Goal: Task Accomplishment & Management: Manage account settings

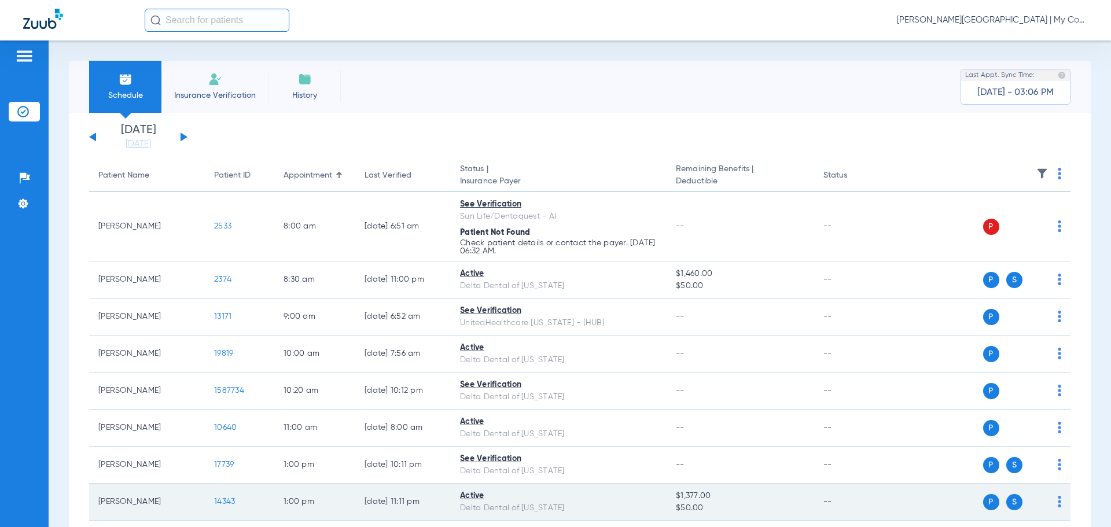
drag, startPoint x: 757, startPoint y: 481, endPoint x: 830, endPoint y: 505, distance: 76.6
click at [815, 501] on tbody "[PERSON_NAME] 2533 8:00 AM [DATE] 6:51 AM See Verification Sun Life/Dentaquest …" at bounding box center [579, 465] width 981 height 546
click at [806, 509] on td "$1,377.00 $50.00" at bounding box center [739, 502] width 147 height 37
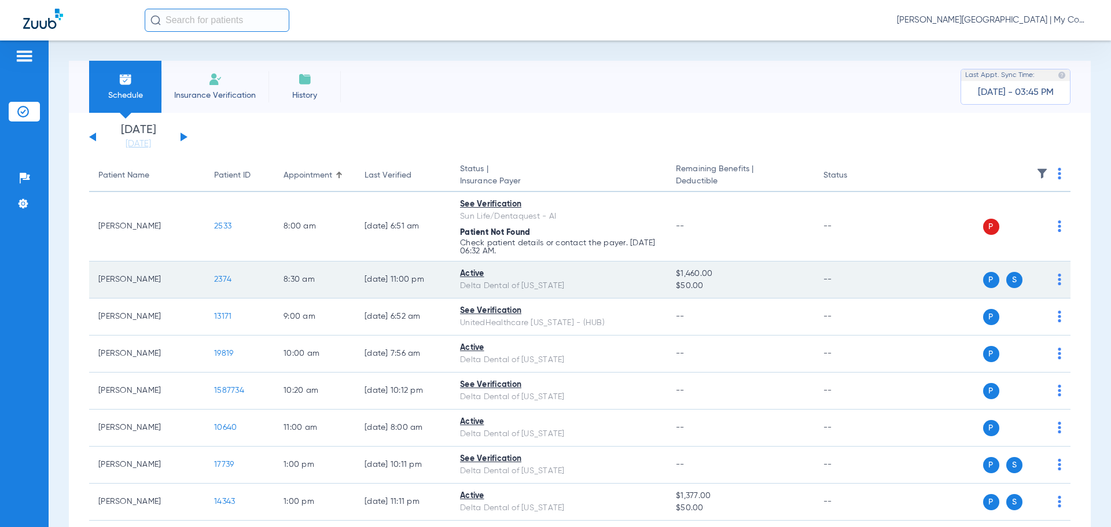
click at [222, 282] on span "2374" at bounding box center [222, 279] width 17 height 8
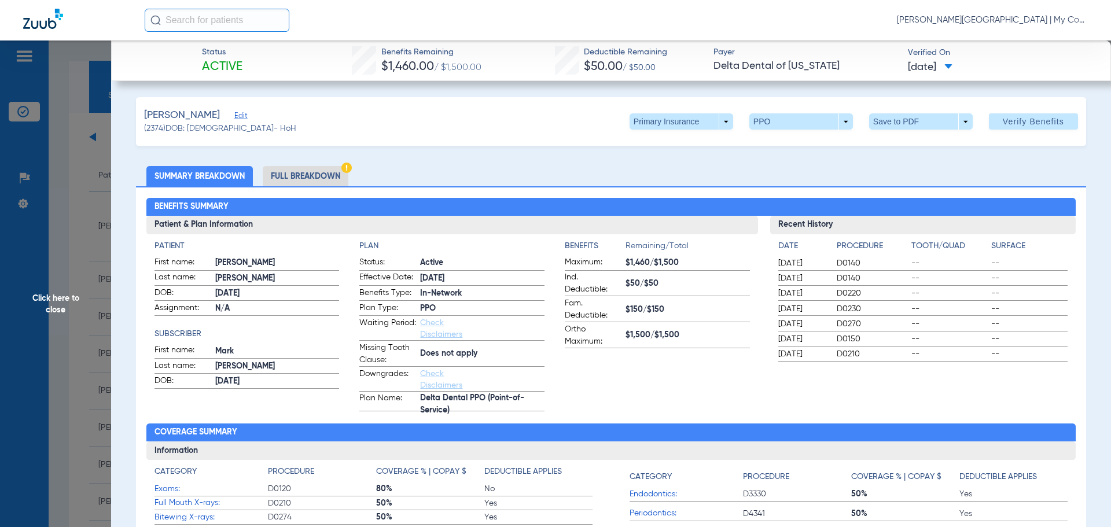
click at [288, 177] on li "Full Breakdown" at bounding box center [306, 176] width 86 height 20
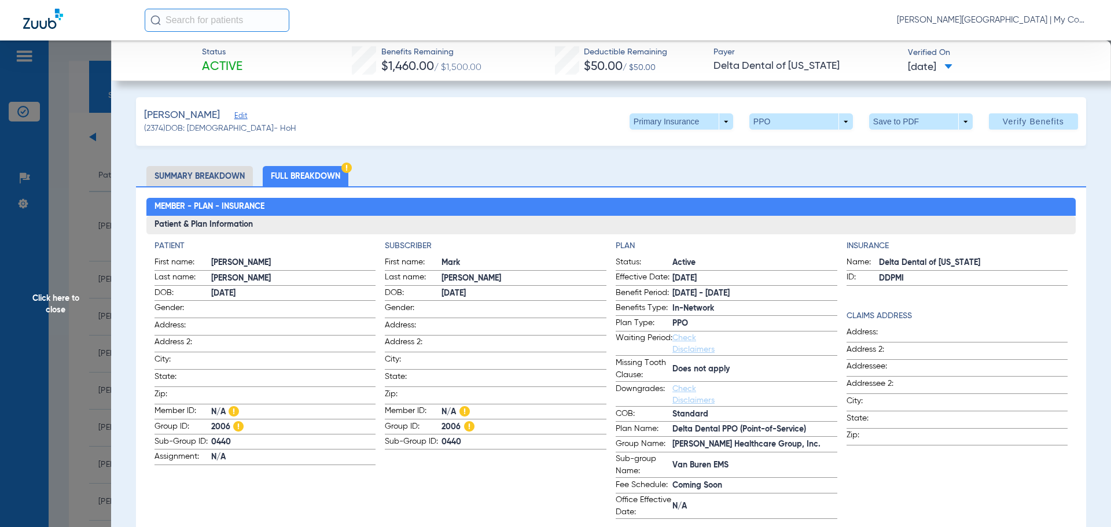
drag, startPoint x: 410, startPoint y: 160, endPoint x: 430, endPoint y: 153, distance: 21.6
click at [681, 124] on span at bounding box center [681, 122] width 28 height 28
click at [687, 169] on span "Secondary Insurance" at bounding box center [668, 168] width 76 height 8
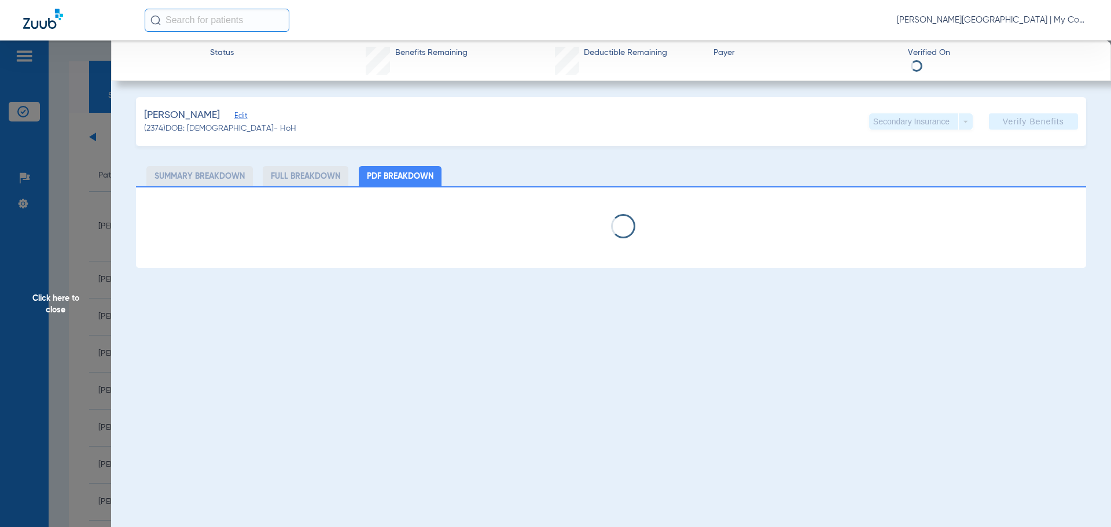
select select "page-width"
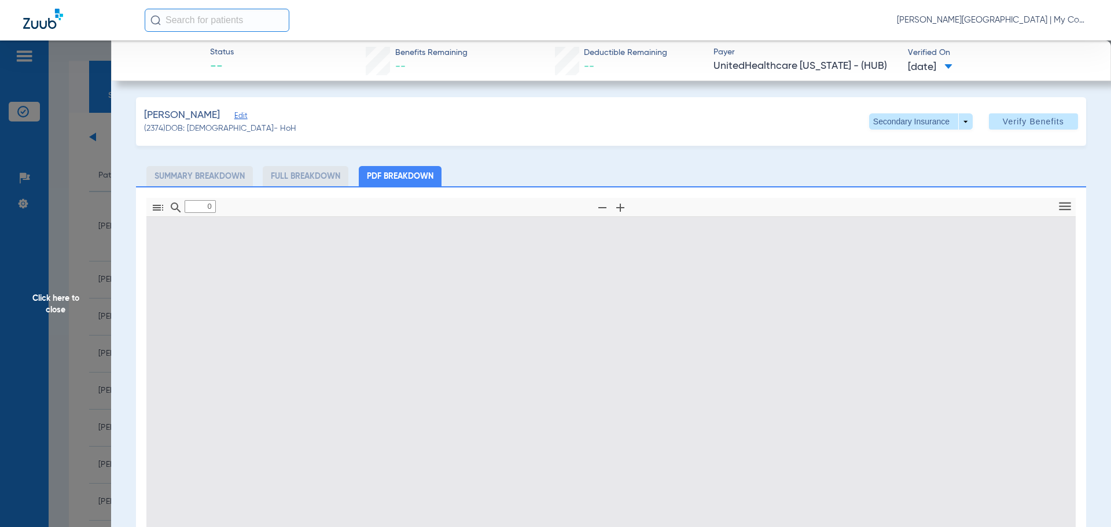
type input "1"
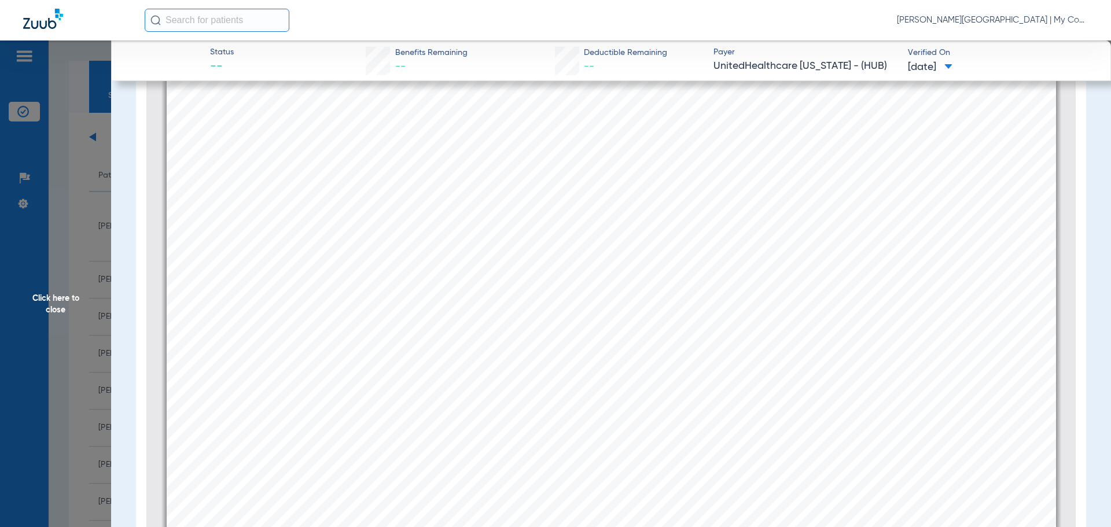
scroll to position [167, 0]
drag, startPoint x: 70, startPoint y: 259, endPoint x: 447, endPoint y: 73, distance: 420.1
click at [83, 255] on span "Click here to close" at bounding box center [55, 303] width 111 height 527
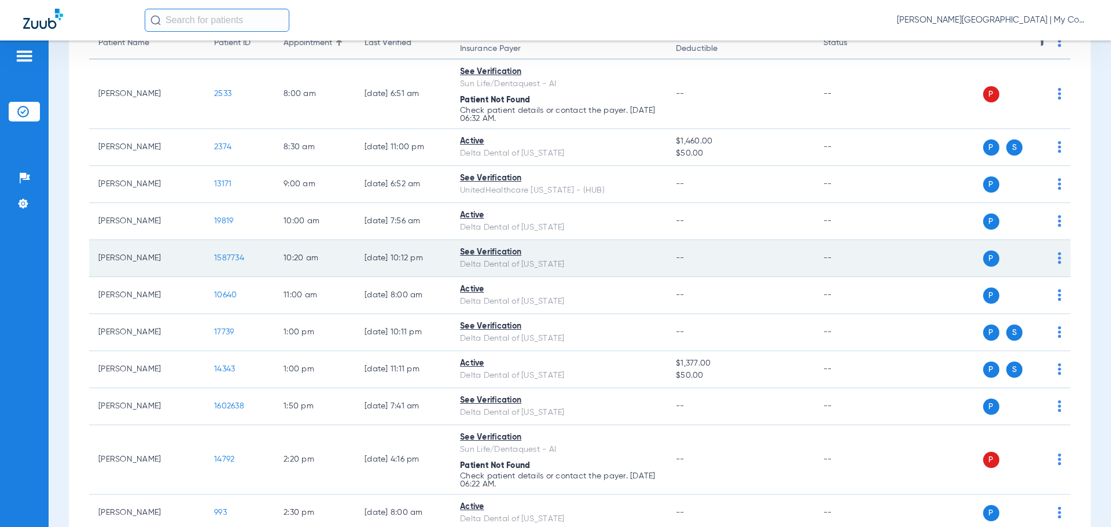
scroll to position [285, 0]
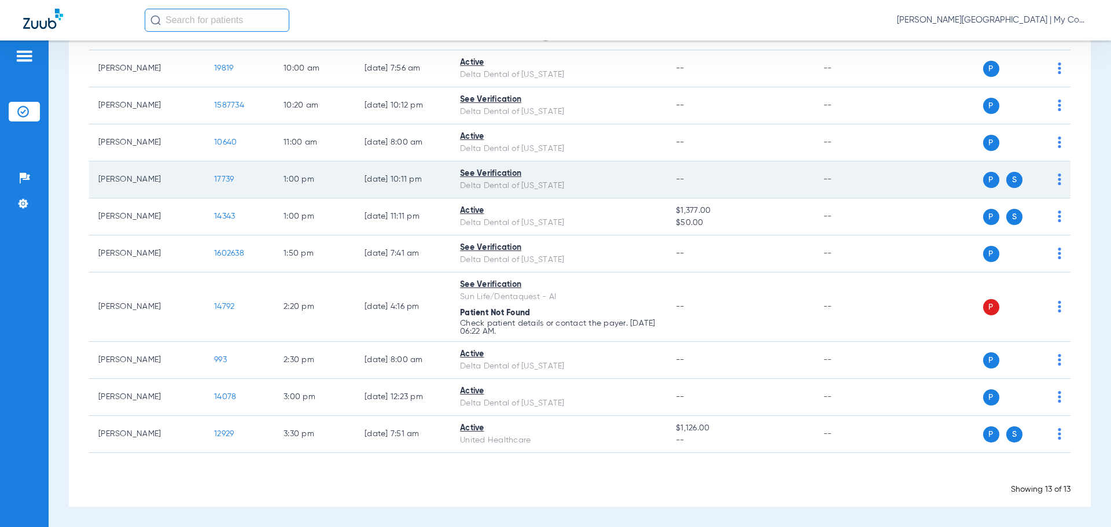
click at [224, 176] on span "17739" at bounding box center [224, 179] width 20 height 8
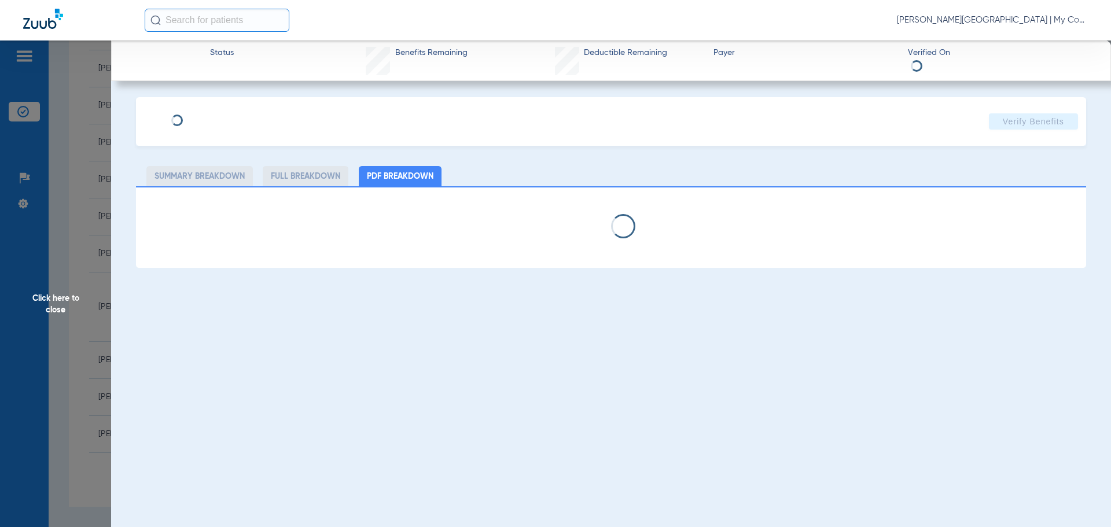
select select "page-width"
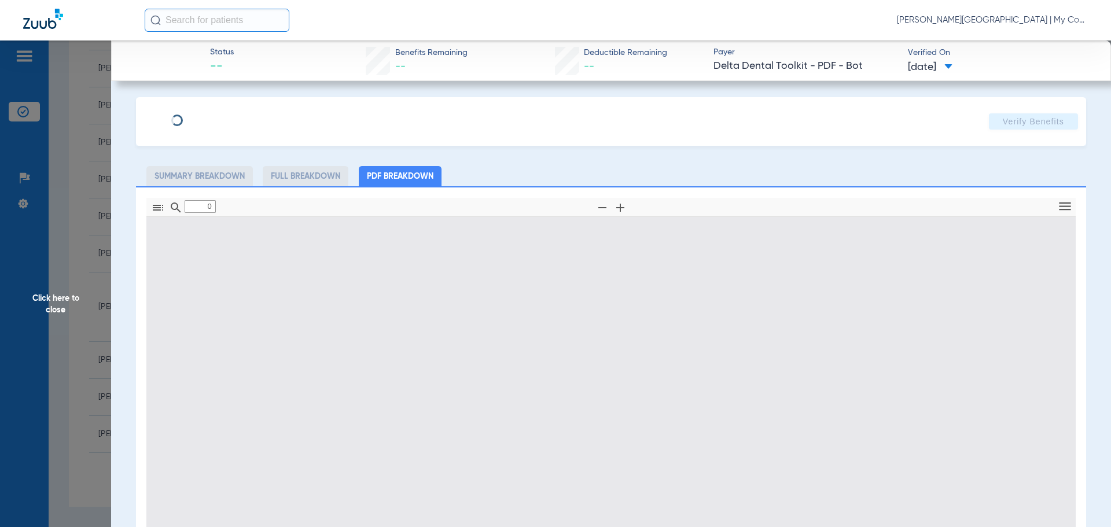
type input "1"
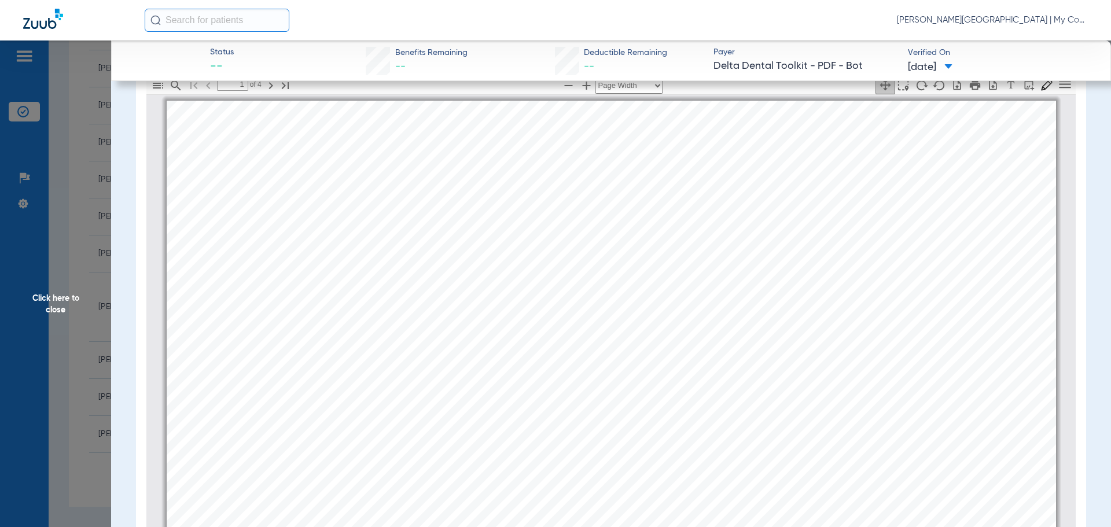
scroll to position [109, 0]
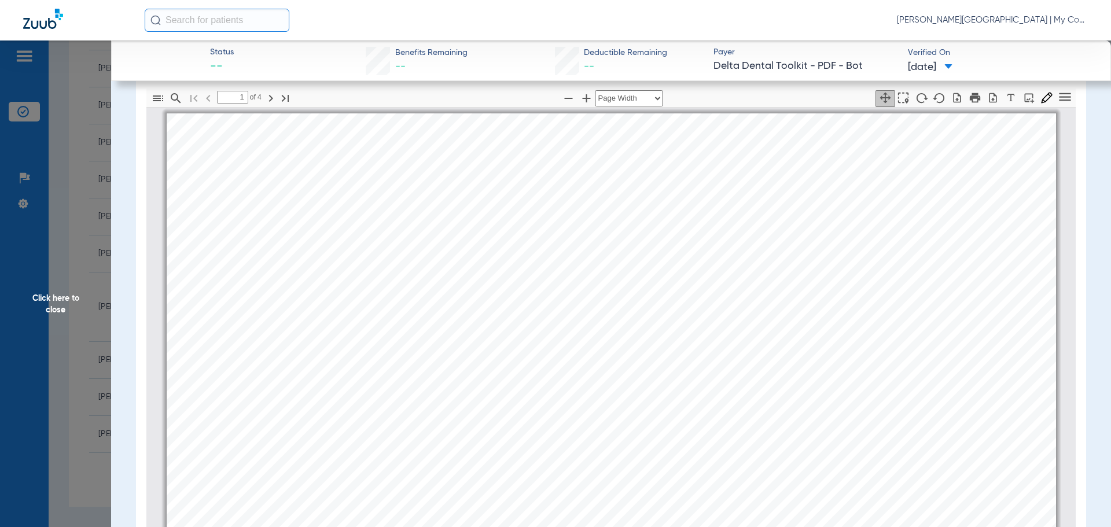
drag, startPoint x: 695, startPoint y: 321, endPoint x: 662, endPoint y: 263, distance: 66.6
click at [695, 322] on span "The Employer has selected the following benefit plan. Eligibility is not a guar…" at bounding box center [656, 328] width 660 height 13
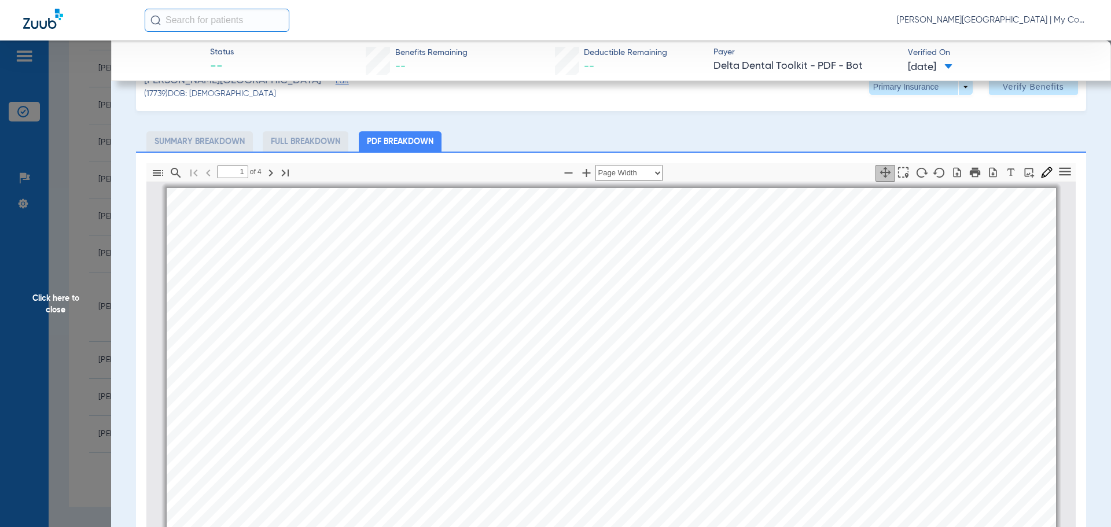
scroll to position [0, 0]
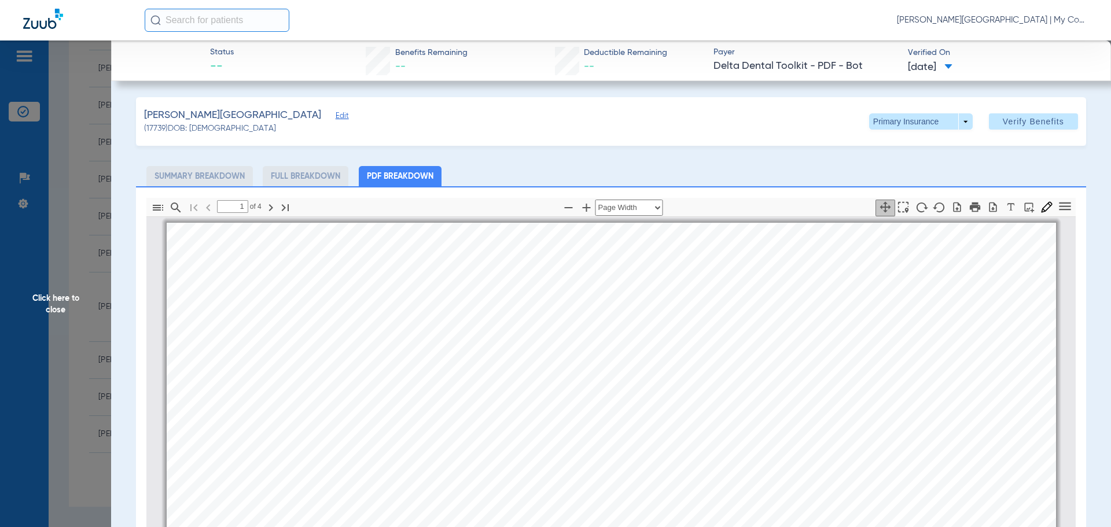
click at [860, 130] on div "Partee, Savannah Edit (17739) DOB: 09/23/2014 Primary Insurance arrow_drop_down…" at bounding box center [611, 121] width 950 height 49
click at [872, 120] on span at bounding box center [921, 121] width 104 height 16
click at [898, 164] on span "Secondary Insurance" at bounding box center [908, 168] width 76 height 8
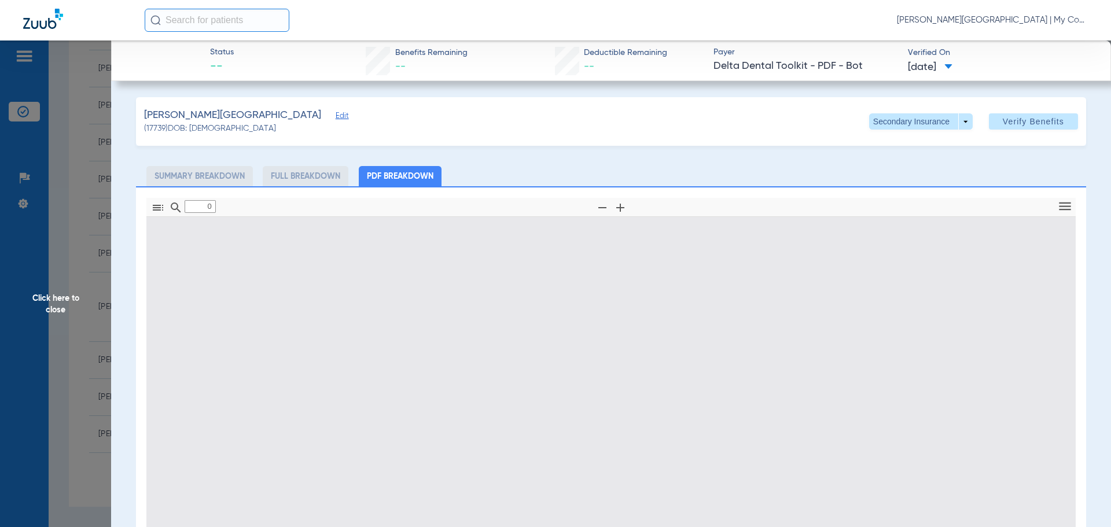
scroll to position [167, 0]
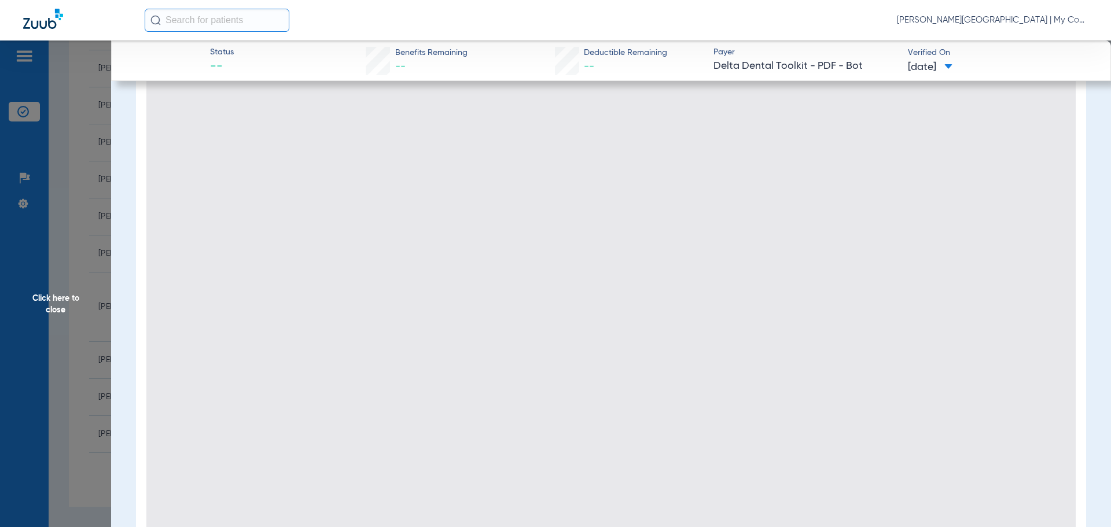
type input "1"
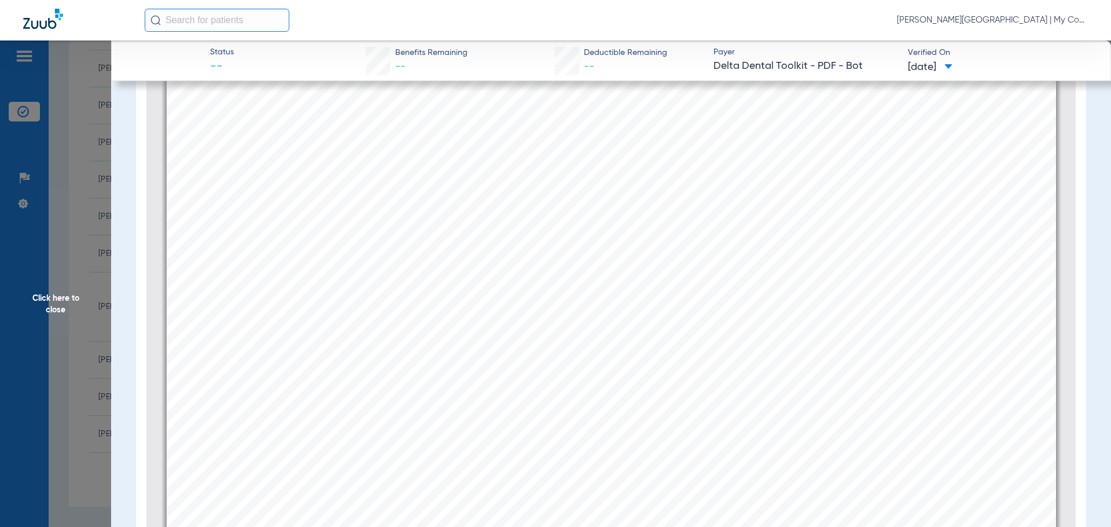
scroll to position [0, 0]
click at [85, 214] on span "Click here to close" at bounding box center [55, 303] width 111 height 527
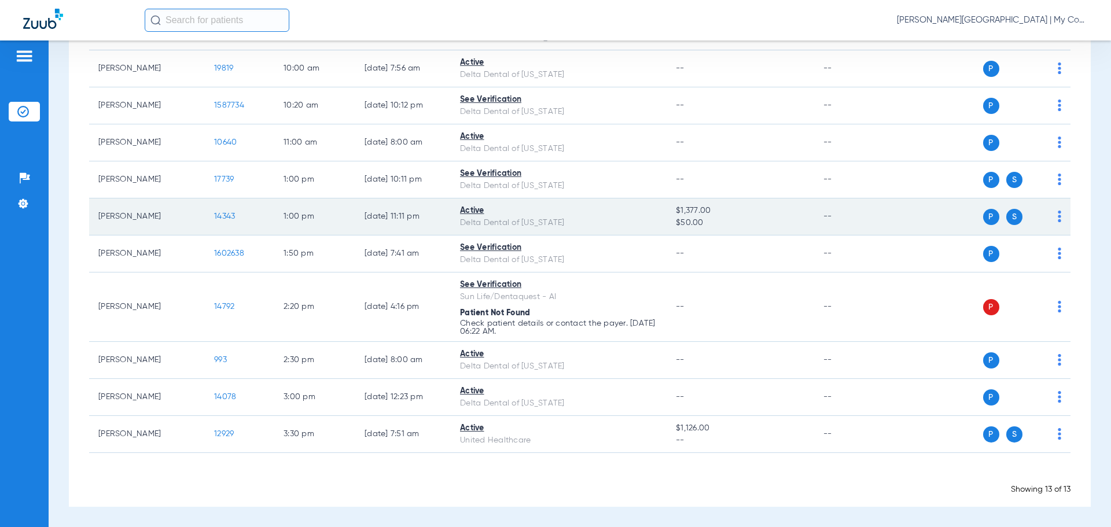
click at [223, 213] on span "14343" at bounding box center [224, 216] width 21 height 8
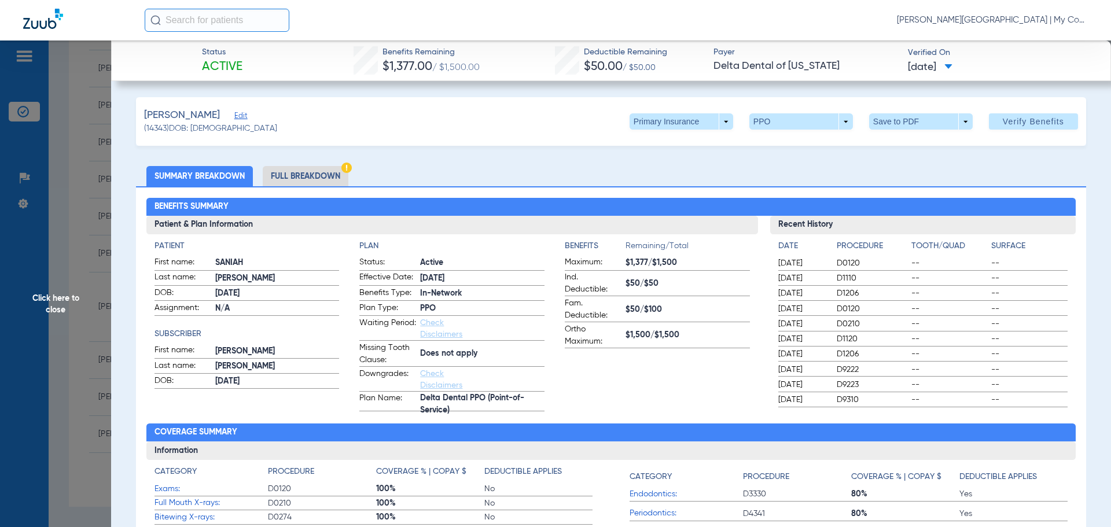
click at [308, 167] on li "Full Breakdown" at bounding box center [306, 176] width 86 height 20
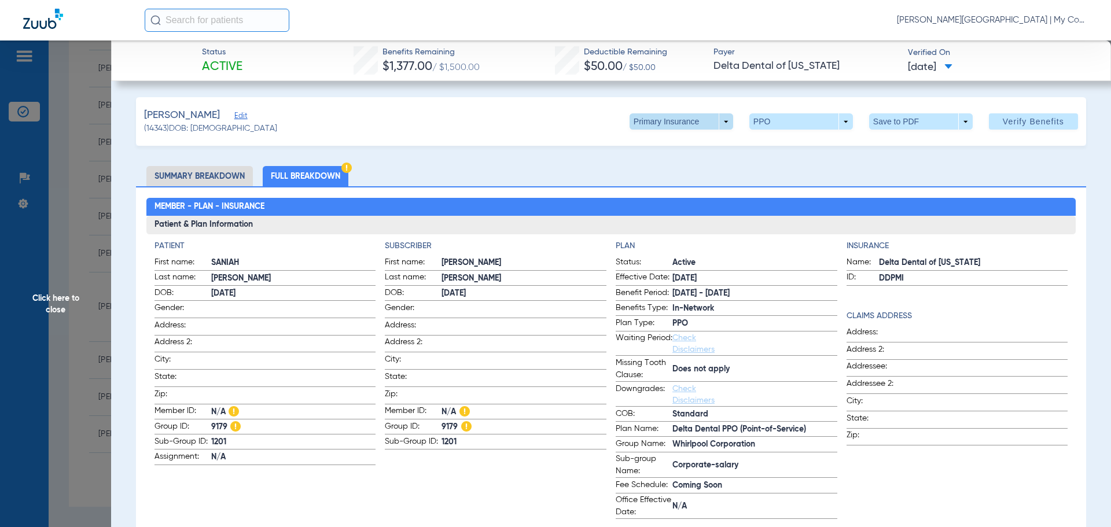
drag, startPoint x: 397, startPoint y: 169, endPoint x: 630, endPoint y: 115, distance: 239.2
click at [415, 166] on ul "Summary Breakdown Full Breakdown" at bounding box center [611, 176] width 950 height 20
click at [694, 112] on div "Partee, Saniah Edit (14343) DOB: 07/30/2010 Primary Insurance arrow_drop_down P…" at bounding box center [611, 121] width 950 height 49
click at [688, 119] on span at bounding box center [681, 121] width 104 height 16
click at [669, 161] on button "Secondary Insurance" at bounding box center [668, 167] width 95 height 23
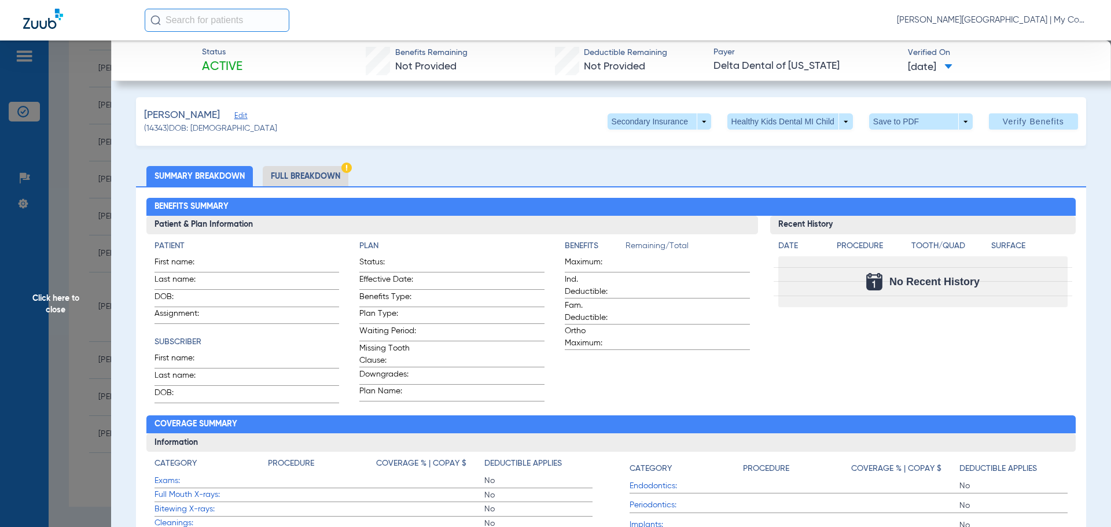
click at [294, 174] on li "Full Breakdown" at bounding box center [306, 176] width 86 height 20
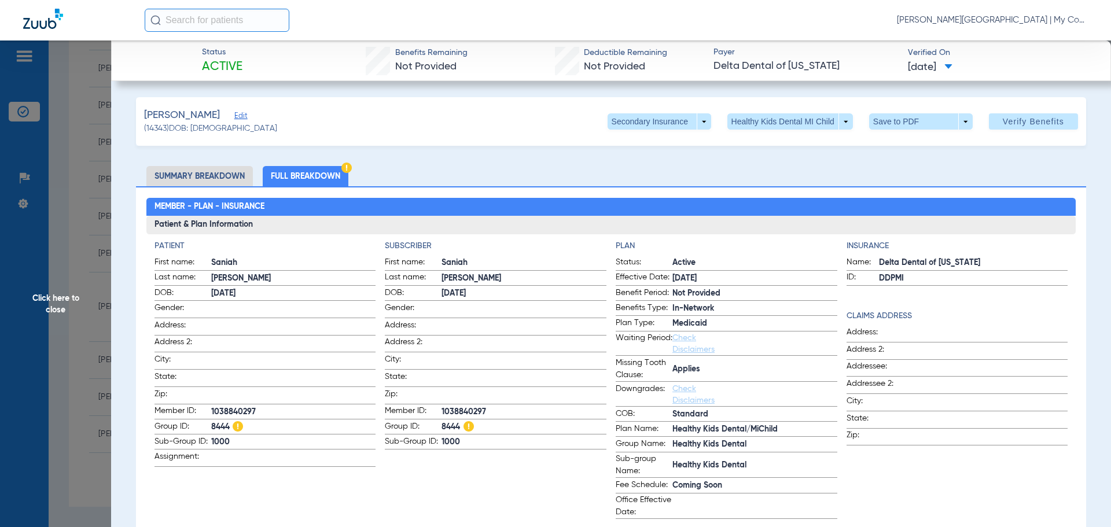
click at [293, 176] on li "Full Breakdown" at bounding box center [306, 176] width 86 height 20
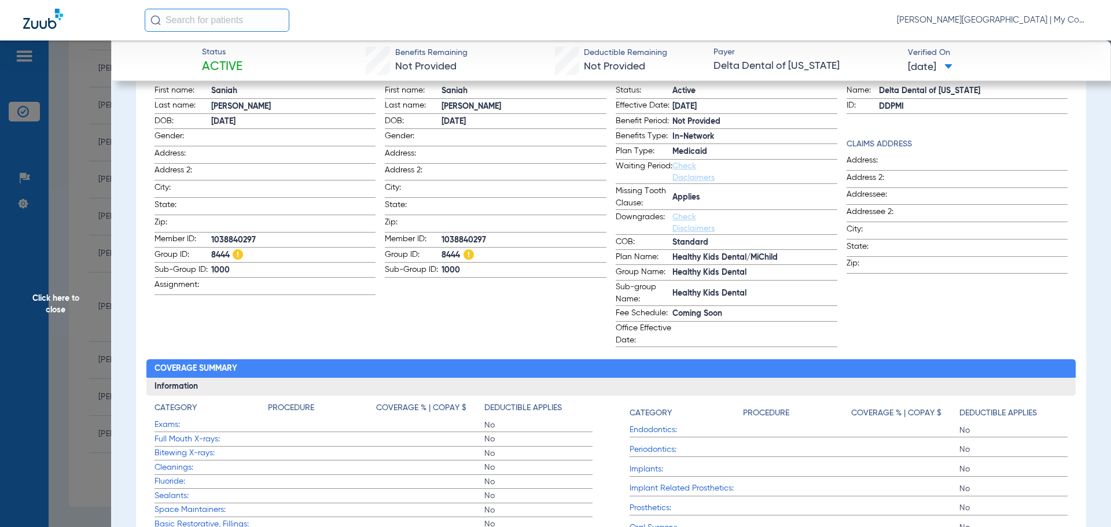
scroll to position [174, 0]
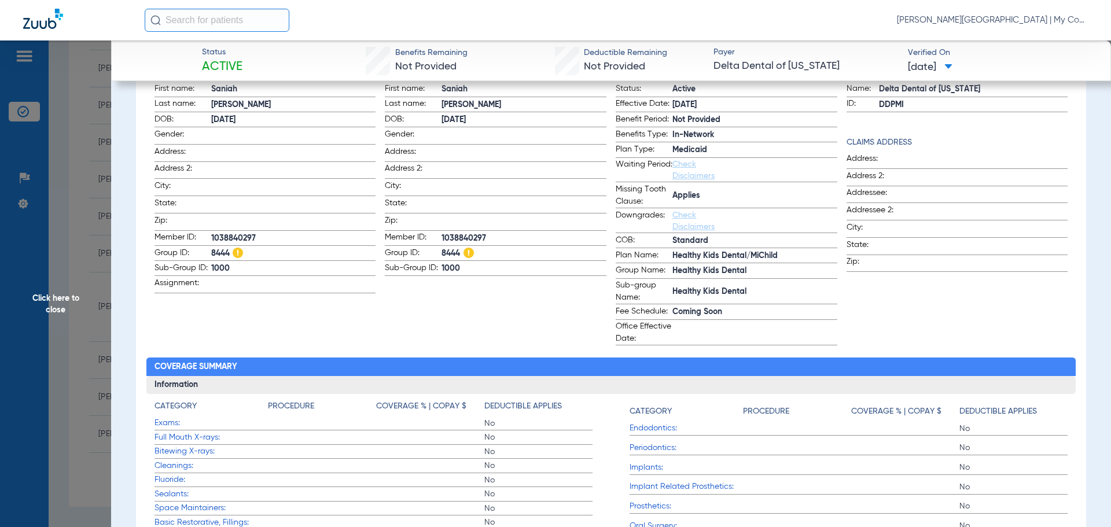
click at [54, 289] on span "Click here to close" at bounding box center [55, 303] width 111 height 527
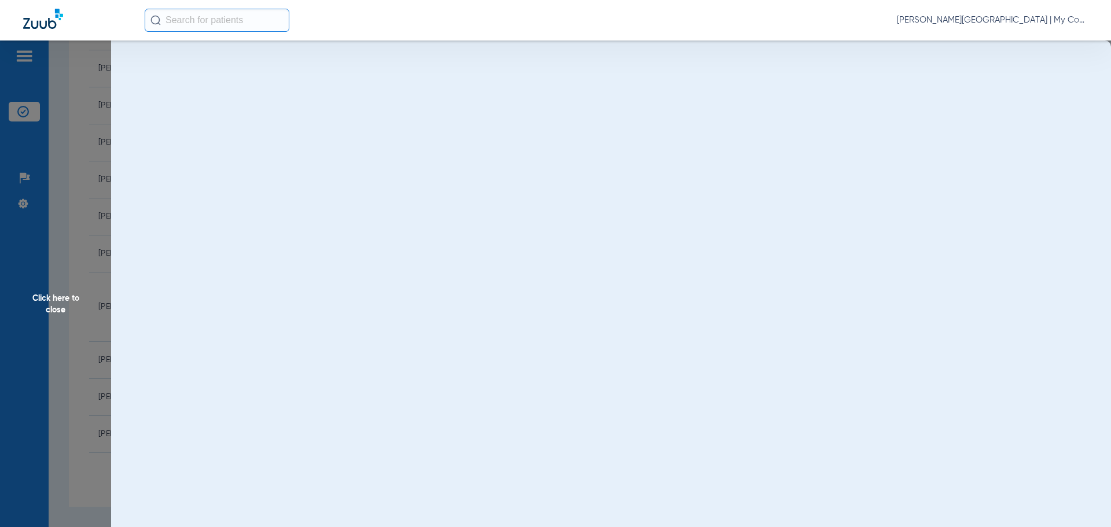
scroll to position [0, 0]
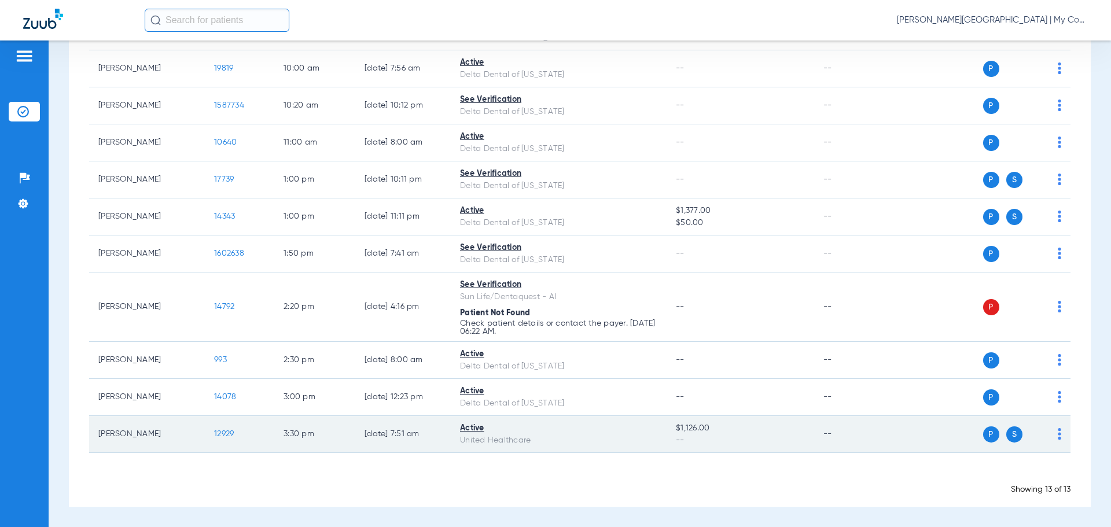
click at [208, 425] on td "12929" at bounding box center [239, 434] width 69 height 37
click at [225, 427] on td "12929" at bounding box center [239, 434] width 69 height 37
click at [225, 430] on span "12929" at bounding box center [224, 434] width 20 height 8
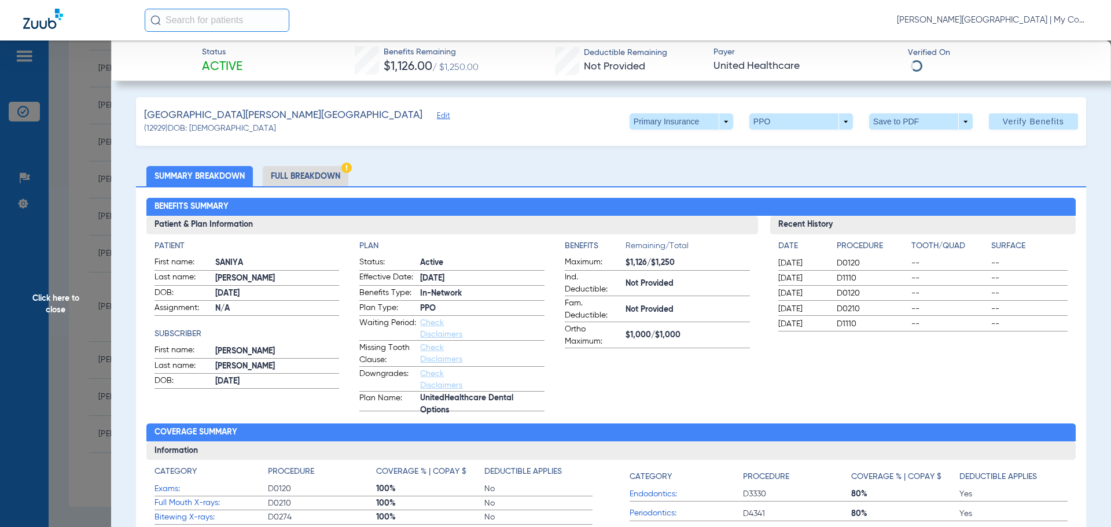
click at [318, 170] on li "Full Breakdown" at bounding box center [306, 176] width 86 height 20
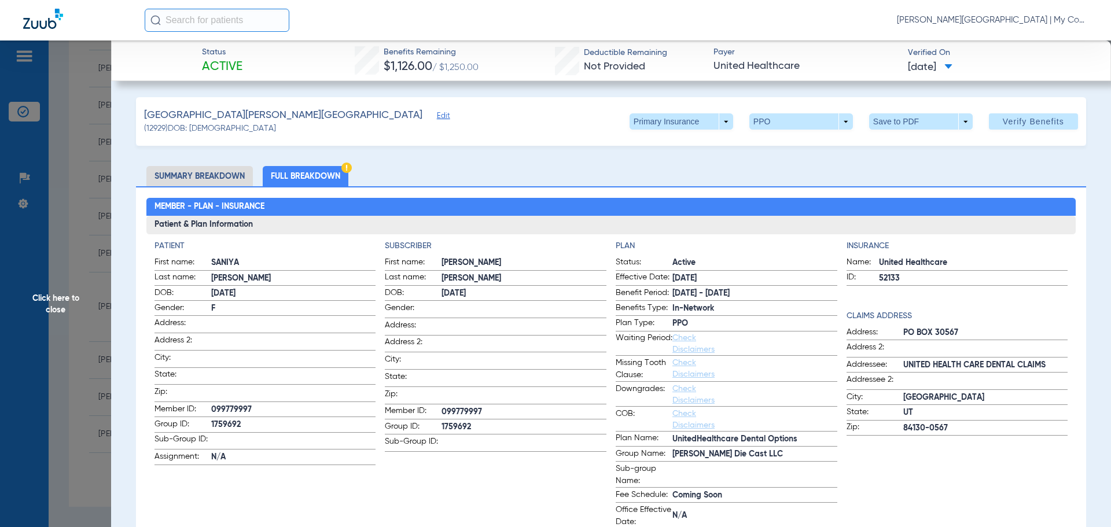
click at [93, 221] on span "Click here to close" at bounding box center [55, 303] width 111 height 527
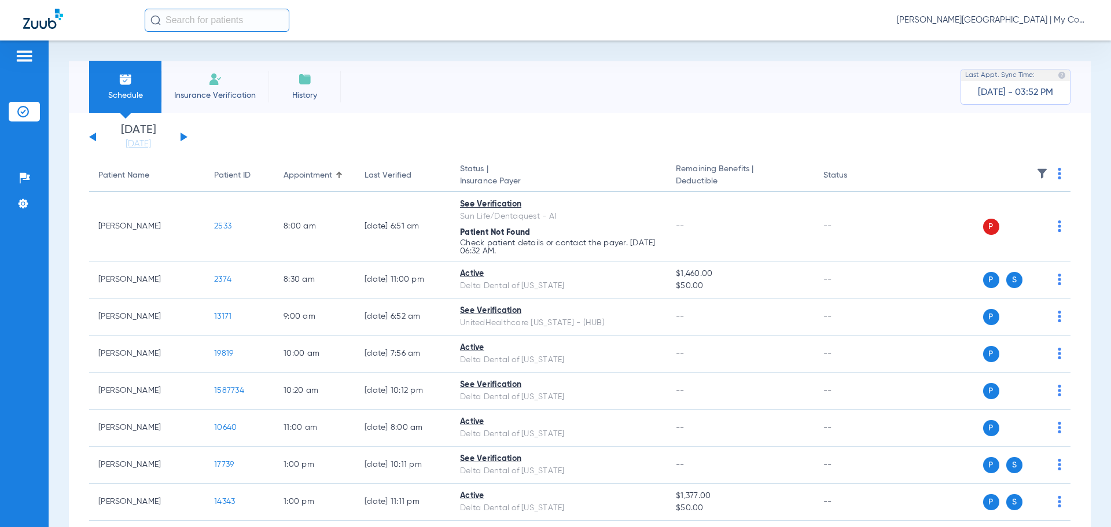
click at [183, 138] on button at bounding box center [183, 136] width 7 height 9
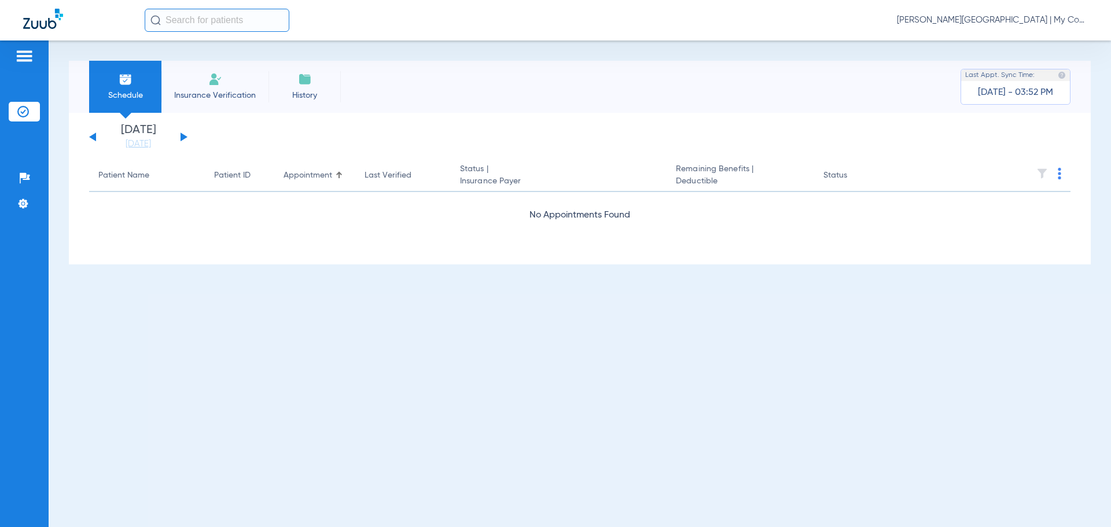
drag, startPoint x: 94, startPoint y: 135, endPoint x: 112, endPoint y: 137, distance: 18.0
click at [103, 135] on div "Monday 06-09-2025 Tuesday 06-10-2025 Wednesday 06-11-2025 Thursday 06-12-2025 F…" at bounding box center [138, 136] width 98 height 25
click at [94, 139] on button at bounding box center [92, 136] width 7 height 9
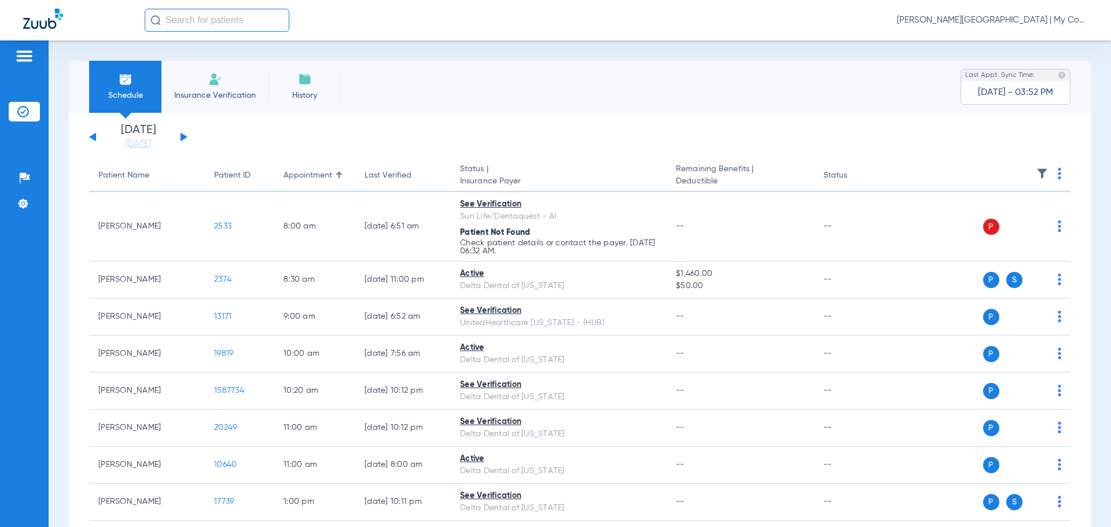
click at [185, 135] on button at bounding box center [183, 136] width 7 height 9
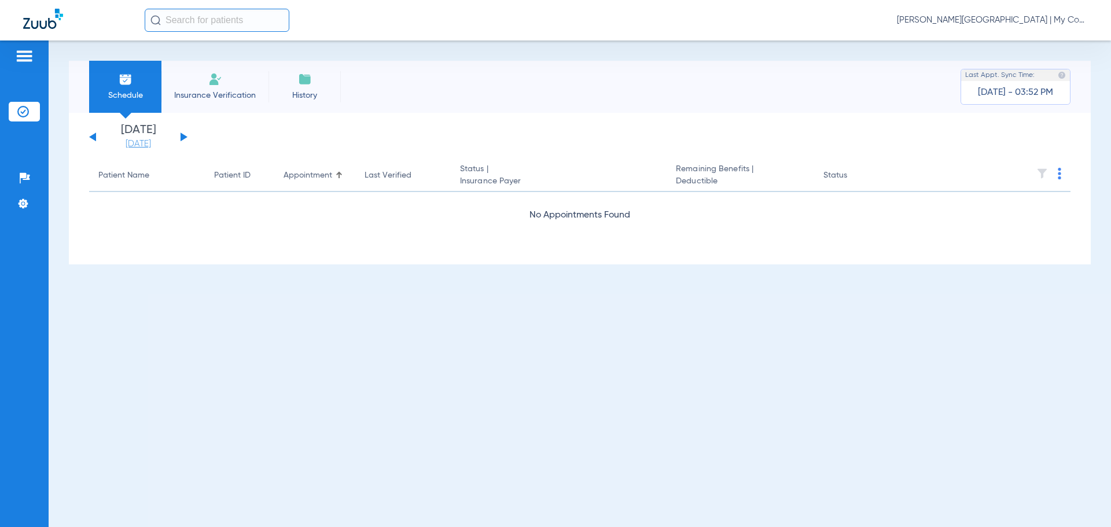
click at [133, 142] on link "[DATE]" at bounding box center [138, 144] width 69 height 12
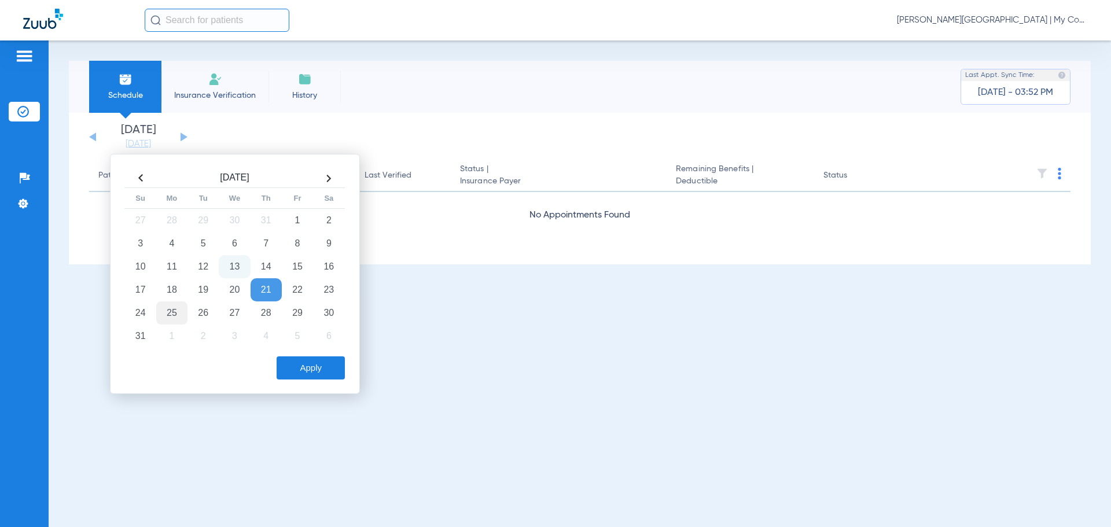
click at [179, 305] on td "25" at bounding box center [171, 312] width 31 height 23
click at [322, 365] on button "Apply" at bounding box center [310, 367] width 68 height 23
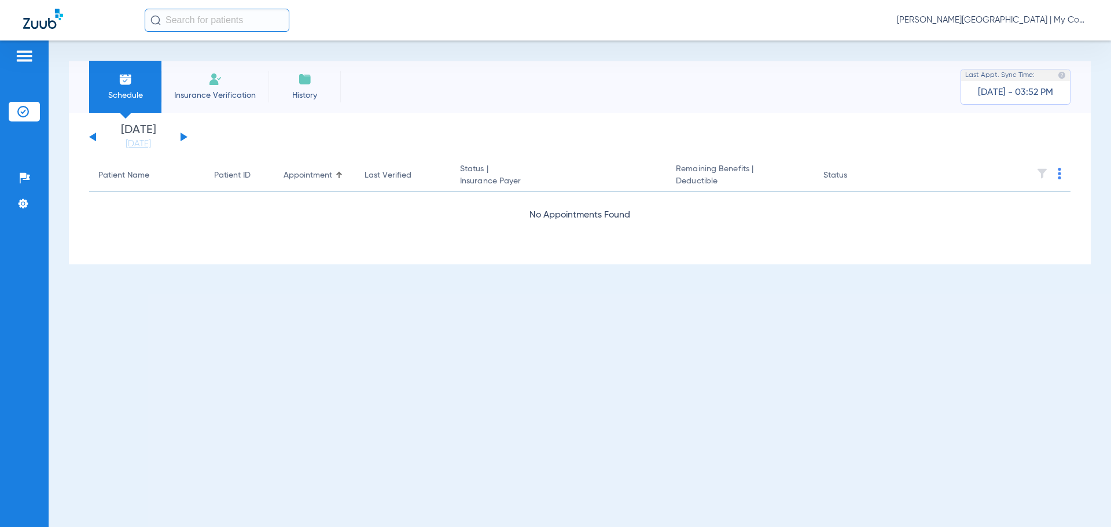
click at [184, 137] on button at bounding box center [183, 136] width 7 height 9
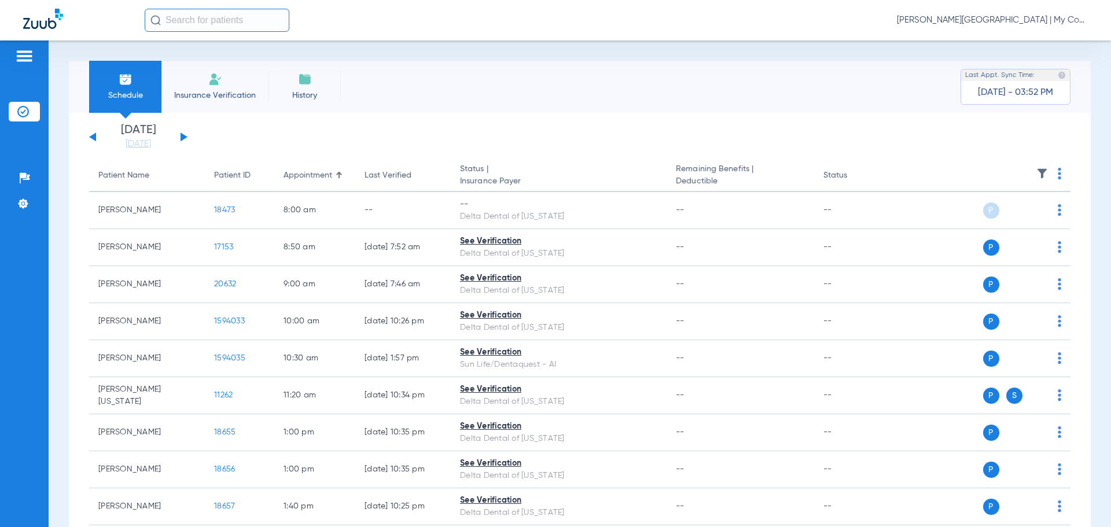
click at [97, 138] on div "Monday 06-09-2025 Tuesday 06-10-2025 Wednesday 06-11-2025 Thursday 06-12-2025 F…" at bounding box center [138, 136] width 98 height 25
click at [92, 137] on button at bounding box center [92, 136] width 7 height 9
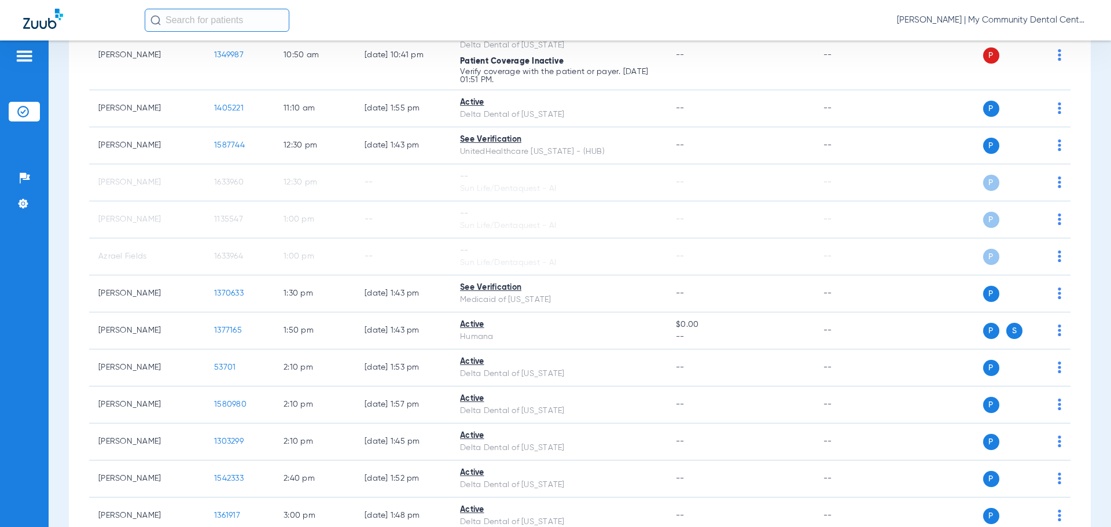
scroll to position [86, 0]
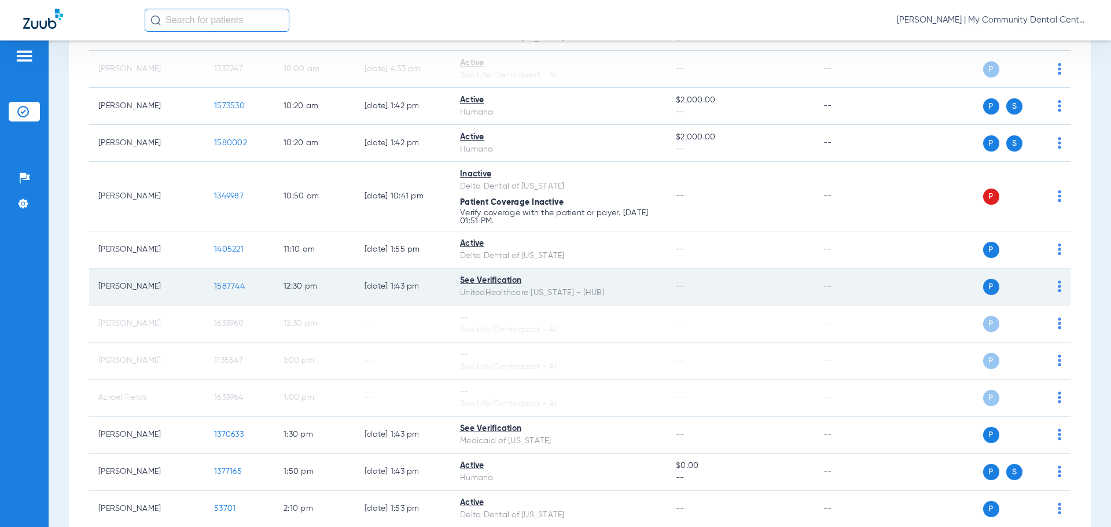
scroll to position [231, 0]
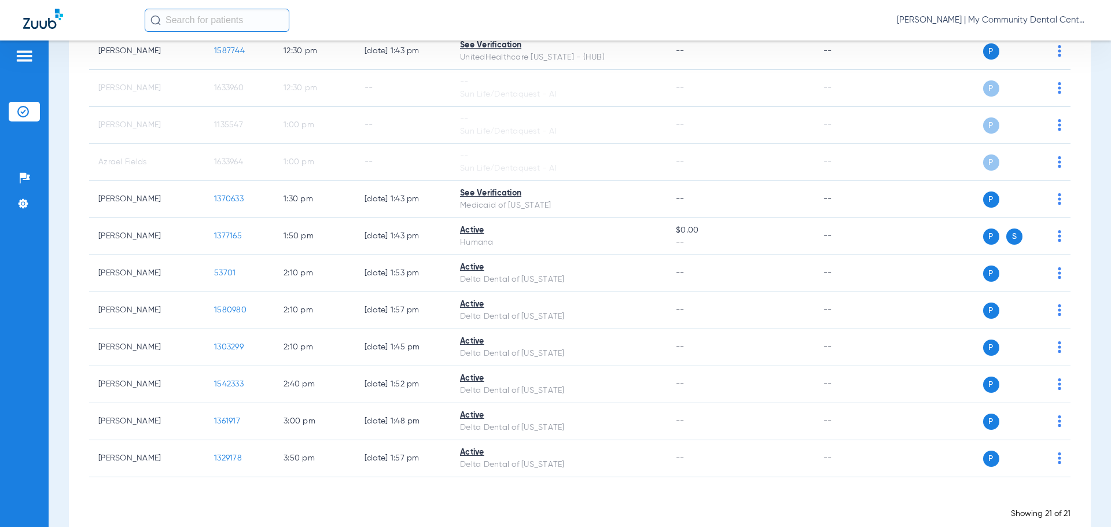
scroll to position [549, 0]
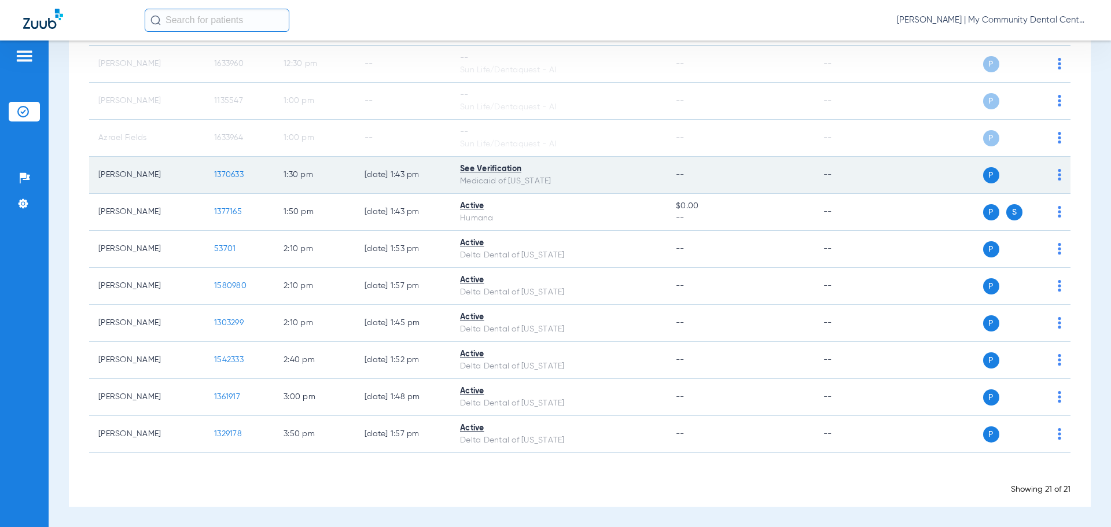
drag, startPoint x: 172, startPoint y: 190, endPoint x: 193, endPoint y: 169, distance: 28.6
click at [172, 190] on td "[PERSON_NAME]" at bounding box center [147, 175] width 116 height 37
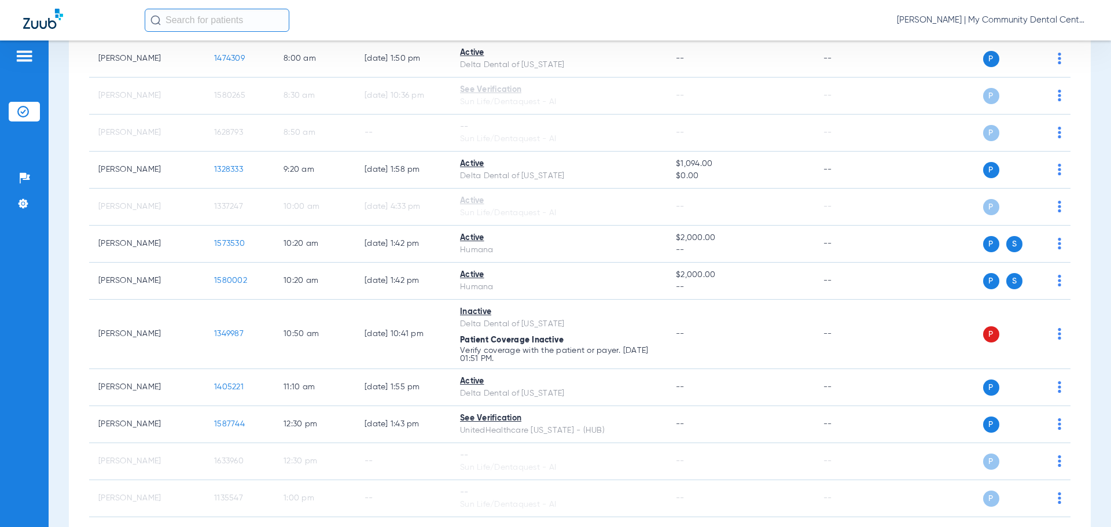
scroll to position [144, 0]
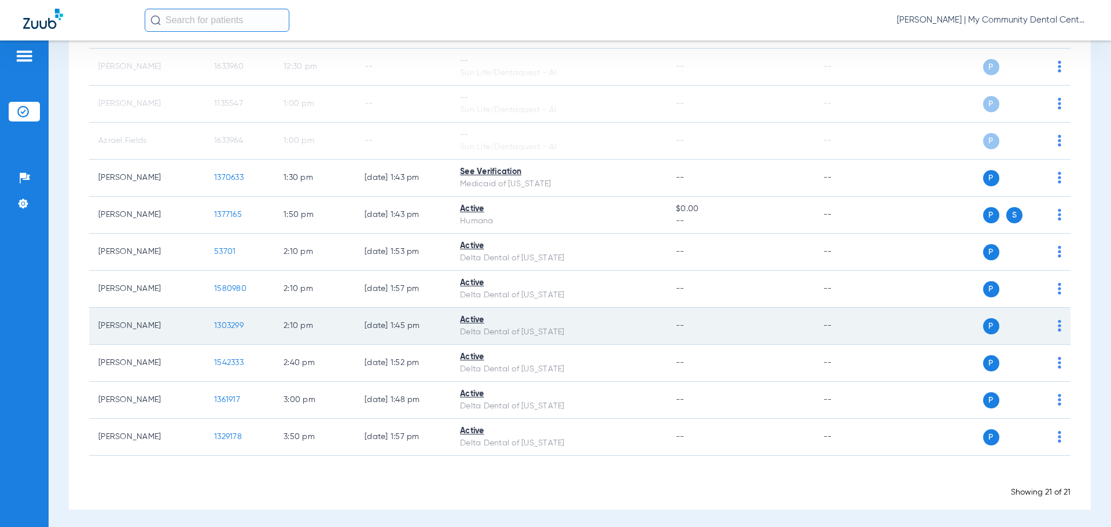
scroll to position [549, 0]
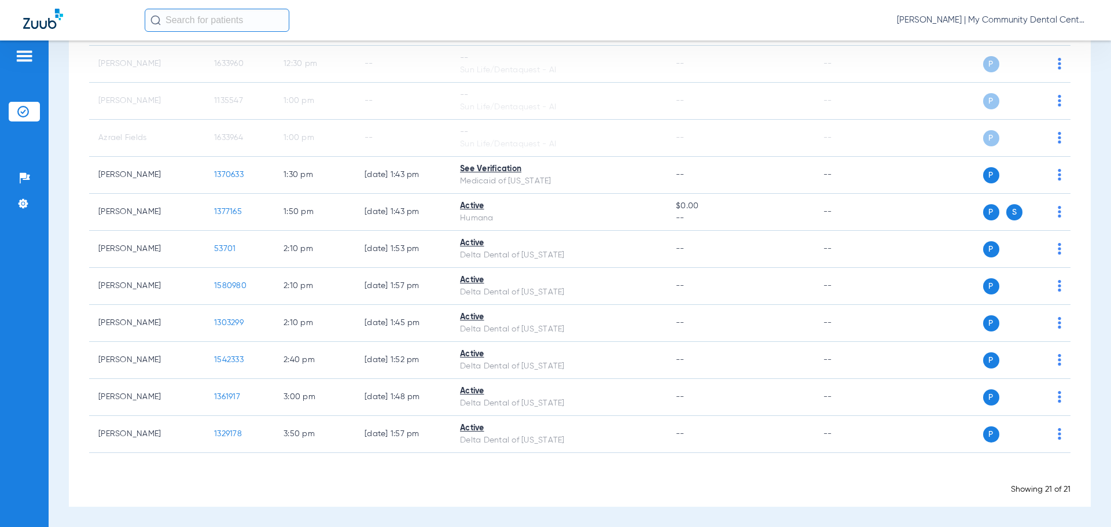
click at [604, 473] on span at bounding box center [605, 475] width 13 height 13
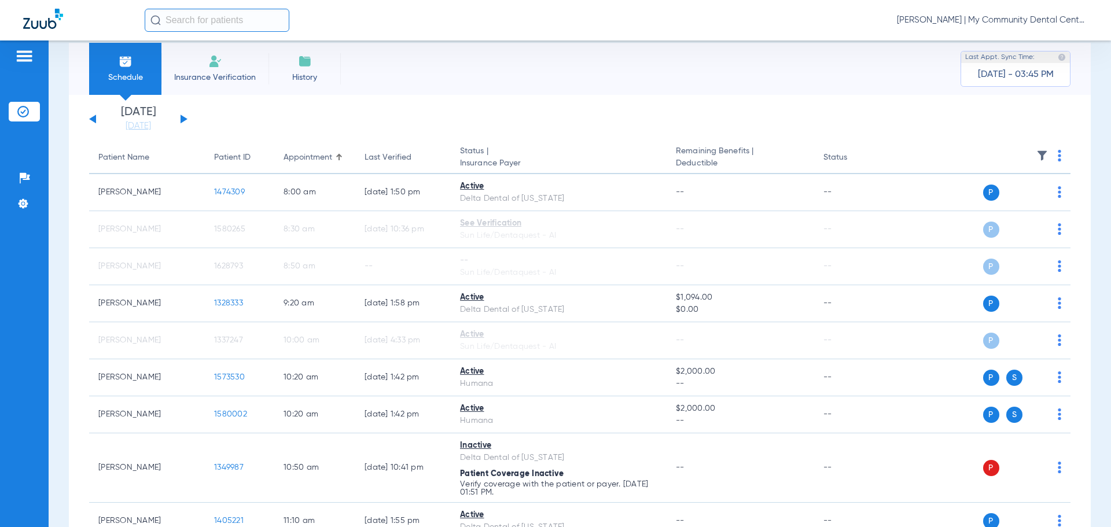
scroll to position [0, 0]
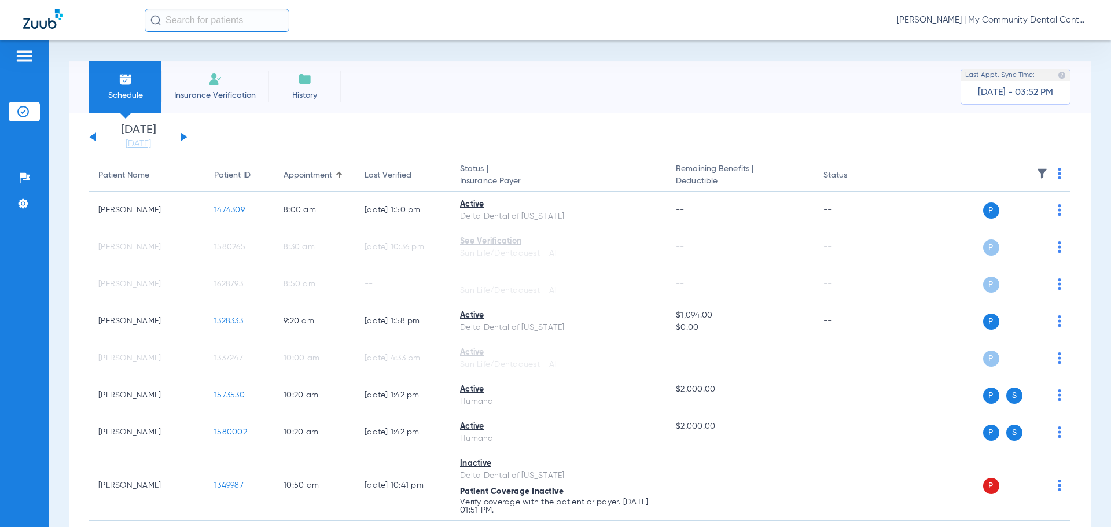
click at [332, 112] on li "History" at bounding box center [304, 87] width 72 height 52
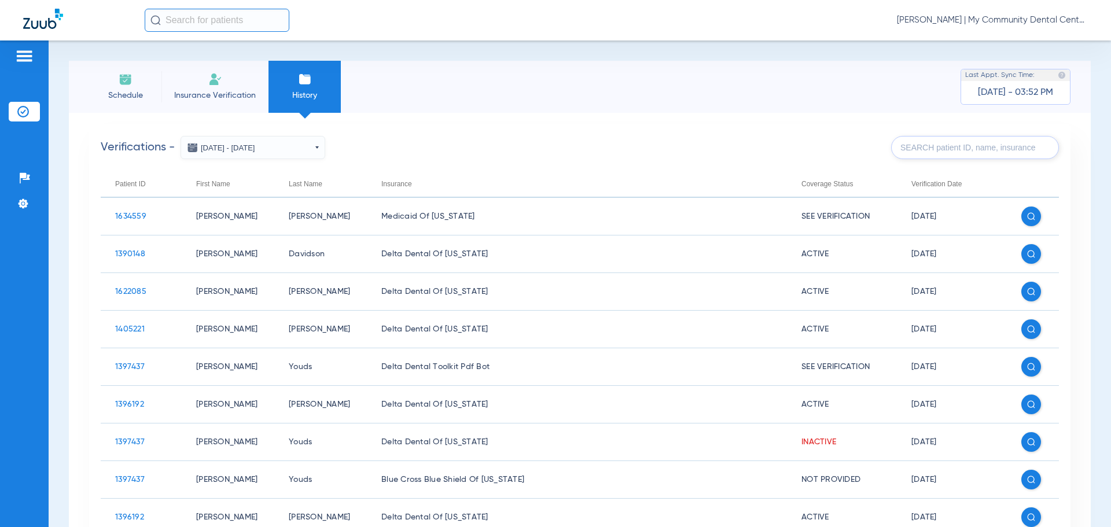
click at [137, 91] on span "Schedule" at bounding box center [125, 96] width 55 height 12
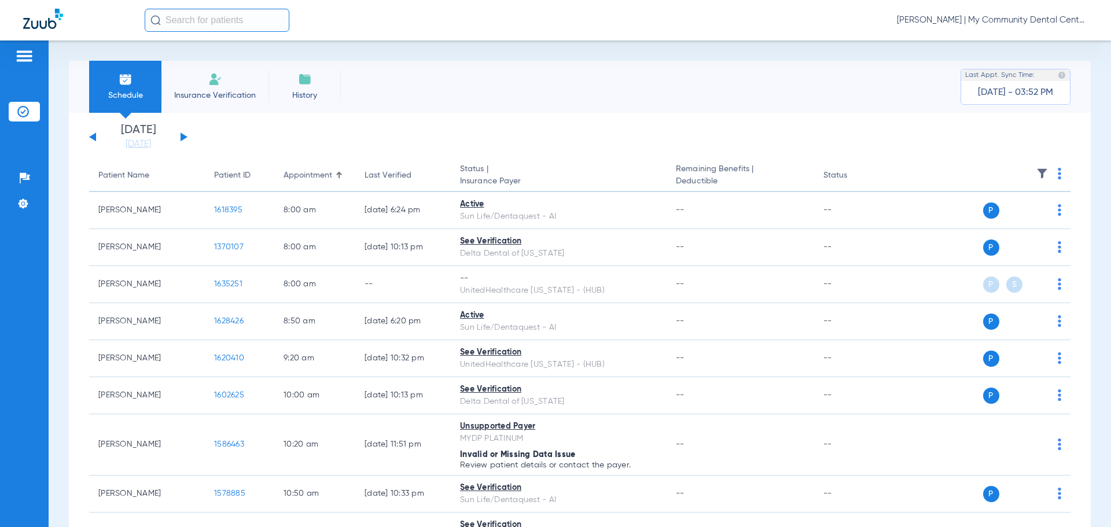
click at [979, 20] on span "[PERSON_NAME] | My Community Dental Centers" at bounding box center [992, 20] width 191 height 12
click at [1016, 42] on span "Account Selection" at bounding box center [1044, 41] width 65 height 8
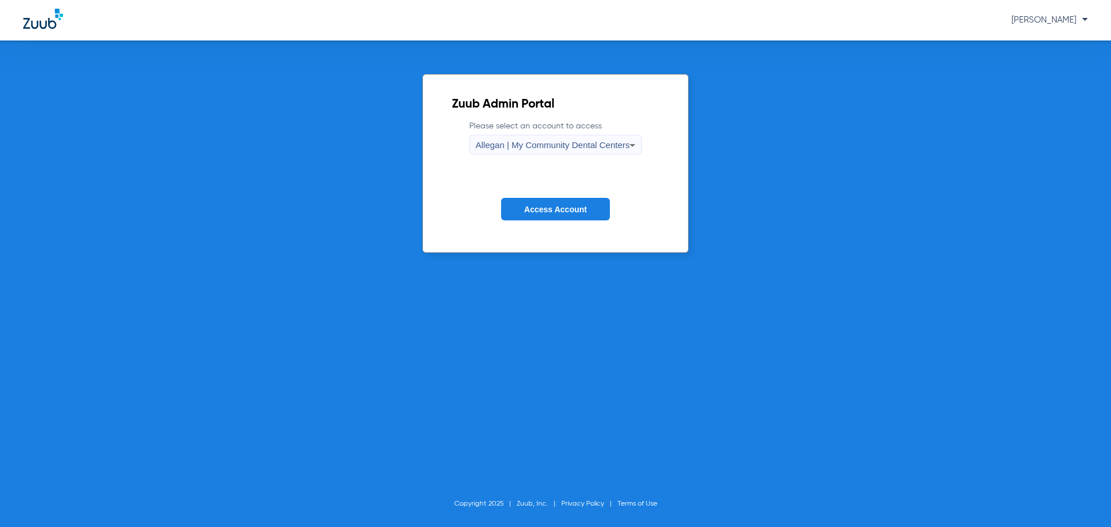
click at [602, 152] on div "Allegan | My Community Dental Centers" at bounding box center [552, 145] width 154 height 20
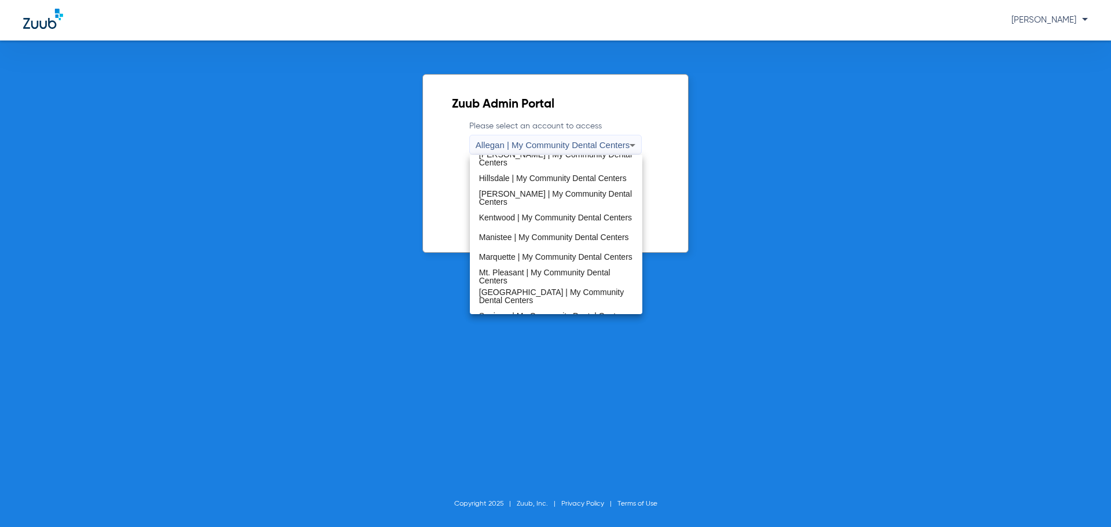
scroll to position [347, 0]
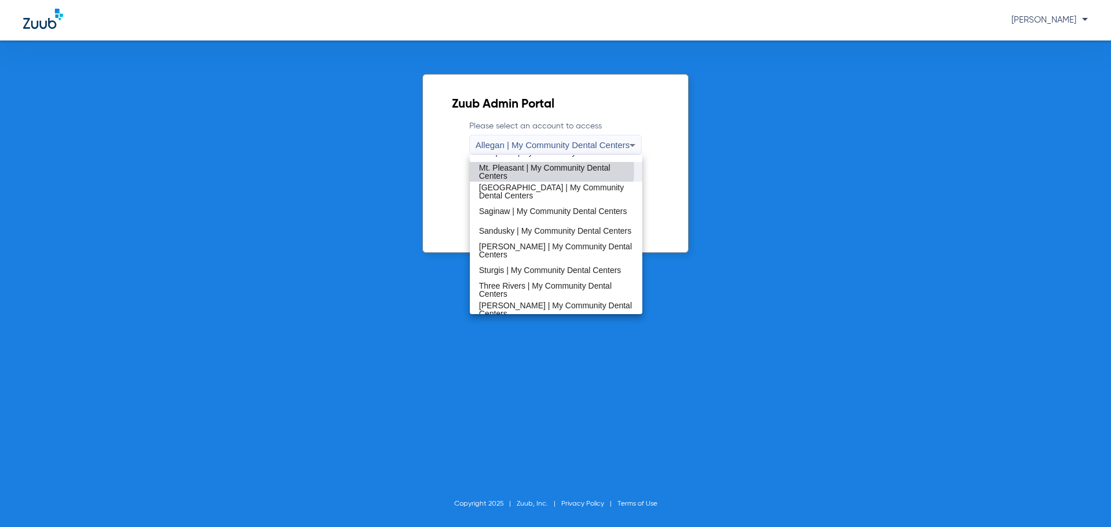
click at [545, 171] on span "Mt. Pleasant | My Community Dental Centers" at bounding box center [556, 172] width 154 height 16
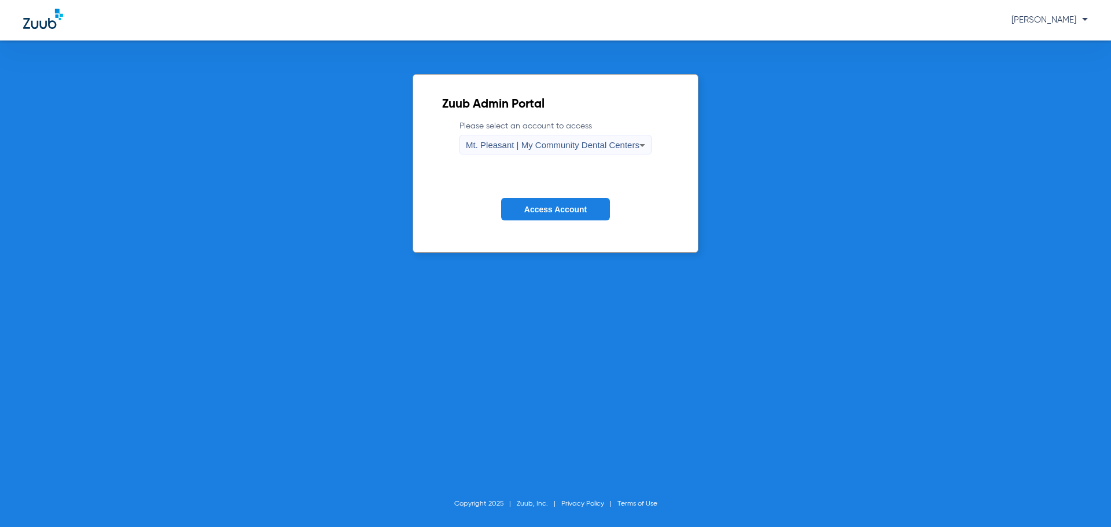
click at [534, 211] on span "Access Account" at bounding box center [555, 209] width 62 height 9
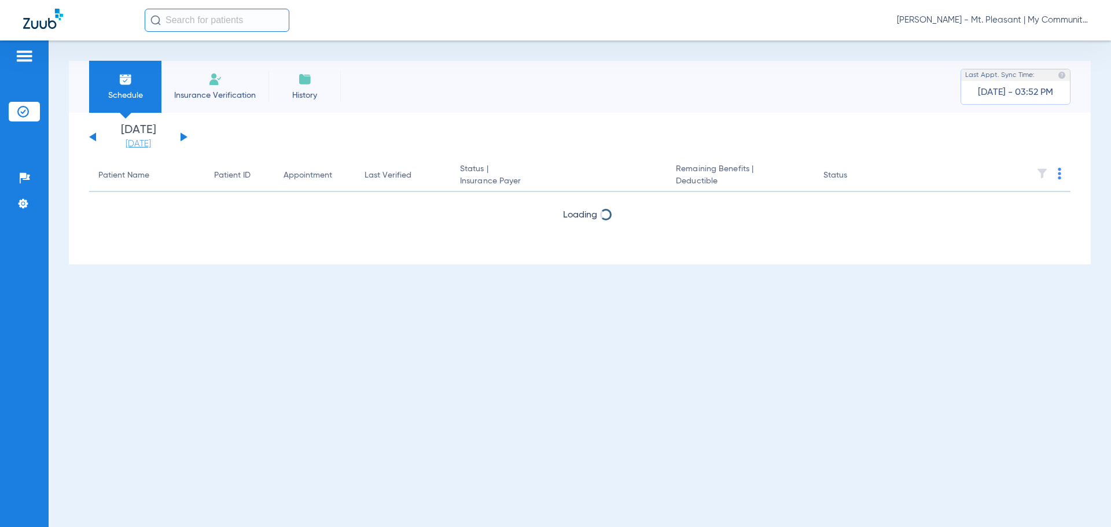
click at [142, 142] on link "[DATE]" at bounding box center [138, 144] width 69 height 12
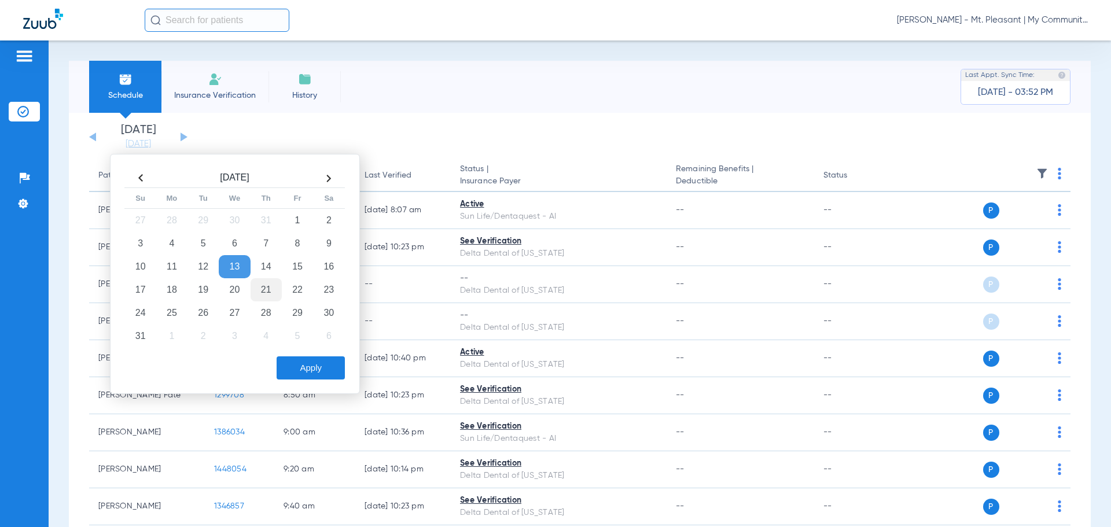
click at [267, 290] on td "21" at bounding box center [265, 289] width 31 height 23
click at [309, 358] on button "Apply" at bounding box center [310, 367] width 68 height 23
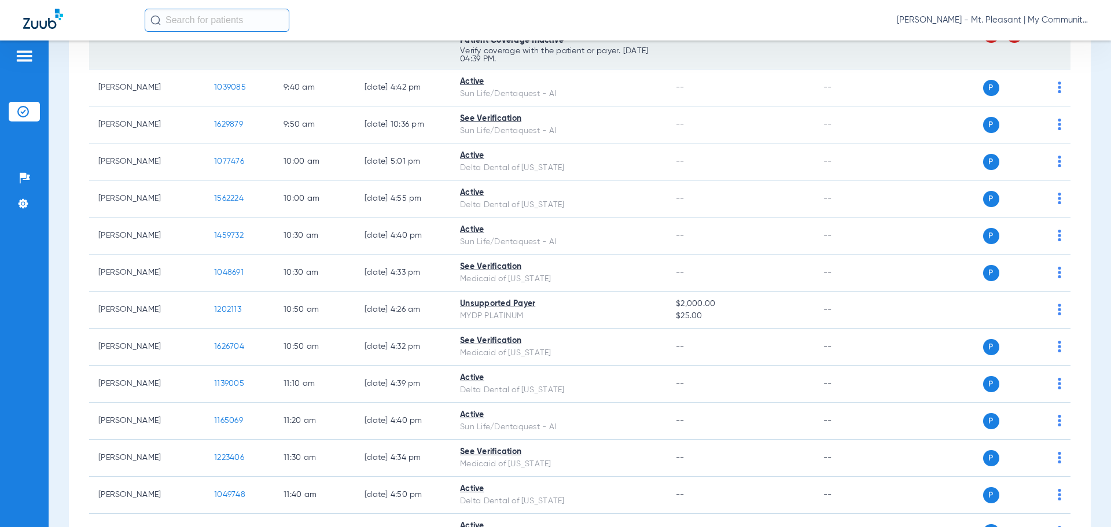
scroll to position [405, 0]
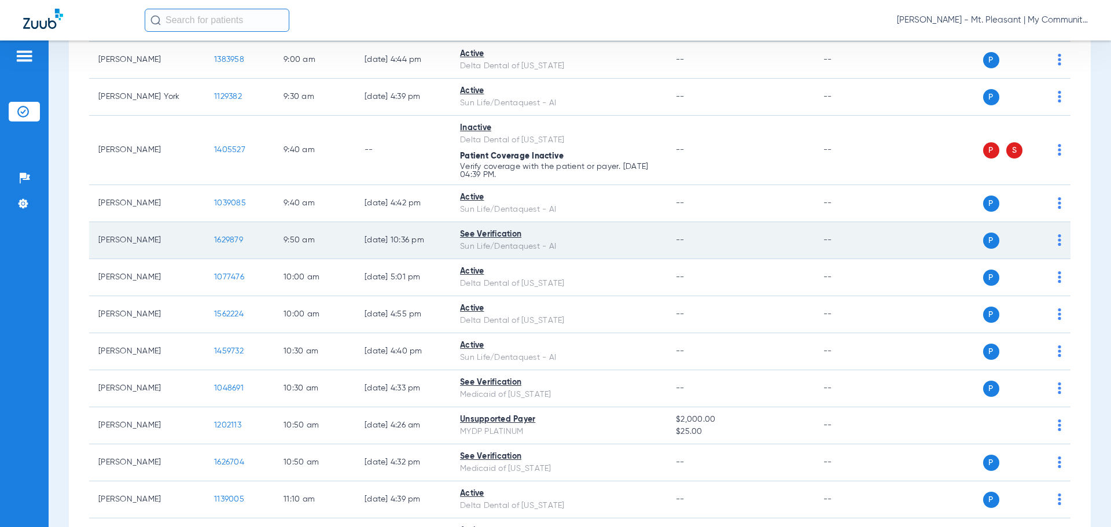
click at [281, 230] on td "9:50 AM" at bounding box center [314, 240] width 81 height 37
click at [230, 239] on span "1629879" at bounding box center [228, 240] width 29 height 8
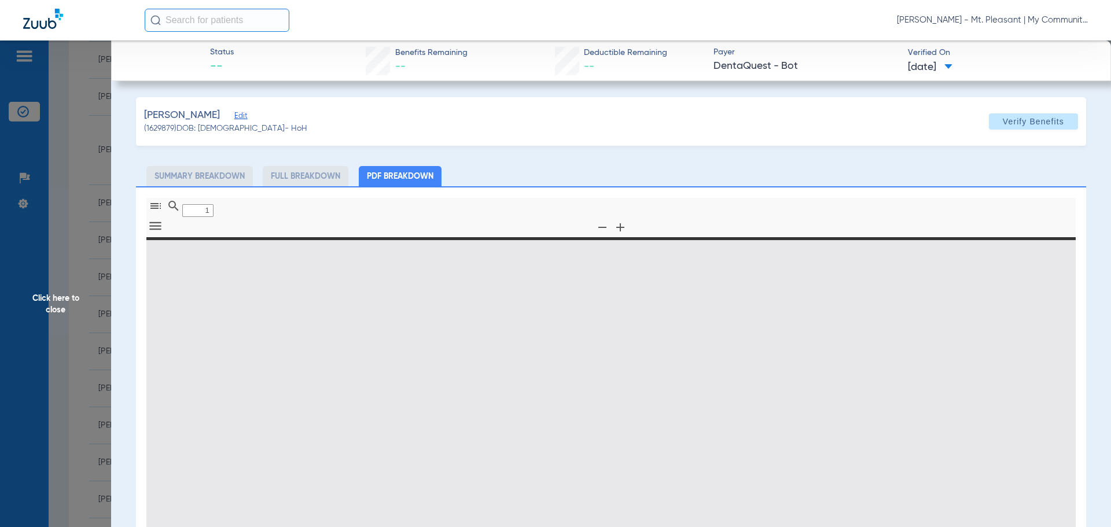
type input "0"
select select "page-width"
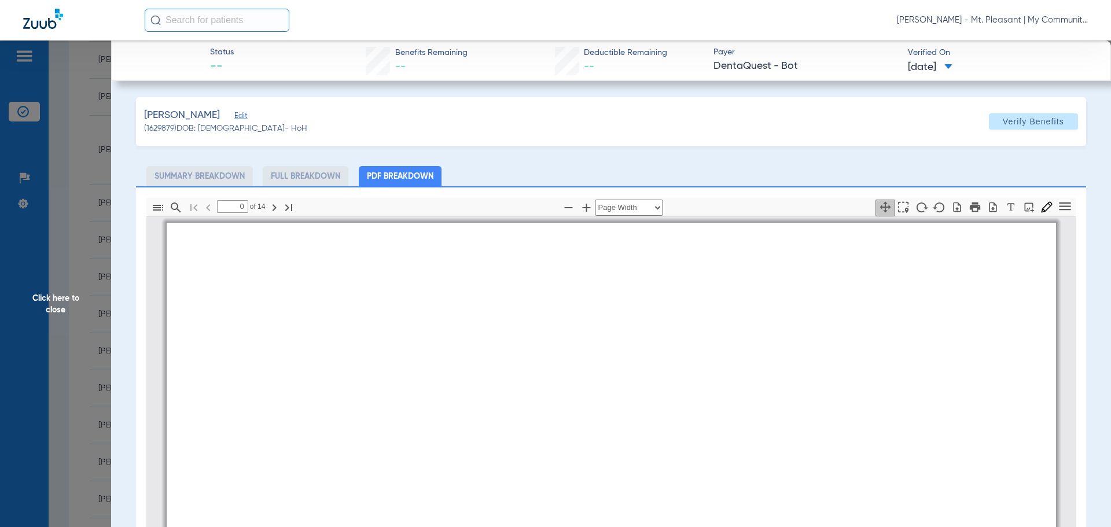
type input "1"
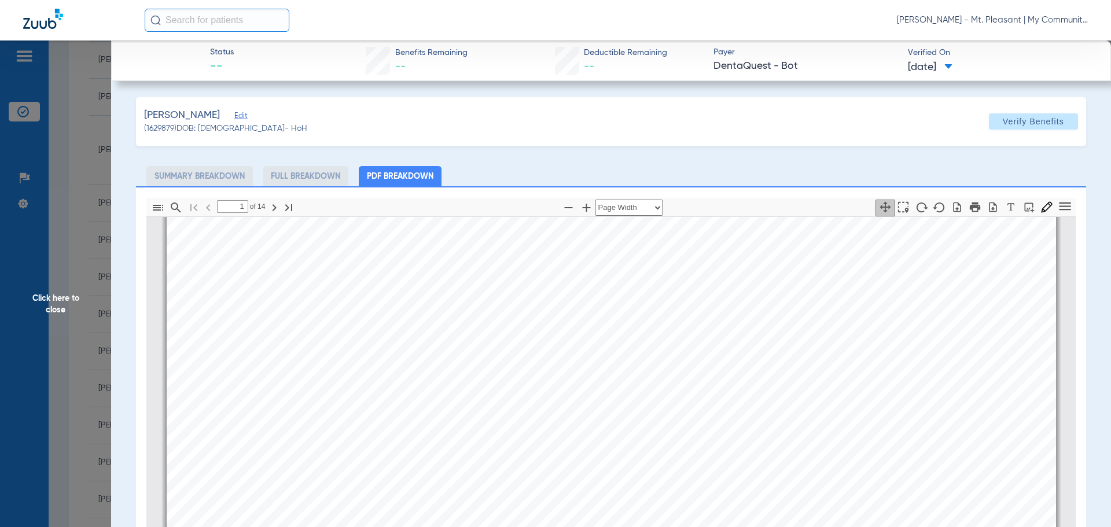
drag, startPoint x: 105, startPoint y: 292, endPoint x: 100, endPoint y: 296, distance: 6.6
click at [105, 292] on span "Click here to close" at bounding box center [55, 303] width 111 height 527
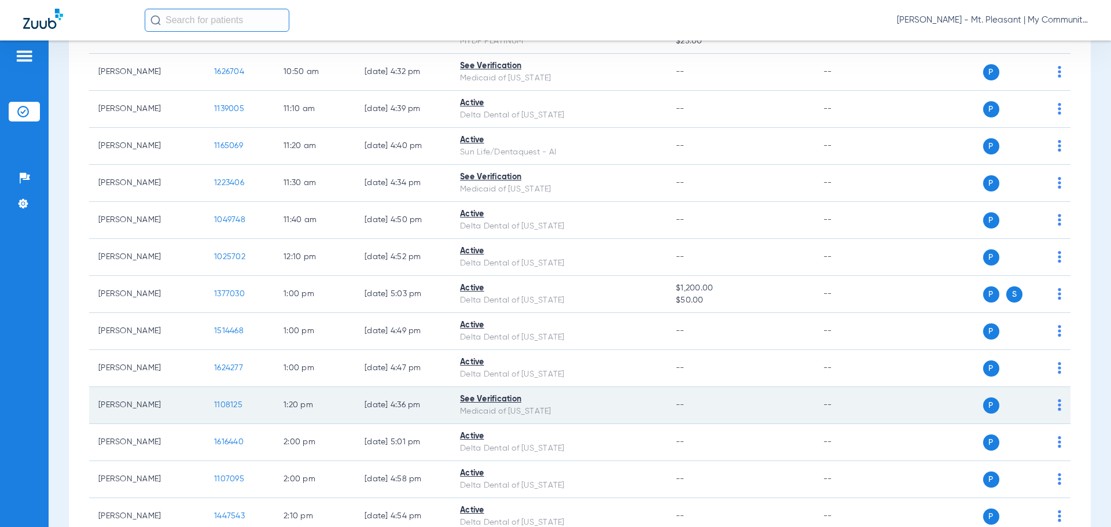
scroll to position [925, 0]
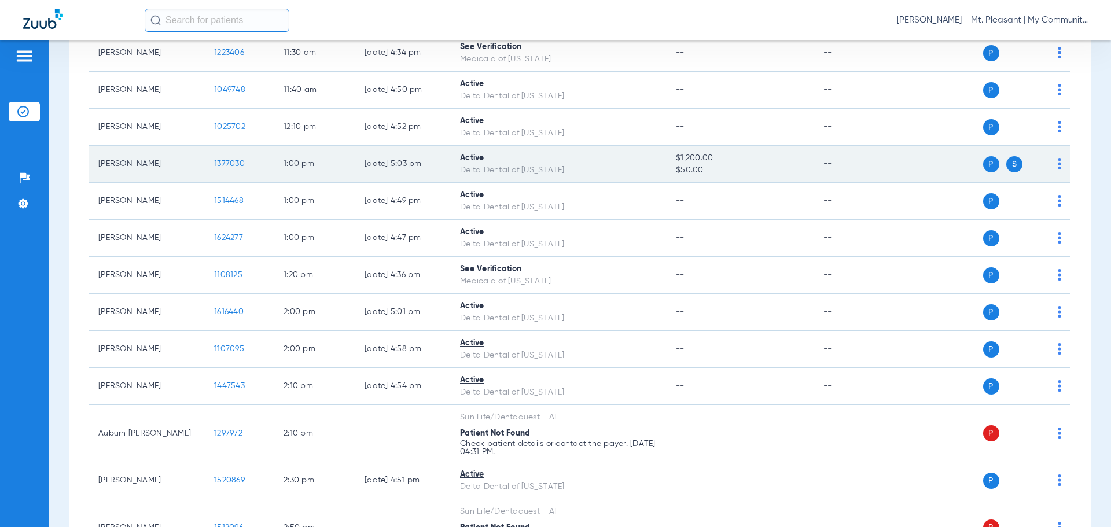
click at [228, 171] on td "1377030" at bounding box center [239, 164] width 69 height 37
click at [230, 168] on td "1377030" at bounding box center [239, 164] width 69 height 37
click at [230, 165] on span "1377030" at bounding box center [229, 164] width 31 height 8
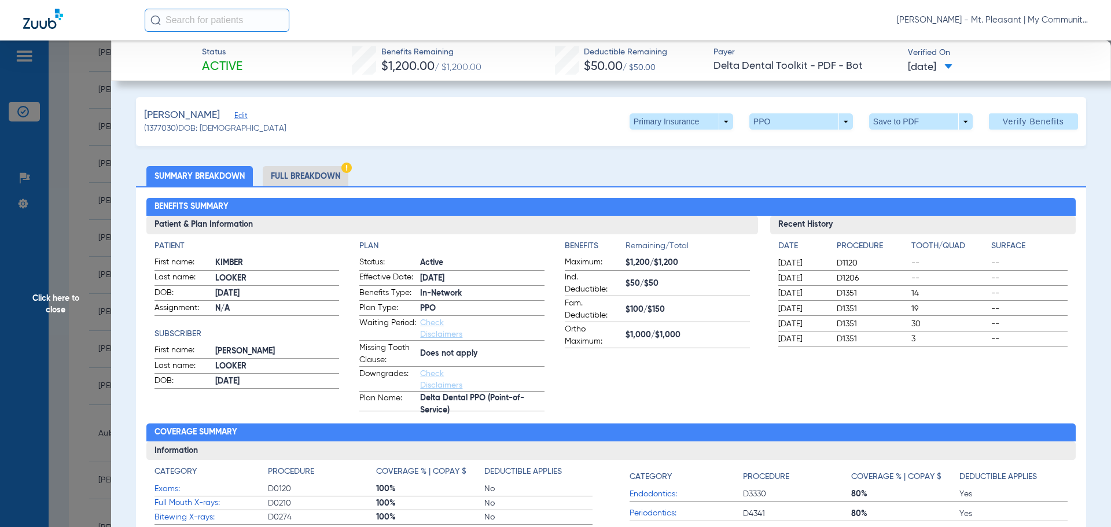
click at [304, 168] on li "Full Breakdown" at bounding box center [306, 176] width 86 height 20
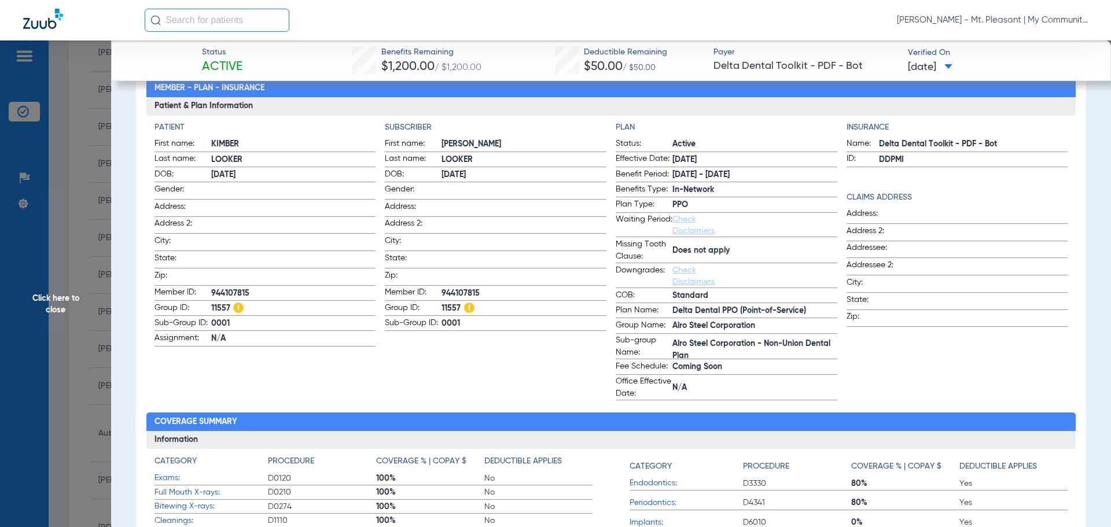
scroll to position [94, 0]
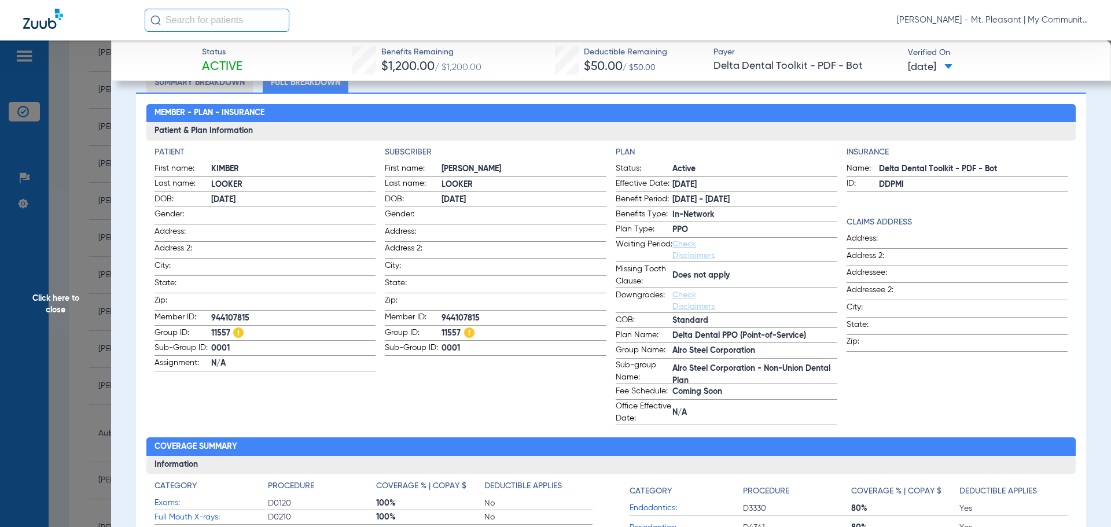
drag, startPoint x: 84, startPoint y: 295, endPoint x: 704, endPoint y: 434, distance: 635.4
click at [84, 295] on span "Click here to close" at bounding box center [55, 303] width 111 height 527
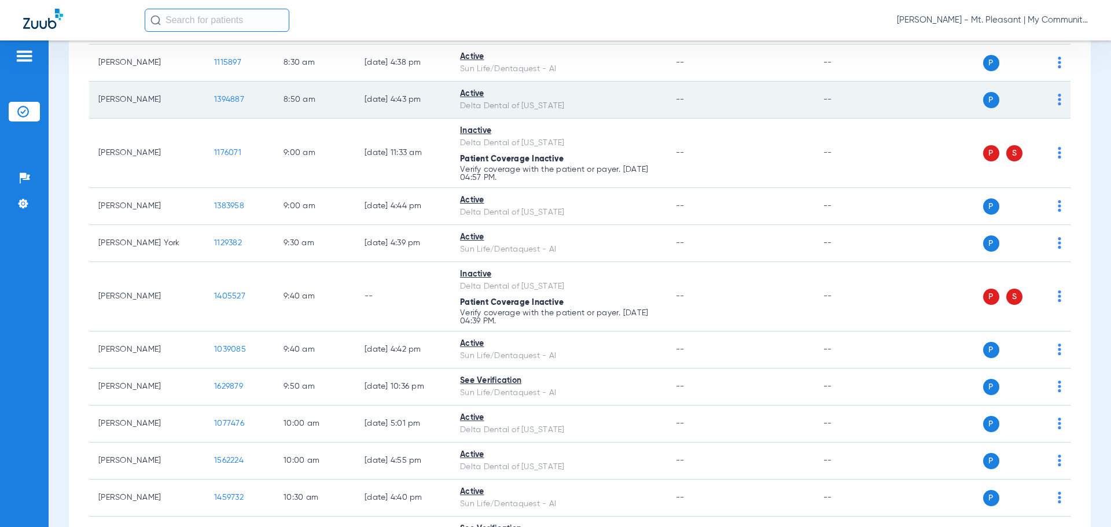
scroll to position [0, 0]
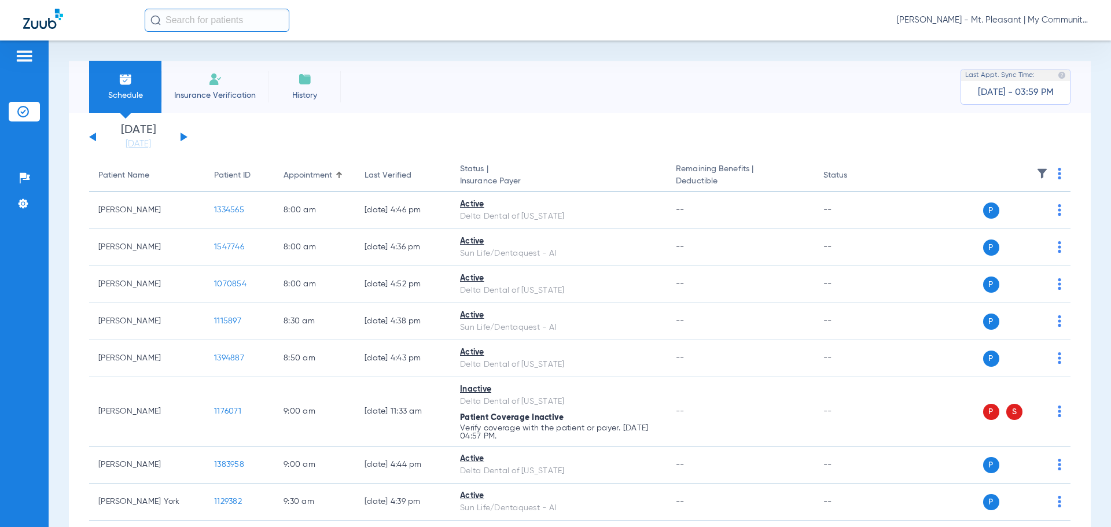
click at [180, 137] on button at bounding box center [183, 136] width 7 height 9
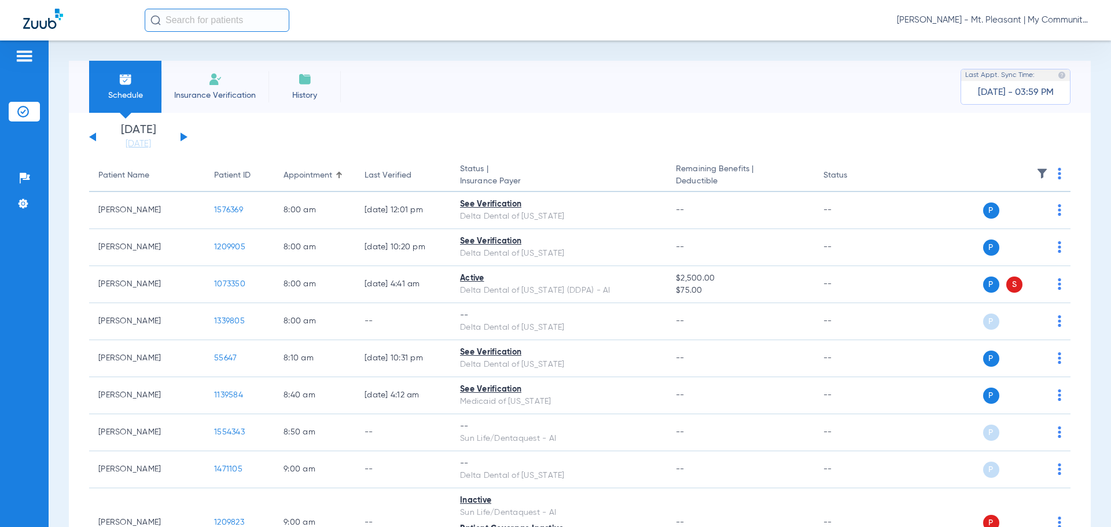
click at [1057, 171] on img at bounding box center [1058, 174] width 3 height 12
click at [1038, 226] on button "Verify All" at bounding box center [1006, 219] width 91 height 23
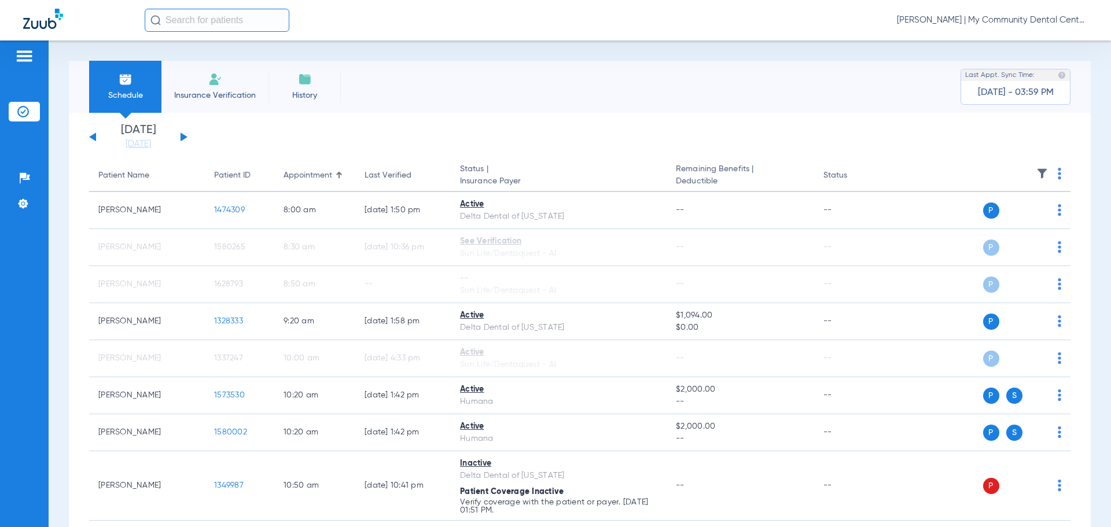
click at [930, 13] on div "[PERSON_NAME] | My Community Dental Centers" at bounding box center [616, 20] width 943 height 23
click at [938, 22] on span "[PERSON_NAME] | My Community Dental Centers" at bounding box center [992, 20] width 191 height 12
click at [944, 20] on div at bounding box center [555, 263] width 1111 height 527
click at [1032, 21] on span "[PERSON_NAME] | My Community Dental Centers" at bounding box center [992, 20] width 191 height 12
click at [1056, 39] on span "Account Selection" at bounding box center [1044, 41] width 65 height 8
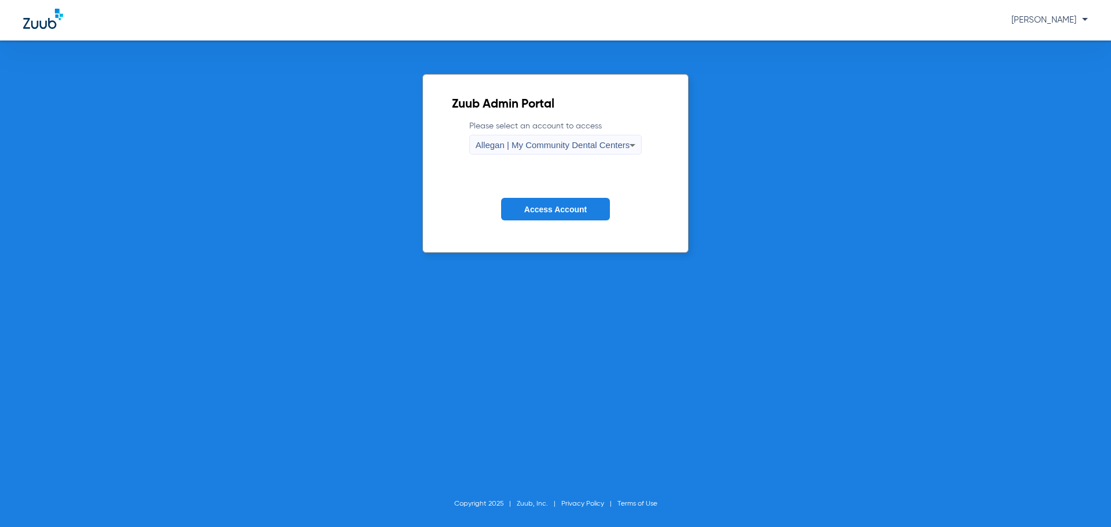
click at [506, 131] on label "Please select an account to access Allegan | My Community Dental Centers" at bounding box center [555, 137] width 173 height 34
click at [516, 143] on span "Allegan | My Community Dental Centers" at bounding box center [552, 145] width 154 height 10
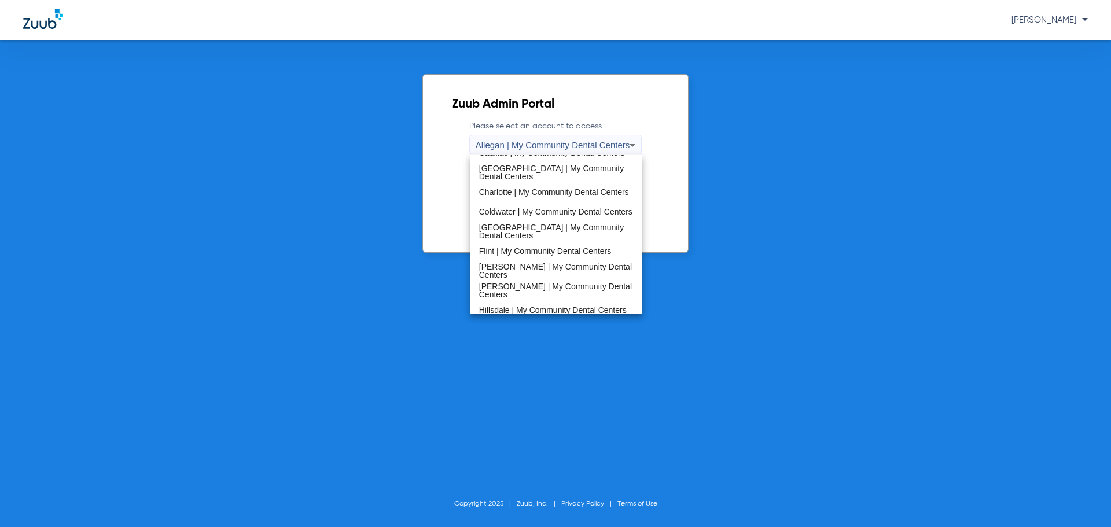
scroll to position [347, 0]
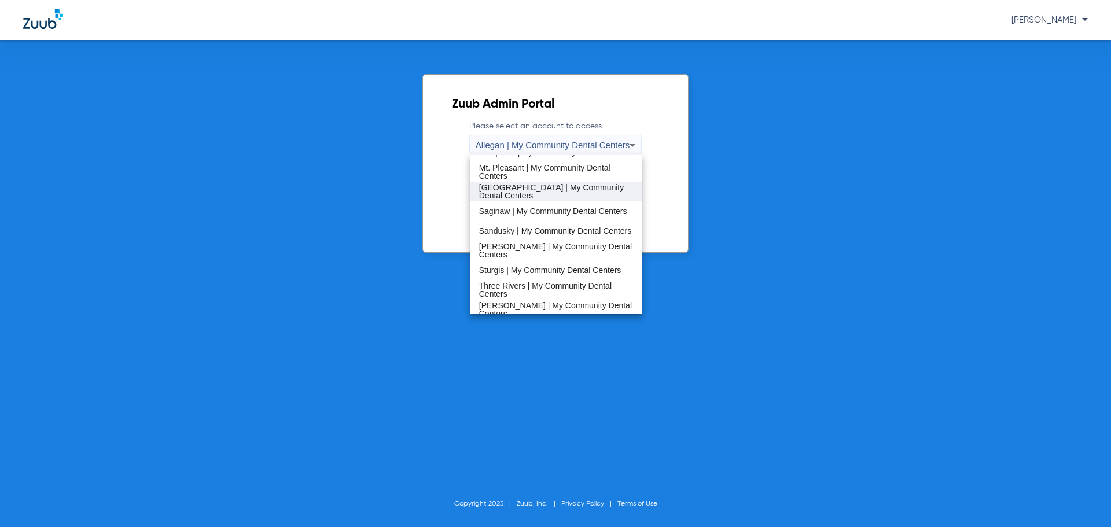
click at [522, 191] on span "[GEOGRAPHIC_DATA] | My Community Dental Centers" at bounding box center [556, 191] width 154 height 16
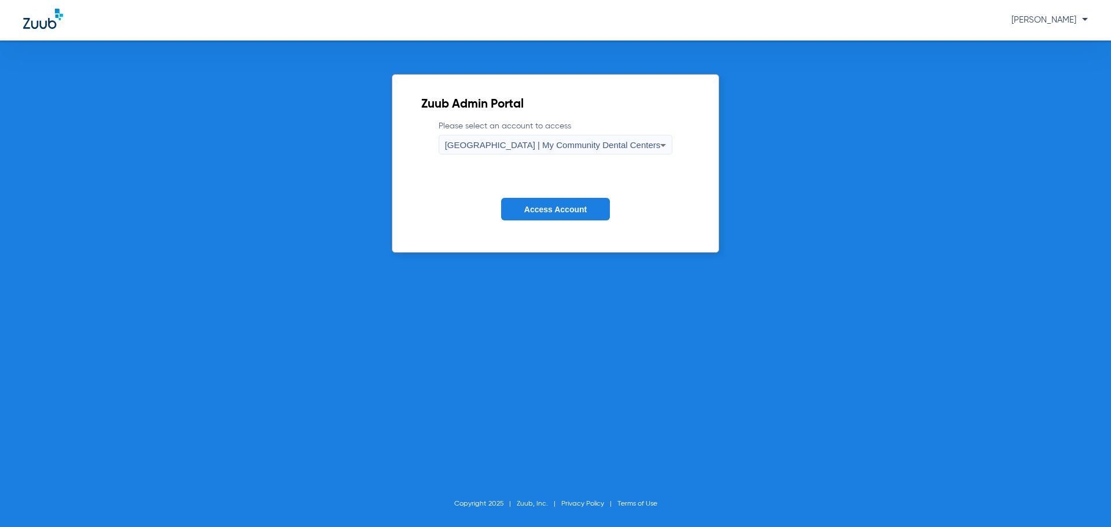
click at [531, 196] on form "Please select an account to access [GEOGRAPHIC_DATA] | My Community Dental Cent…" at bounding box center [555, 178] width 269 height 117
click at [540, 205] on span "Access Account" at bounding box center [555, 209] width 62 height 9
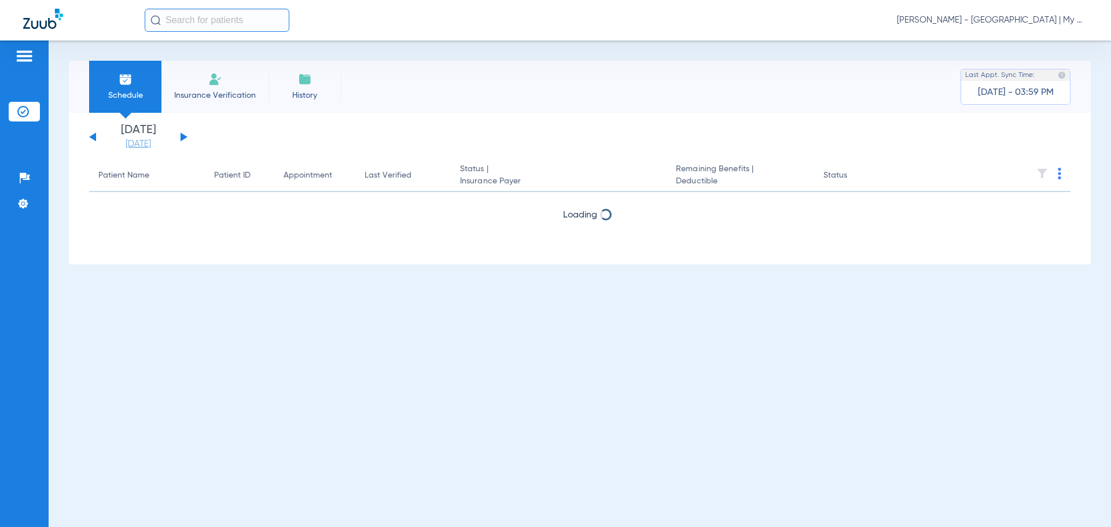
click at [154, 145] on link "[DATE]" at bounding box center [138, 144] width 69 height 12
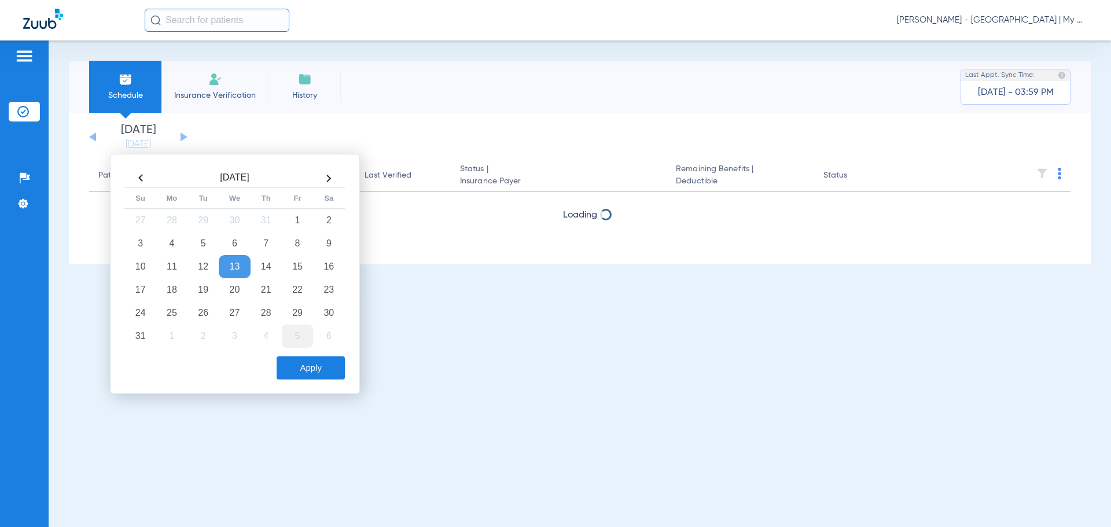
drag, startPoint x: 265, startPoint y: 289, endPoint x: 302, endPoint y: 338, distance: 61.5
click at [265, 289] on td "21" at bounding box center [265, 289] width 31 height 23
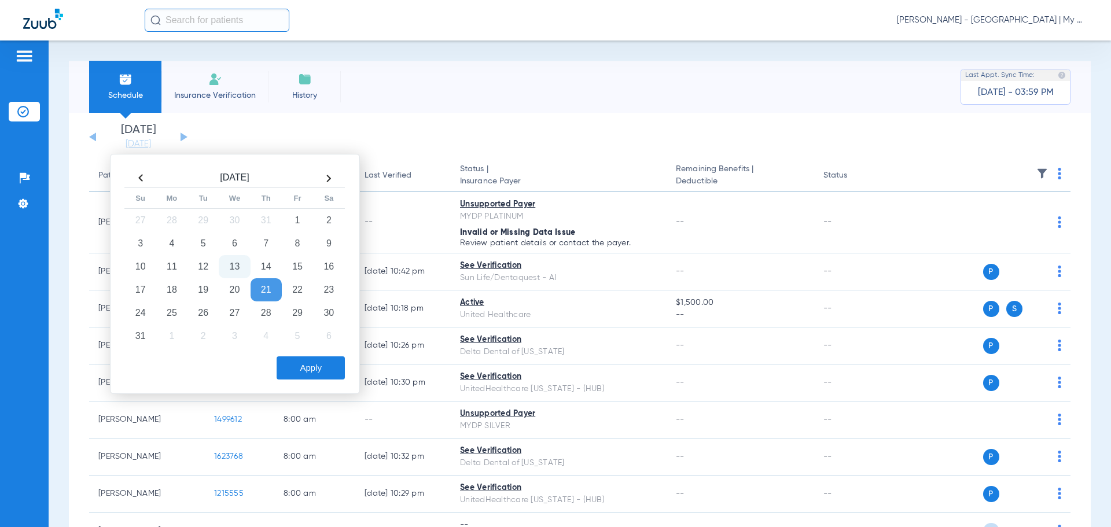
click at [322, 366] on button "Apply" at bounding box center [310, 367] width 68 height 23
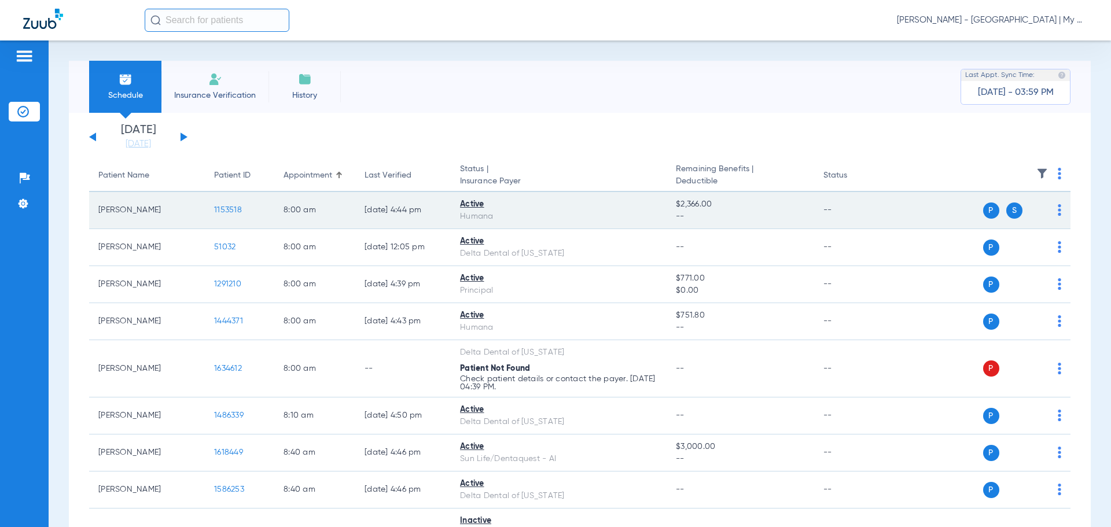
click at [222, 206] on span "1153518" at bounding box center [228, 210] width 28 height 8
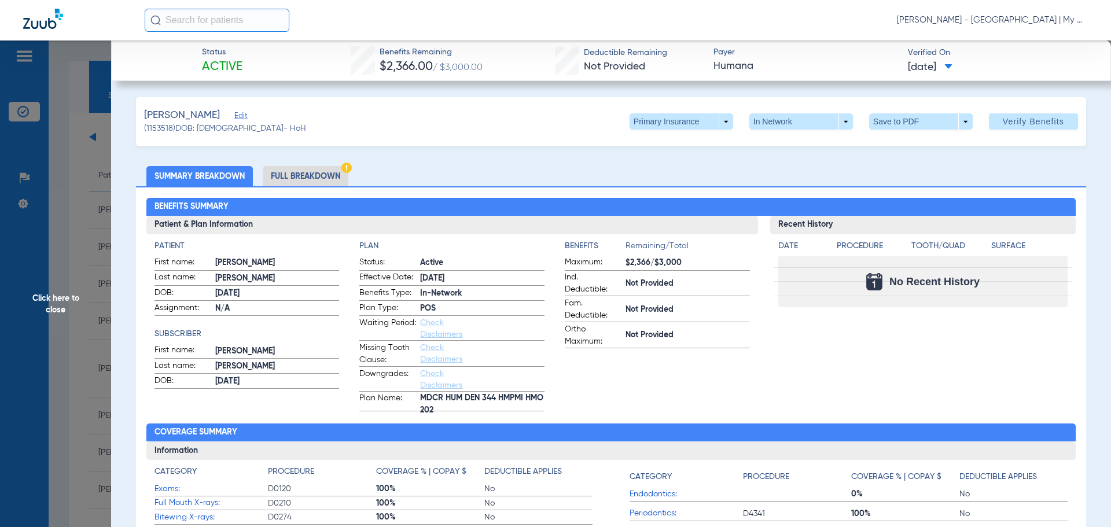
click at [79, 200] on span "Click here to close" at bounding box center [55, 303] width 111 height 527
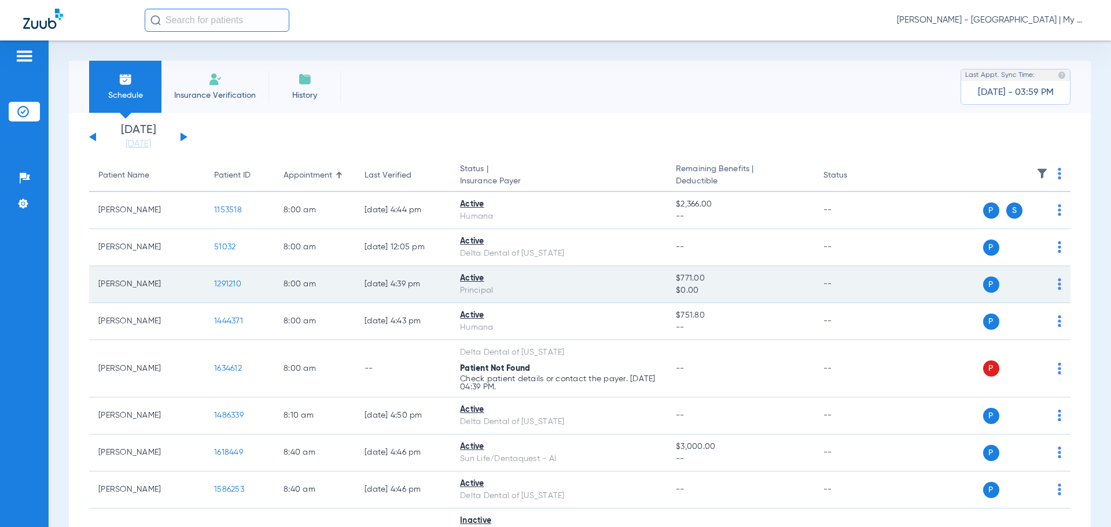
click at [230, 285] on span "1291210" at bounding box center [227, 284] width 27 height 8
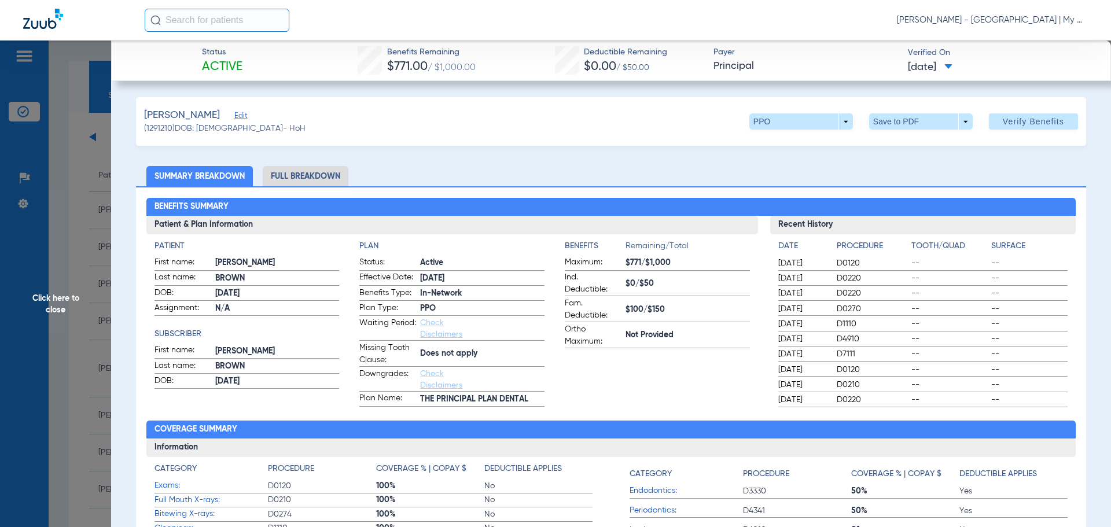
click at [302, 179] on li "Full Breakdown" at bounding box center [306, 176] width 86 height 20
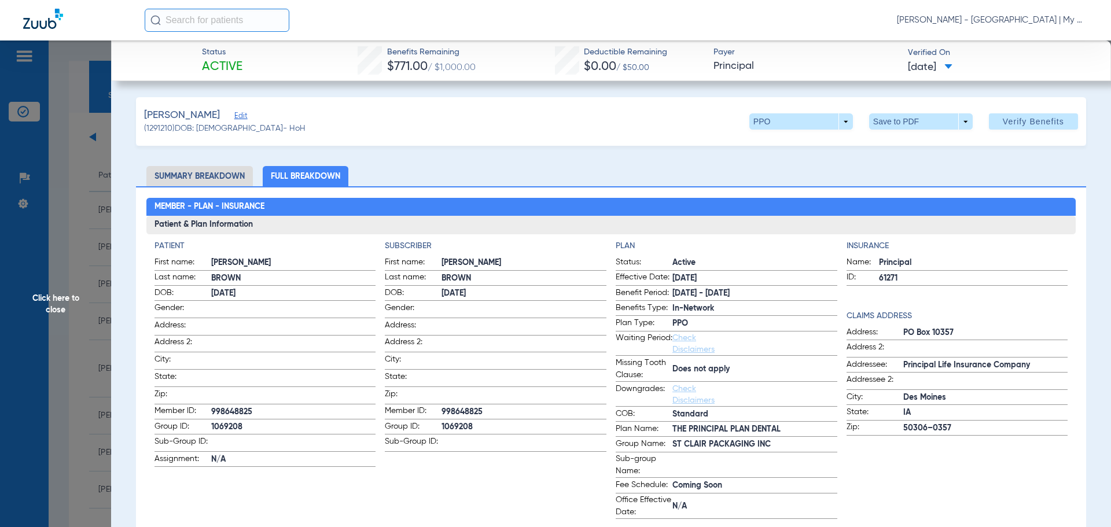
click at [57, 255] on span "Click here to close" at bounding box center [55, 303] width 111 height 527
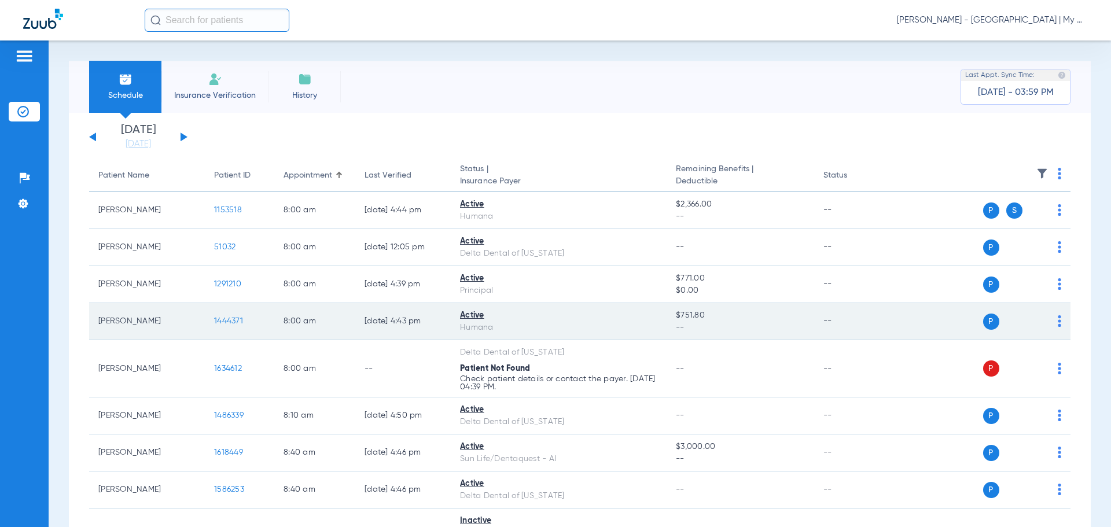
click at [228, 320] on span "1444371" at bounding box center [228, 321] width 29 height 8
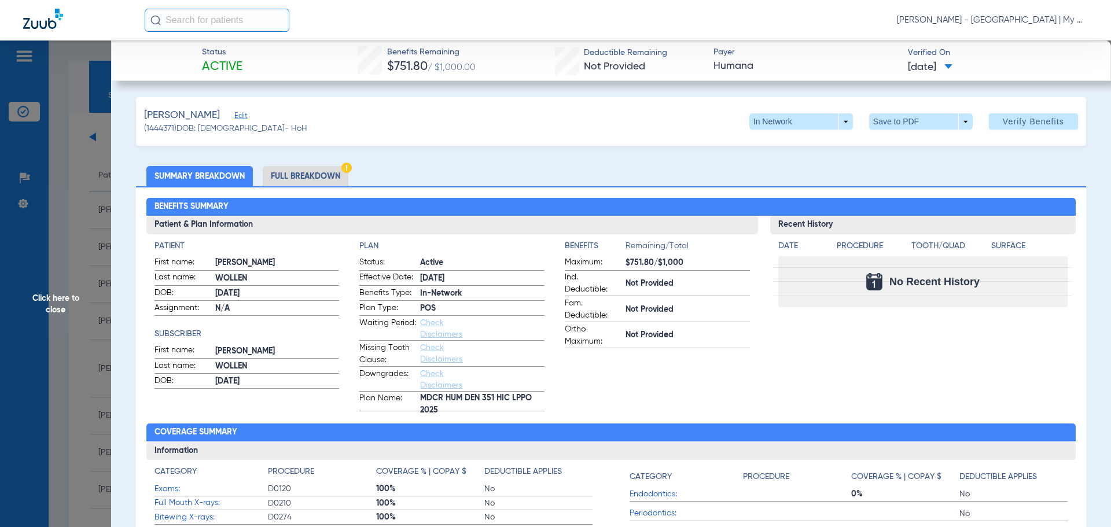
click at [784, 367] on div "Recent History Date Procedure Tooth/Quad Surface No Recent History" at bounding box center [923, 314] width 306 height 196
drag, startPoint x: 27, startPoint y: 249, endPoint x: 53, endPoint y: 239, distance: 27.8
click at [37, 248] on span "Click here to close" at bounding box center [55, 303] width 111 height 527
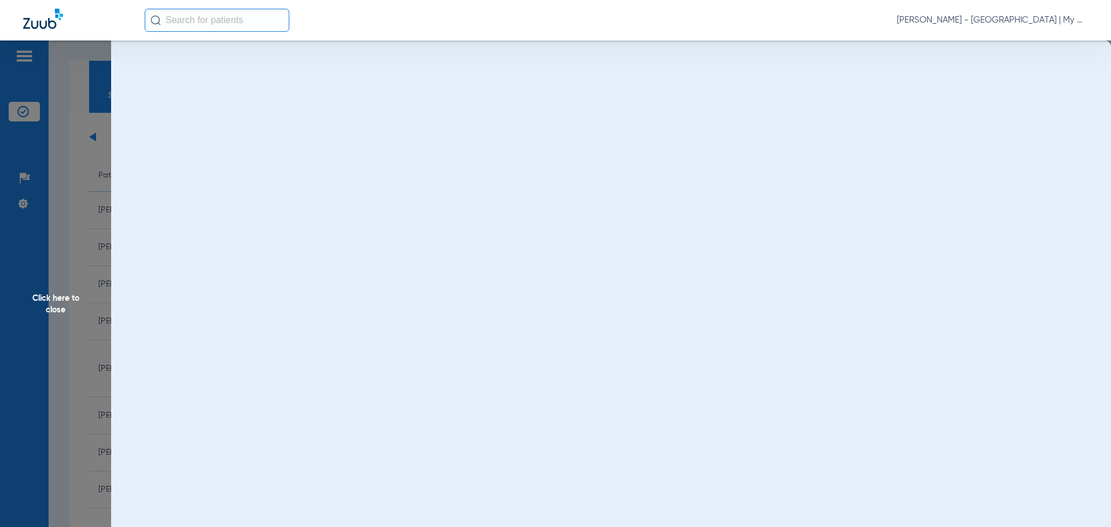
drag, startPoint x: 58, startPoint y: 239, endPoint x: 110, endPoint y: 246, distance: 52.6
click at [58, 239] on span "Click here to close" at bounding box center [55, 303] width 111 height 527
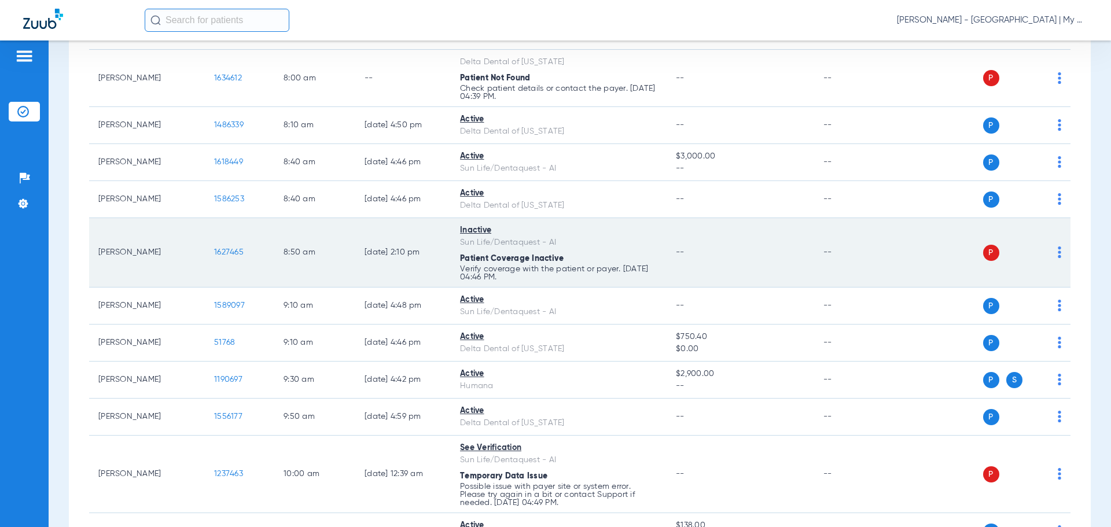
scroll to position [347, 0]
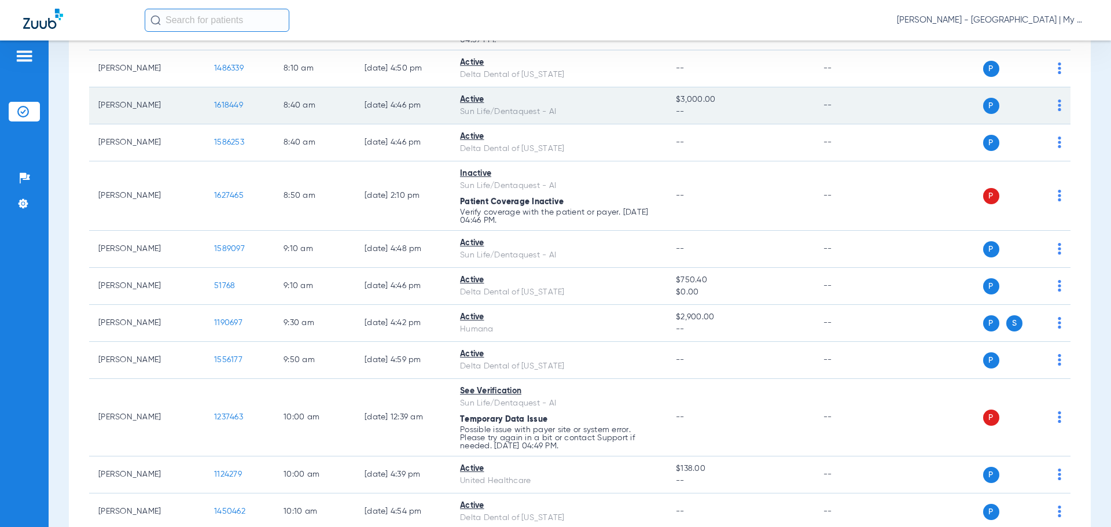
click at [216, 106] on span "1618449" at bounding box center [228, 105] width 29 height 8
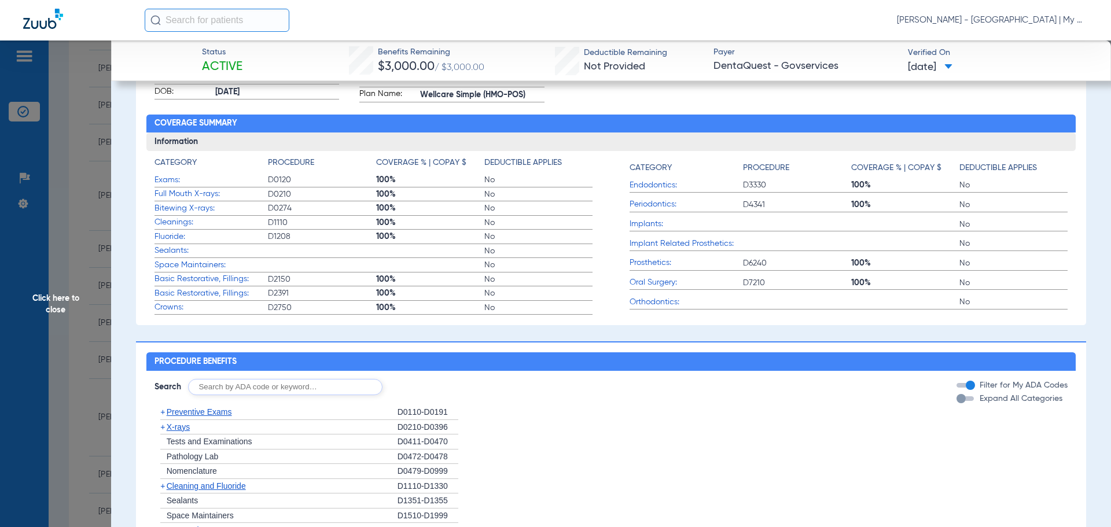
scroll to position [0, 0]
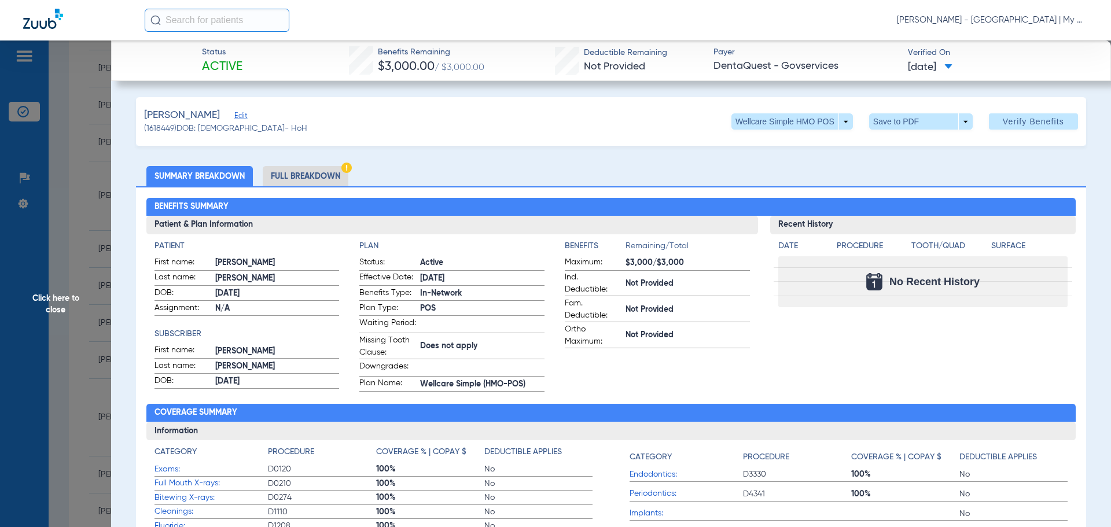
drag, startPoint x: 796, startPoint y: 441, endPoint x: 810, endPoint y: 426, distance: 20.1
click at [797, 440] on h3 "Information" at bounding box center [611, 431] width 930 height 19
click at [72, 256] on span "Click here to close" at bounding box center [55, 303] width 111 height 527
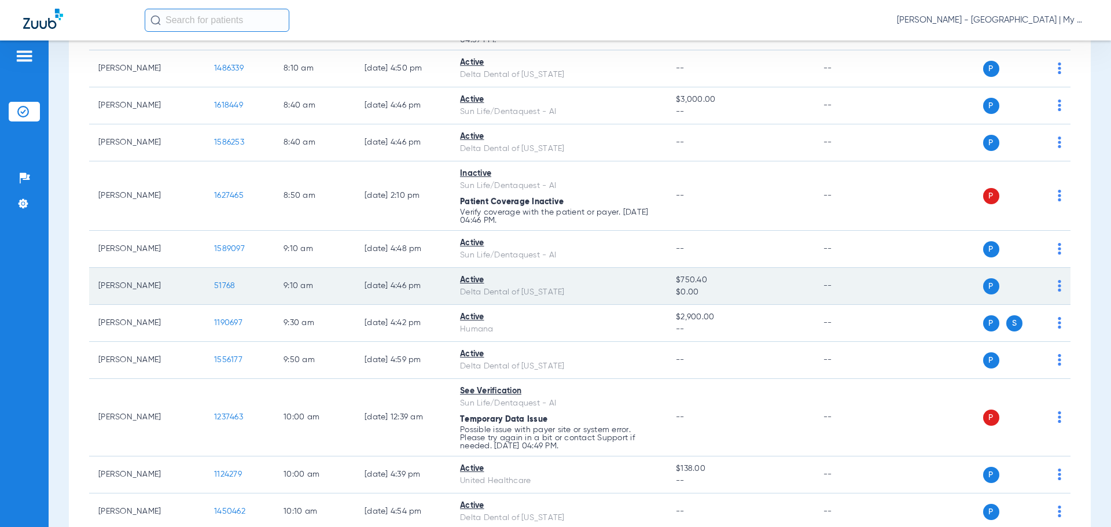
click at [226, 279] on td "51768" at bounding box center [239, 286] width 69 height 37
click at [231, 283] on span "51768" at bounding box center [224, 286] width 21 height 8
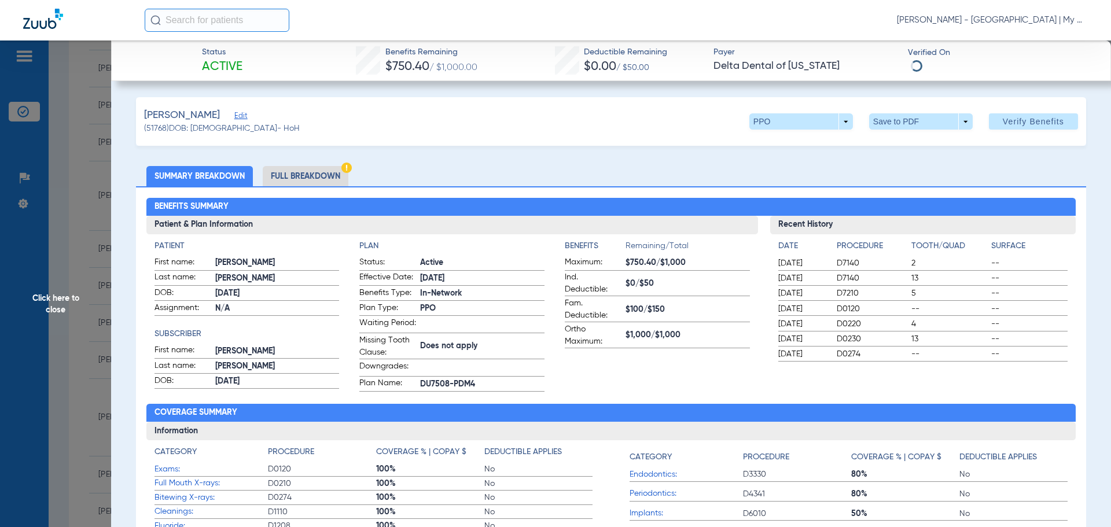
click at [286, 175] on li "Full Breakdown" at bounding box center [306, 176] width 86 height 20
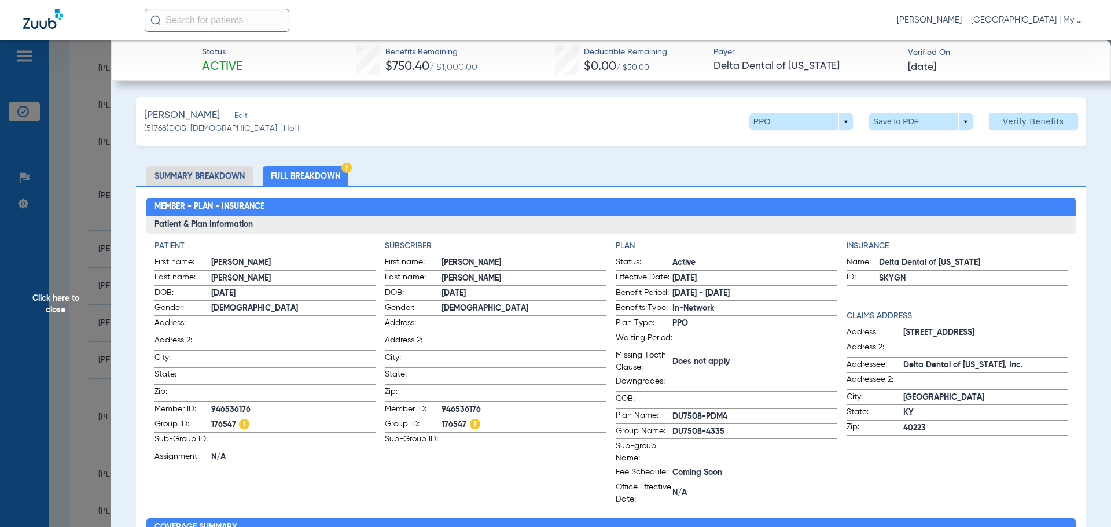
click at [102, 252] on span "Click here to close" at bounding box center [55, 303] width 111 height 527
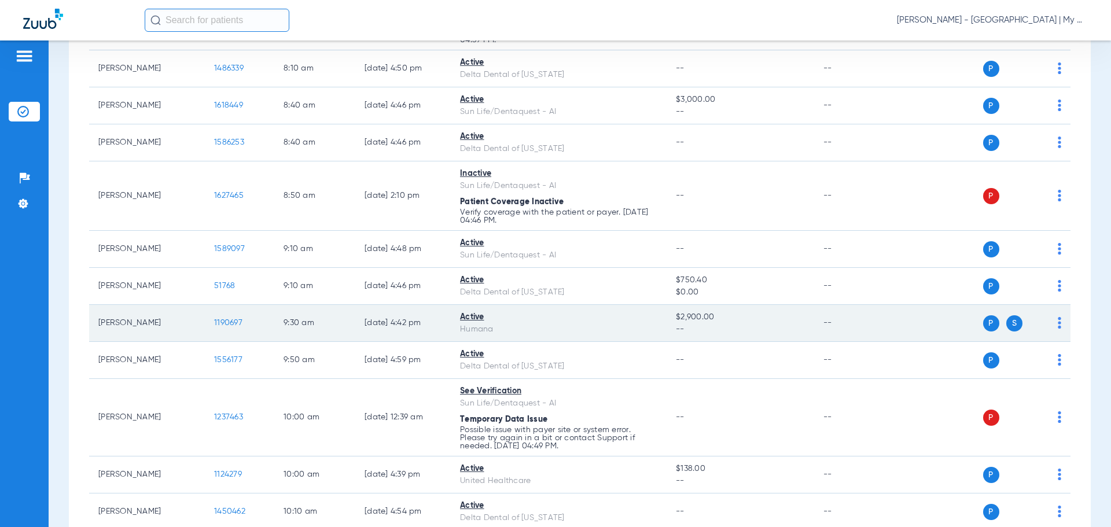
click at [220, 322] on span "1190697" at bounding box center [228, 323] width 28 height 8
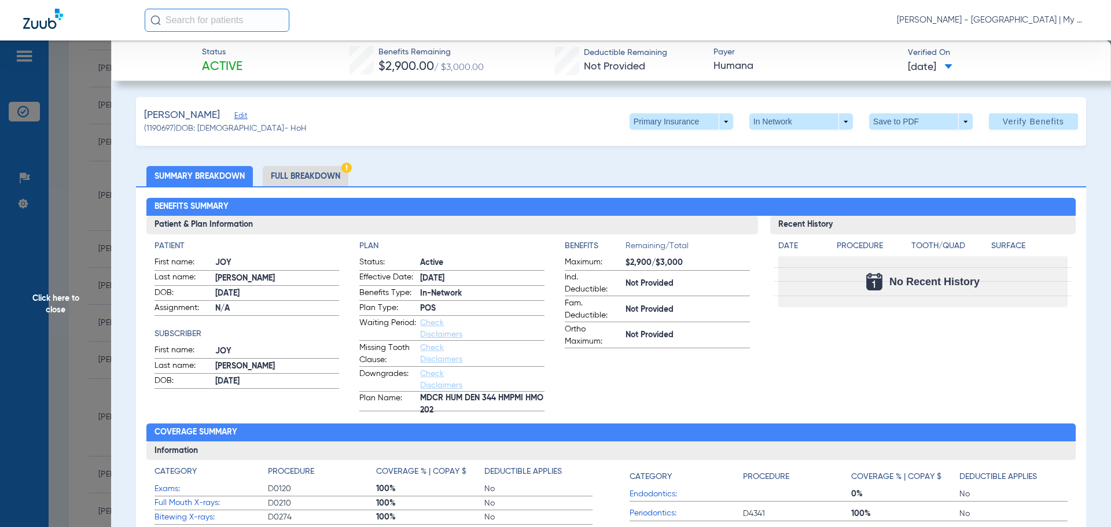
click at [62, 267] on span "Click here to close" at bounding box center [55, 303] width 111 height 527
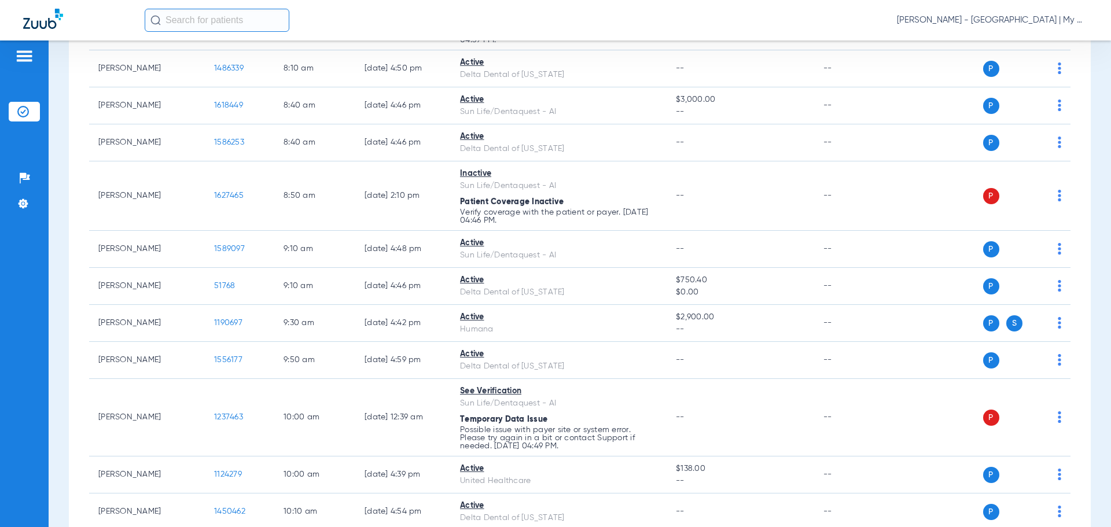
scroll to position [694, 0]
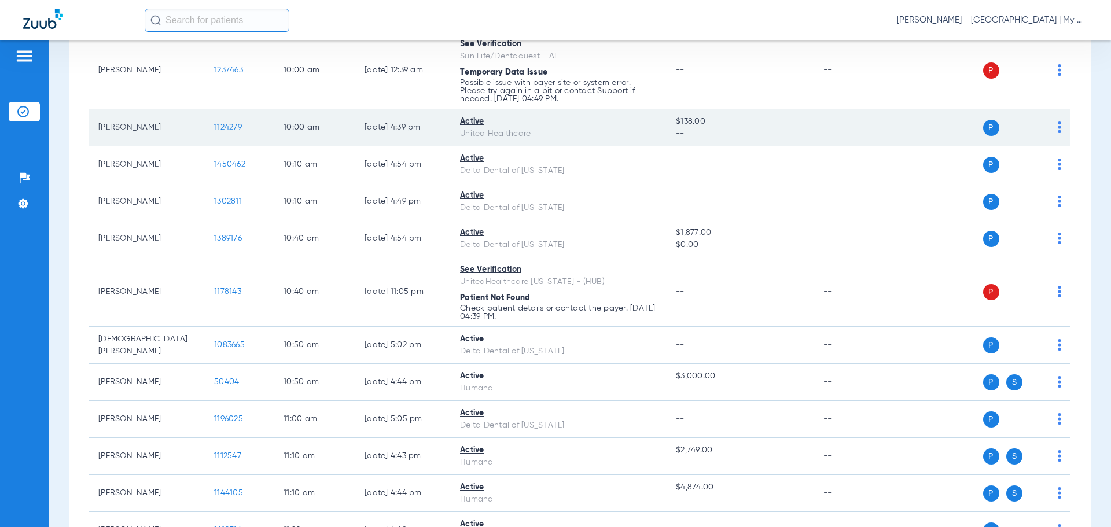
click at [220, 122] on td "1124279" at bounding box center [239, 127] width 69 height 37
click at [222, 126] on span "1124279" at bounding box center [228, 127] width 28 height 8
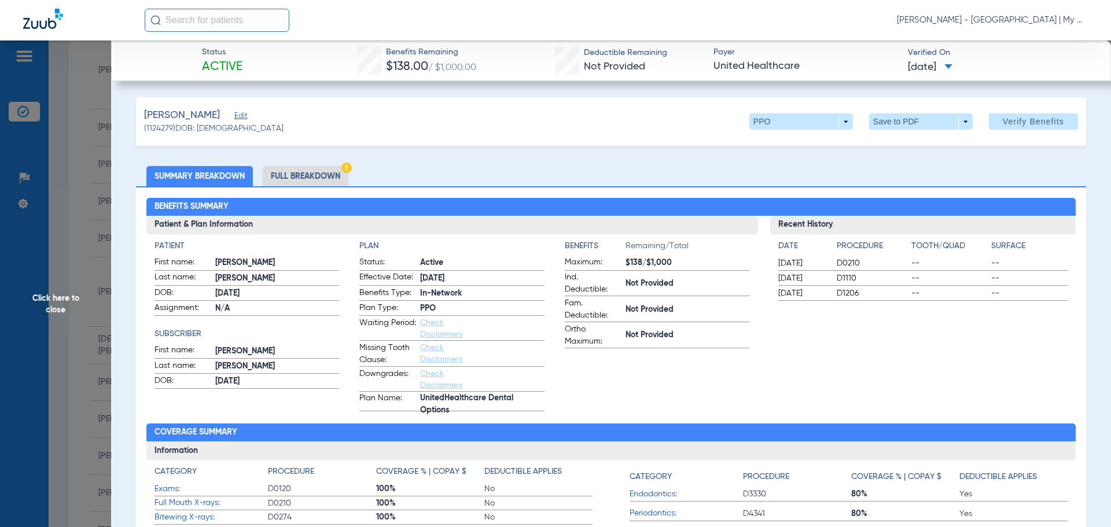
click at [269, 176] on li "Full Breakdown" at bounding box center [306, 176] width 86 height 20
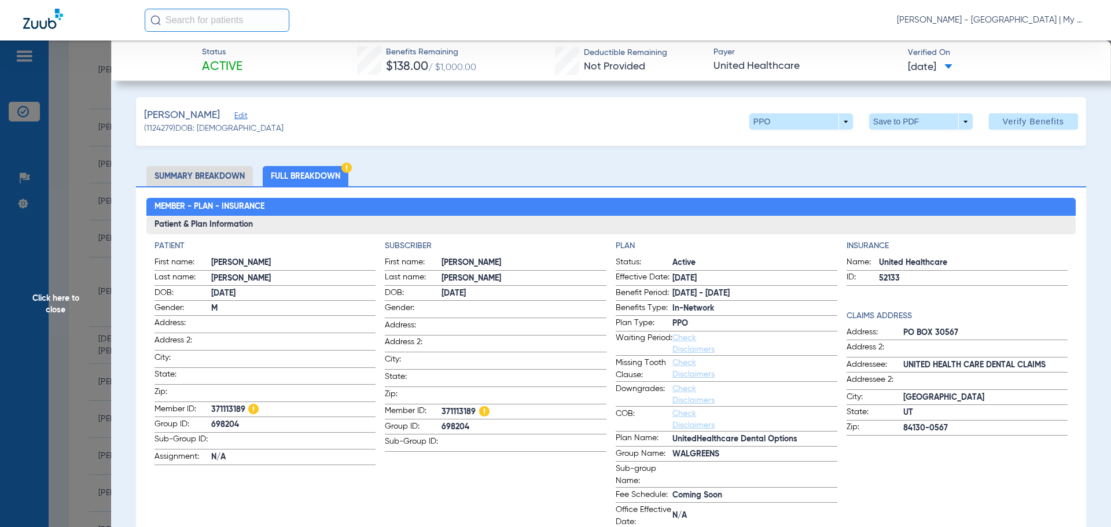
click at [51, 267] on span "Click here to close" at bounding box center [55, 303] width 111 height 527
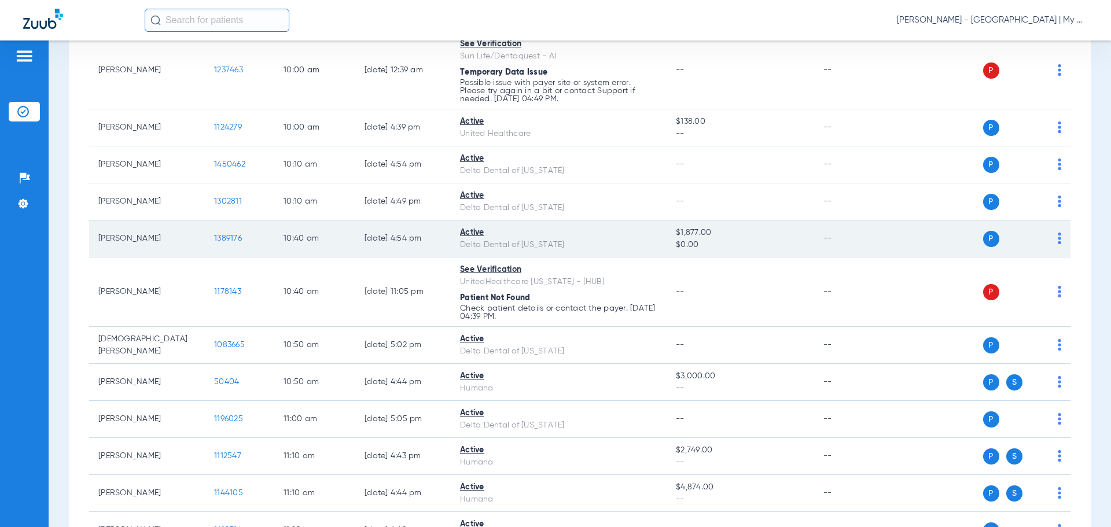
click at [224, 234] on span "1389176" at bounding box center [228, 238] width 28 height 8
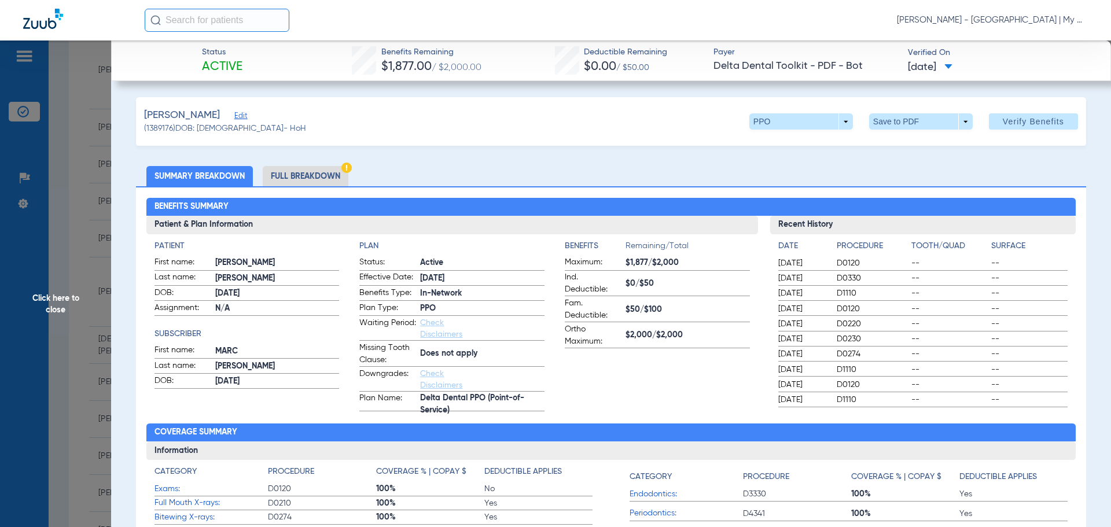
click at [321, 174] on li "Full Breakdown" at bounding box center [306, 176] width 86 height 20
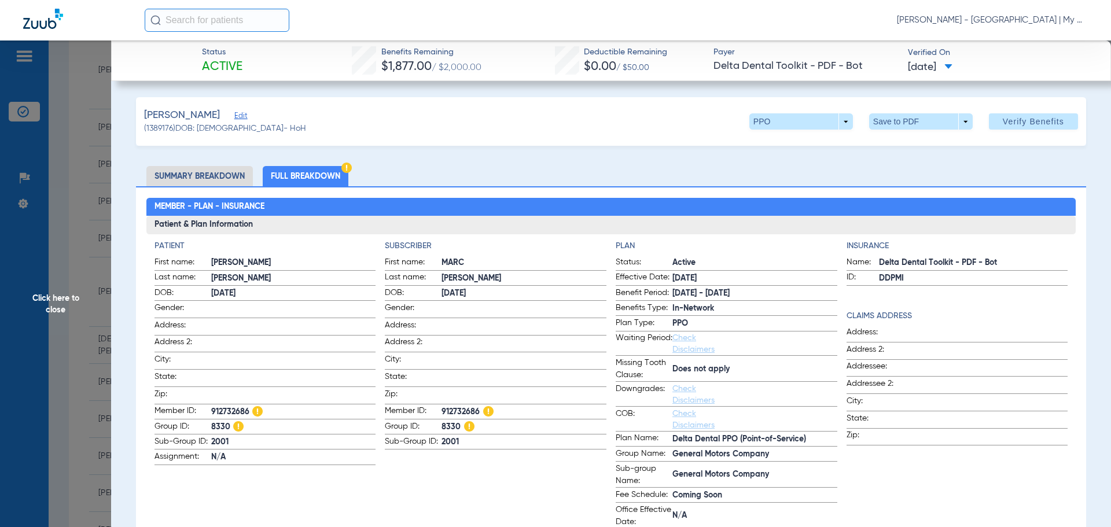
click at [65, 275] on span "Click here to close" at bounding box center [55, 303] width 111 height 527
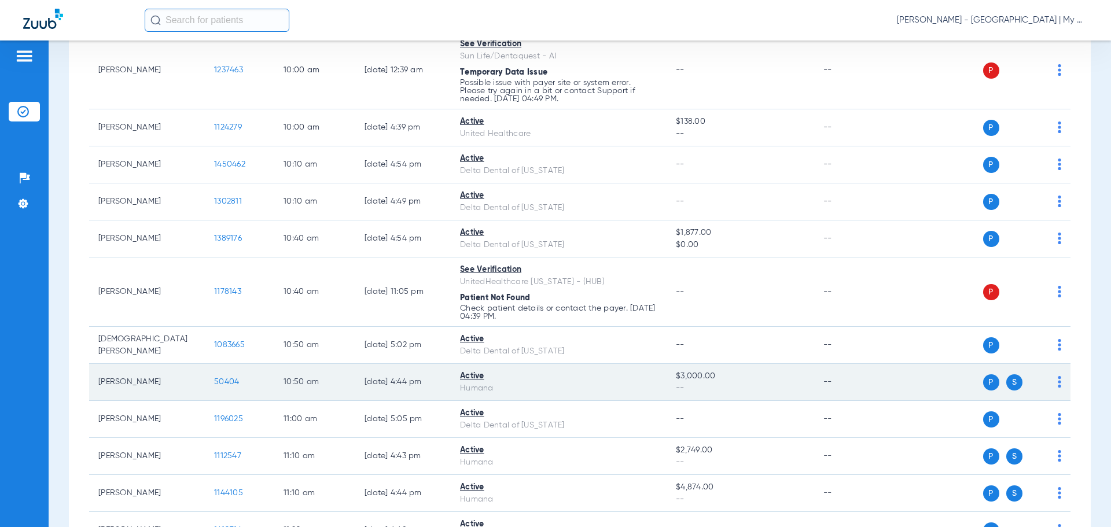
click at [227, 377] on td "50404" at bounding box center [239, 382] width 69 height 37
click at [230, 381] on span "50404" at bounding box center [226, 382] width 25 height 8
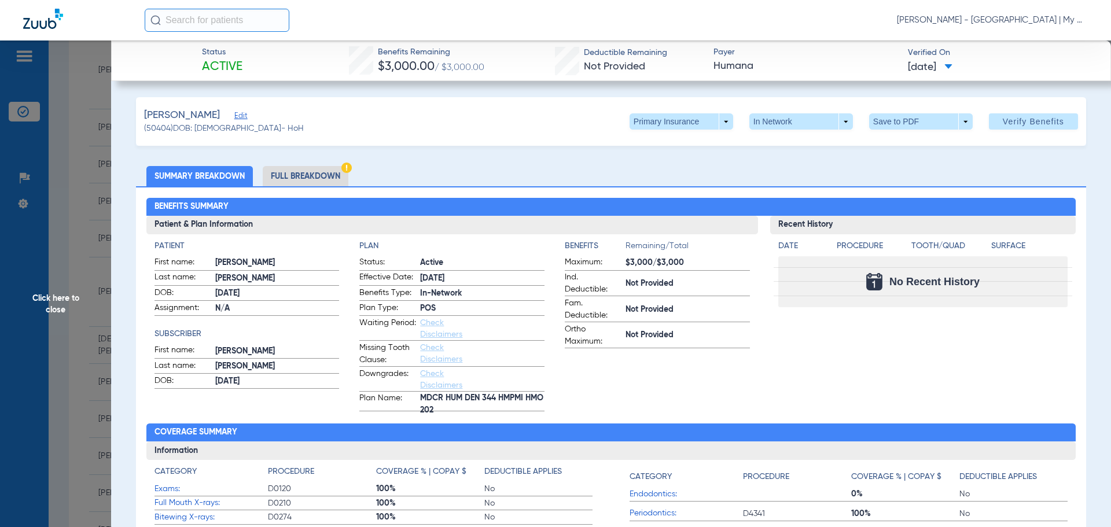
click at [52, 312] on span "Click here to close" at bounding box center [55, 303] width 111 height 527
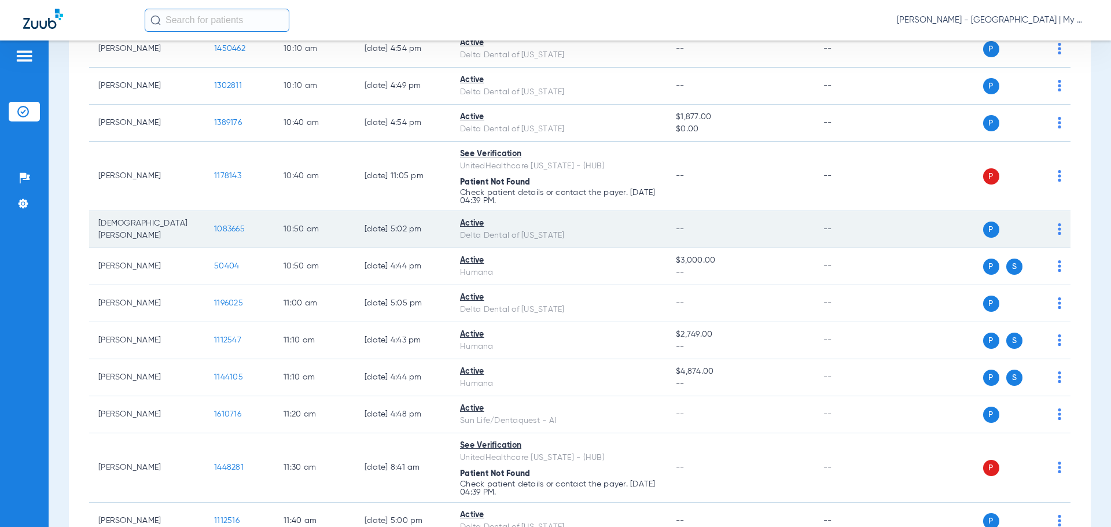
scroll to position [868, 0]
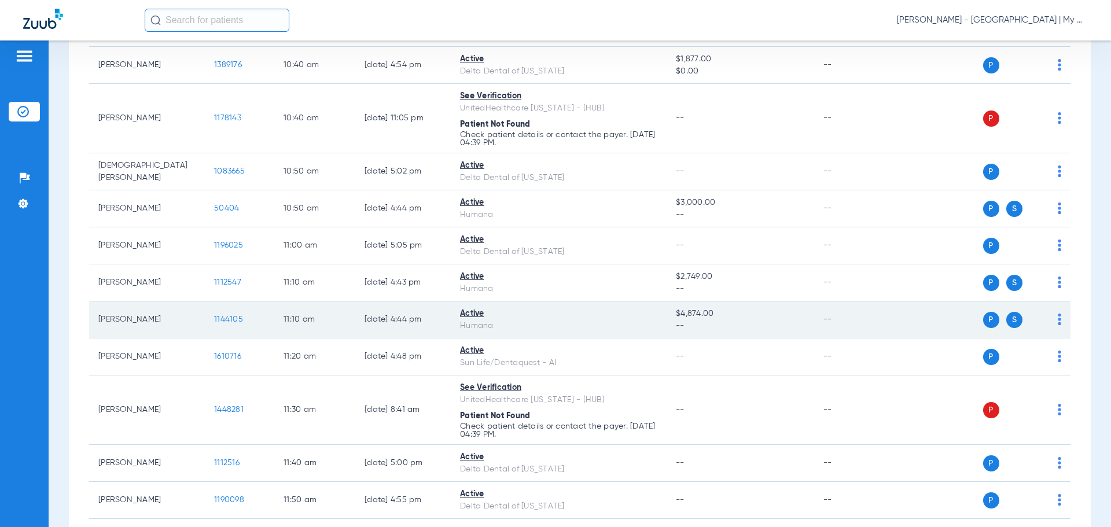
click at [225, 317] on span "1144105" at bounding box center [228, 319] width 29 height 8
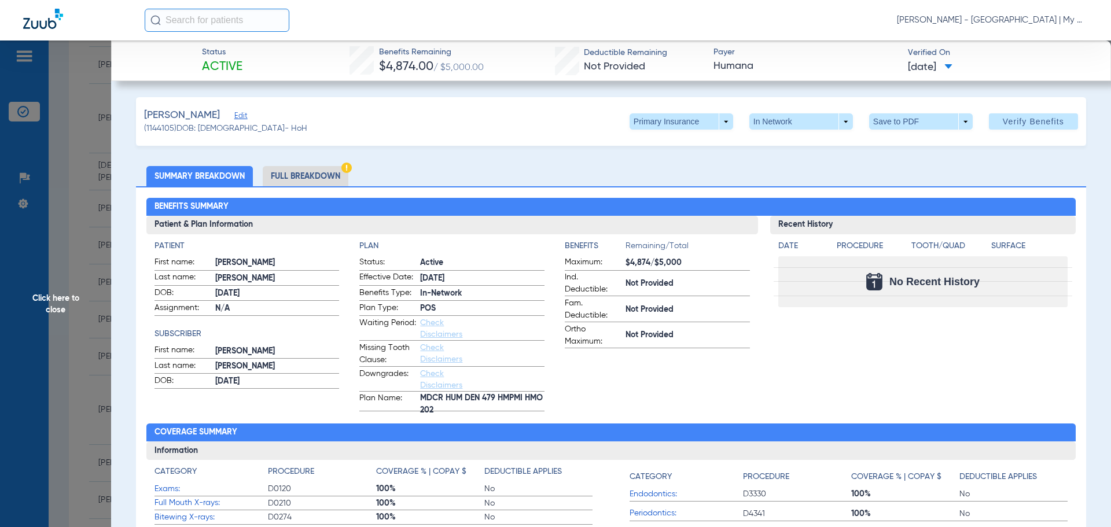
click at [62, 313] on span "Click here to close" at bounding box center [55, 303] width 111 height 527
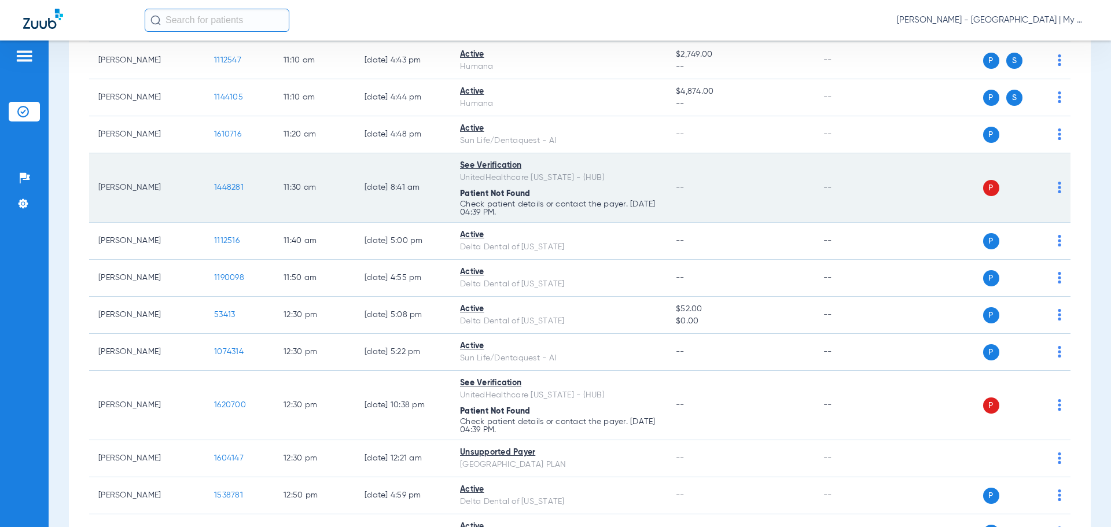
scroll to position [1157, 0]
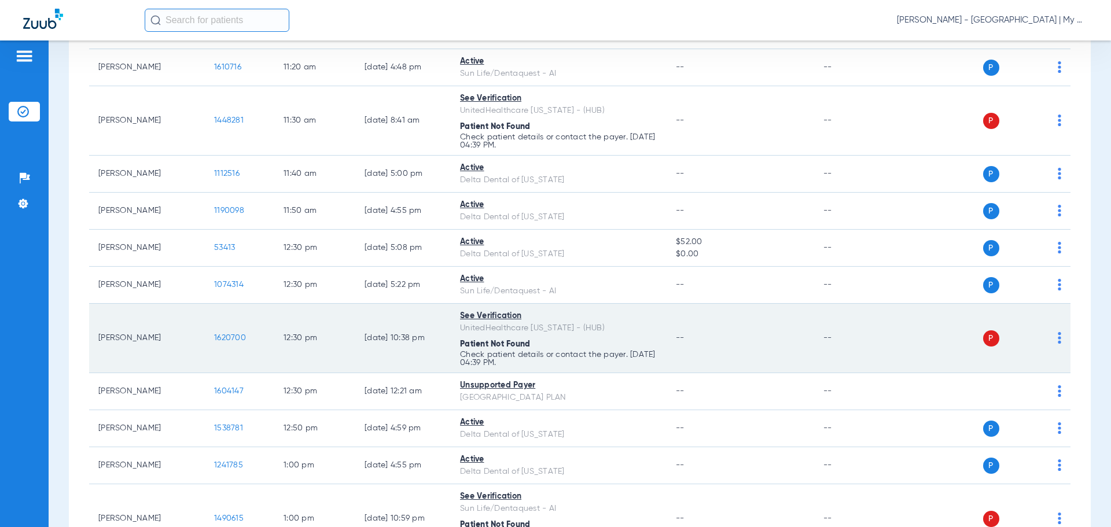
click at [207, 324] on td "1620700" at bounding box center [239, 338] width 69 height 69
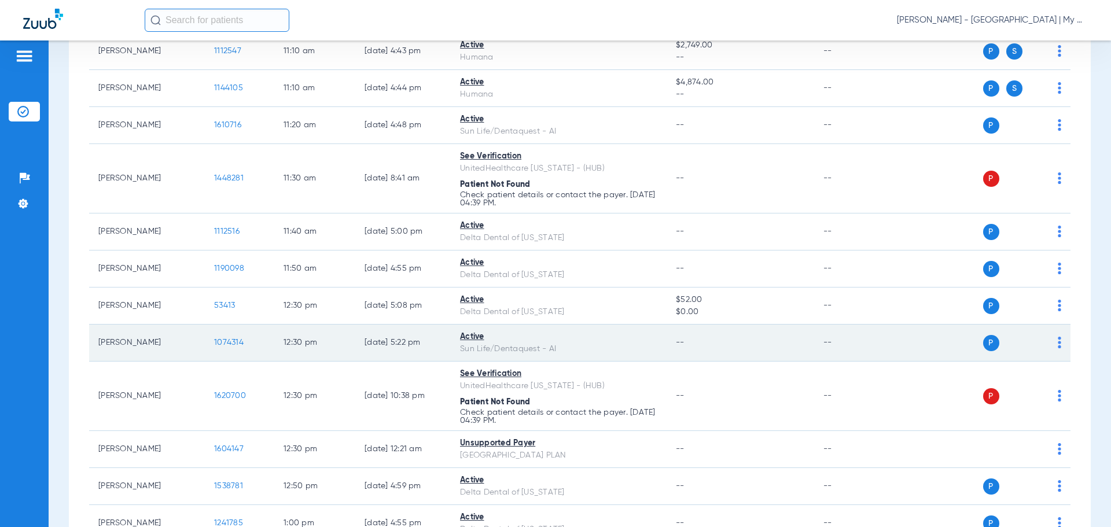
scroll to position [983, 0]
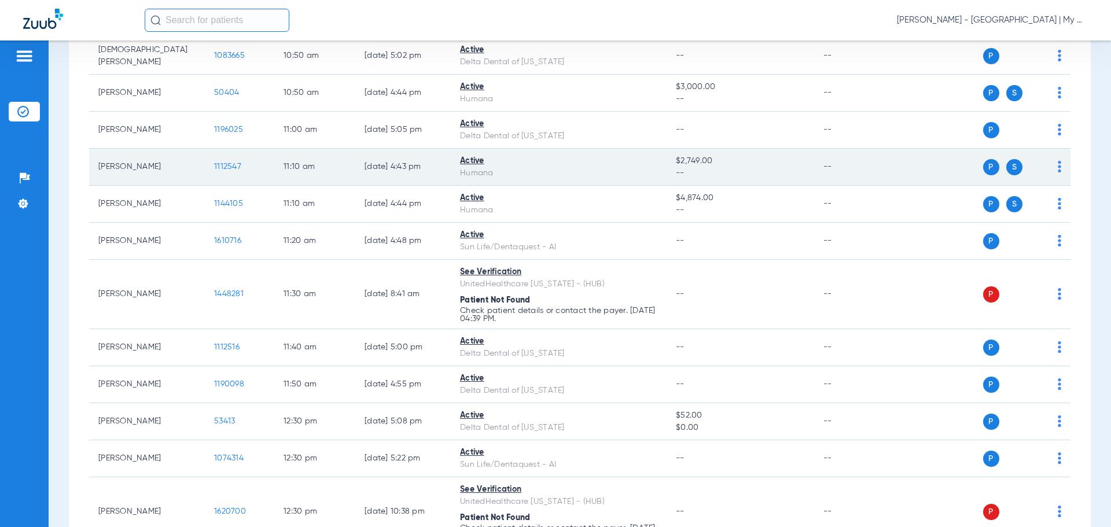
click at [224, 163] on span "1112547" at bounding box center [227, 167] width 27 height 8
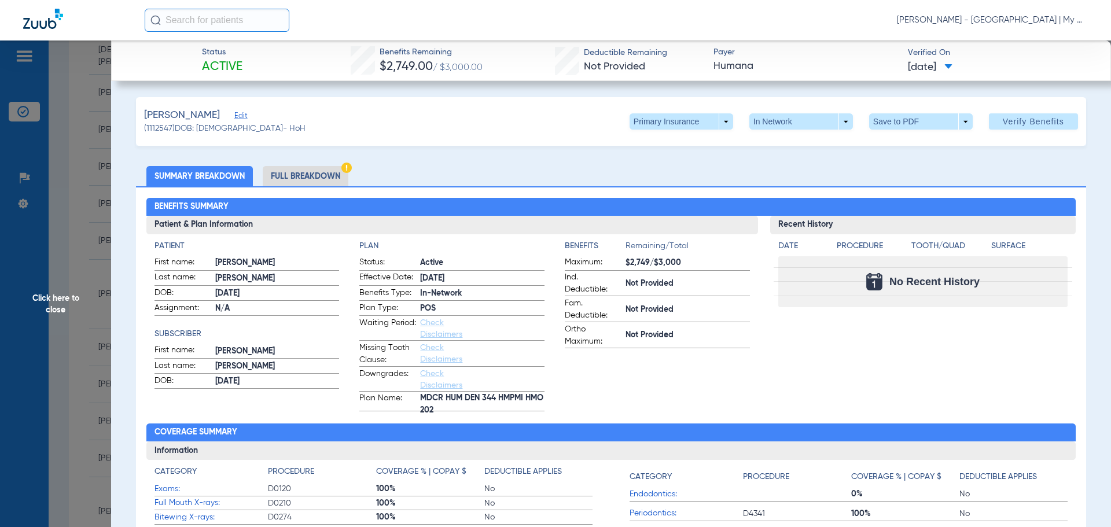
click at [95, 308] on span "Click here to close" at bounding box center [55, 303] width 111 height 527
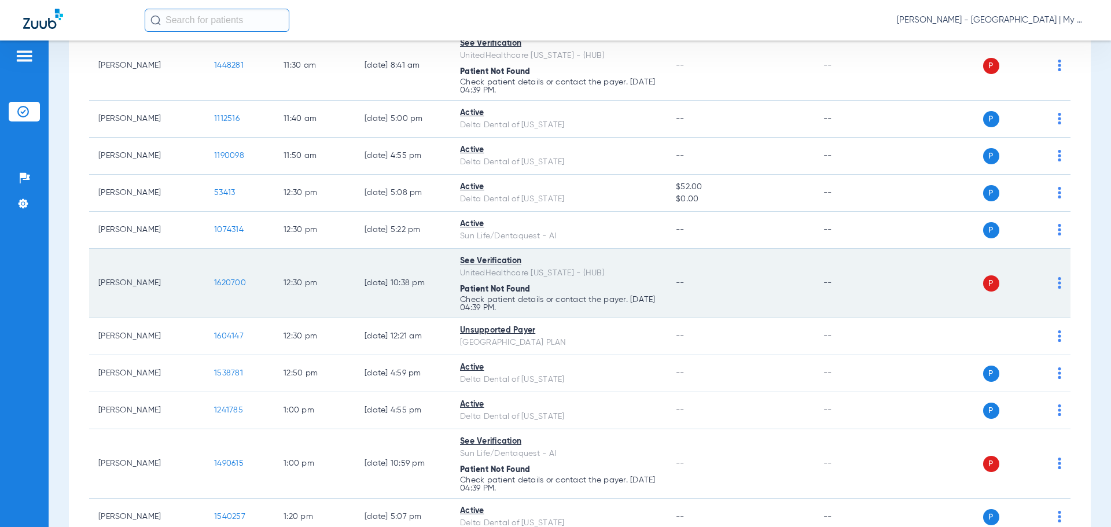
scroll to position [1215, 0]
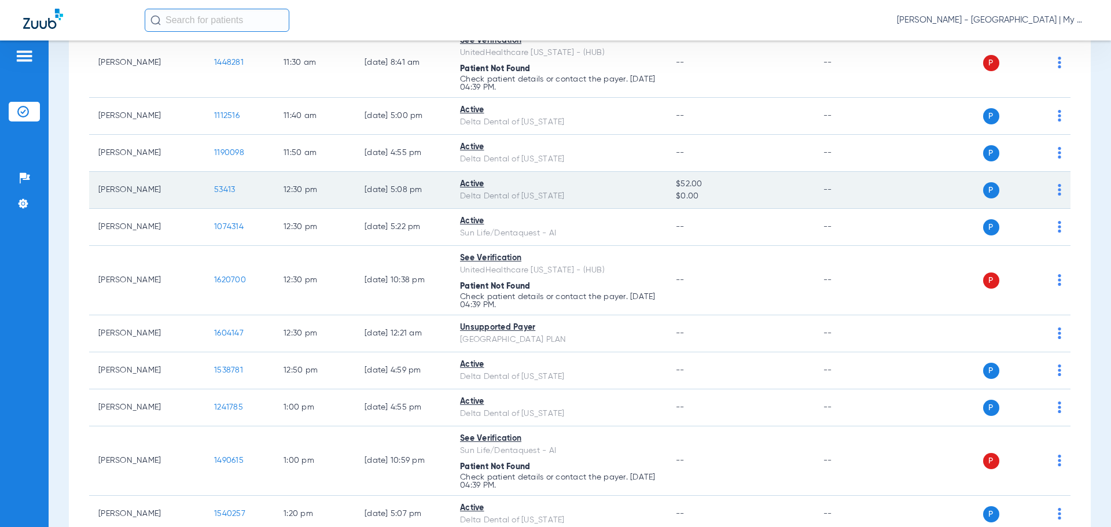
click at [227, 190] on span "53413" at bounding box center [224, 190] width 21 height 8
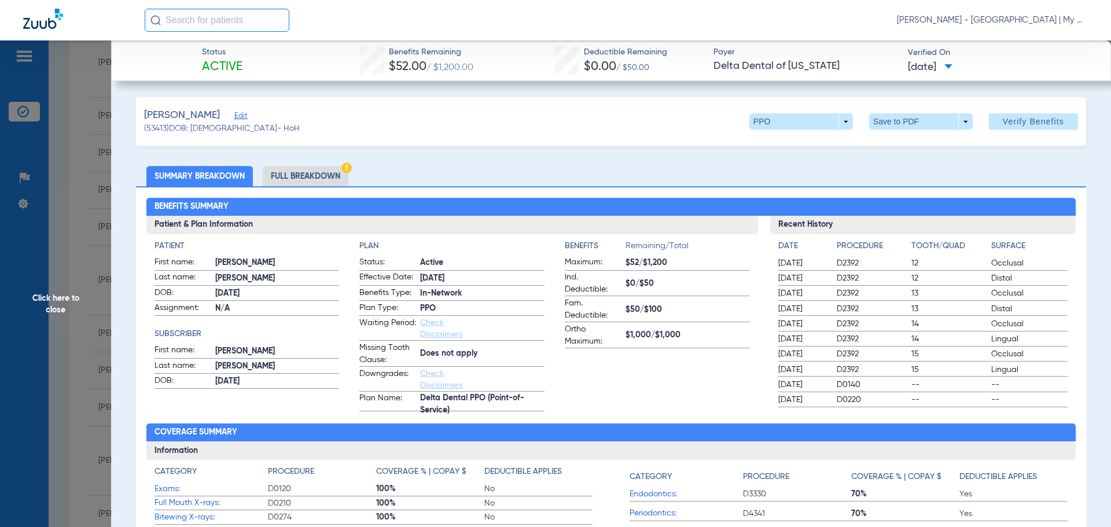
click at [322, 178] on li "Full Breakdown" at bounding box center [306, 176] width 86 height 20
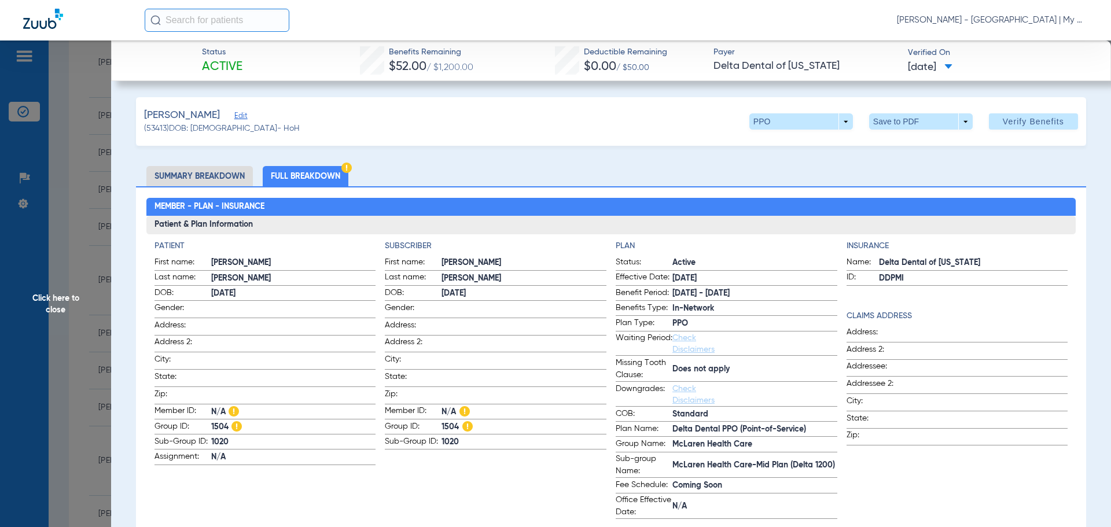
drag, startPoint x: 117, startPoint y: 206, endPoint x: 105, endPoint y: 208, distance: 12.3
click at [91, 200] on span "Click here to close" at bounding box center [55, 303] width 111 height 527
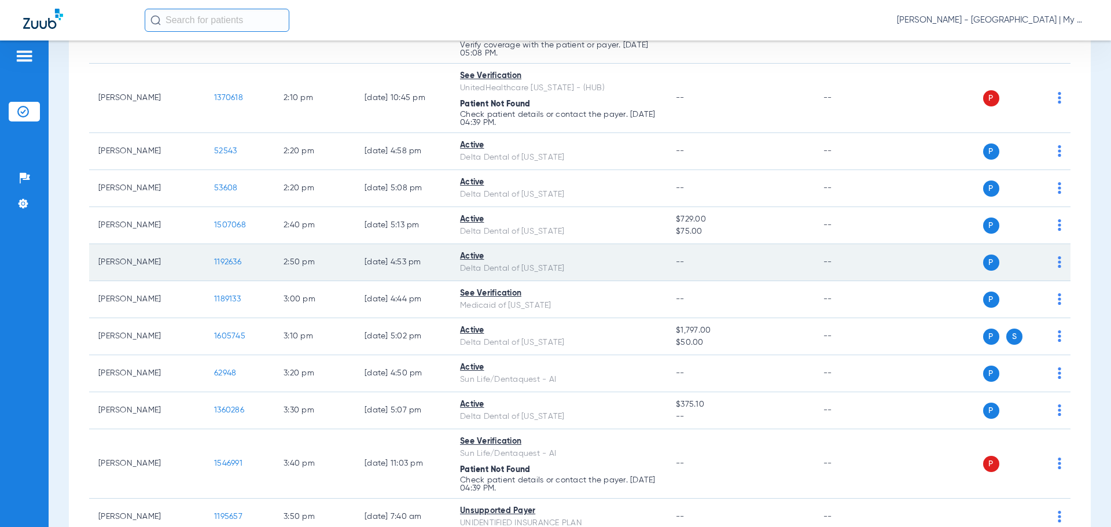
scroll to position [1967, 0]
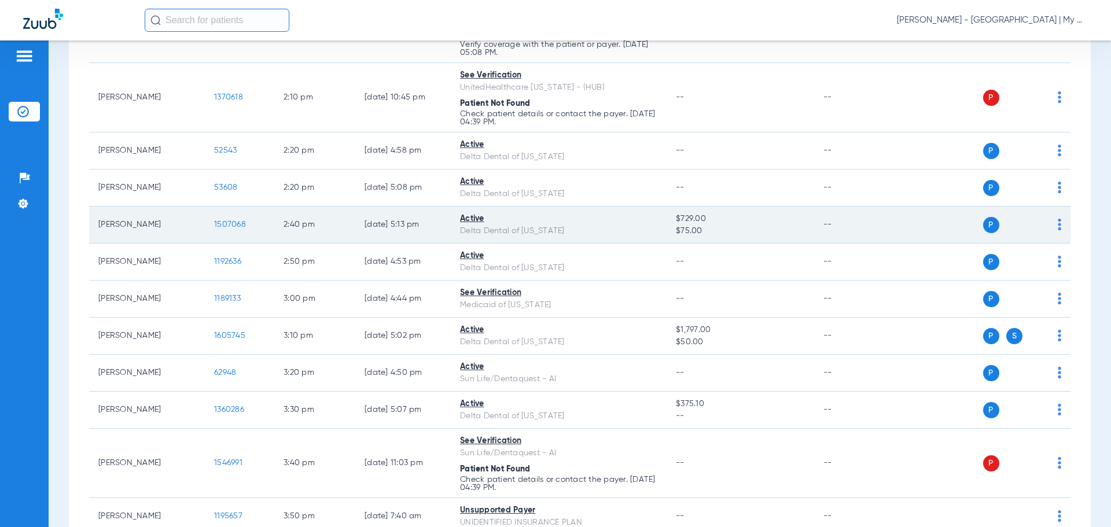
click at [231, 220] on span "1507068" at bounding box center [230, 224] width 32 height 8
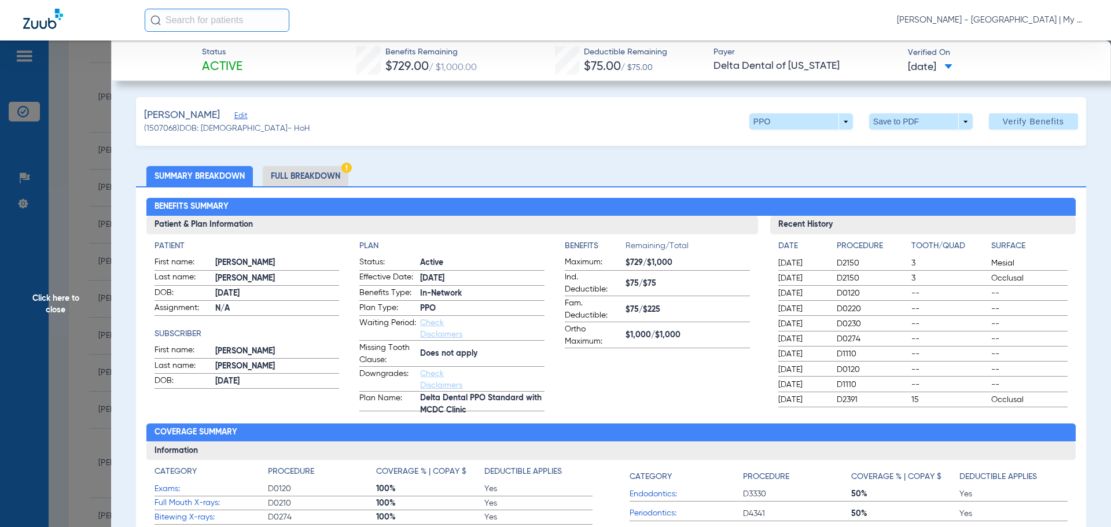
click at [335, 178] on li "Full Breakdown" at bounding box center [306, 176] width 86 height 20
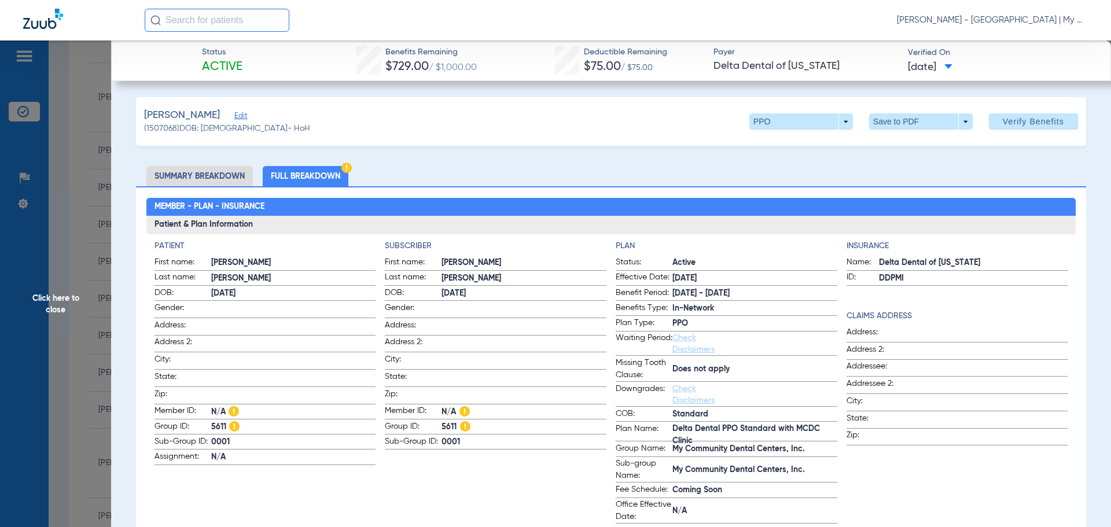
click at [65, 309] on span "Click here to close" at bounding box center [55, 303] width 111 height 527
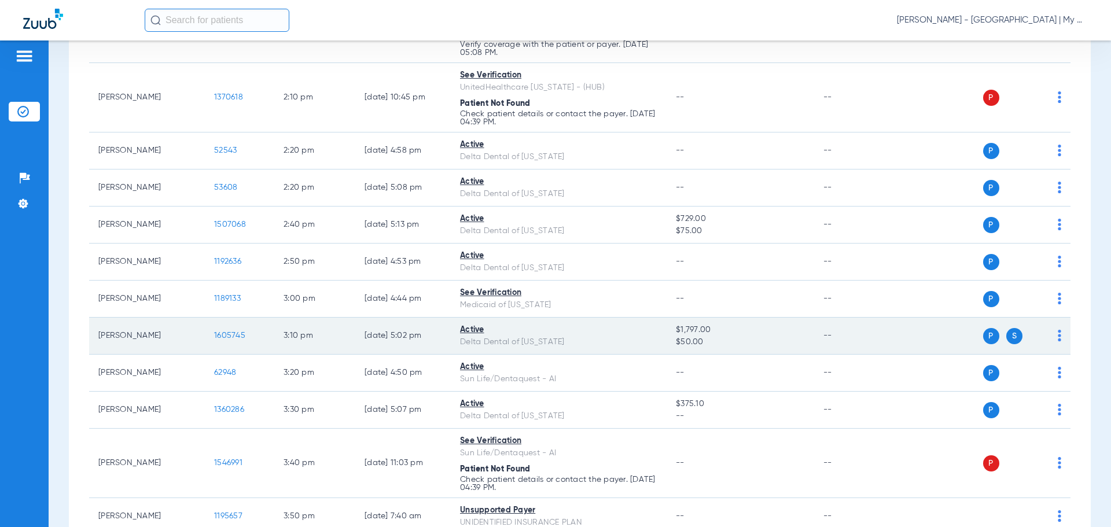
click at [223, 334] on span "1605745" at bounding box center [229, 335] width 31 height 8
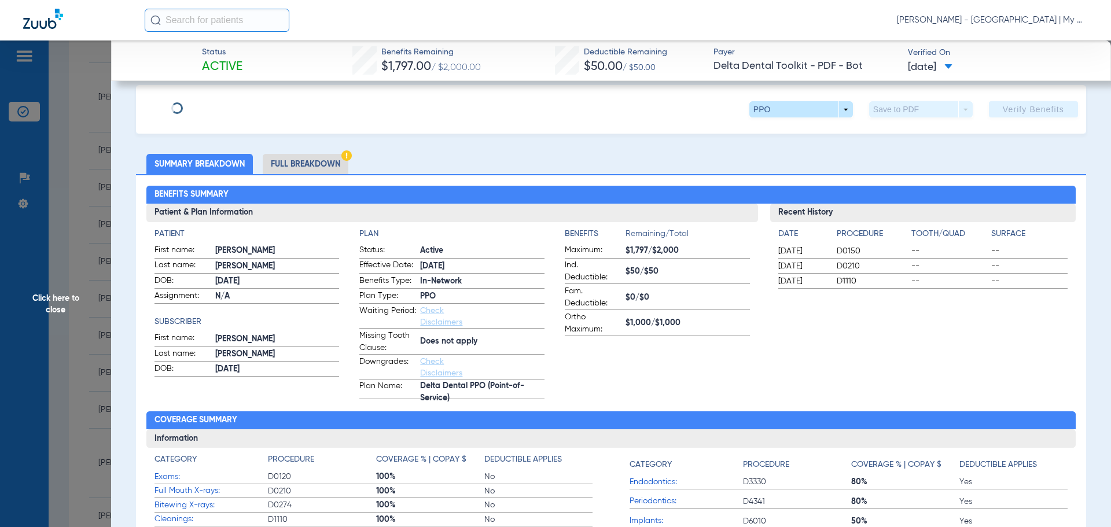
scroll to position [70, 0]
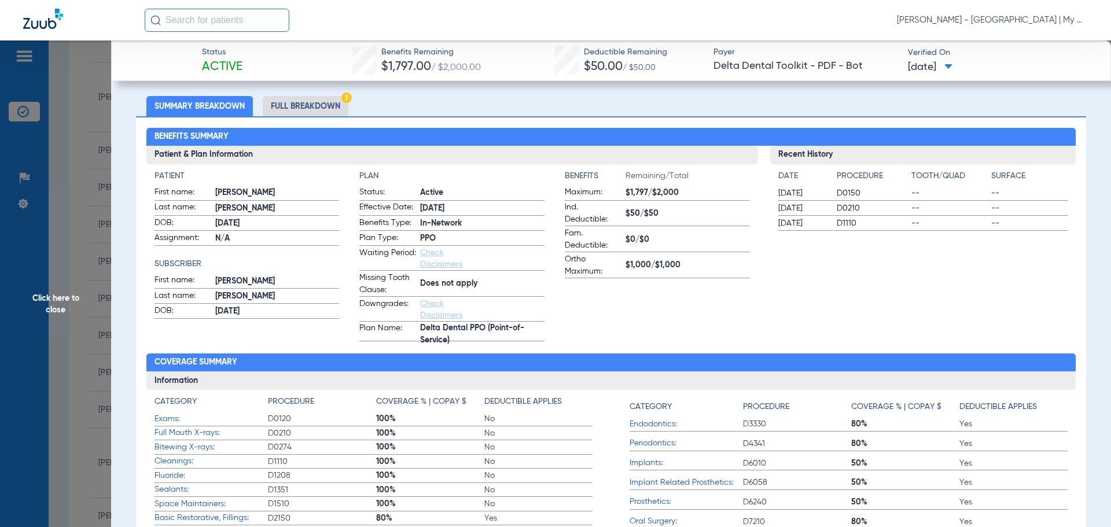
click at [299, 106] on li "Full Breakdown" at bounding box center [306, 106] width 86 height 20
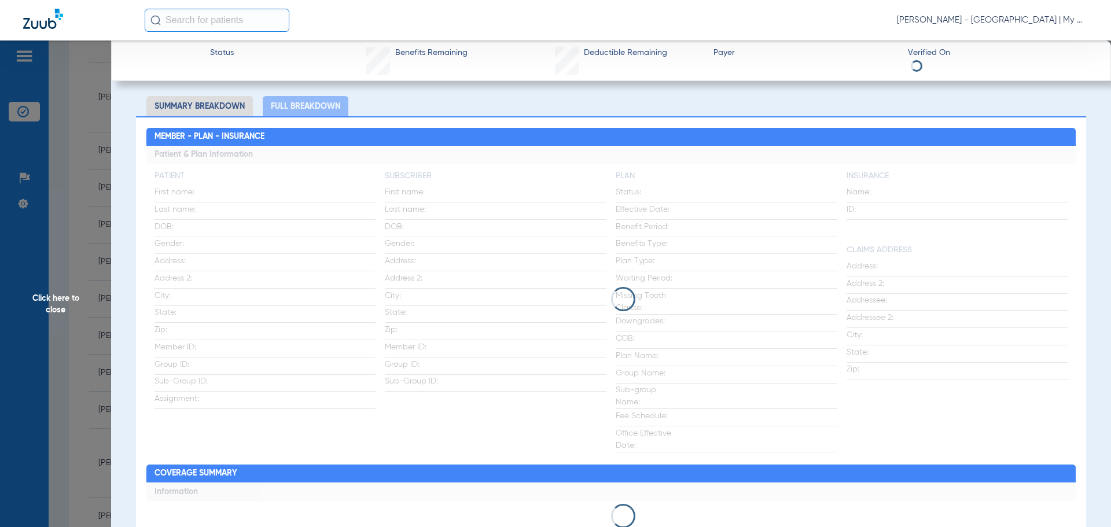
scroll to position [64, 0]
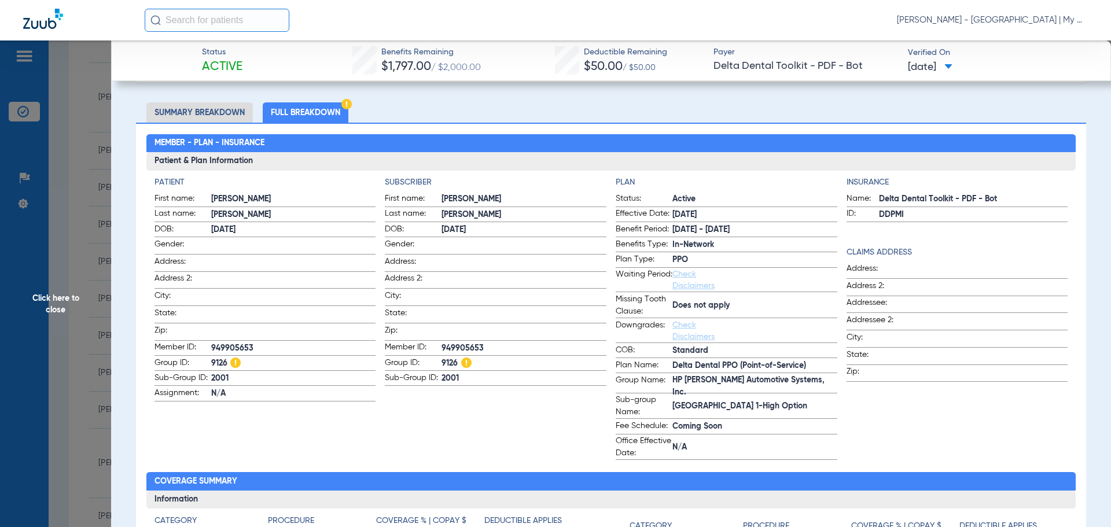
click at [88, 244] on span "Click here to close" at bounding box center [55, 303] width 111 height 527
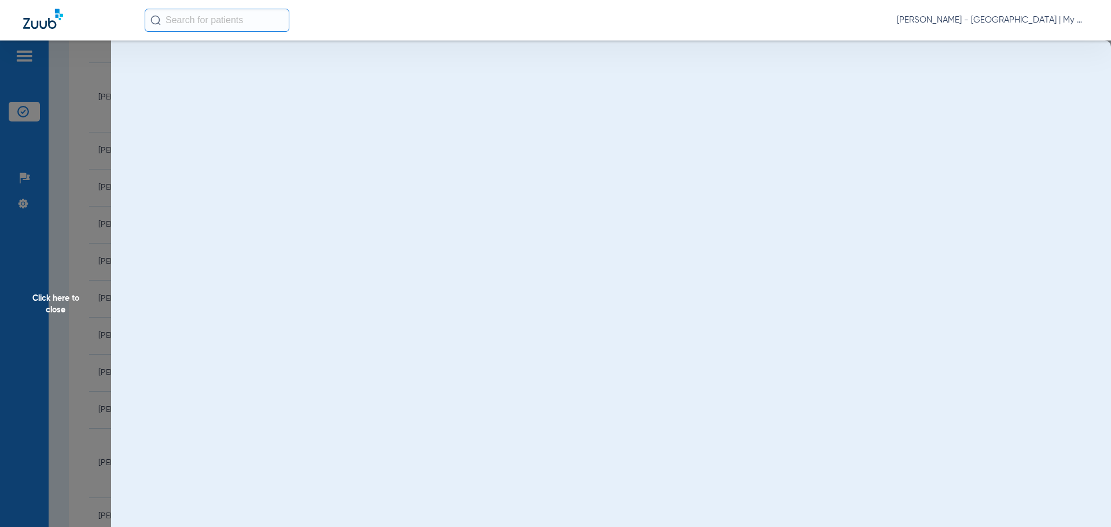
scroll to position [0, 0]
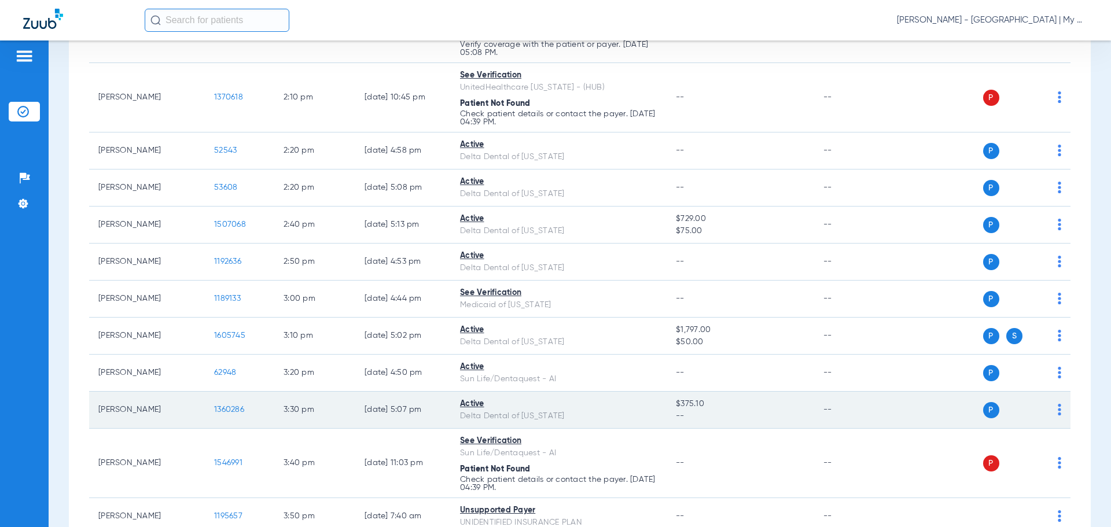
click at [215, 414] on span "1360286" at bounding box center [229, 409] width 30 height 8
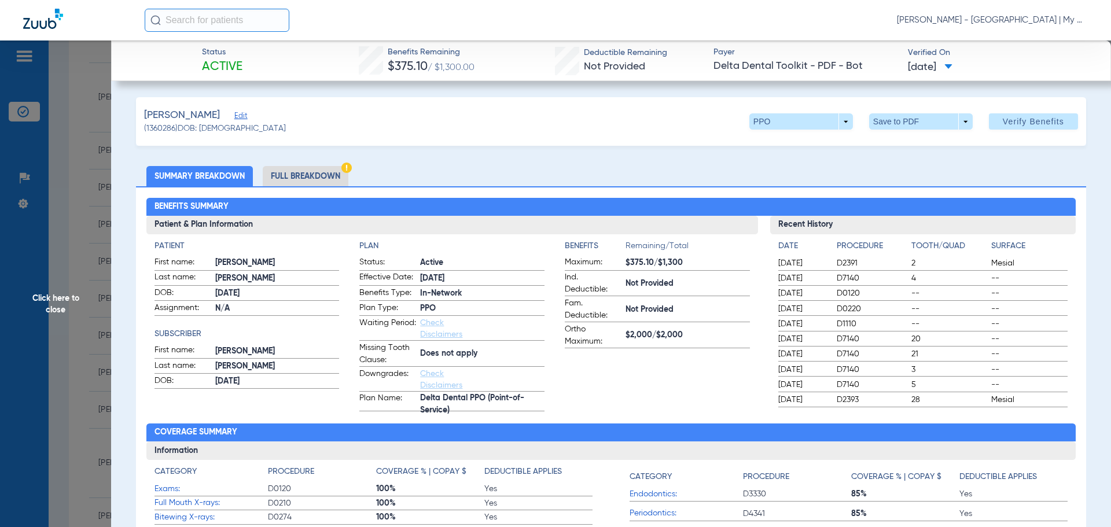
click at [321, 169] on li "Full Breakdown" at bounding box center [306, 176] width 86 height 20
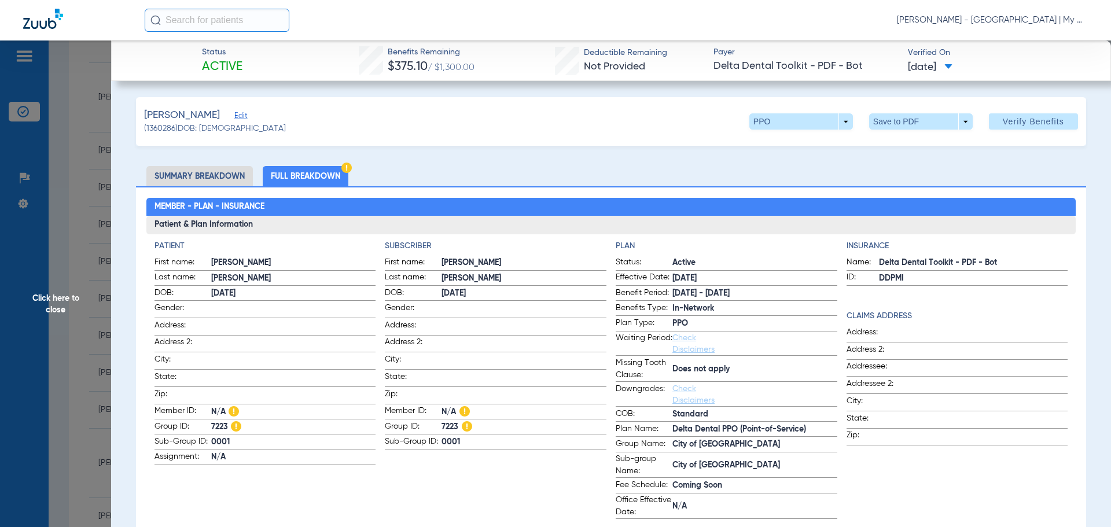
click at [409, 9] on div "Tiara Willis - Port Huron | My Community Dental Centers" at bounding box center [616, 20] width 943 height 23
click at [72, 179] on span "Click here to close" at bounding box center [55, 303] width 111 height 527
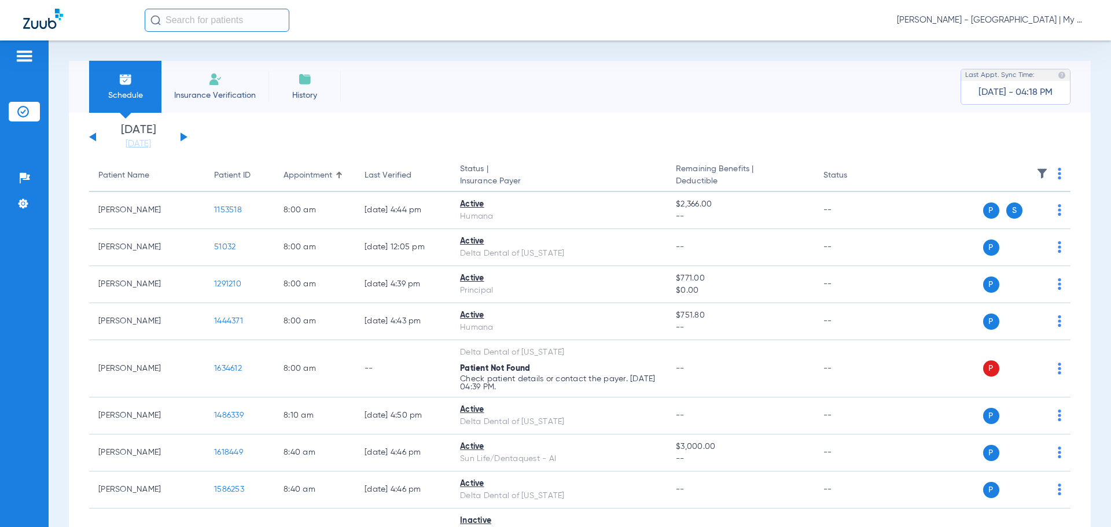
click at [181, 134] on button at bounding box center [183, 136] width 7 height 9
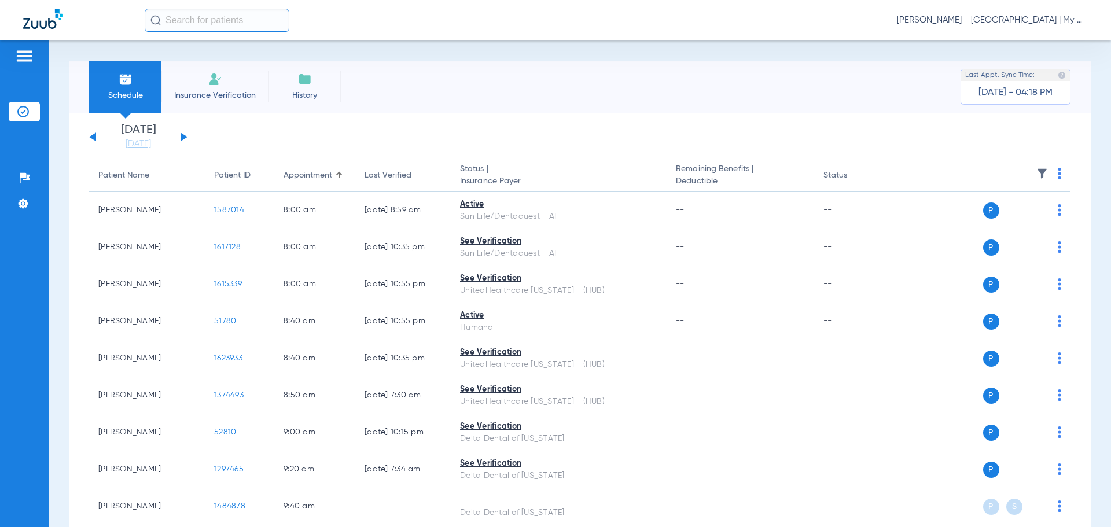
click at [1057, 173] on img at bounding box center [1058, 174] width 3 height 12
drag, startPoint x: 1025, startPoint y: 220, endPoint x: 700, endPoint y: 97, distance: 346.9
click at [1024, 220] on span "Verify All" at bounding box center [1006, 219] width 72 height 8
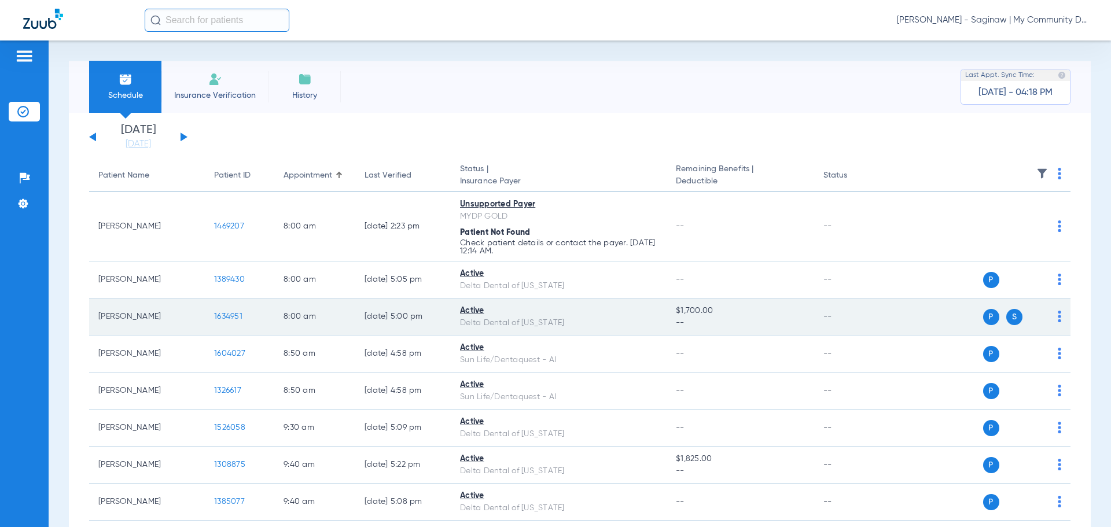
click at [227, 312] on span "1634951" at bounding box center [228, 316] width 28 height 8
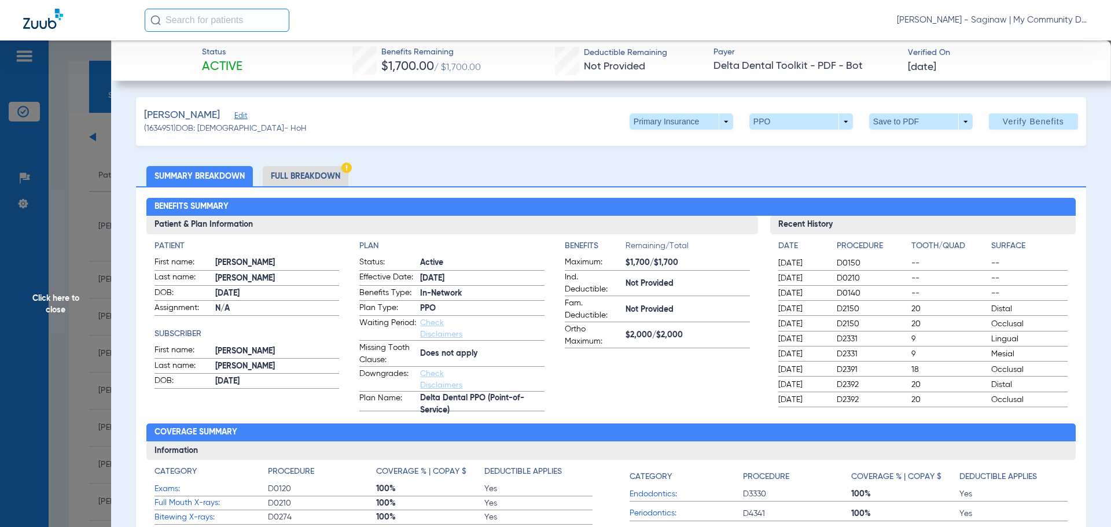
click at [304, 180] on li "Full Breakdown" at bounding box center [306, 176] width 86 height 20
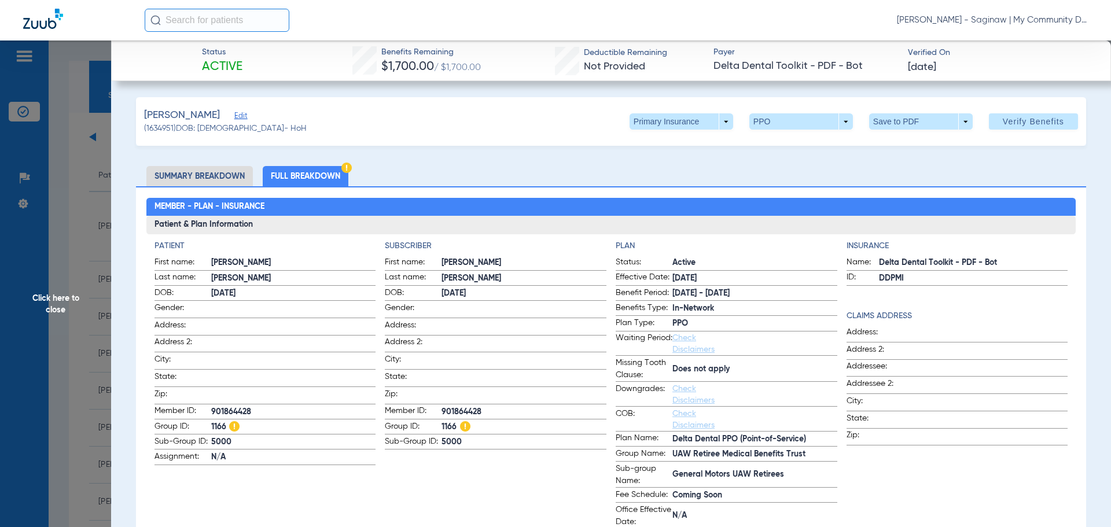
click at [46, 245] on span "Click here to close" at bounding box center [55, 303] width 111 height 527
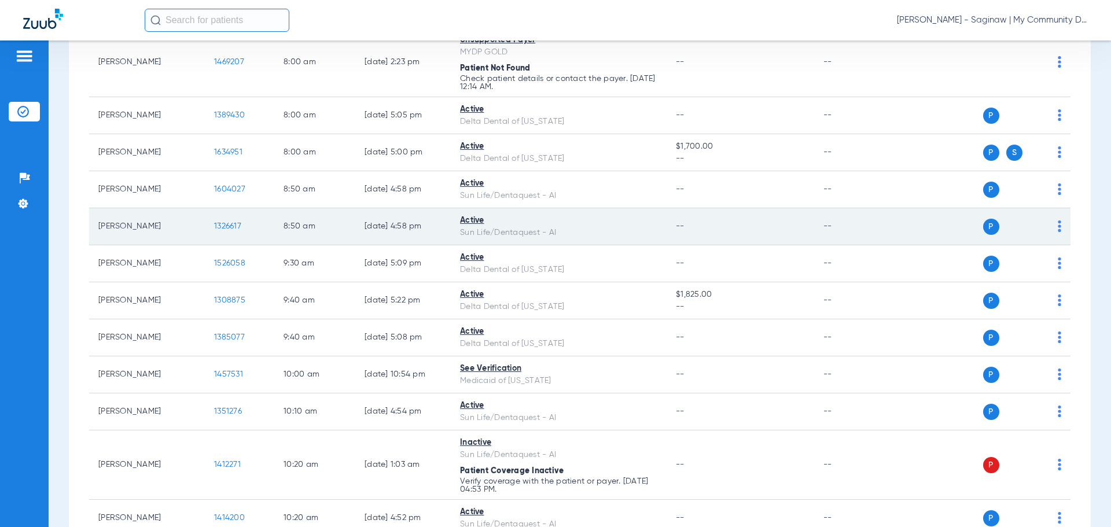
scroll to position [174, 0]
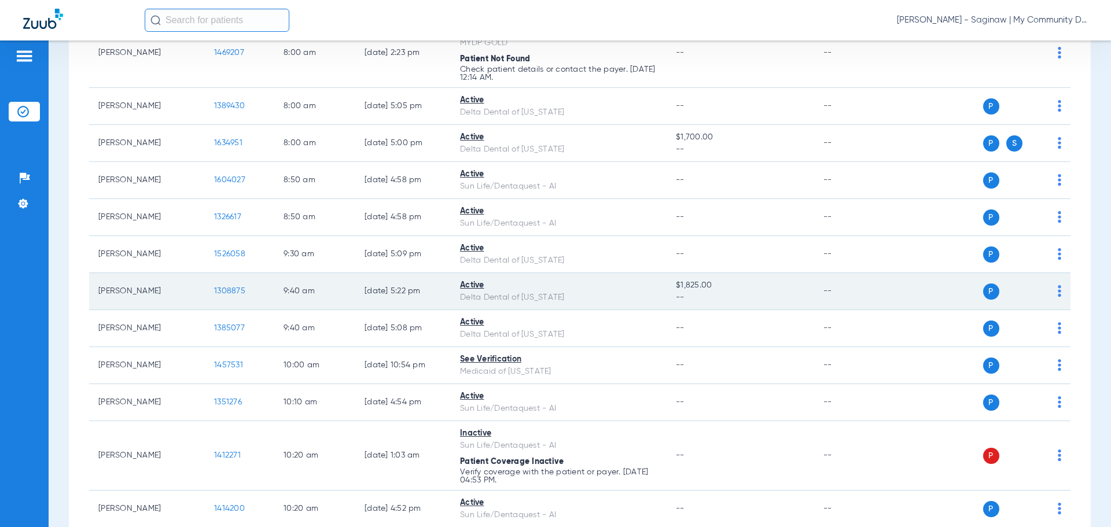
click at [214, 289] on span "1308875" at bounding box center [229, 291] width 31 height 8
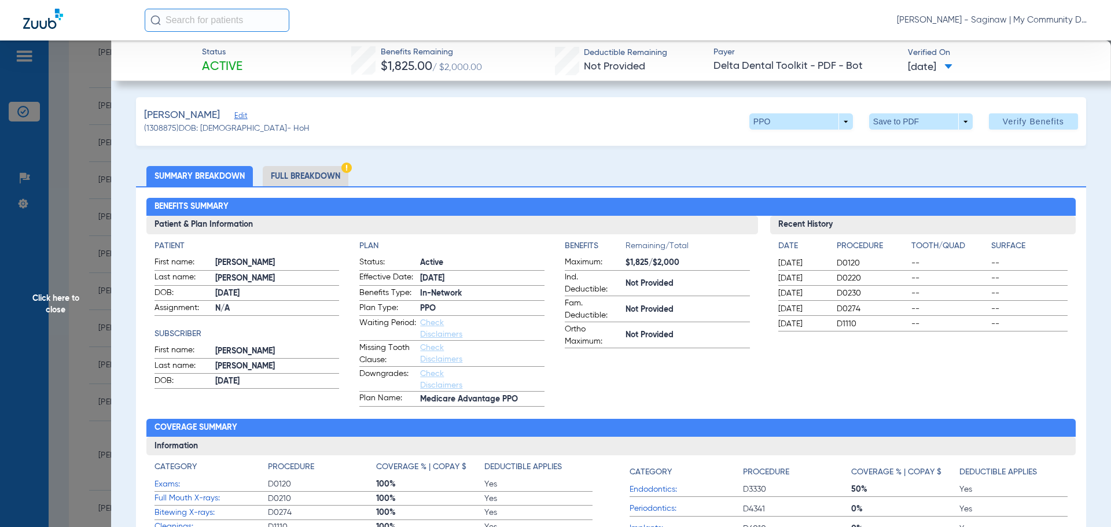
click at [288, 175] on li "Full Breakdown" at bounding box center [306, 176] width 86 height 20
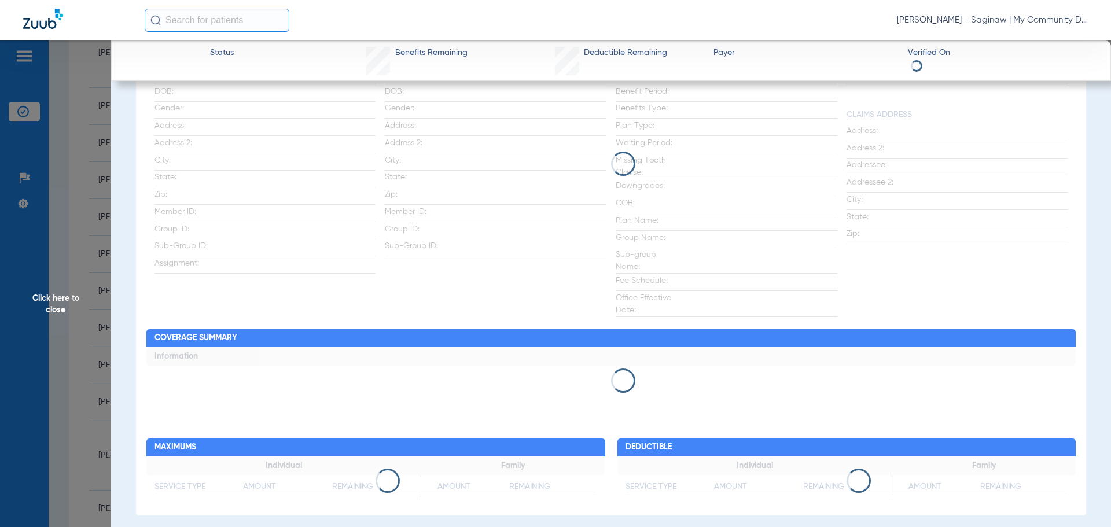
scroll to position [58, 0]
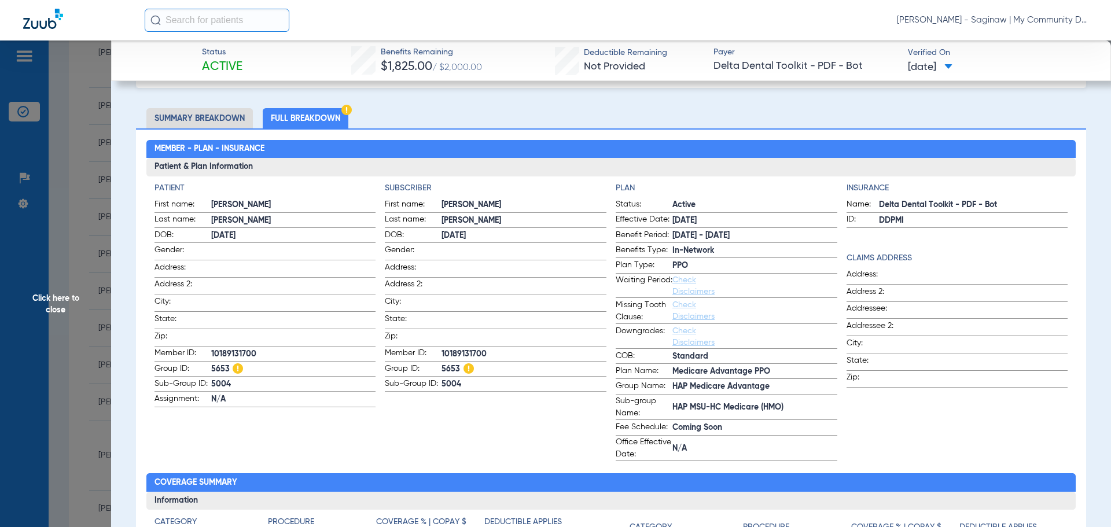
click at [61, 265] on span "Click here to close" at bounding box center [55, 303] width 111 height 527
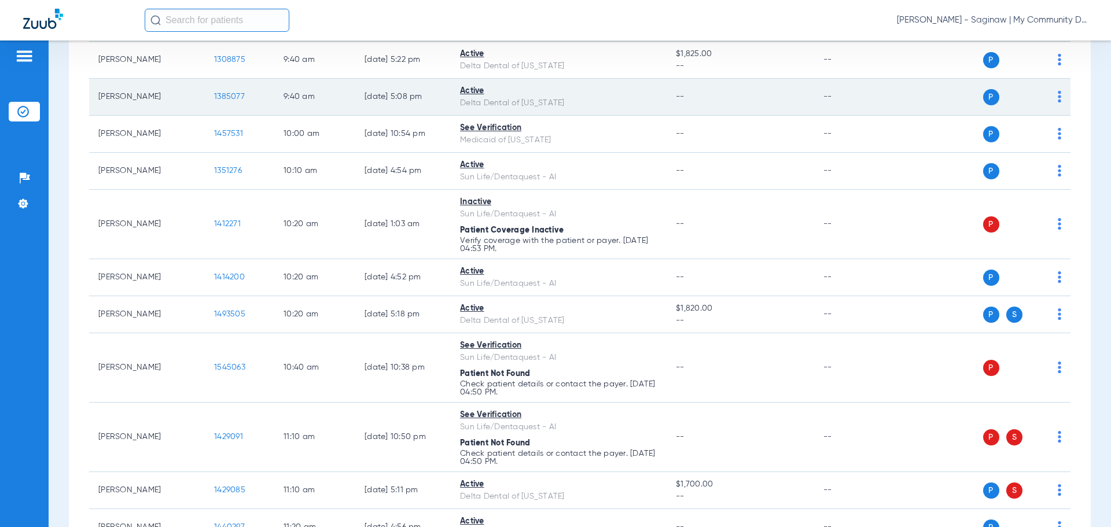
scroll to position [463, 0]
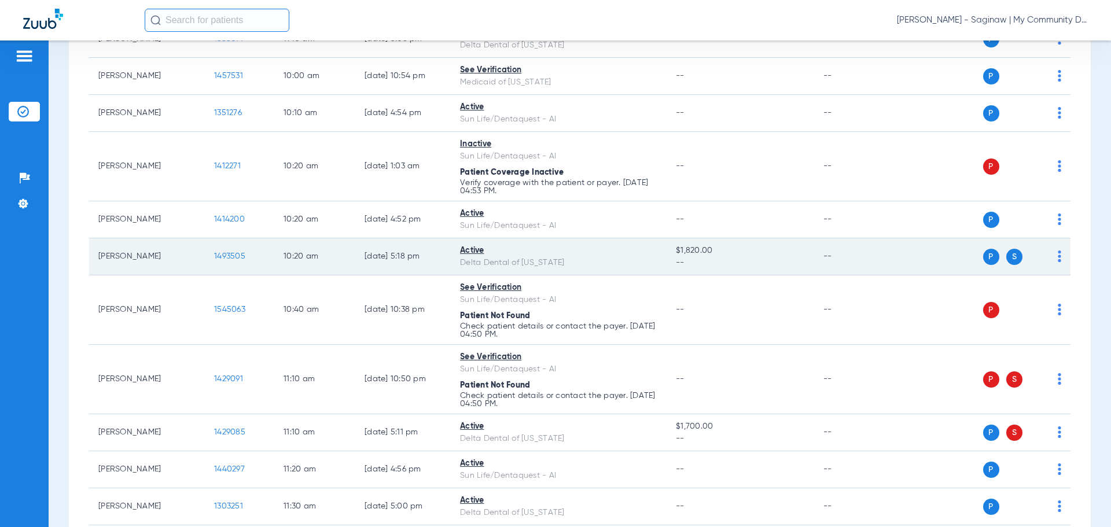
click at [225, 257] on span "1493505" at bounding box center [229, 256] width 31 height 8
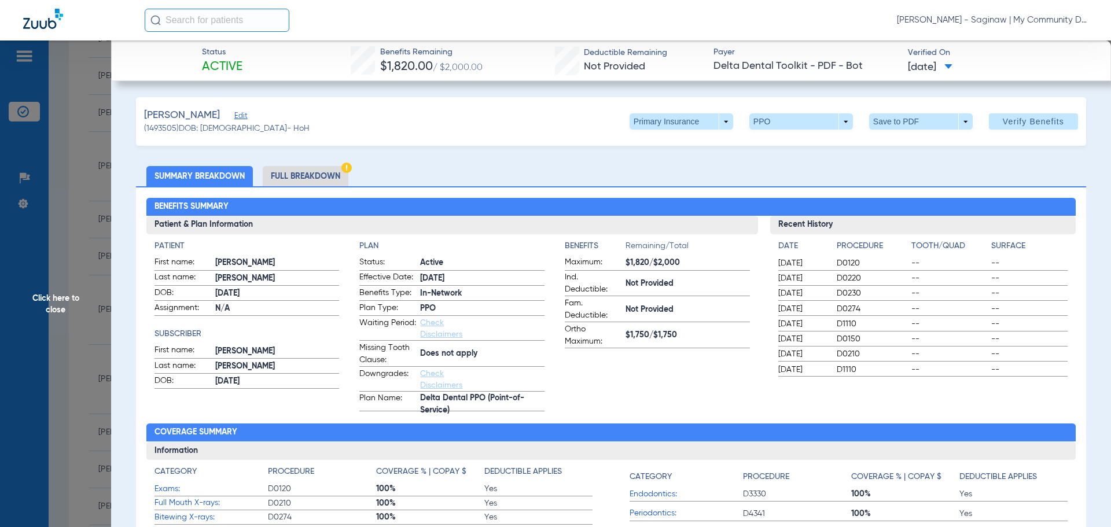
click at [293, 183] on li "Full Breakdown" at bounding box center [306, 176] width 86 height 20
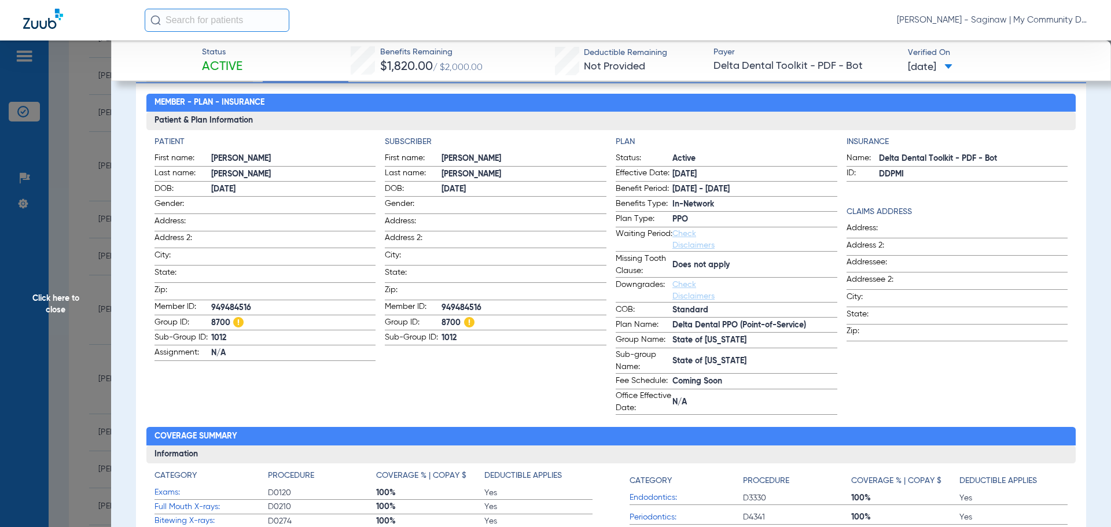
scroll to position [56, 0]
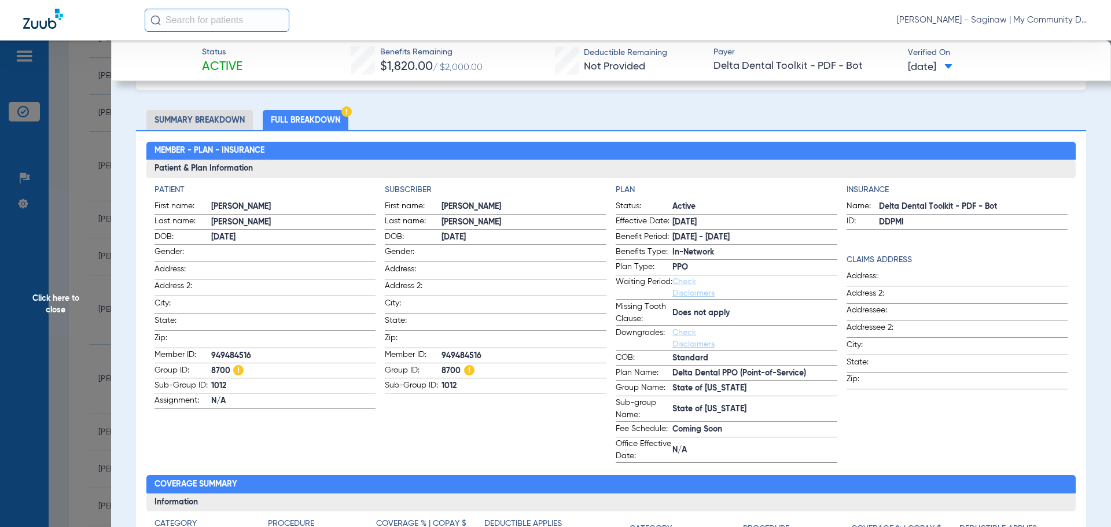
click at [36, 270] on span "Click here to close" at bounding box center [55, 303] width 111 height 527
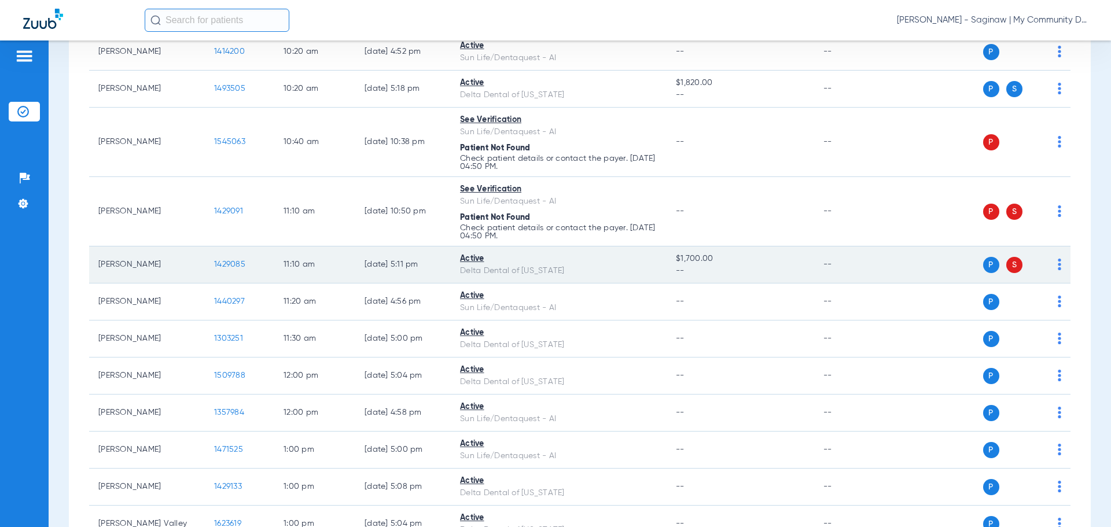
scroll to position [636, 0]
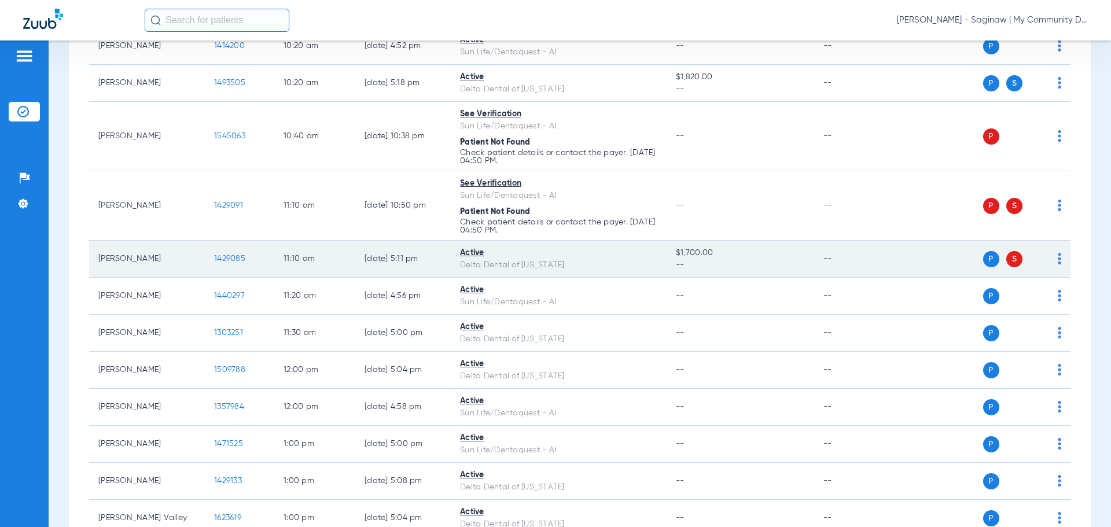
click at [229, 261] on span "1429085" at bounding box center [229, 259] width 31 height 8
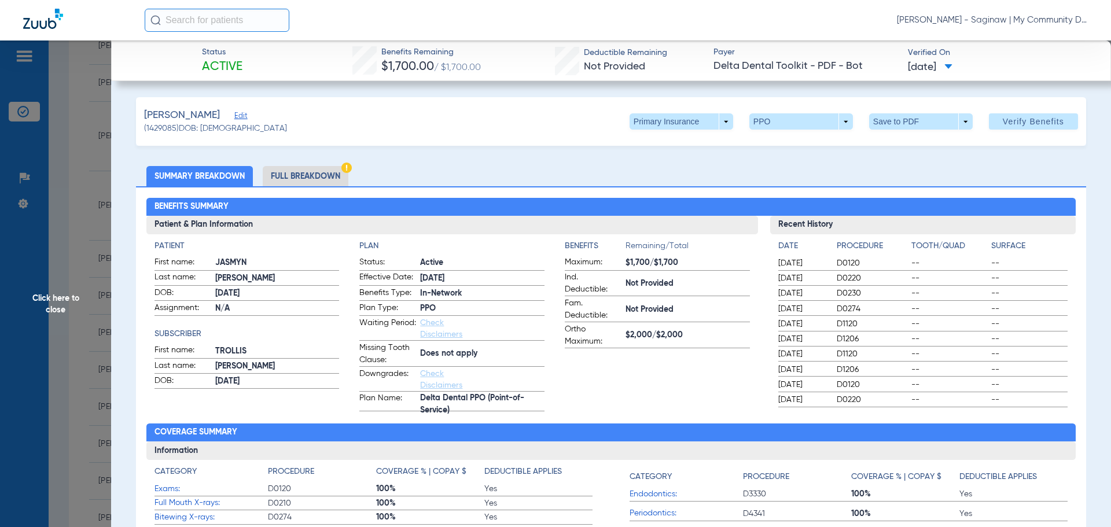
click at [312, 167] on li "Full Breakdown" at bounding box center [306, 176] width 86 height 20
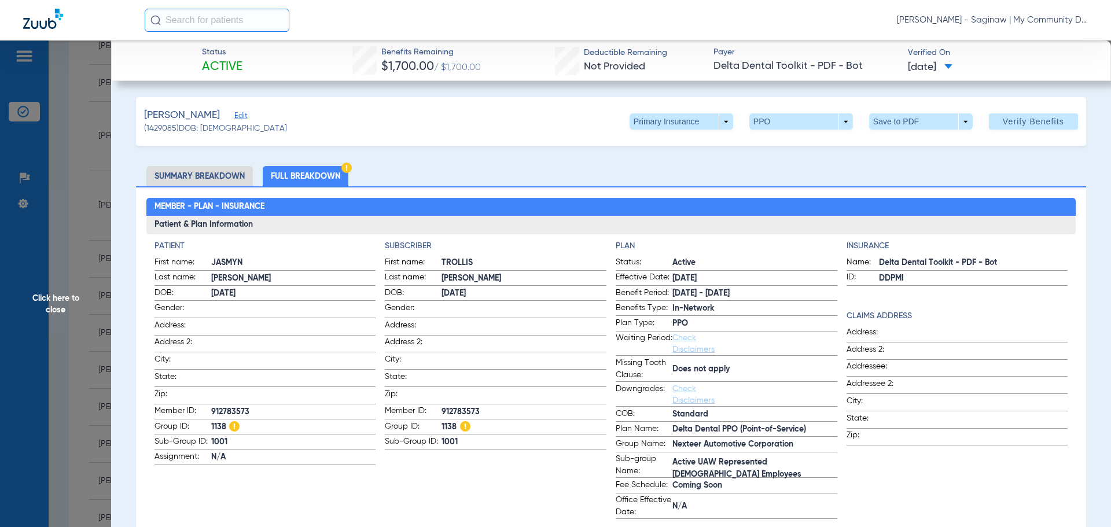
click at [89, 317] on span "Click here to close" at bounding box center [55, 303] width 111 height 527
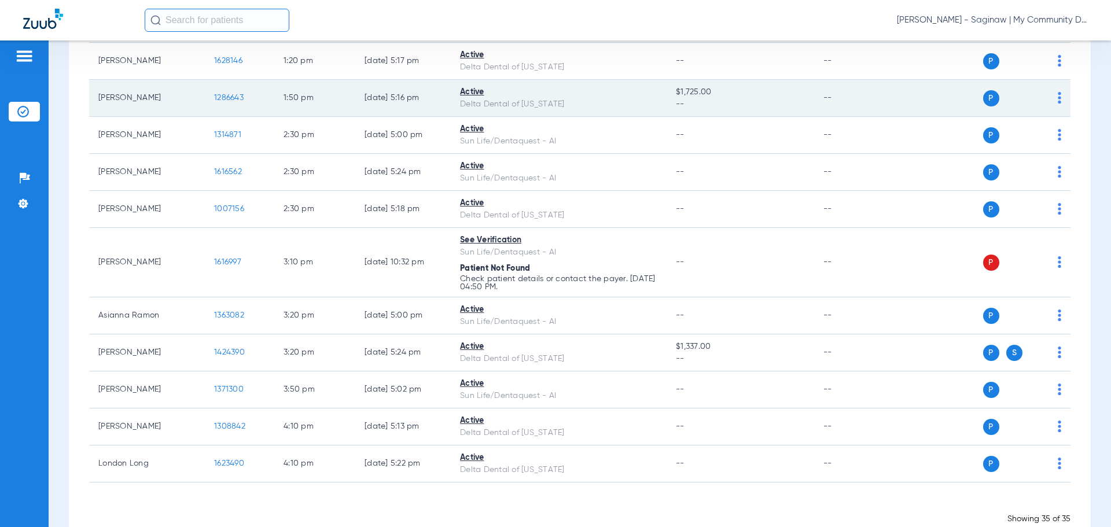
scroll to position [1139, 0]
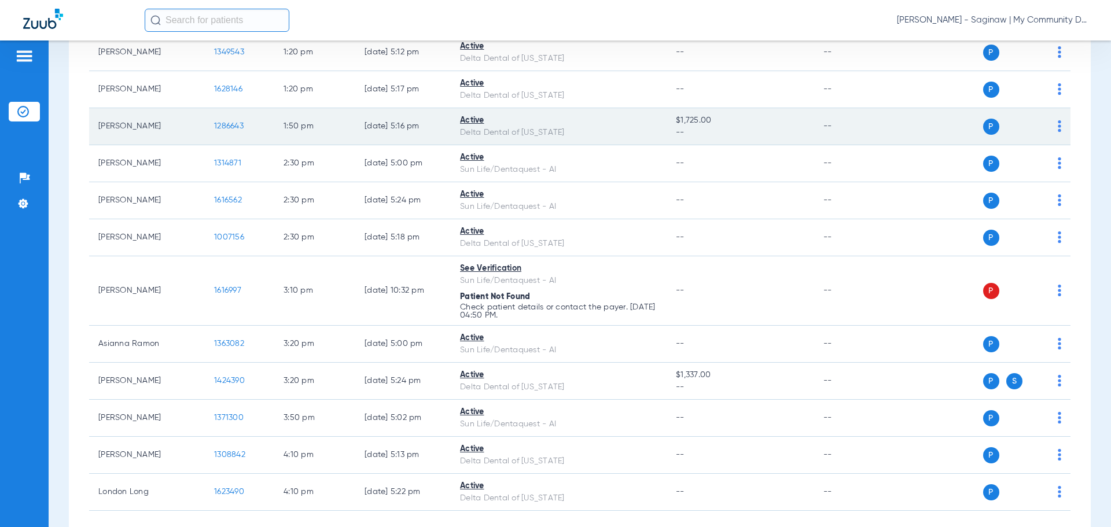
click at [225, 122] on span "1286643" at bounding box center [228, 126] width 29 height 8
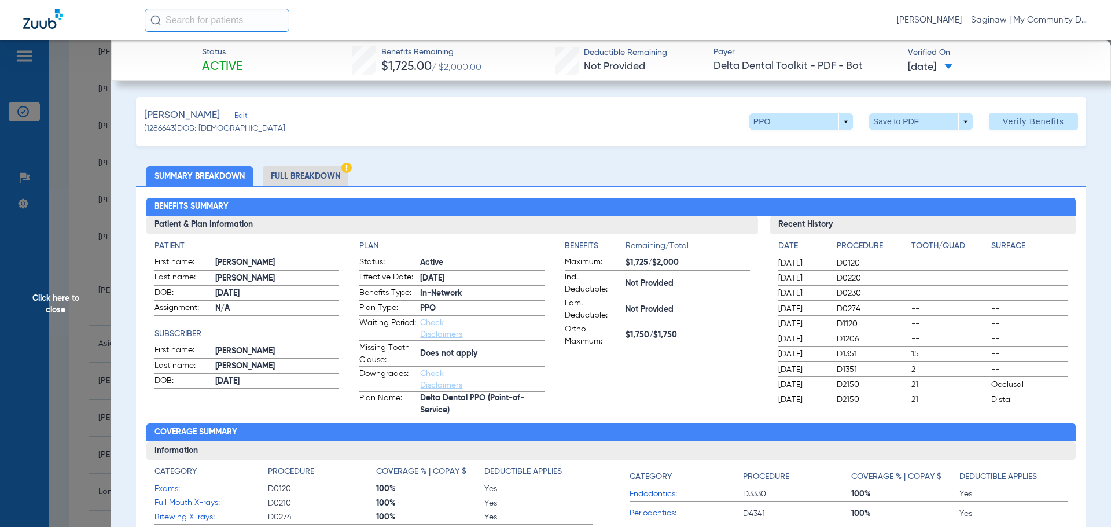
click at [318, 172] on li "Full Breakdown" at bounding box center [306, 176] width 86 height 20
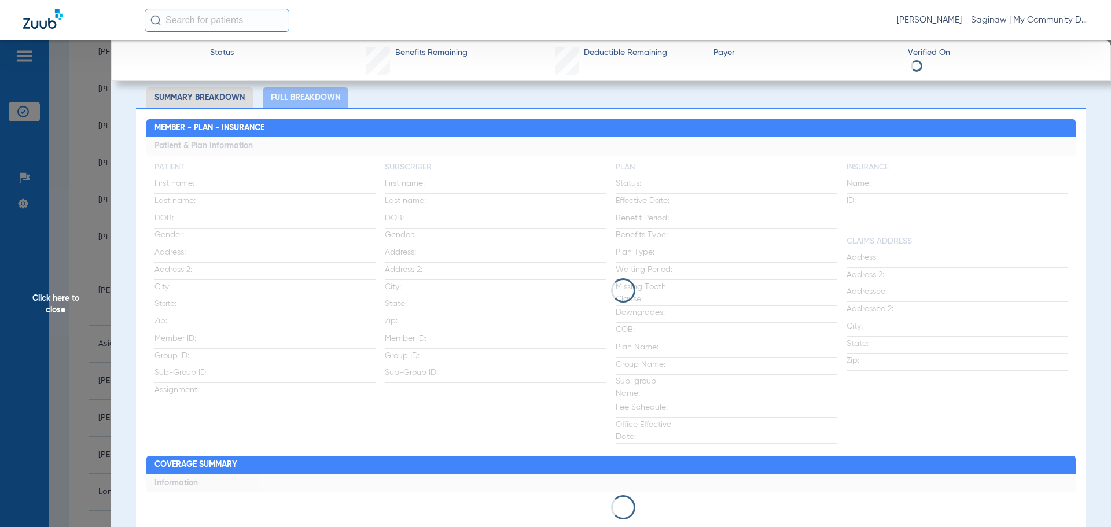
scroll to position [58, 0]
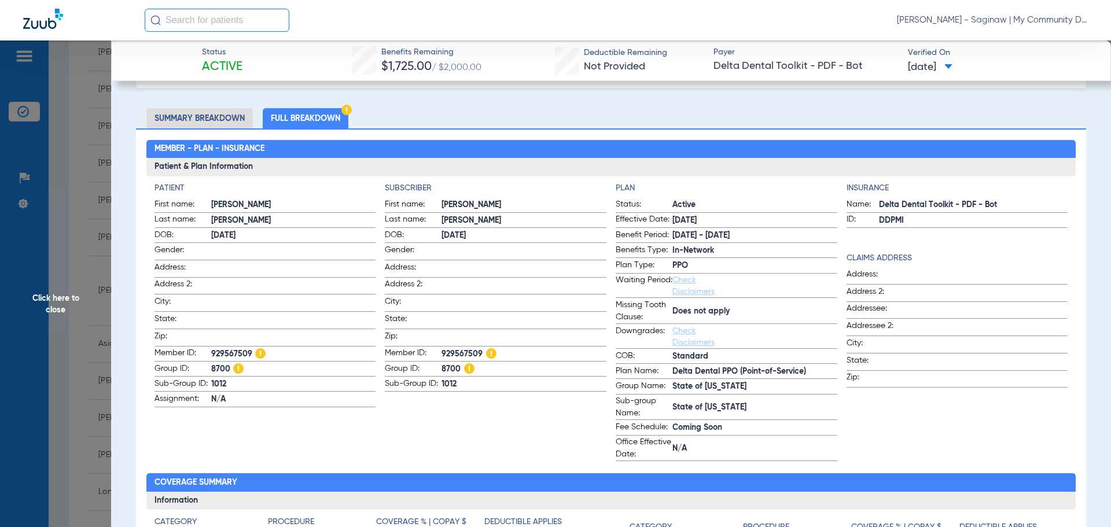
click at [47, 323] on span "Click here to close" at bounding box center [55, 303] width 111 height 527
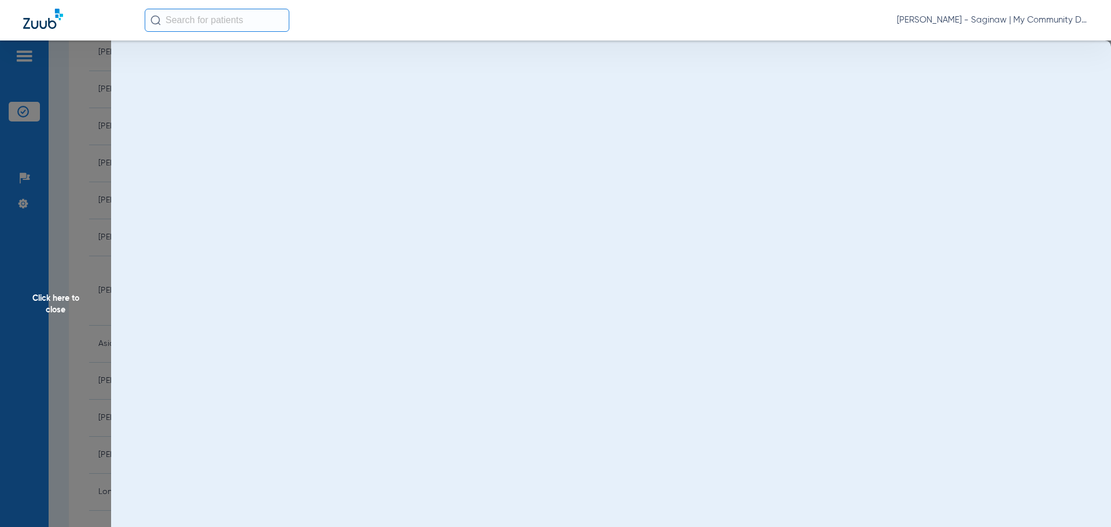
scroll to position [0, 0]
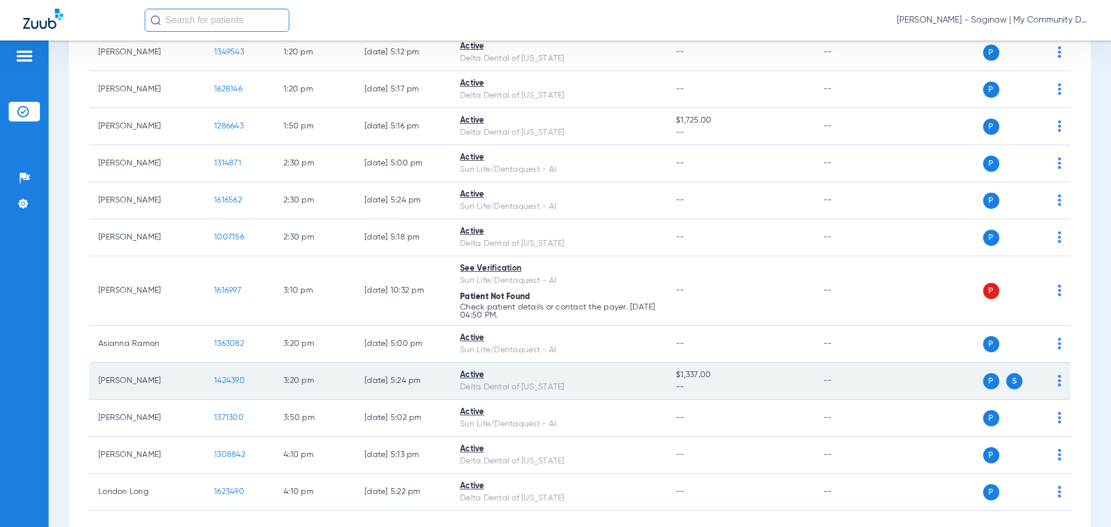
click at [234, 377] on span "1424390" at bounding box center [229, 381] width 31 height 8
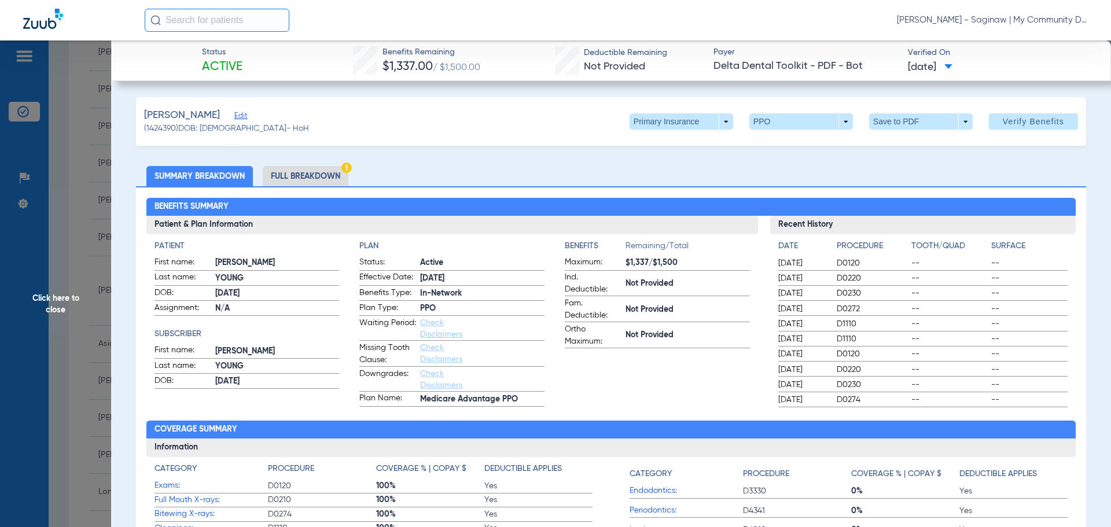
click at [326, 167] on li "Full Breakdown" at bounding box center [306, 176] width 86 height 20
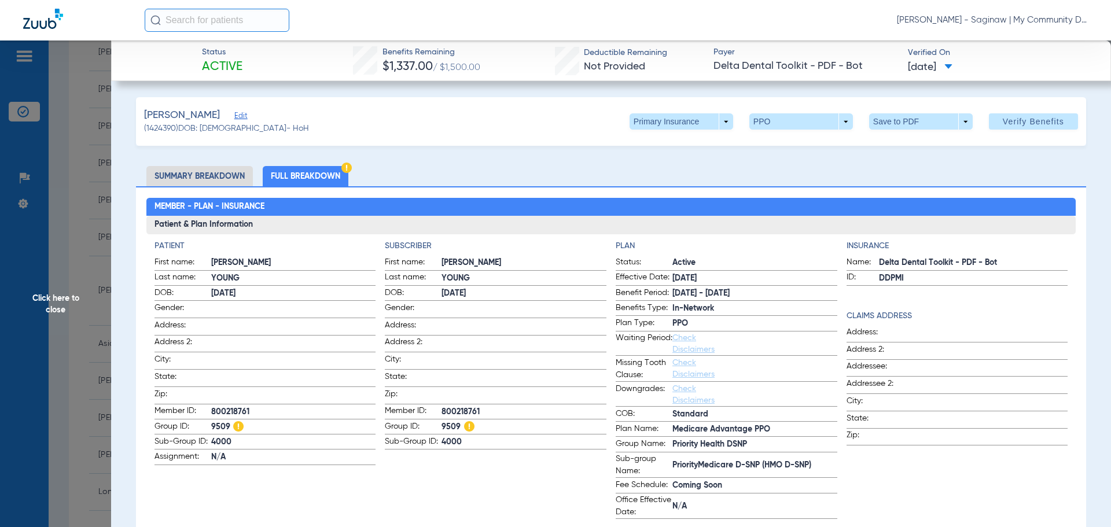
drag, startPoint x: 75, startPoint y: 275, endPoint x: 94, endPoint y: 263, distance: 22.6
click at [75, 275] on span "Click here to close" at bounding box center [55, 303] width 111 height 527
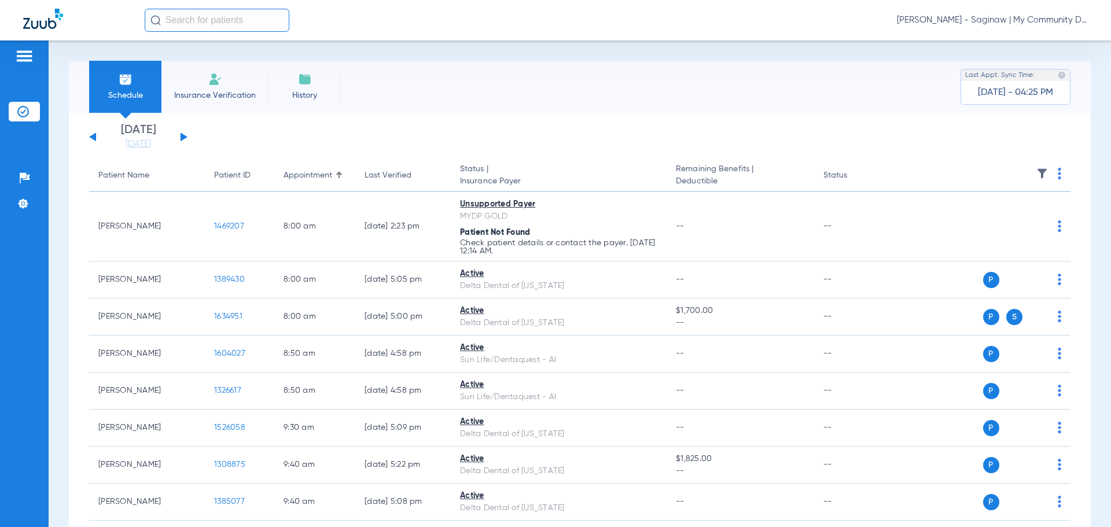
click at [183, 135] on button at bounding box center [183, 136] width 7 height 9
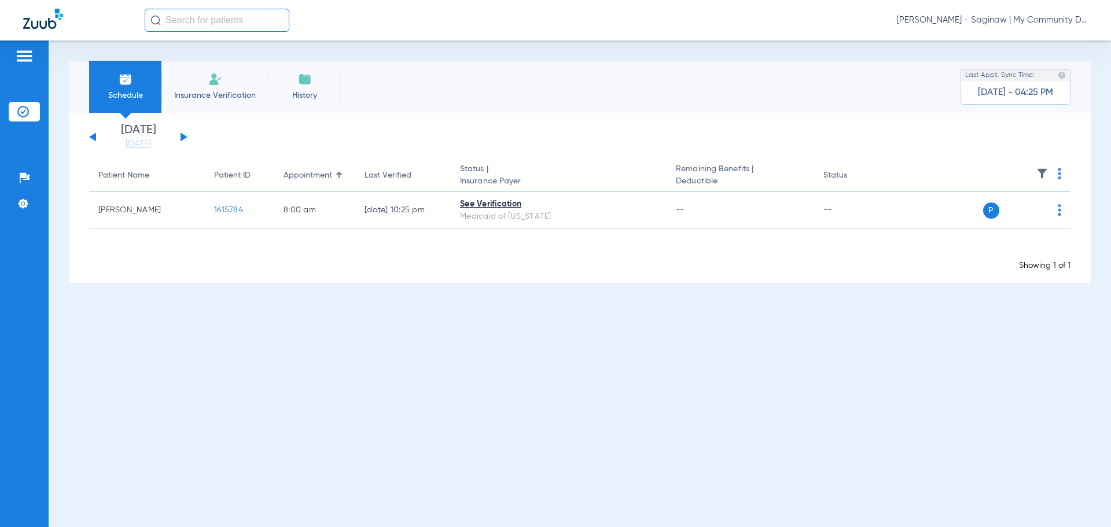
click at [1059, 171] on img at bounding box center [1058, 174] width 3 height 12
click at [1031, 215] on span "Verify All" at bounding box center [1016, 219] width 69 height 8
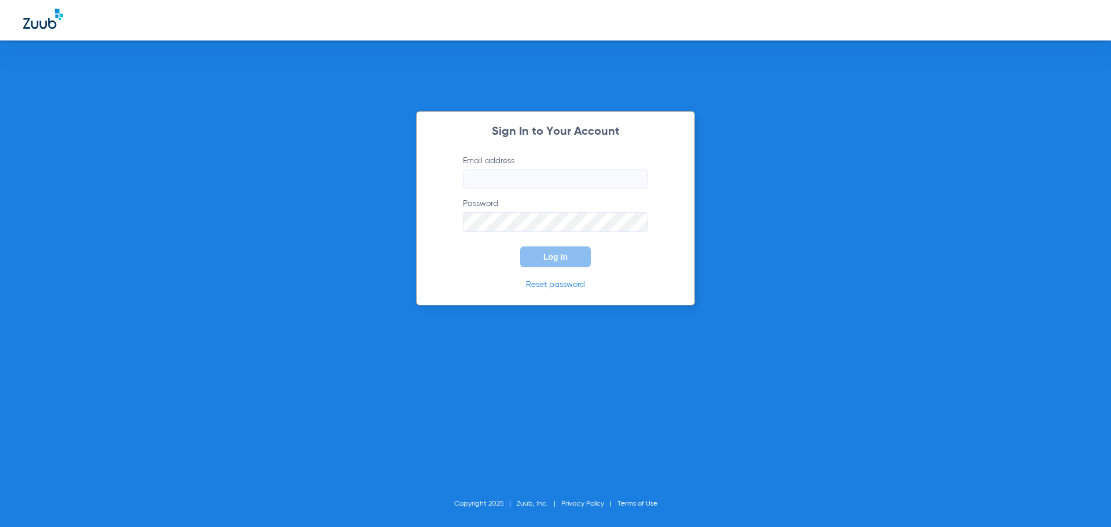
type input "twillis@mydental.org"
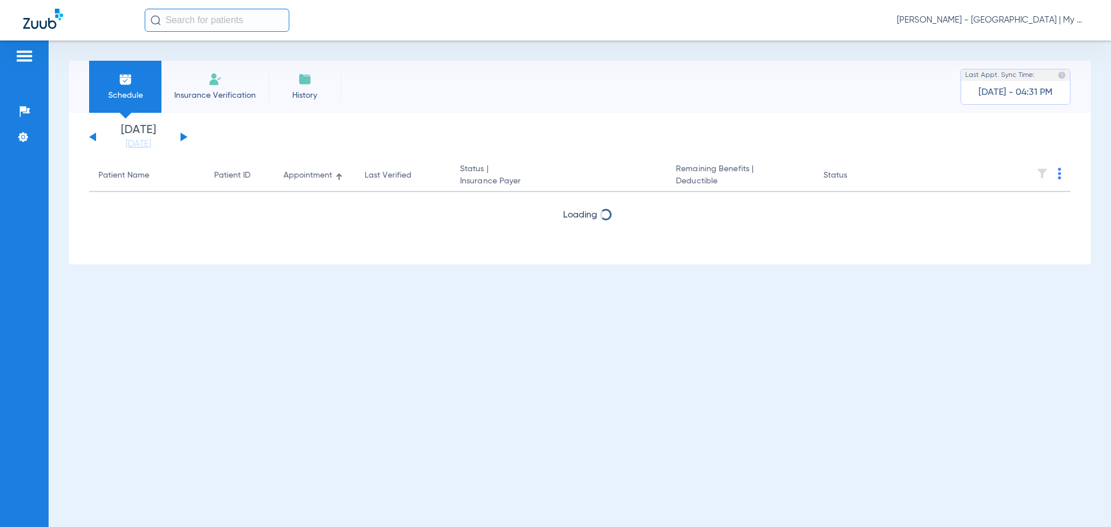
click at [954, 26] on div "[PERSON_NAME] - [GEOGRAPHIC_DATA] | My Community Dental Centers" at bounding box center [616, 20] width 943 height 23
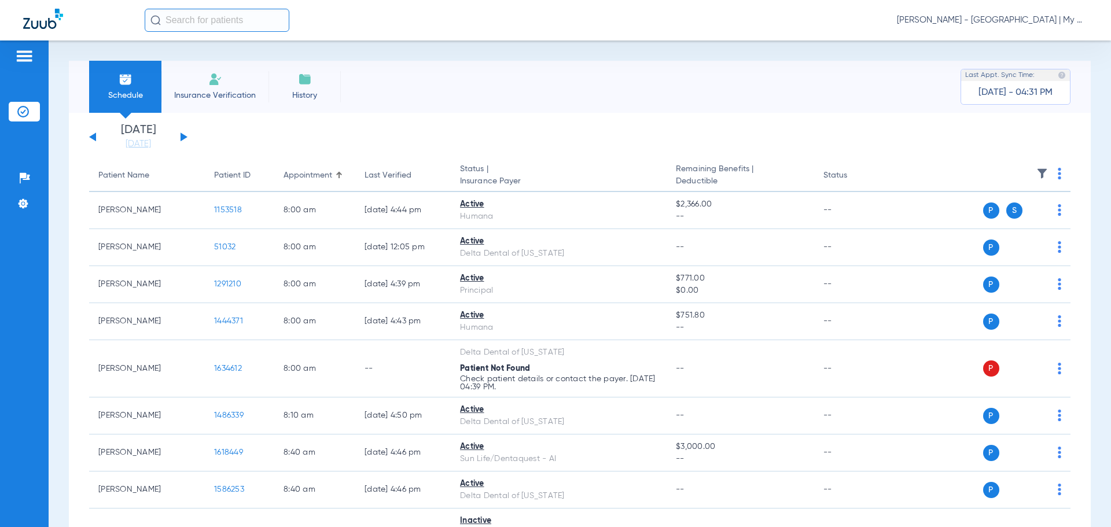
click at [964, 16] on span "[PERSON_NAME] - [GEOGRAPHIC_DATA] | My Community Dental Centers" at bounding box center [992, 20] width 191 height 12
click at [1028, 51] on button "Account Selection" at bounding box center [1043, 40] width 83 height 23
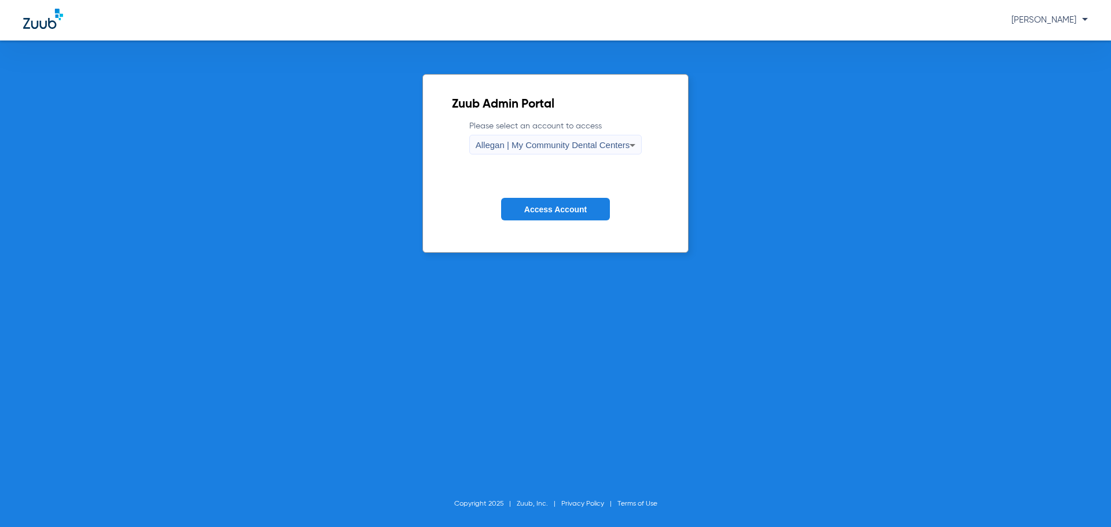
click at [503, 139] on div "Allegan | My Community Dental Centers" at bounding box center [552, 145] width 154 height 20
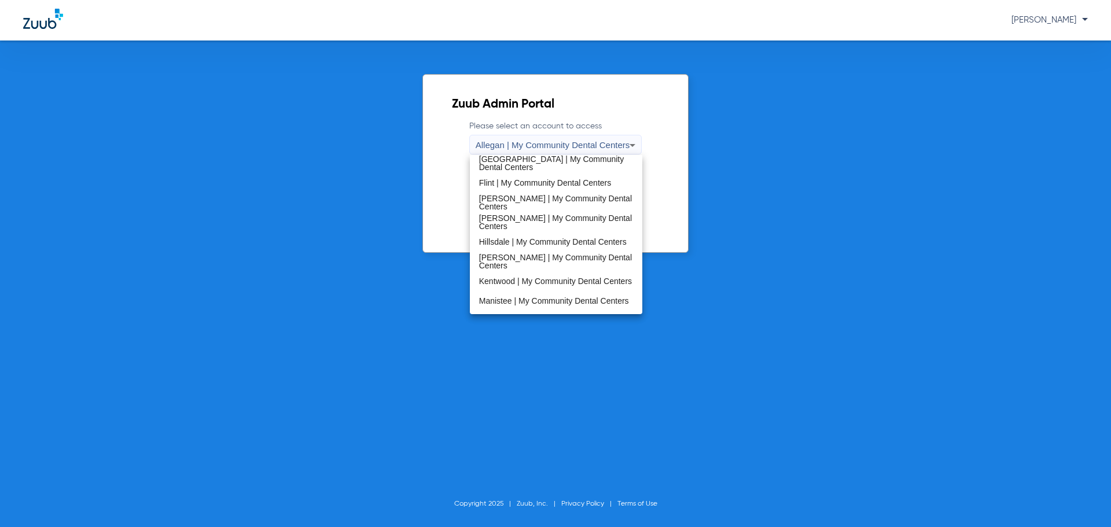
scroll to position [372, 0]
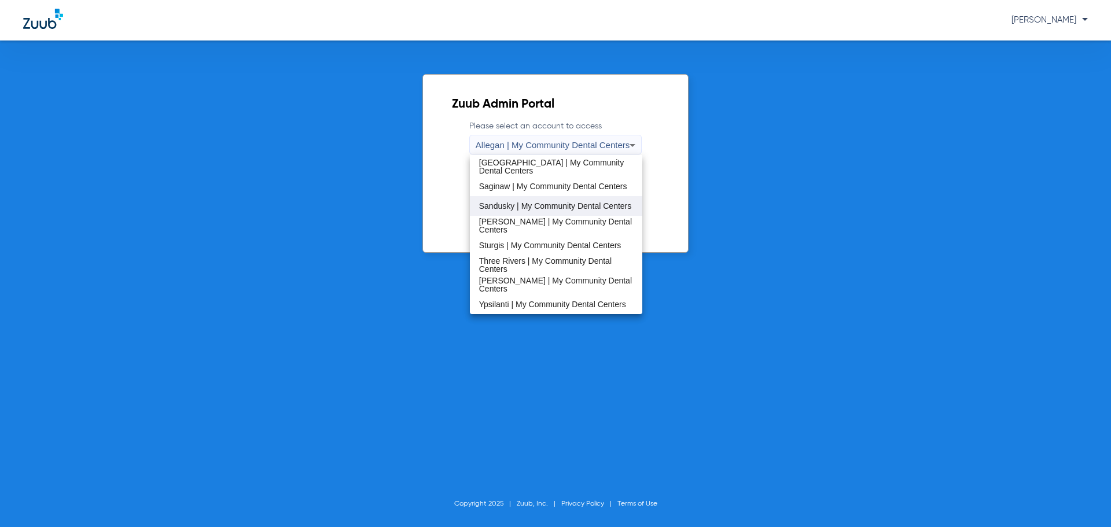
drag, startPoint x: 537, startPoint y: 219, endPoint x: 532, endPoint y: 206, distance: 13.7
click at [532, 206] on div "Allegan | My Community Dental Centers [GEOGRAPHIC_DATA] | My Community Dental C…" at bounding box center [556, 234] width 173 height 159
click at [532, 206] on span "Sandusky | My Community Dental Centers" at bounding box center [555, 206] width 153 height 8
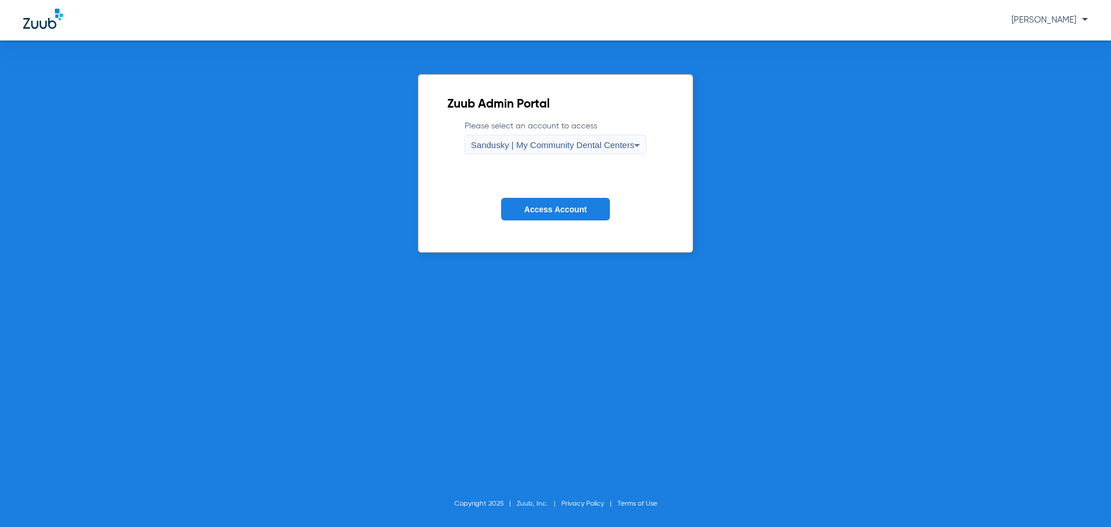
click at [536, 212] on span "Access Account" at bounding box center [555, 209] width 62 height 9
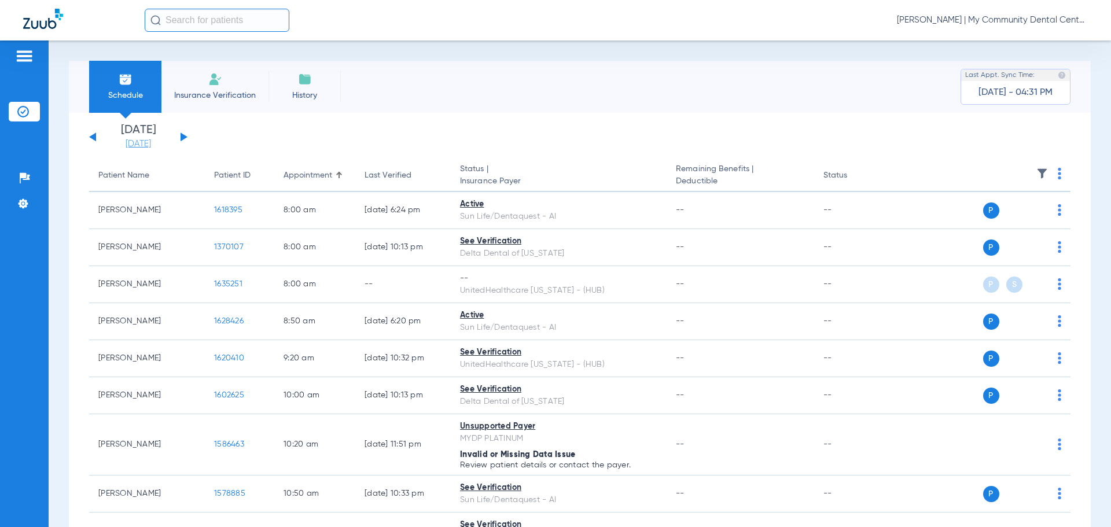
click at [148, 145] on link "[DATE]" at bounding box center [138, 144] width 69 height 12
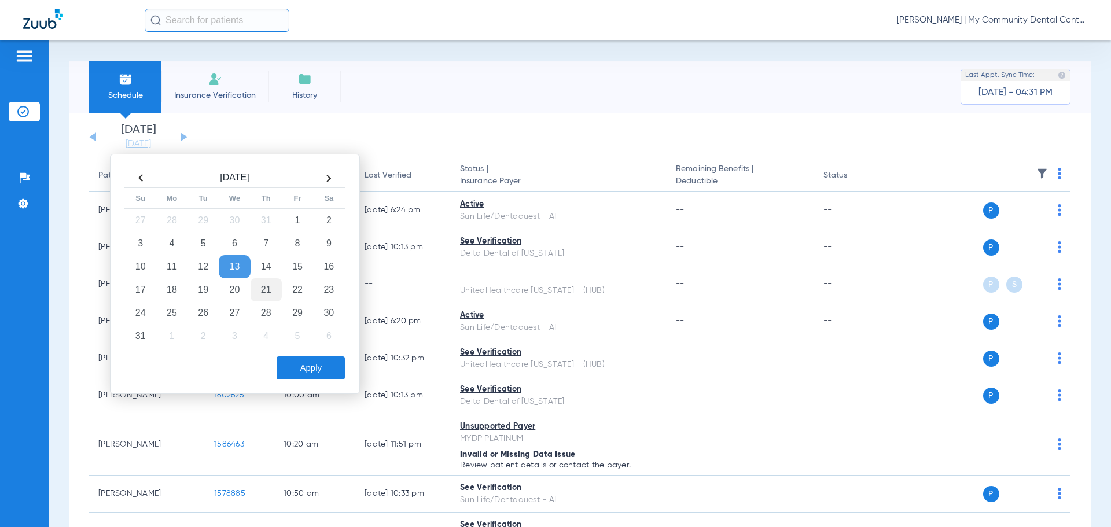
click at [261, 292] on td "21" at bounding box center [265, 289] width 31 height 23
click at [309, 359] on button "Apply" at bounding box center [310, 367] width 68 height 23
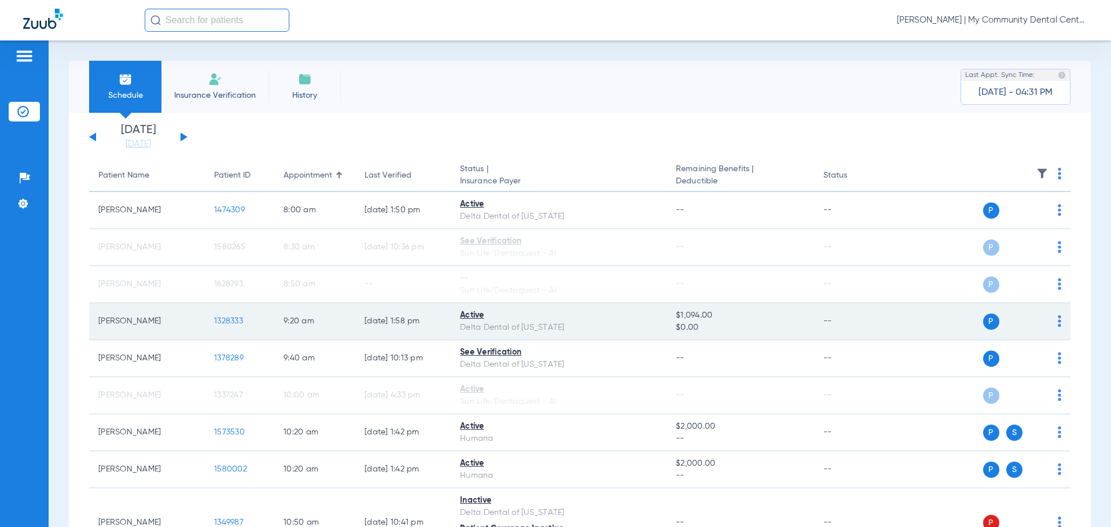
click at [220, 323] on span "1328333" at bounding box center [228, 321] width 29 height 8
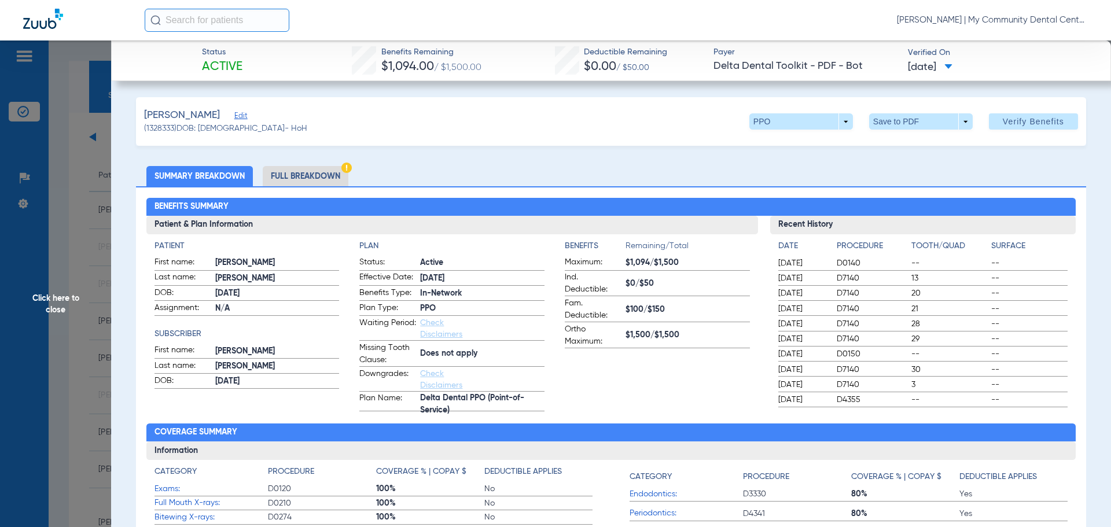
click at [315, 177] on li "Full Breakdown" at bounding box center [306, 176] width 86 height 20
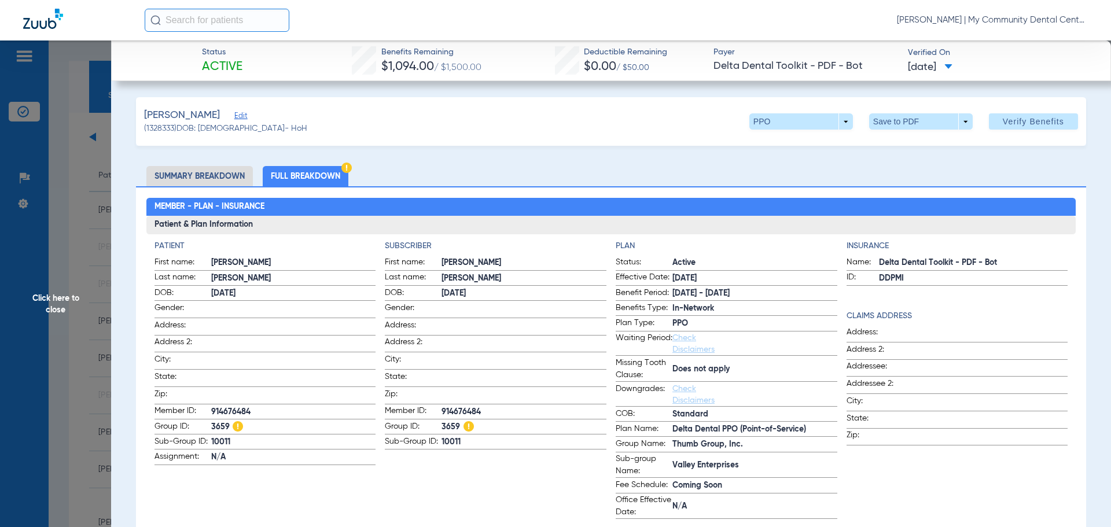
click at [78, 201] on span "Click here to close" at bounding box center [55, 303] width 111 height 527
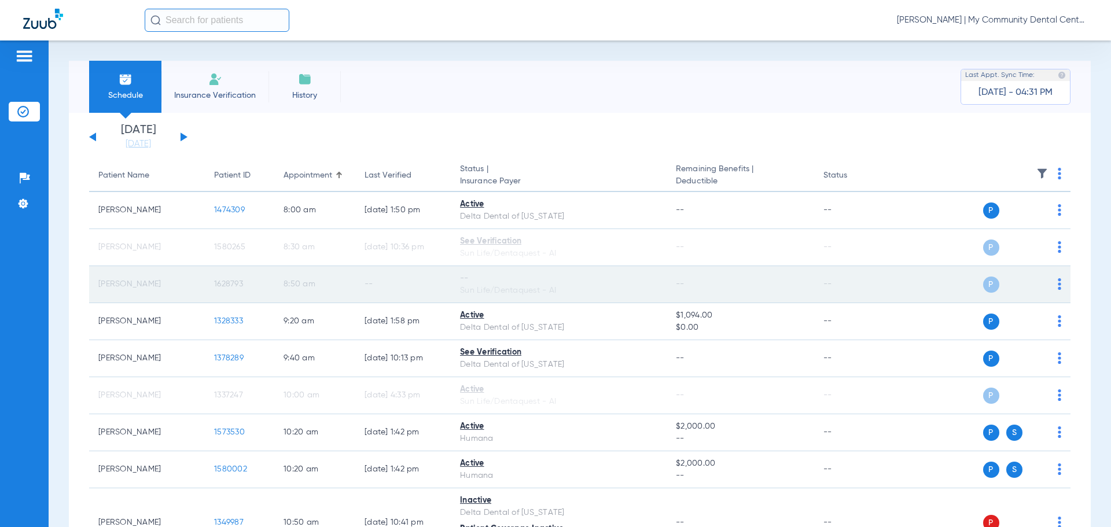
drag, startPoint x: 234, startPoint y: 241, endPoint x: 253, endPoint y: 254, distance: 22.5
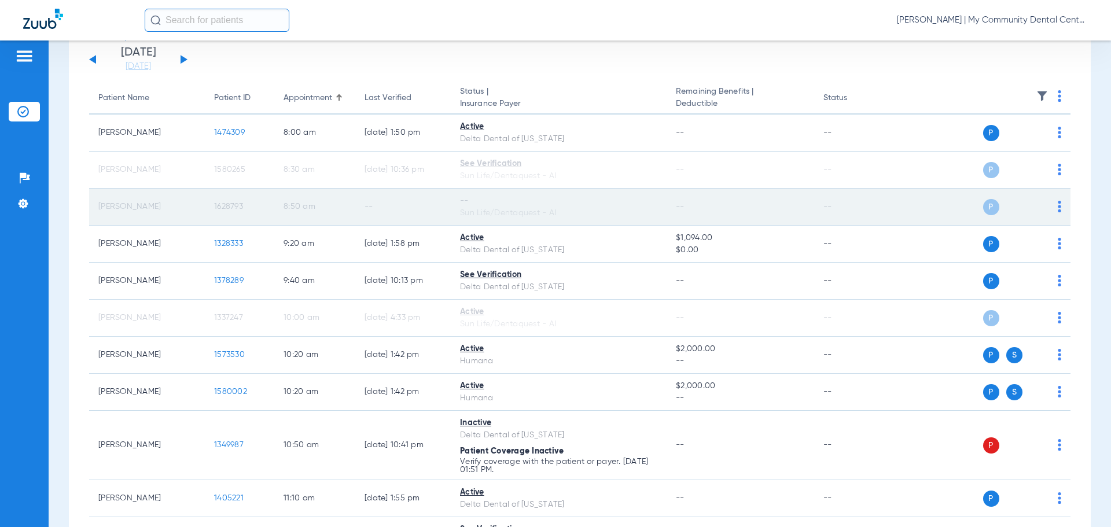
scroll to position [174, 0]
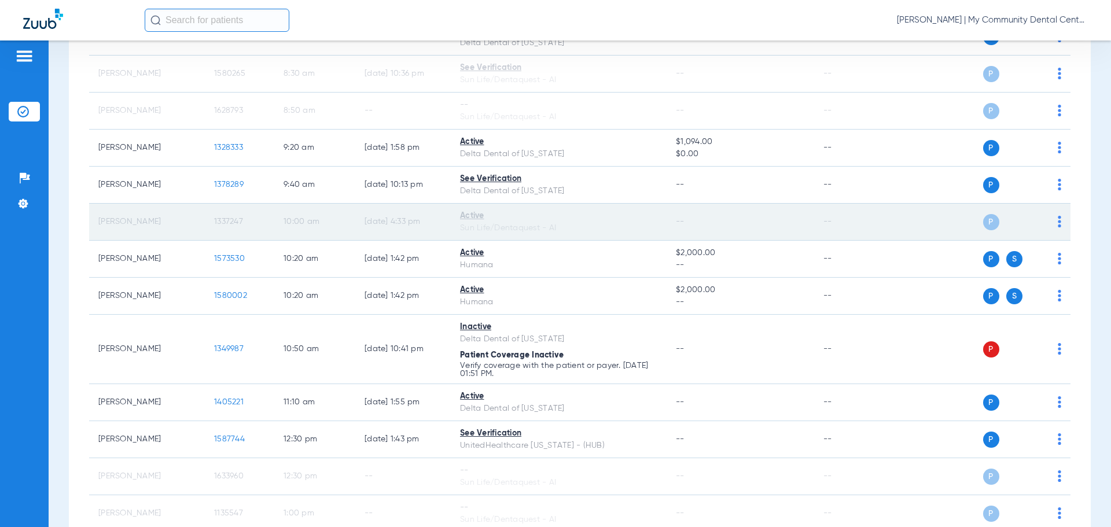
drag, startPoint x: 253, startPoint y: 254, endPoint x: 156, endPoint y: 231, distance: 99.2
click at [156, 231] on td "Donald Markey" at bounding box center [147, 222] width 116 height 37
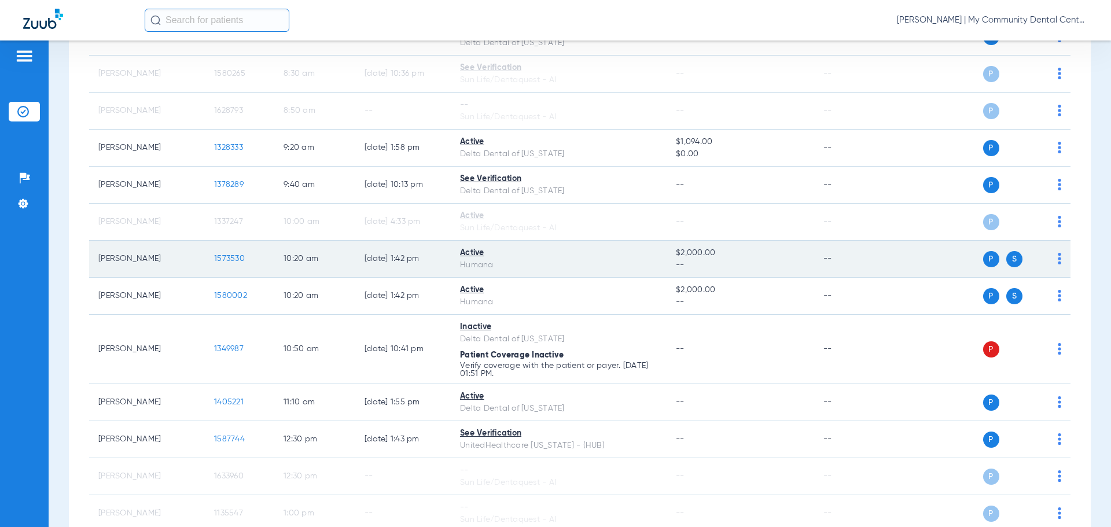
click at [229, 260] on span "1573530" at bounding box center [229, 259] width 31 height 8
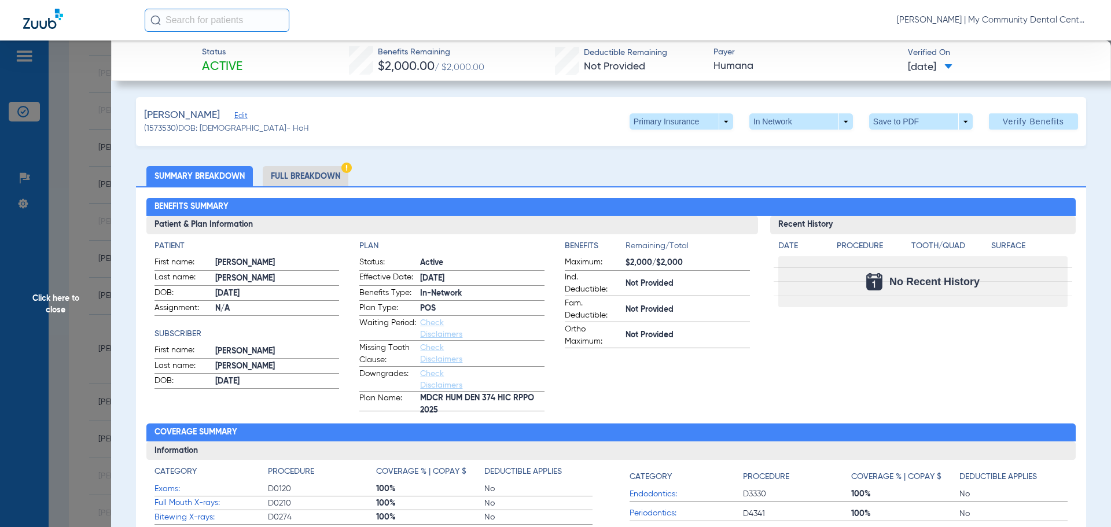
drag, startPoint x: 78, startPoint y: 330, endPoint x: 140, endPoint y: 325, distance: 62.1
click at [78, 330] on span "Click here to close" at bounding box center [55, 303] width 111 height 527
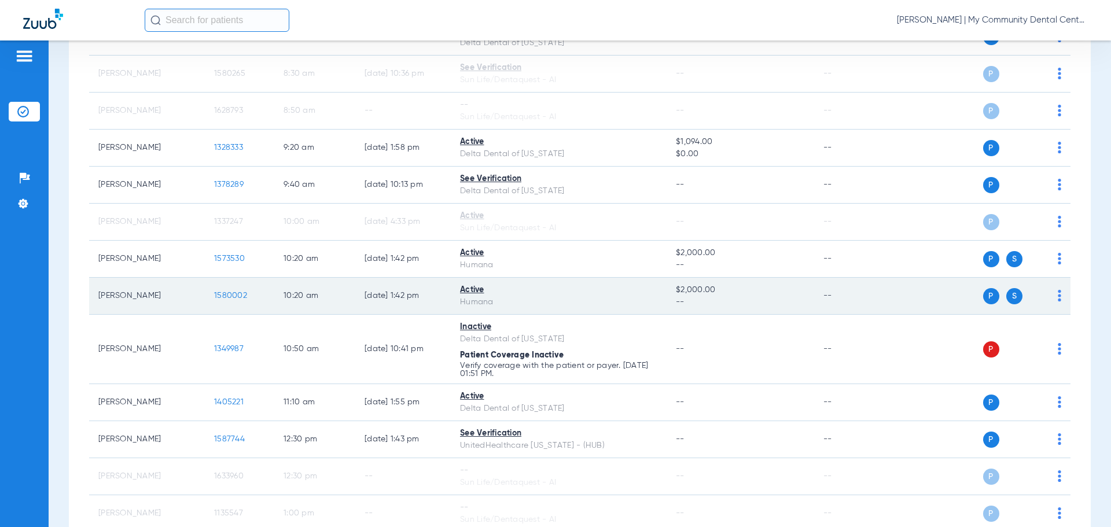
click at [231, 301] on td "1580002" at bounding box center [239, 296] width 69 height 37
click at [235, 298] on span "1580002" at bounding box center [230, 296] width 33 height 8
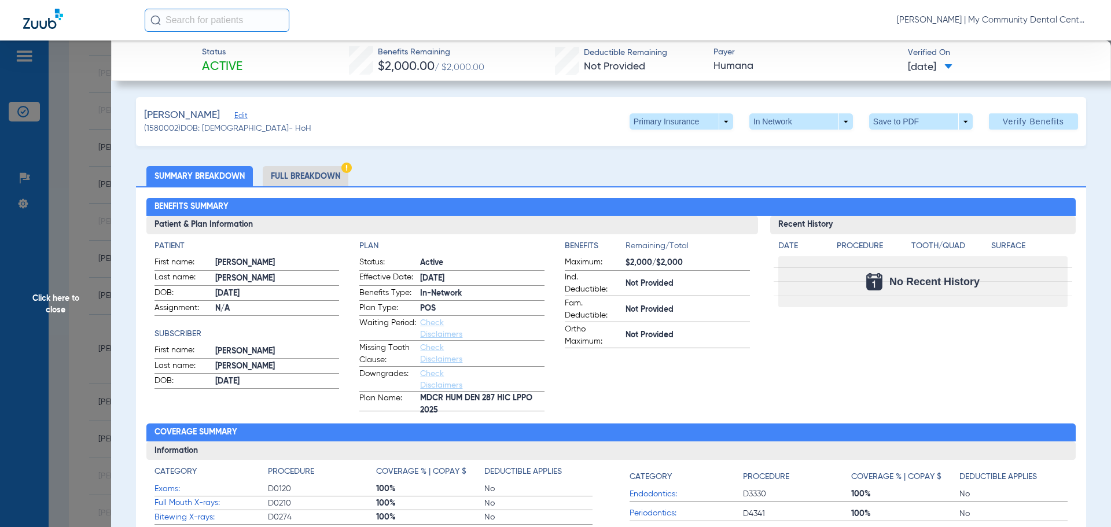
click at [79, 245] on span "Click here to close" at bounding box center [55, 303] width 111 height 527
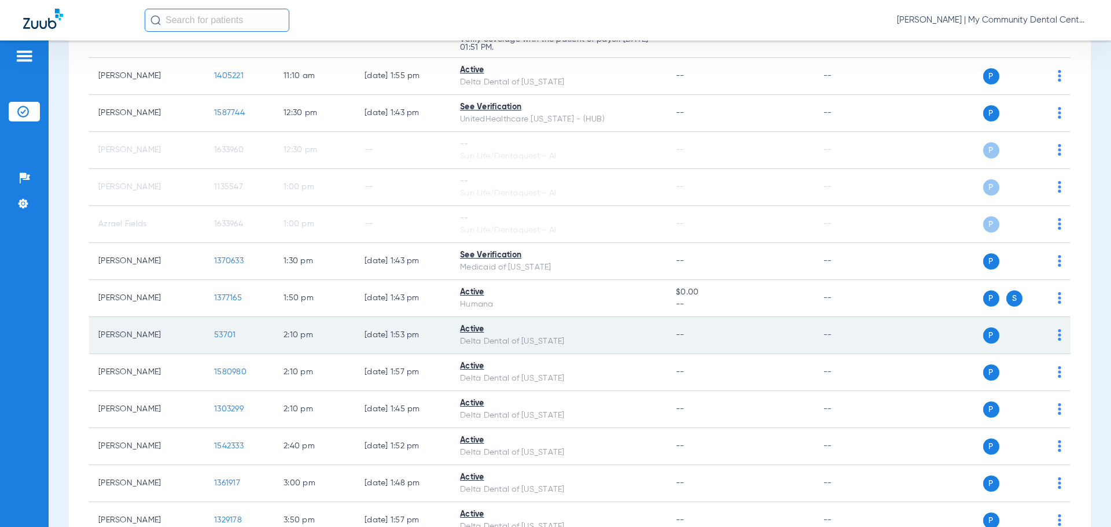
scroll to position [586, 0]
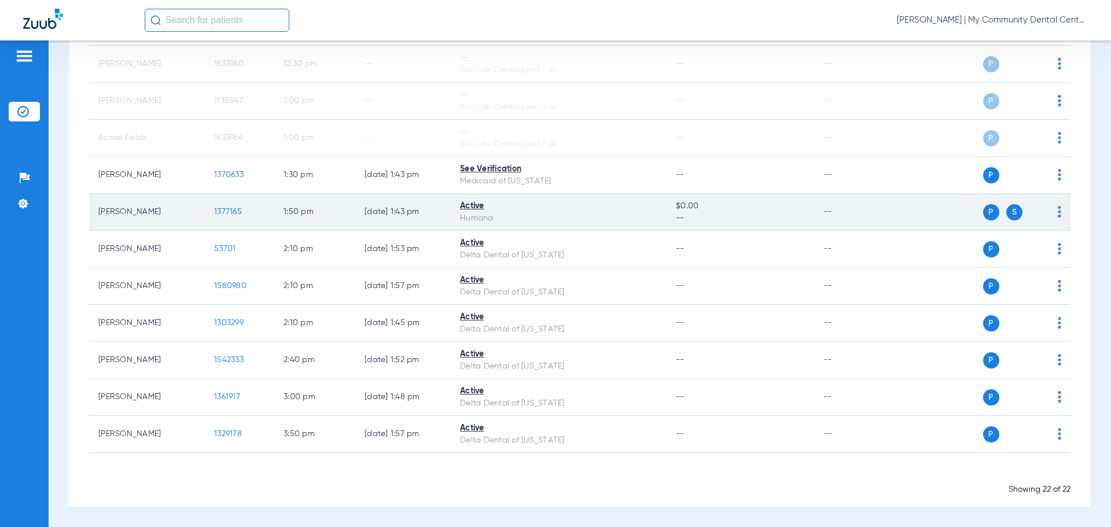
click at [218, 211] on span "1377165" at bounding box center [228, 212] width 28 height 8
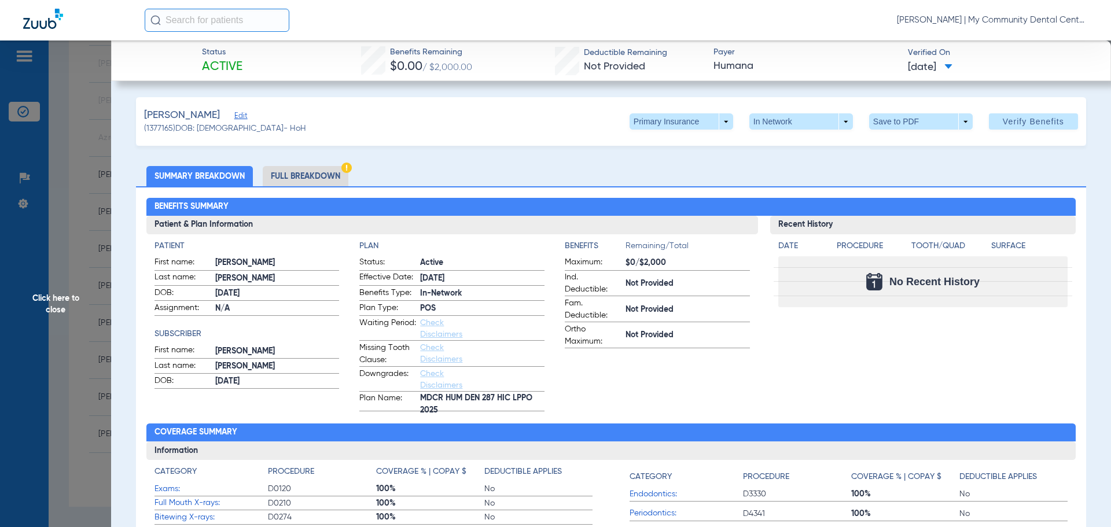
click at [71, 336] on span "Click here to close" at bounding box center [55, 303] width 111 height 527
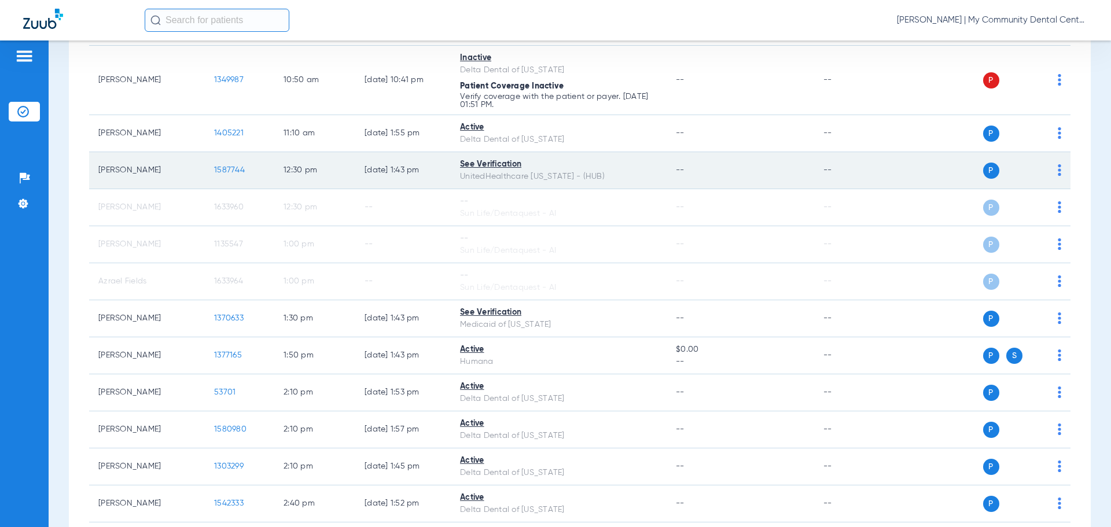
scroll to position [463, 0]
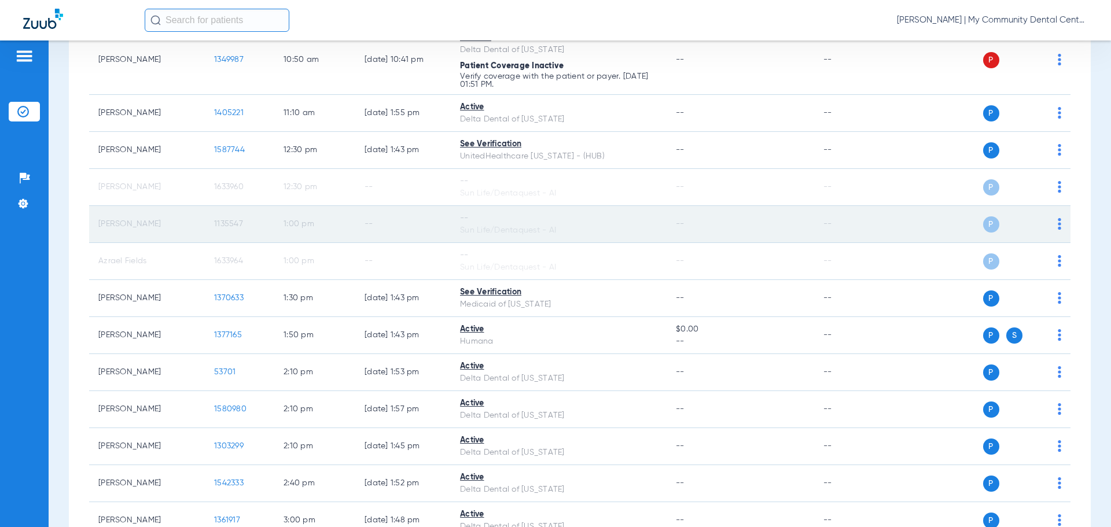
click at [169, 233] on td "Katie Miller" at bounding box center [147, 224] width 116 height 37
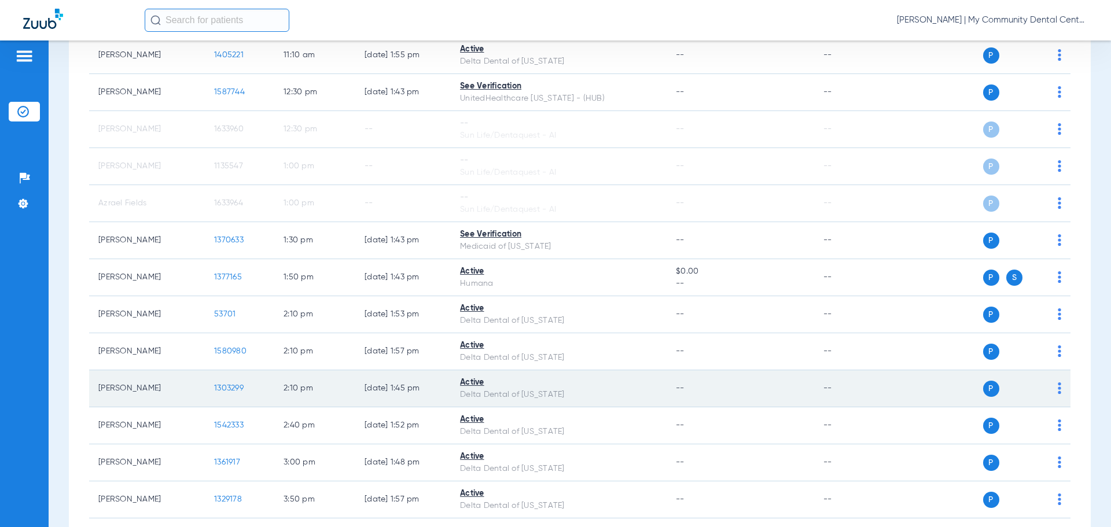
scroll to position [578, 0]
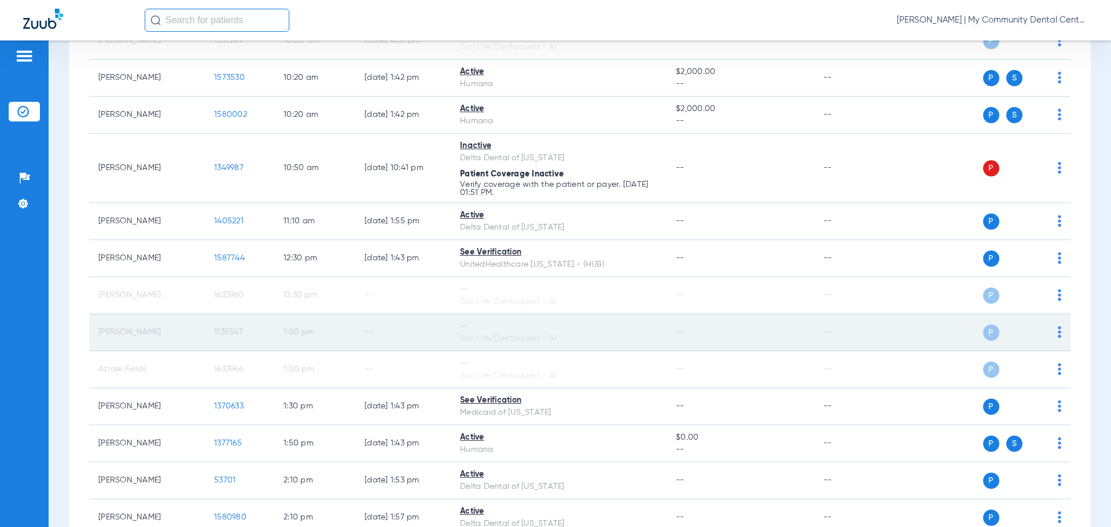
drag, startPoint x: 238, startPoint y: 316, endPoint x: 224, endPoint y: 338, distance: 25.5
click at [238, 316] on td "1135547" at bounding box center [239, 332] width 69 height 37
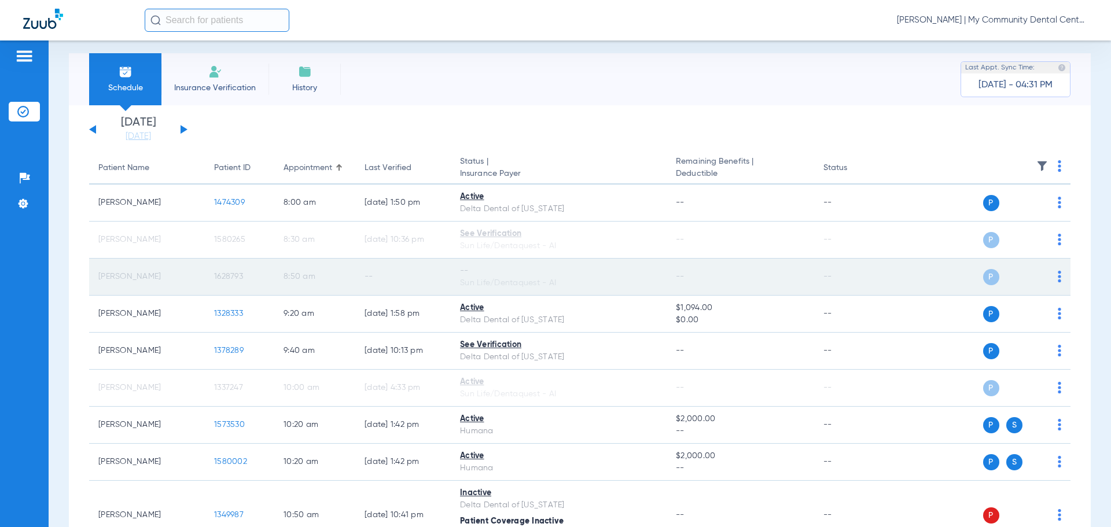
scroll to position [0, 0]
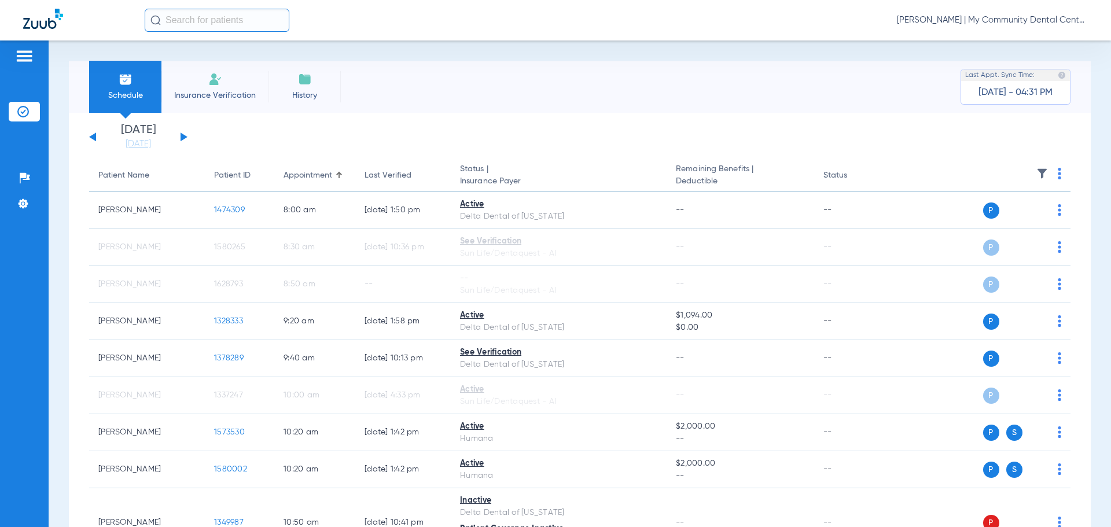
click at [1031, 19] on span "Tiara Willis - Sandusky | My Community Dental Centers" at bounding box center [992, 20] width 191 height 12
click at [1022, 67] on span "Log out" at bounding box center [1044, 64] width 65 height 8
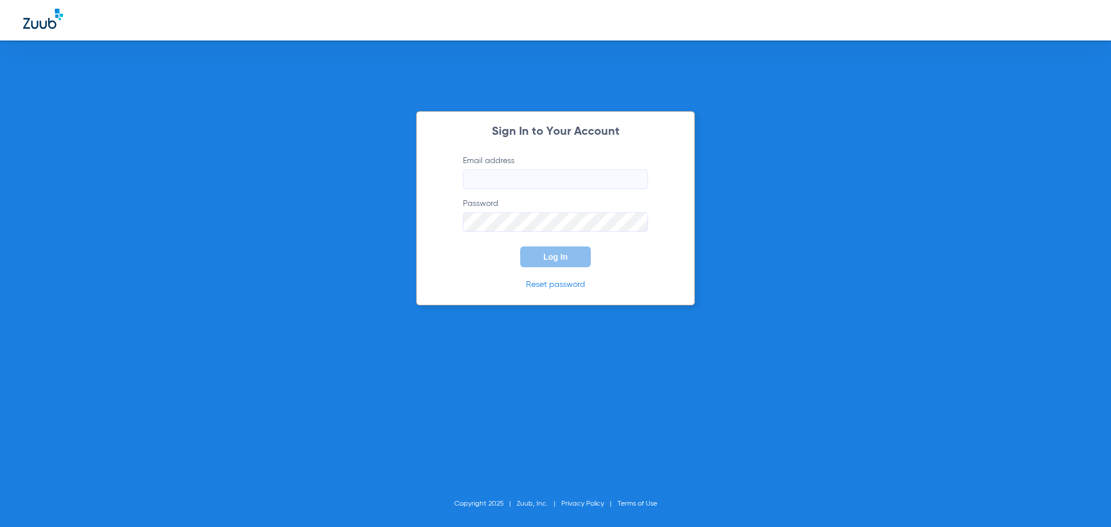
type input "twillis@mydental.org"
click at [523, 265] on button "Log In" at bounding box center [555, 256] width 71 height 21
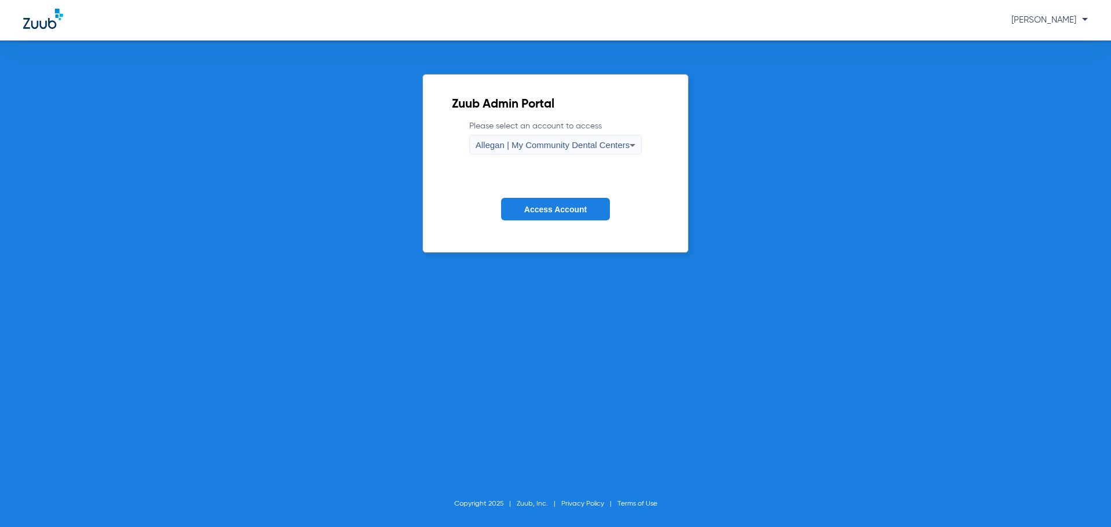
click at [501, 145] on span "Allegan | My Community Dental Centers" at bounding box center [552, 145] width 154 height 10
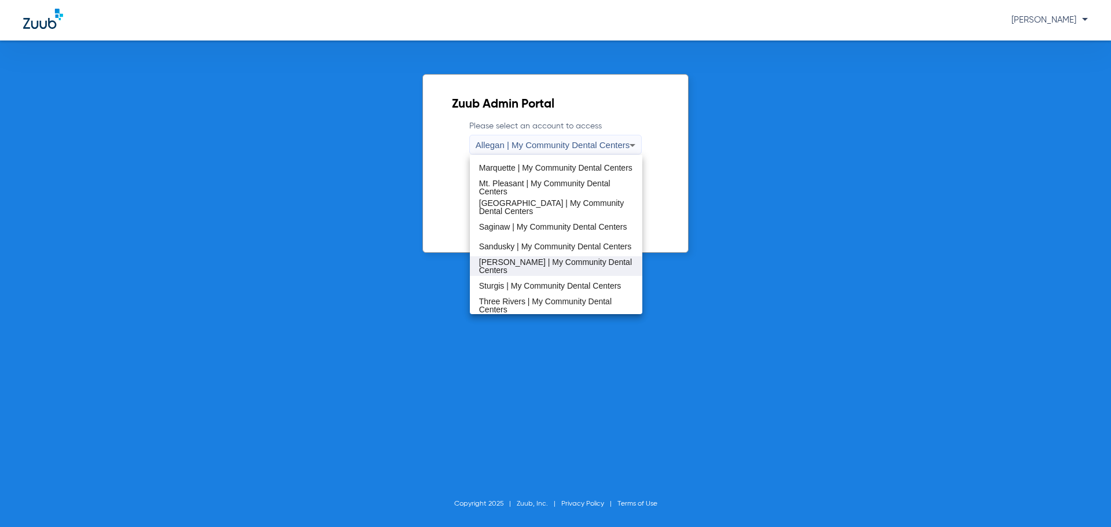
scroll to position [372, 0]
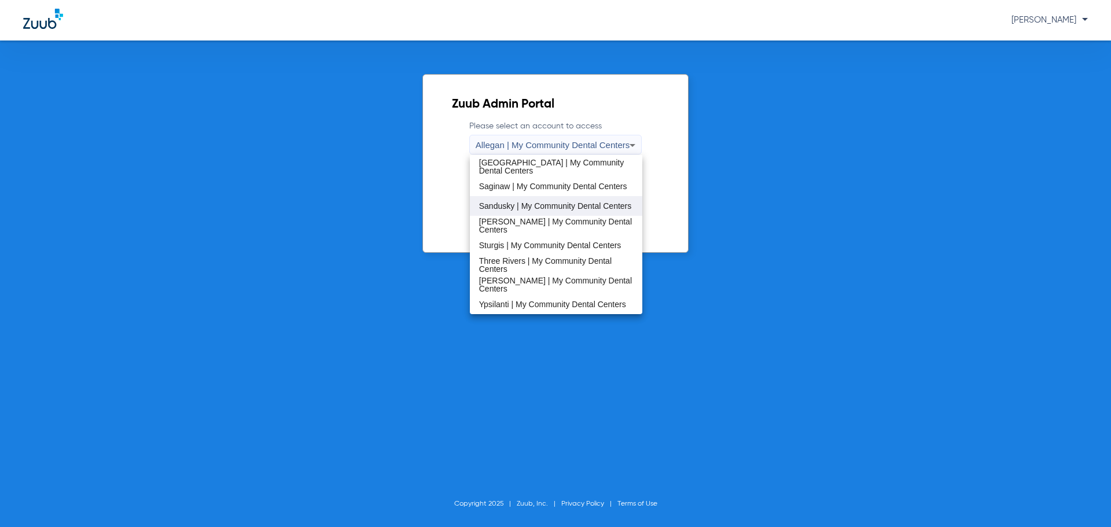
click at [515, 203] on span "Sandusky | My Community Dental Centers" at bounding box center [555, 206] width 153 height 8
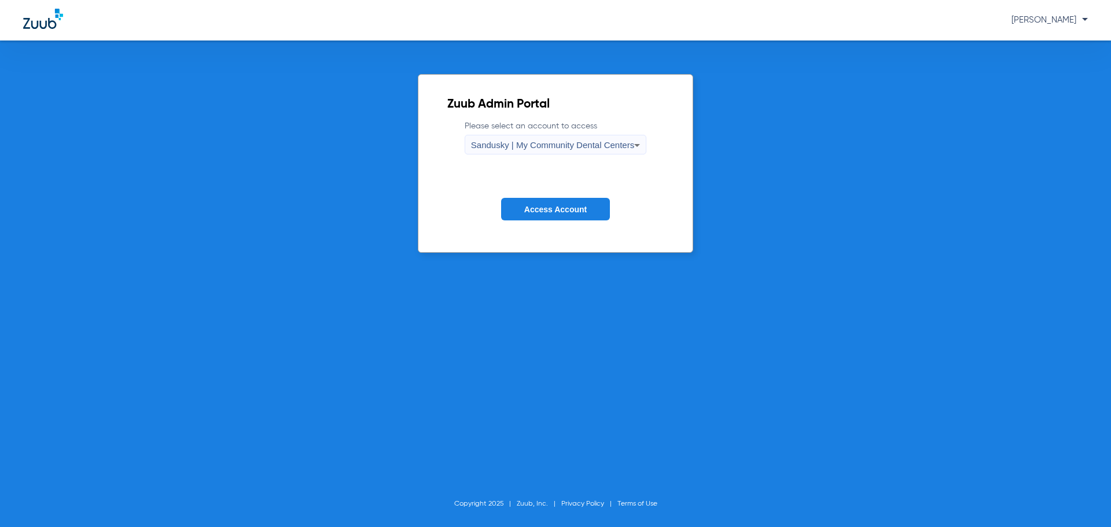
click at [532, 199] on button "Access Account" at bounding box center [555, 209] width 109 height 23
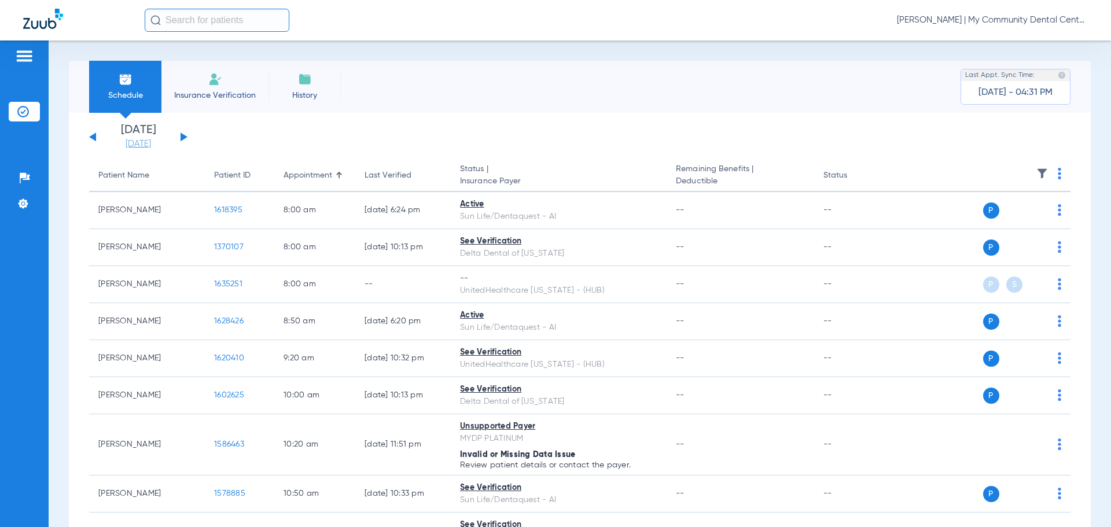
click at [154, 141] on link "[DATE]" at bounding box center [138, 144] width 69 height 12
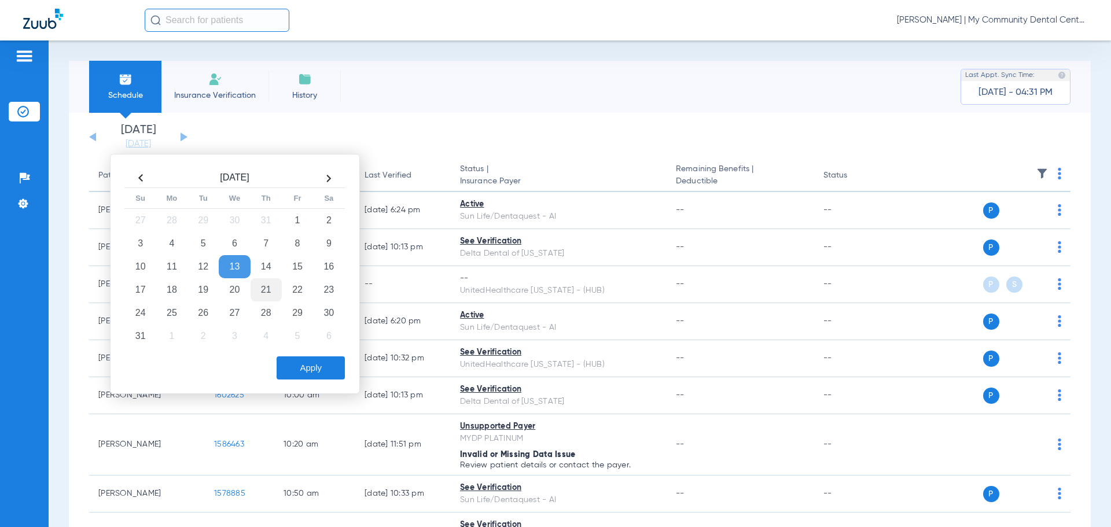
click at [266, 283] on td "21" at bounding box center [265, 289] width 31 height 23
click at [312, 366] on button "Apply" at bounding box center [310, 367] width 68 height 23
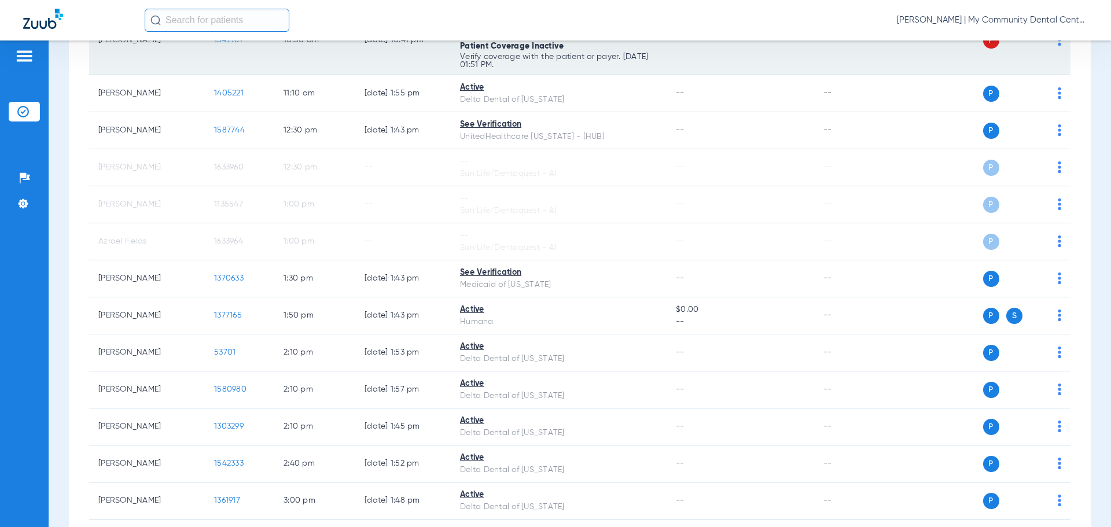
scroll to position [470, 0]
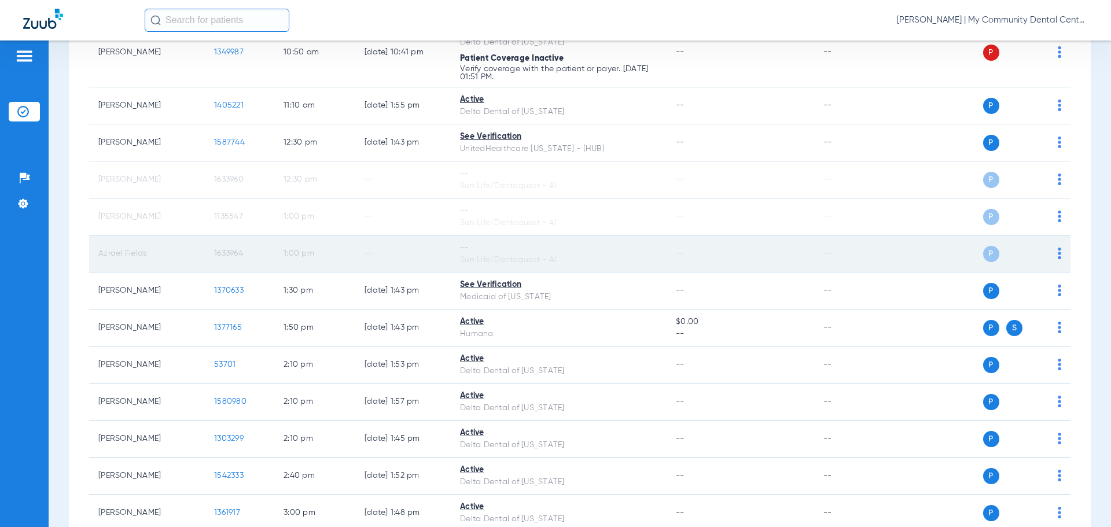
drag, startPoint x: 536, startPoint y: 377, endPoint x: 543, endPoint y: 270, distance: 107.8
click at [547, 282] on tbody "Dianna Mcgee 1474309 8:00 AM 08/13/25 1:50 PM Active Delta Dental of Michigan -…" at bounding box center [579, 145] width 981 height 847
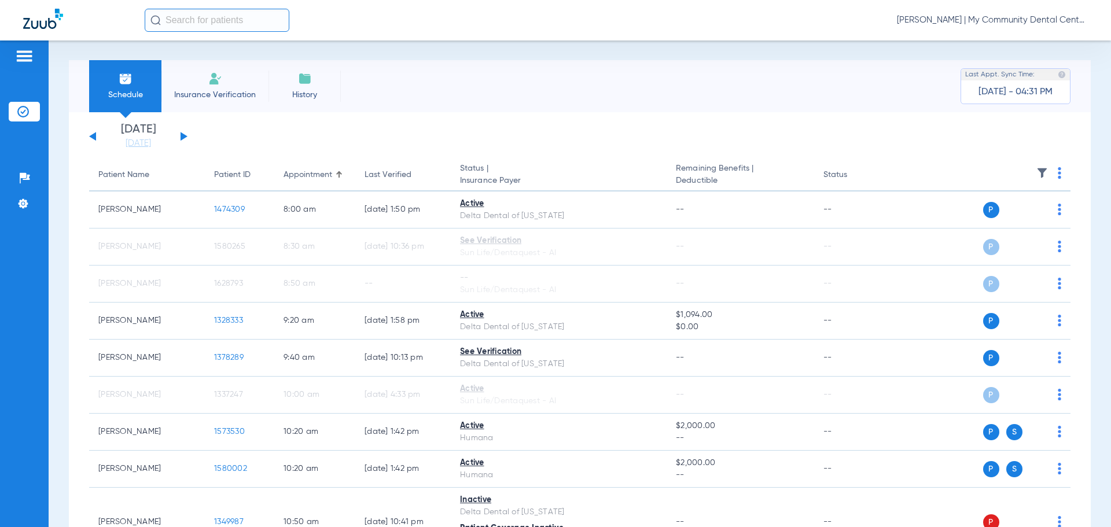
scroll to position [0, 0]
click at [181, 137] on button at bounding box center [183, 136] width 7 height 9
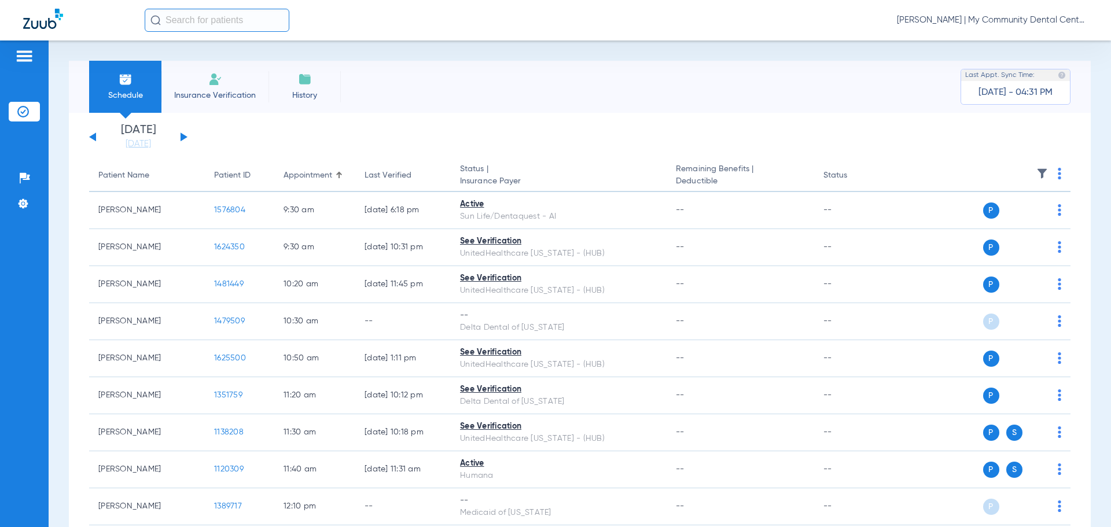
click at [1052, 175] on th at bounding box center [981, 176] width 179 height 32
click at [1057, 175] on img at bounding box center [1058, 174] width 3 height 12
click at [1027, 225] on button "Verify All" at bounding box center [1006, 219] width 91 height 23
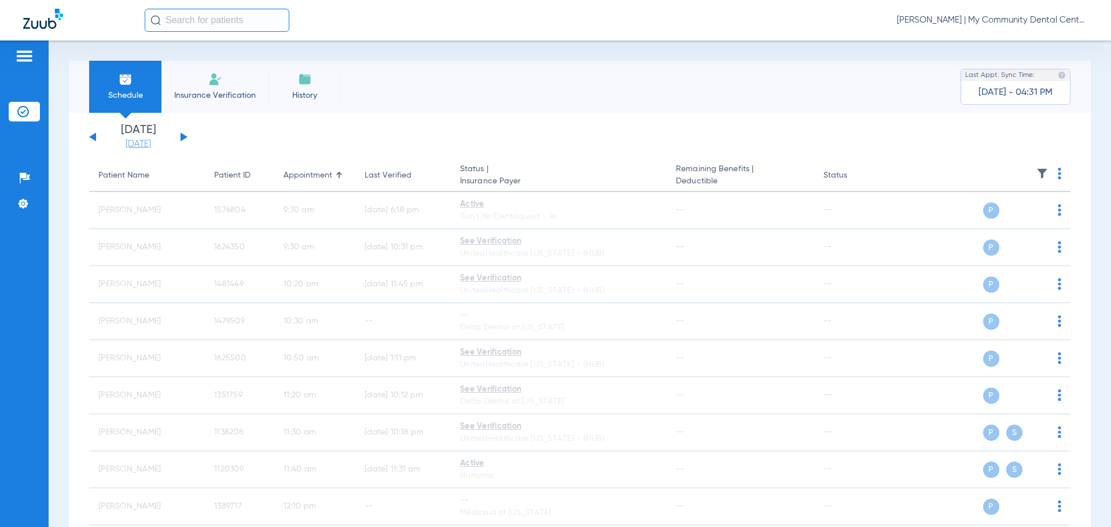
click at [159, 143] on link "[DATE]" at bounding box center [138, 144] width 69 height 12
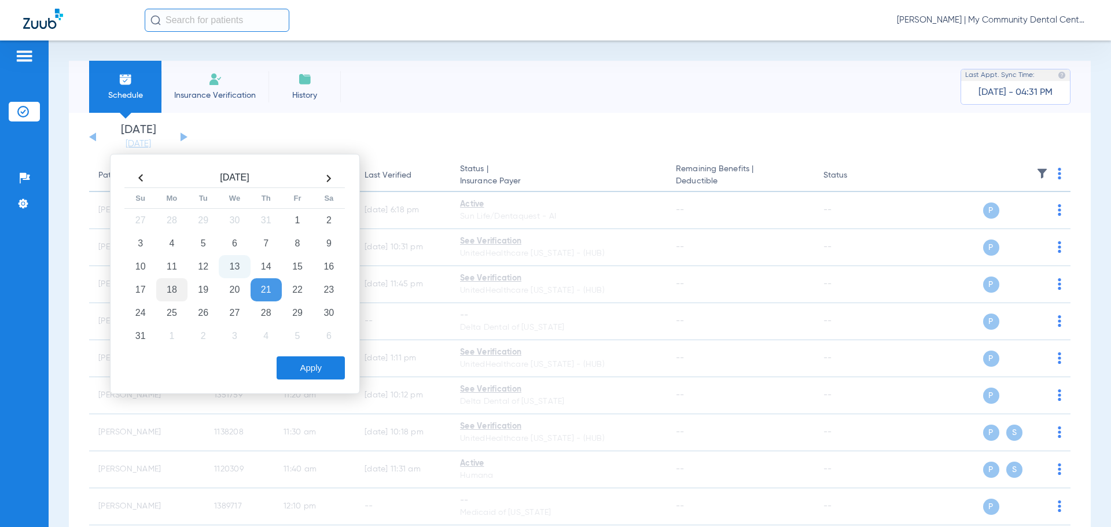
click at [172, 286] on td "18" at bounding box center [171, 289] width 31 height 23
click at [283, 368] on button "Apply" at bounding box center [310, 367] width 68 height 23
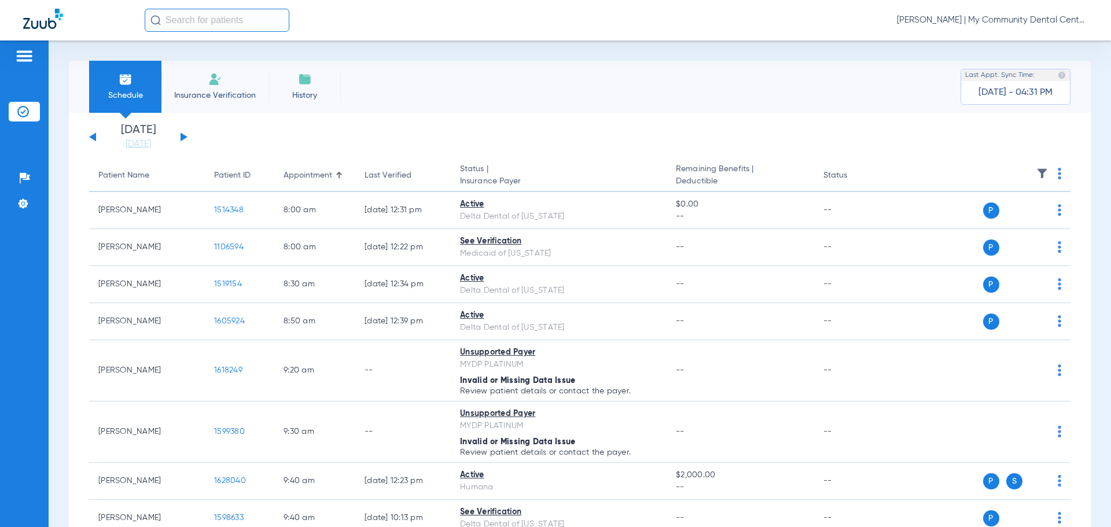
click at [1036, 168] on img at bounding box center [1042, 174] width 12 height 12
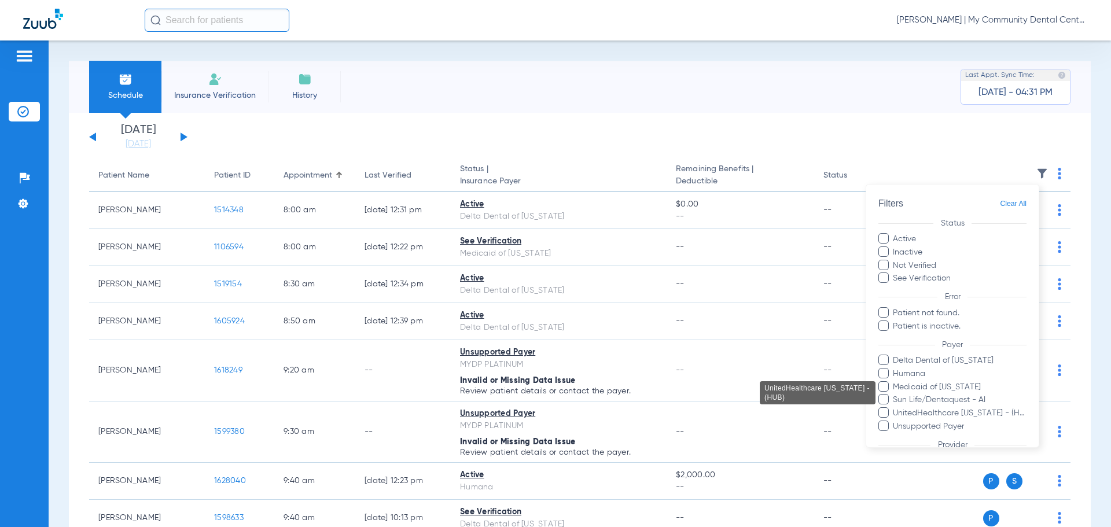
scroll to position [80, 0]
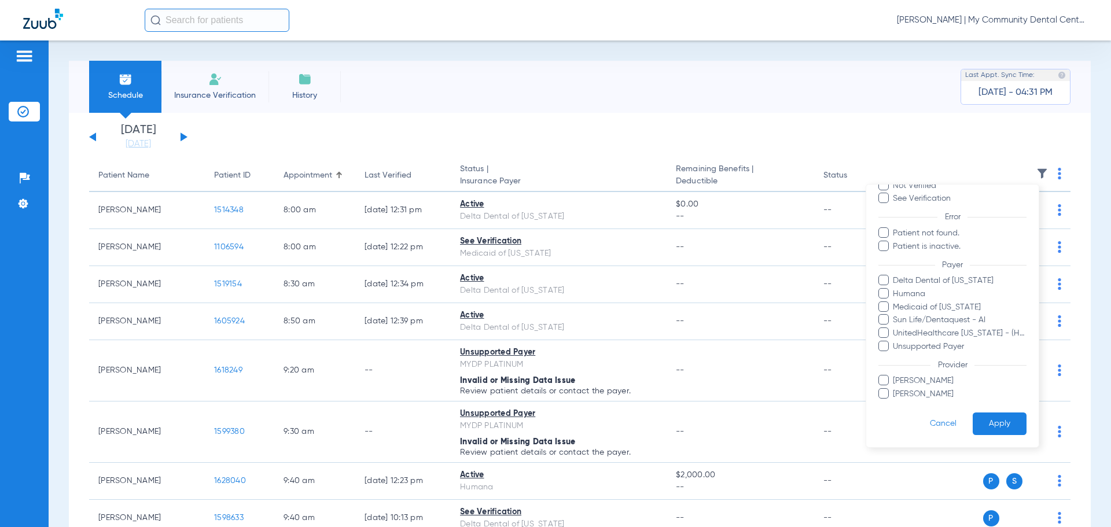
click at [920, 377] on span "Jennifer Green" at bounding box center [959, 381] width 134 height 12
click at [894, 389] on input "Jennifer Green" at bounding box center [894, 389] width 0 height 0
click at [989, 418] on button "Apply" at bounding box center [999, 423] width 54 height 23
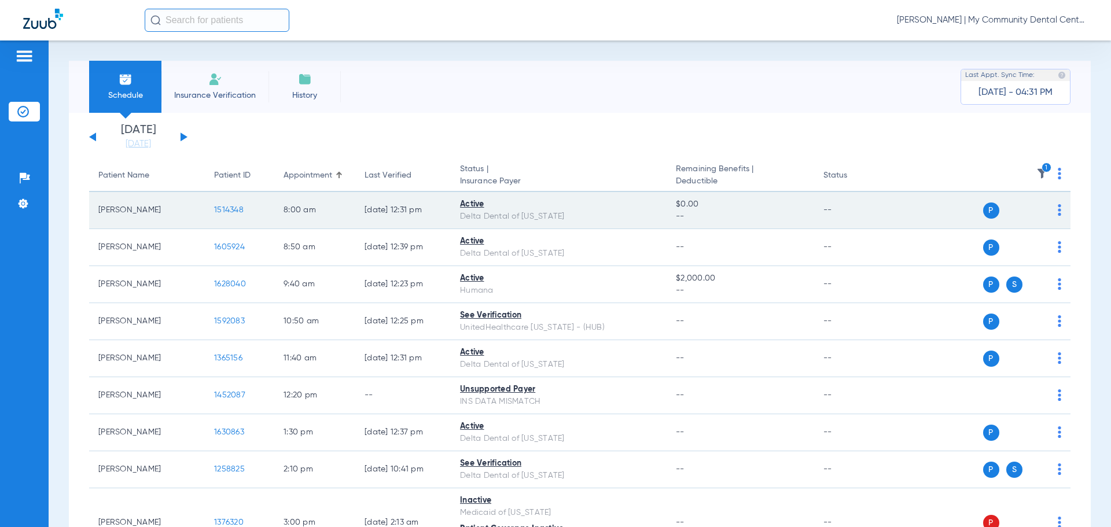
click at [223, 206] on span "1514348" at bounding box center [228, 210] width 29 height 8
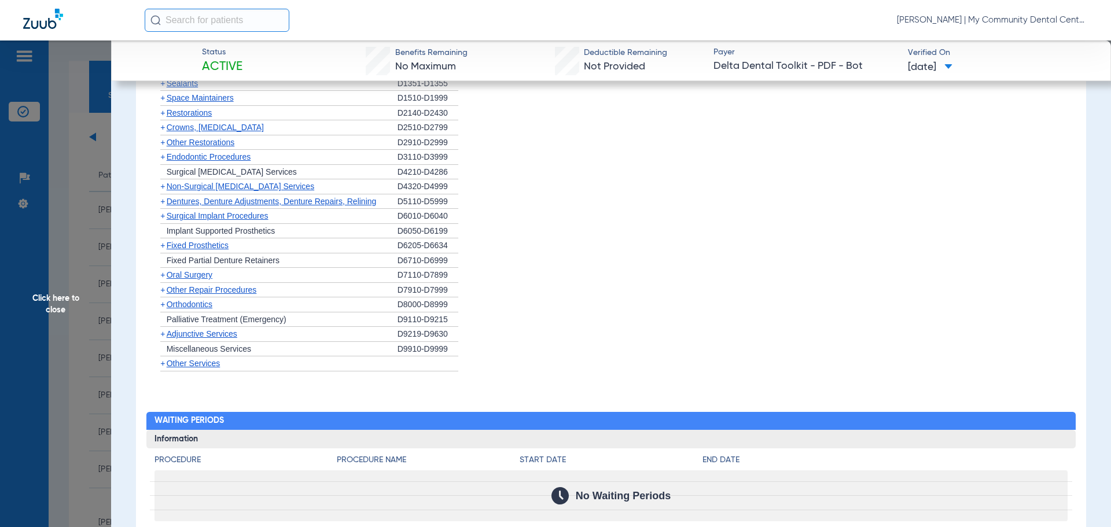
scroll to position [1198, 0]
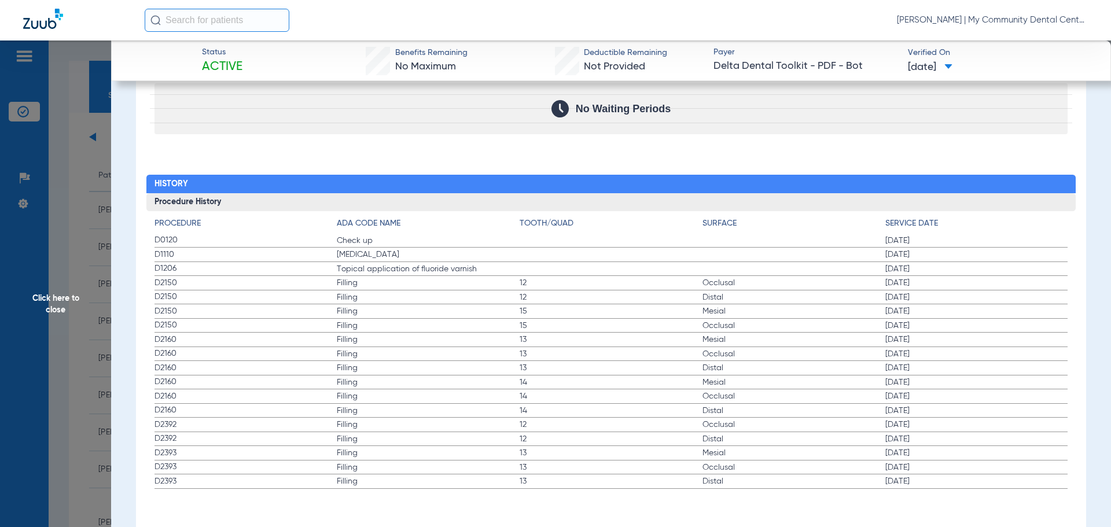
click at [62, 387] on span "Click here to close" at bounding box center [55, 303] width 111 height 527
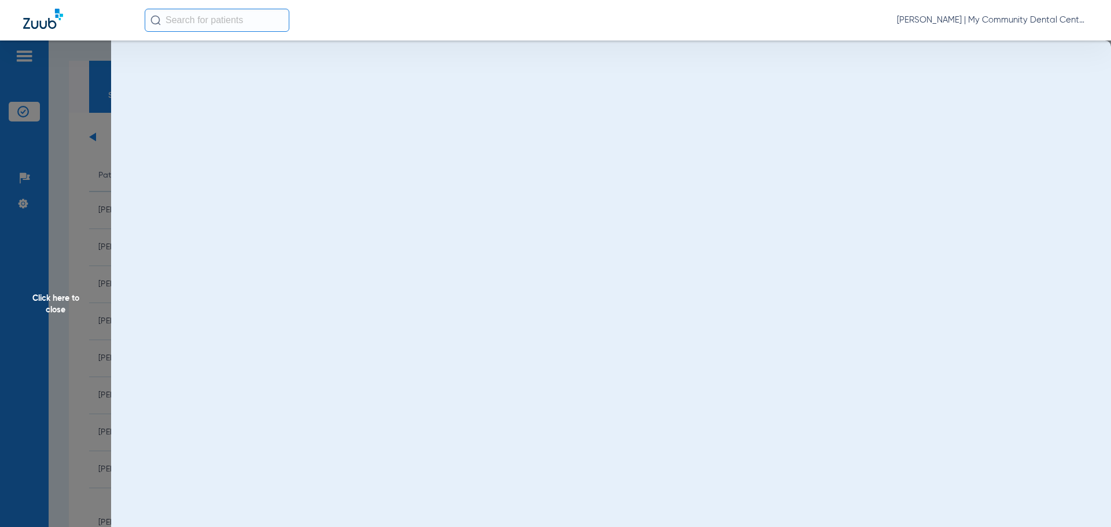
scroll to position [0, 0]
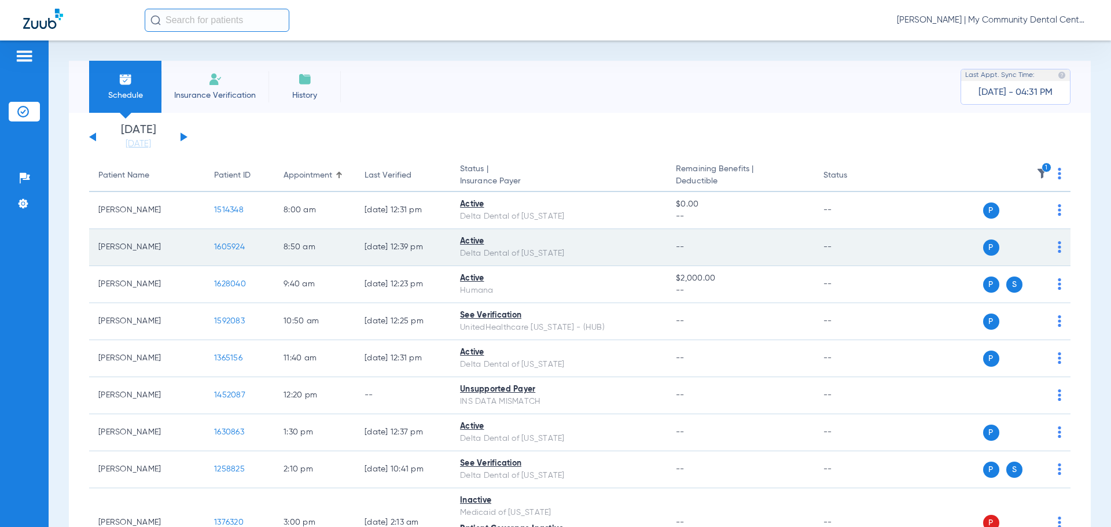
click at [234, 246] on span "1605924" at bounding box center [229, 247] width 31 height 8
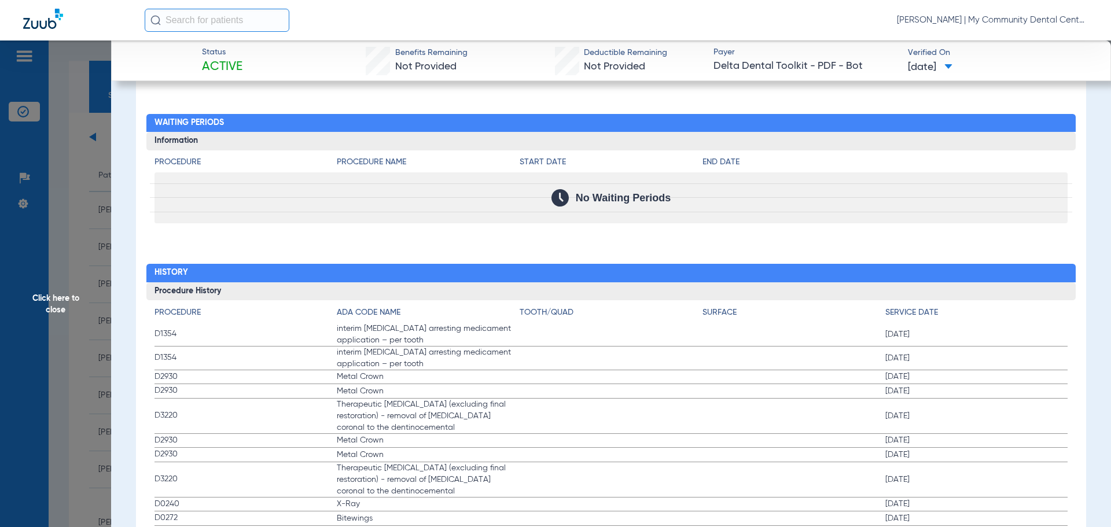
scroll to position [1220, 0]
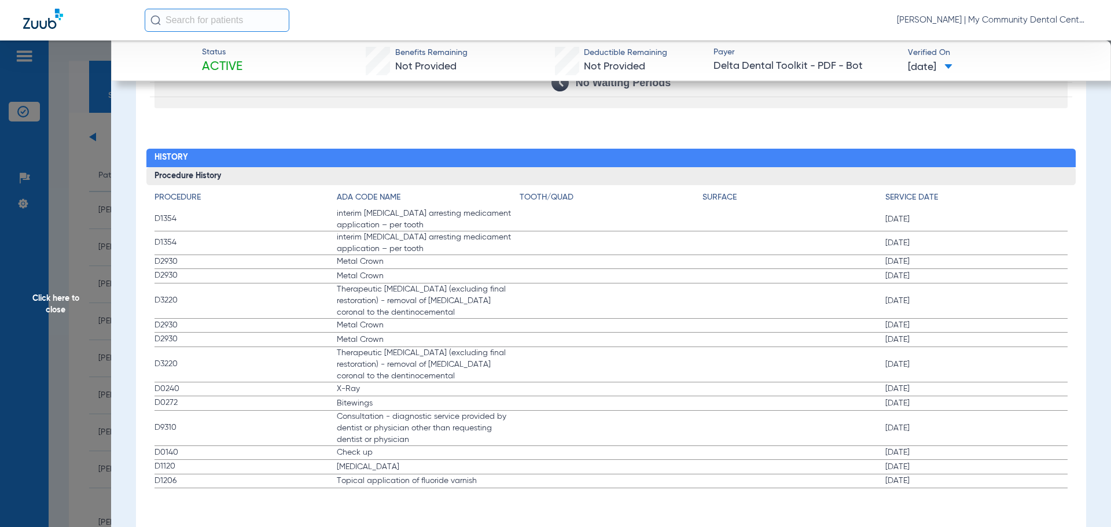
drag, startPoint x: 154, startPoint y: 388, endPoint x: 308, endPoint y: 429, distance: 158.5
click at [308, 429] on app-history-list "Procedure ADA Code Name Tooth/Quad Surface Service Date D1354 interim caries ar…" at bounding box center [610, 339] width 913 height 297
click at [441, 487] on label "D1206 Topical application of fluoride varnish 02/03/2025" at bounding box center [610, 481] width 913 height 14
drag, startPoint x: 924, startPoint y: 484, endPoint x: 429, endPoint y: 246, distance: 549.5
click at [428, 246] on app-history-list "Procedure ADA Code Name Tooth/Quad Surface Service Date D1354 interim caries ar…" at bounding box center [610, 339] width 913 height 297
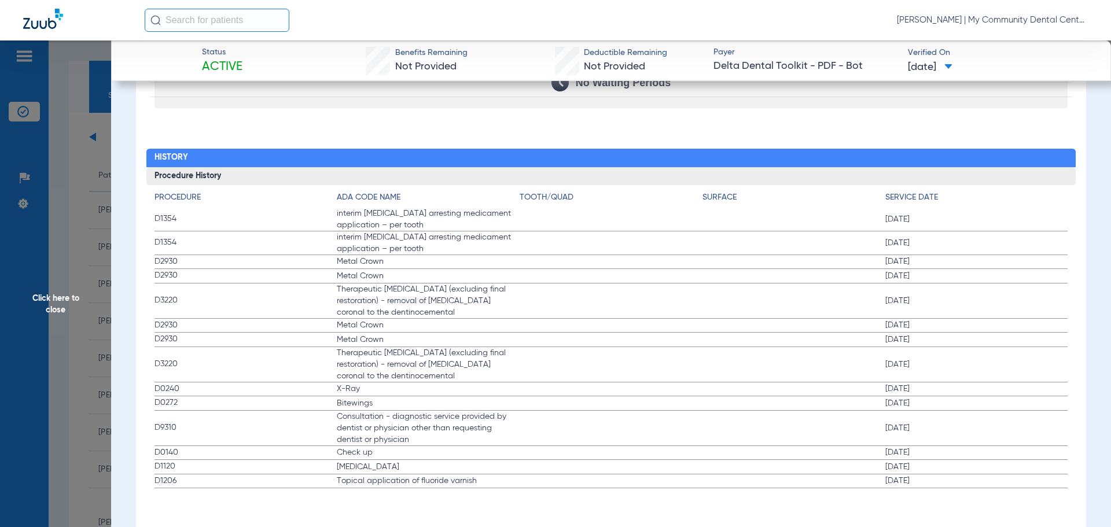
click at [28, 213] on span "Click here to close" at bounding box center [55, 303] width 111 height 527
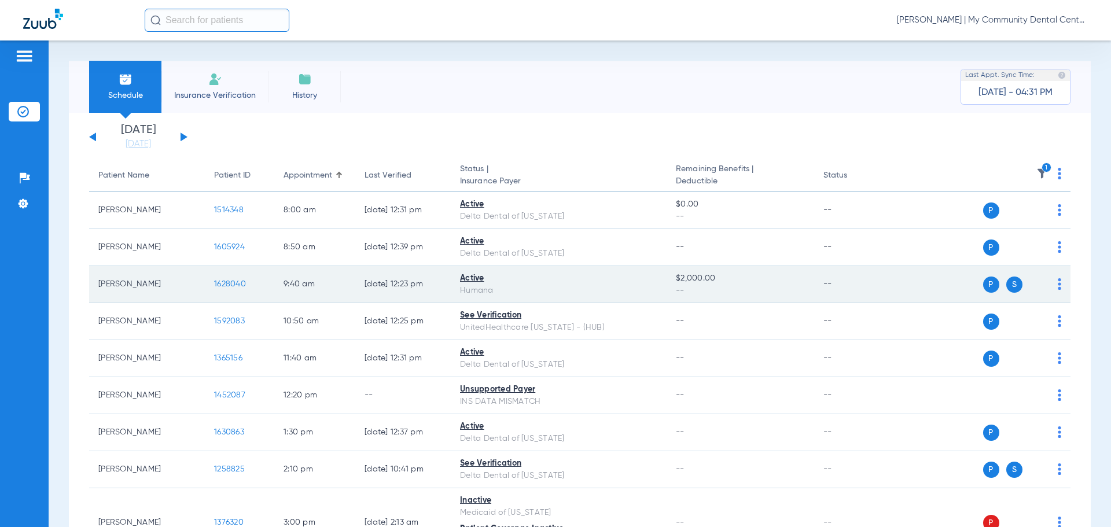
click at [227, 289] on td "1628040" at bounding box center [239, 284] width 69 height 37
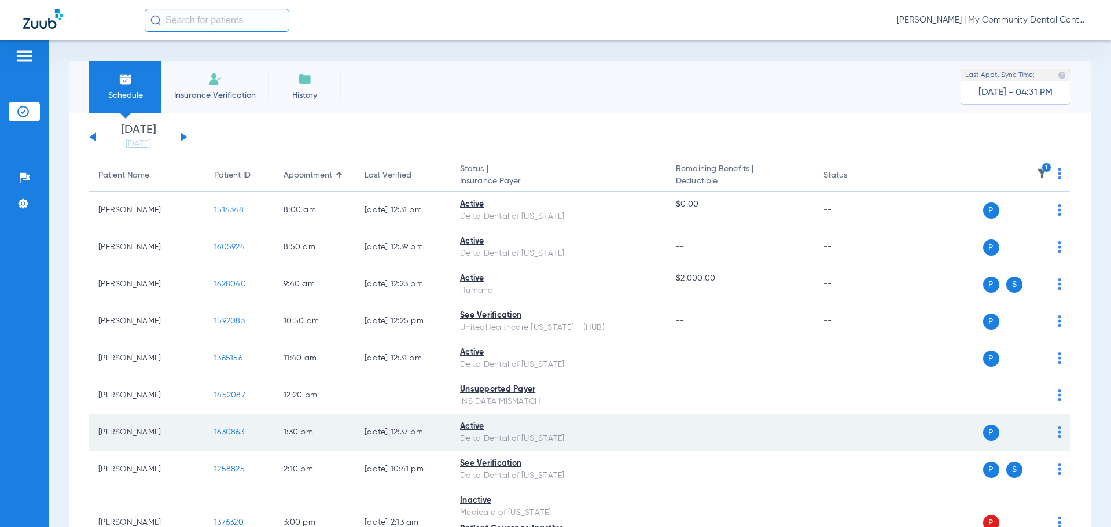
drag, startPoint x: 229, startPoint y: 283, endPoint x: 725, endPoint y: 450, distance: 523.1
click at [599, 421] on tbody "Kaden Jorrey 1514348 8:00 AM 08/13/25 12:31 PM Active Delta Dental of Michigan …" at bounding box center [579, 393] width 981 height 403
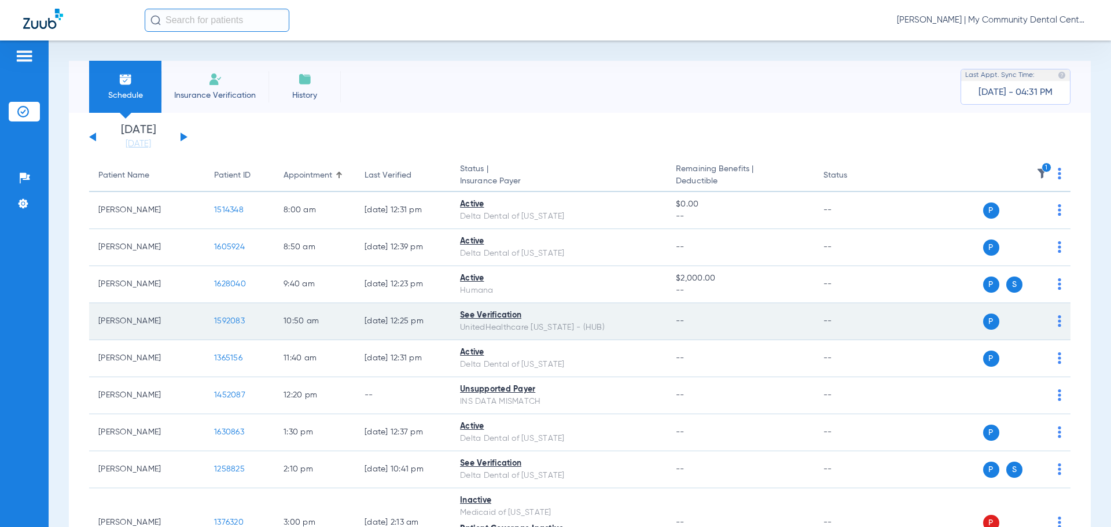
click at [238, 320] on span "1592083" at bounding box center [229, 321] width 31 height 8
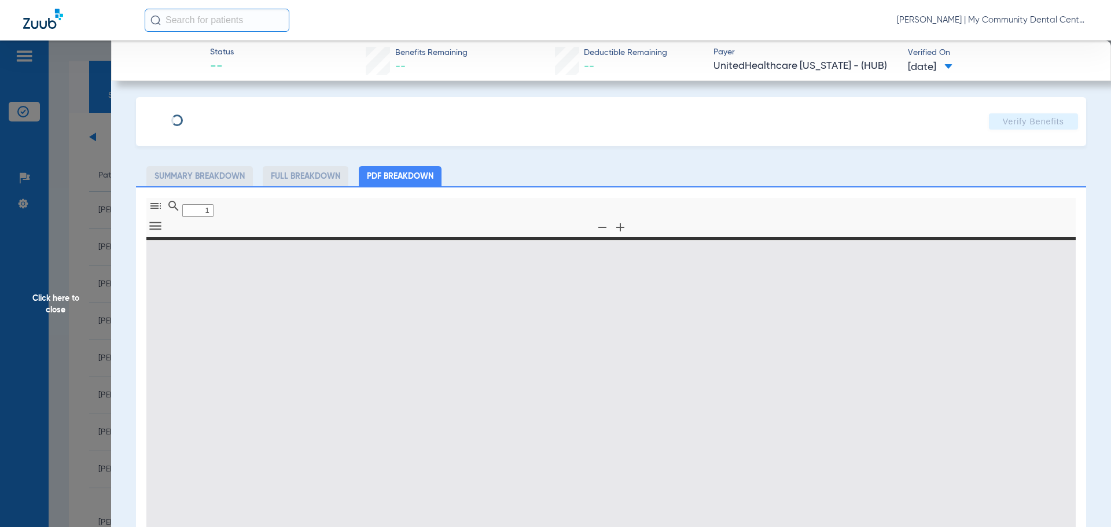
type input "0"
select select "page-width"
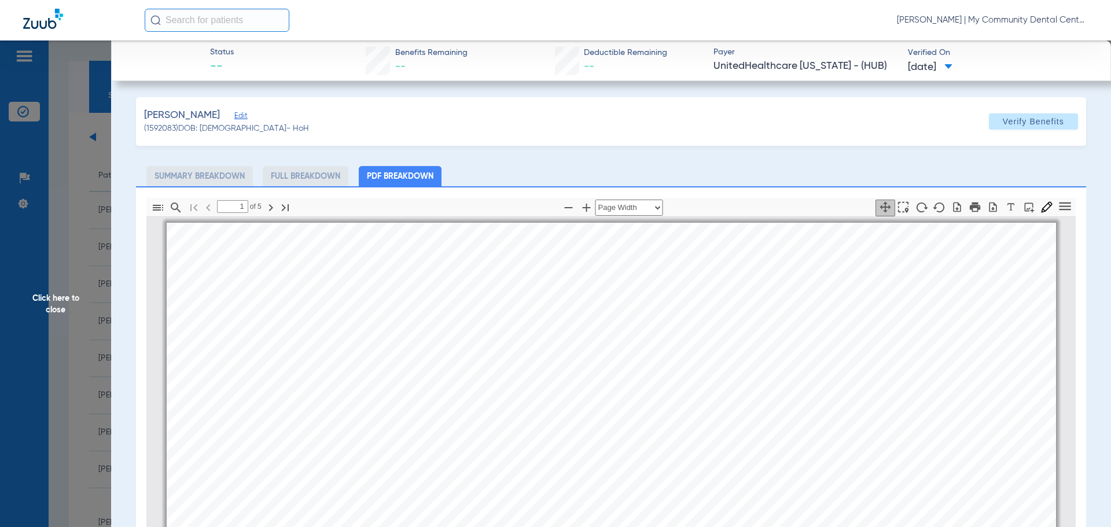
scroll to position [6, 0]
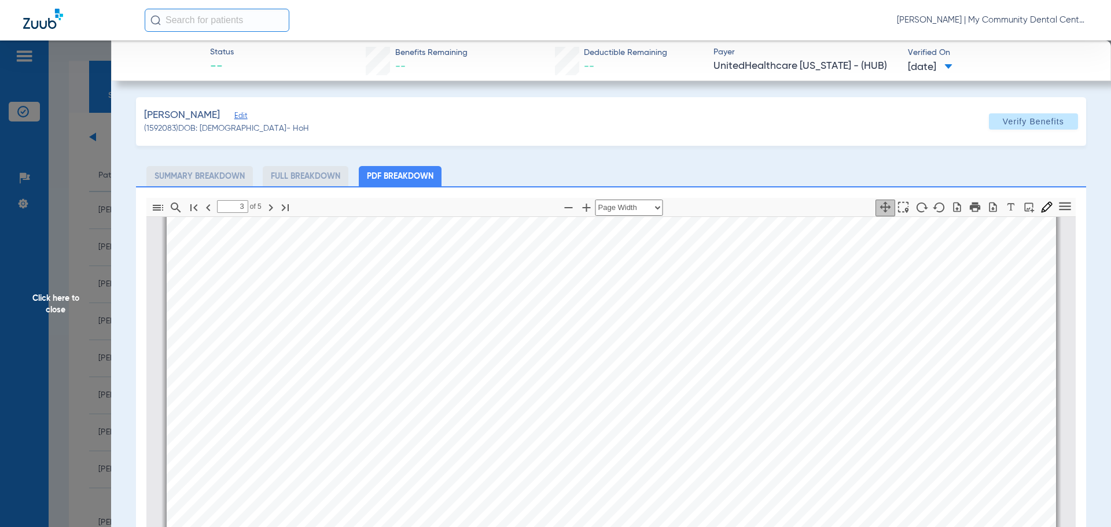
type input "4"
click at [91, 312] on span "Click here to close" at bounding box center [55, 303] width 111 height 527
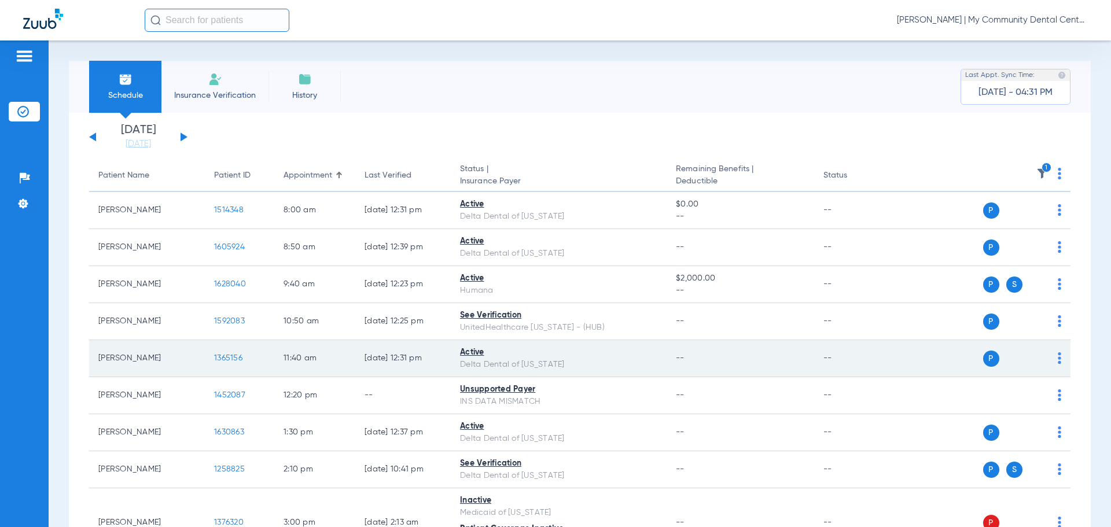
click at [197, 368] on td "Linda Janetski" at bounding box center [147, 358] width 116 height 37
click at [214, 353] on td "1365156" at bounding box center [239, 358] width 69 height 37
click at [234, 359] on span "1365156" at bounding box center [228, 358] width 28 height 8
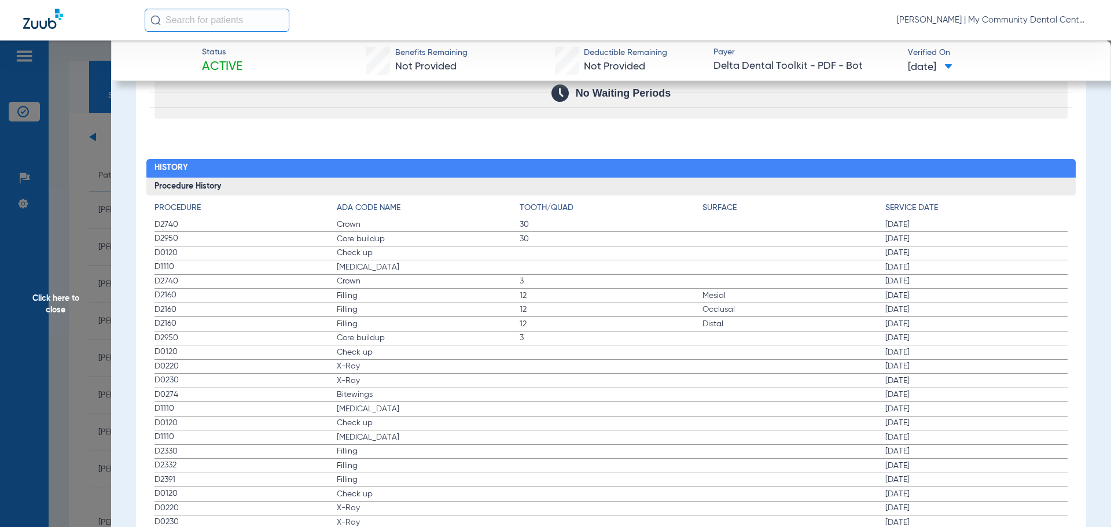
scroll to position [1273, 0]
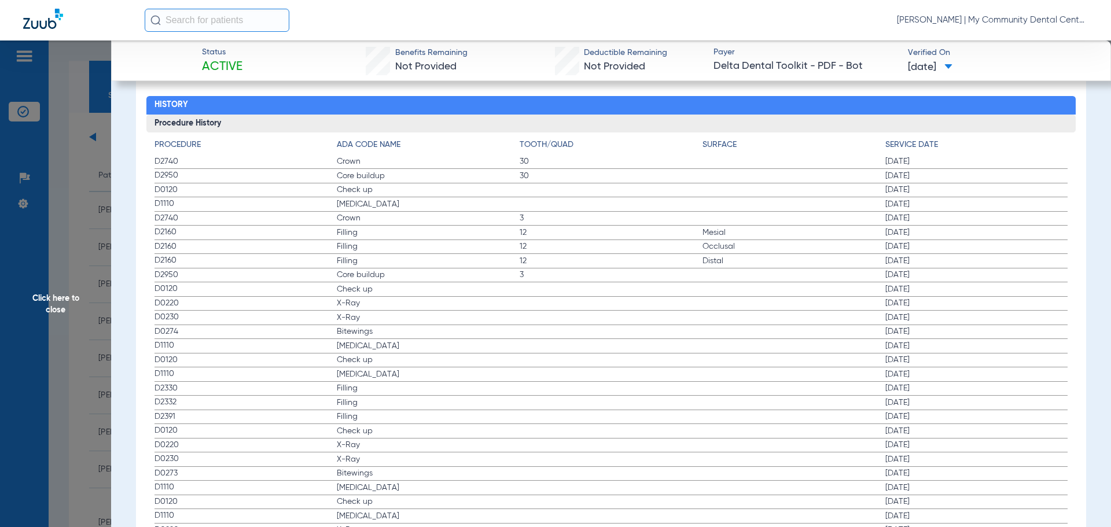
drag, startPoint x: 163, startPoint y: 194, endPoint x: 279, endPoint y: 219, distance: 119.5
click at [279, 219] on div "Procedure ADA Code Name Tooth/Quad Surface Service Date D2740 Crown 30 05/08/20…" at bounding box center [611, 419] width 930 height 575
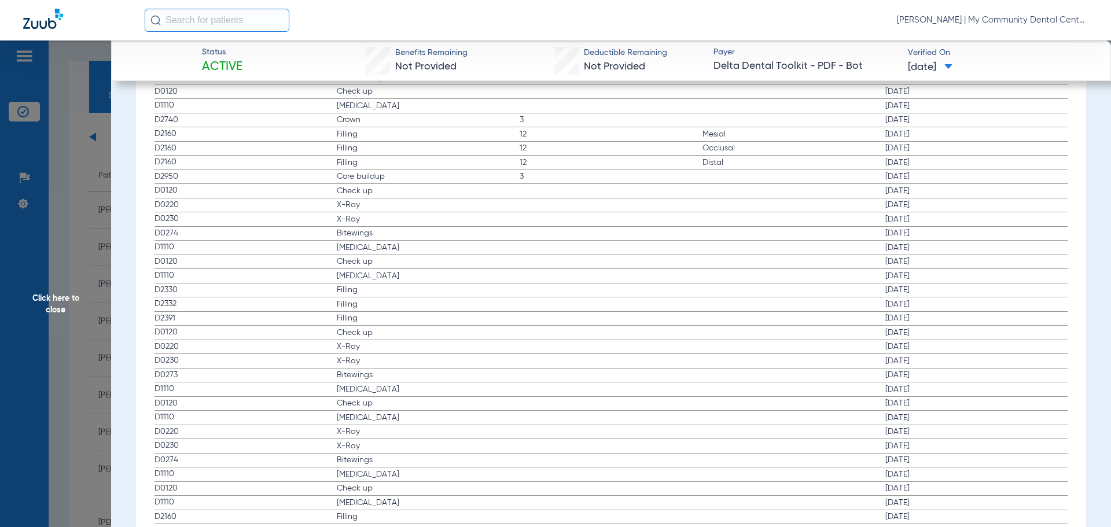
scroll to position [1388, 0]
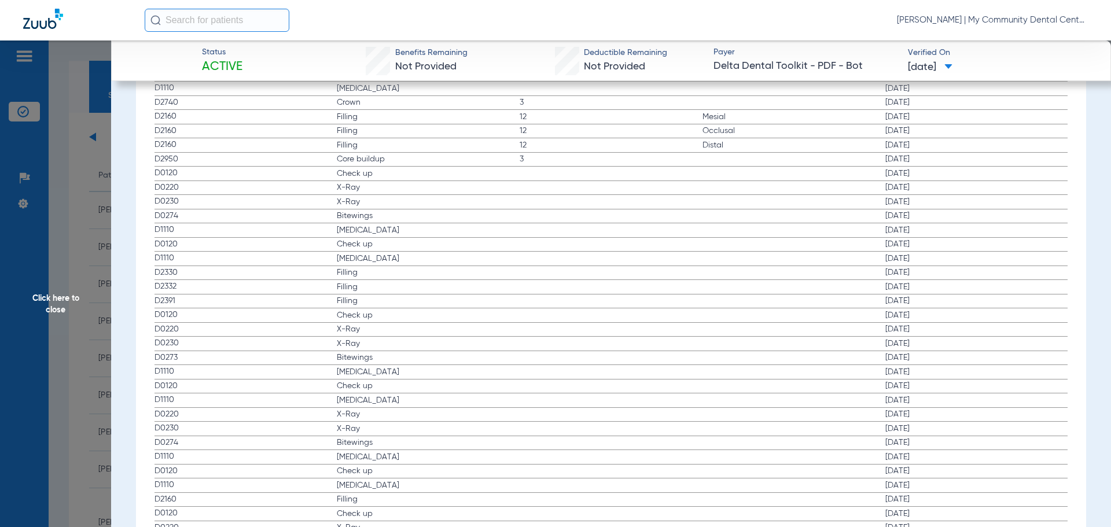
drag, startPoint x: 152, startPoint y: 212, endPoint x: 847, endPoint y: 187, distance: 696.3
click at [913, 186] on div "Procedure ADA Code Name Tooth/Quad Surface Service Date D2740 Crown 30 05/08/20…" at bounding box center [611, 304] width 930 height 575
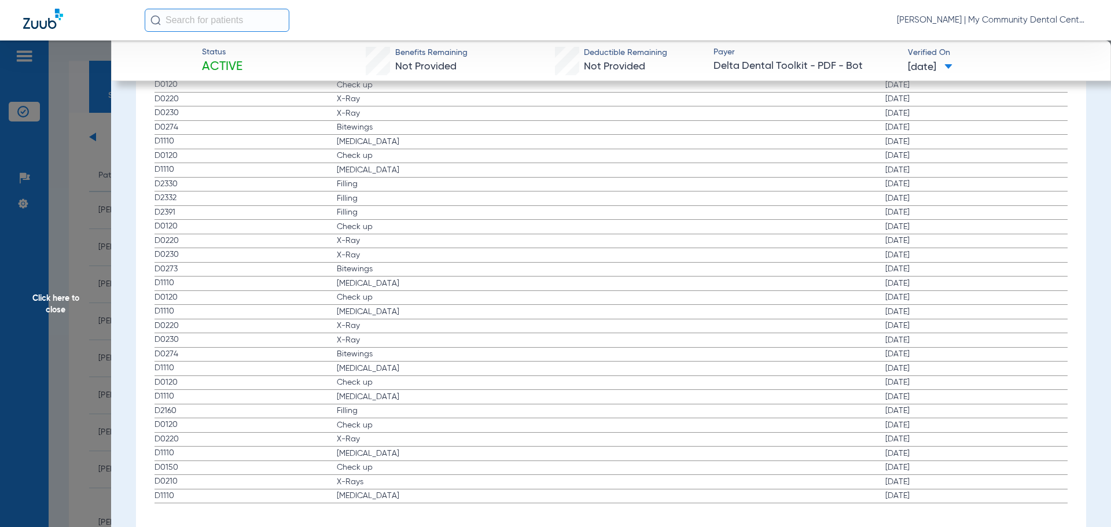
scroll to position [1492, 0]
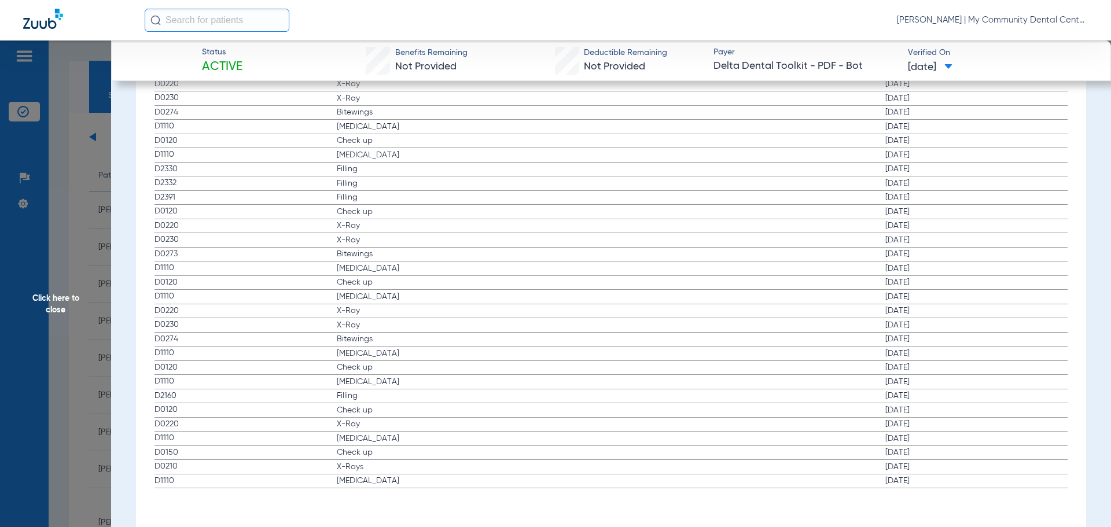
click at [282, 468] on span "D0210" at bounding box center [245, 466] width 183 height 12
click at [89, 270] on span "Click here to close" at bounding box center [55, 303] width 111 height 527
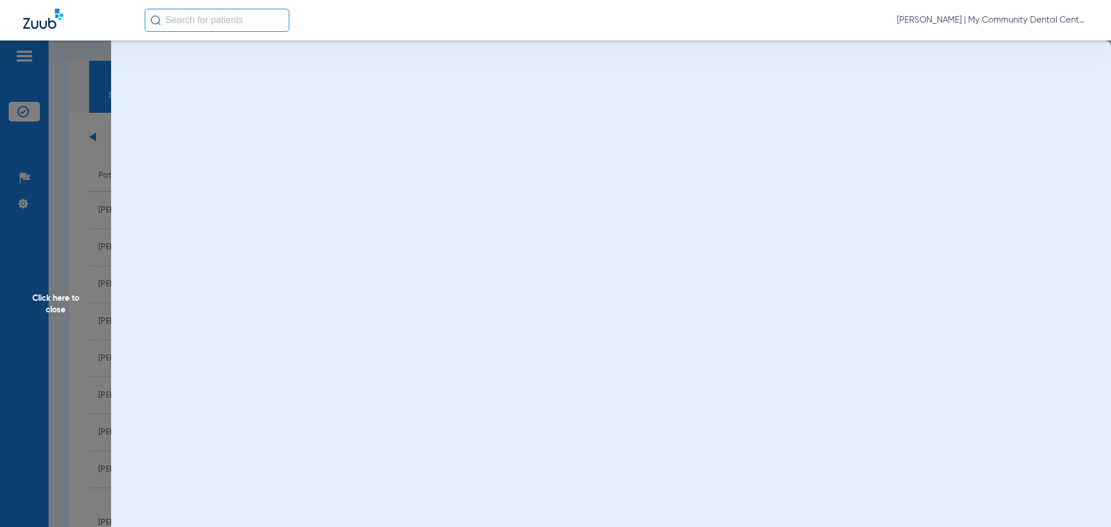
scroll to position [0, 0]
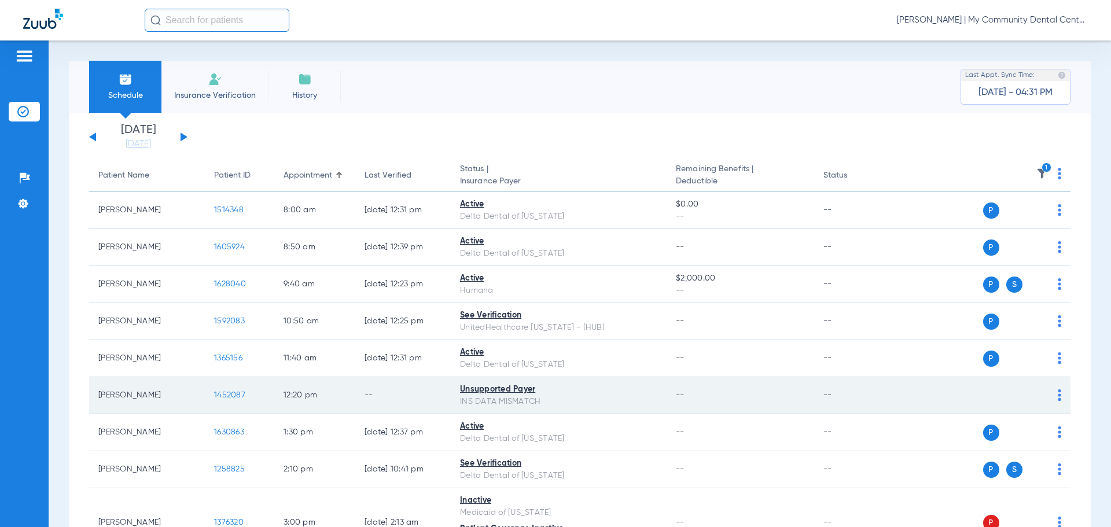
click at [227, 391] on span "1452087" at bounding box center [229, 395] width 31 height 8
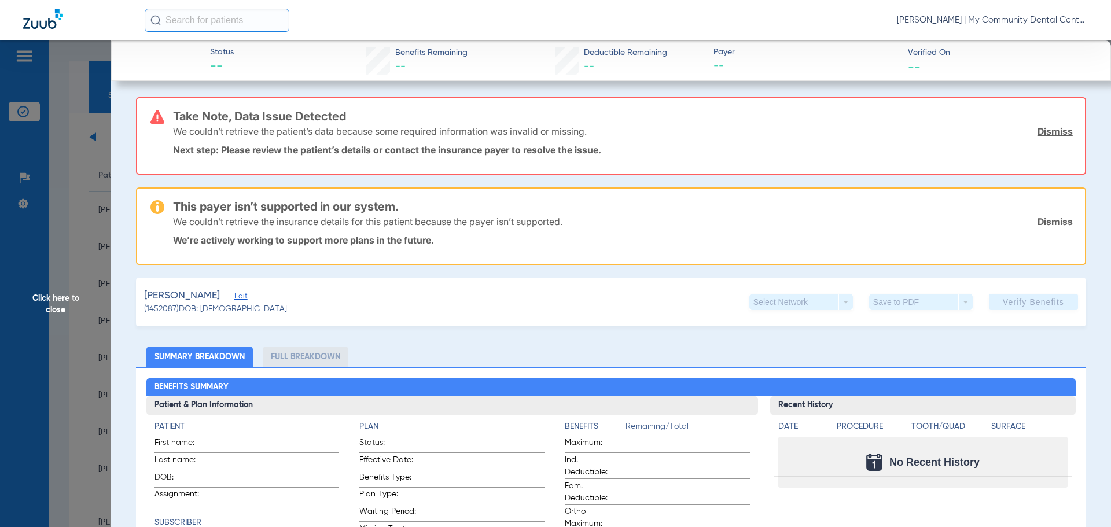
click at [45, 360] on span "Click here to close" at bounding box center [55, 303] width 111 height 527
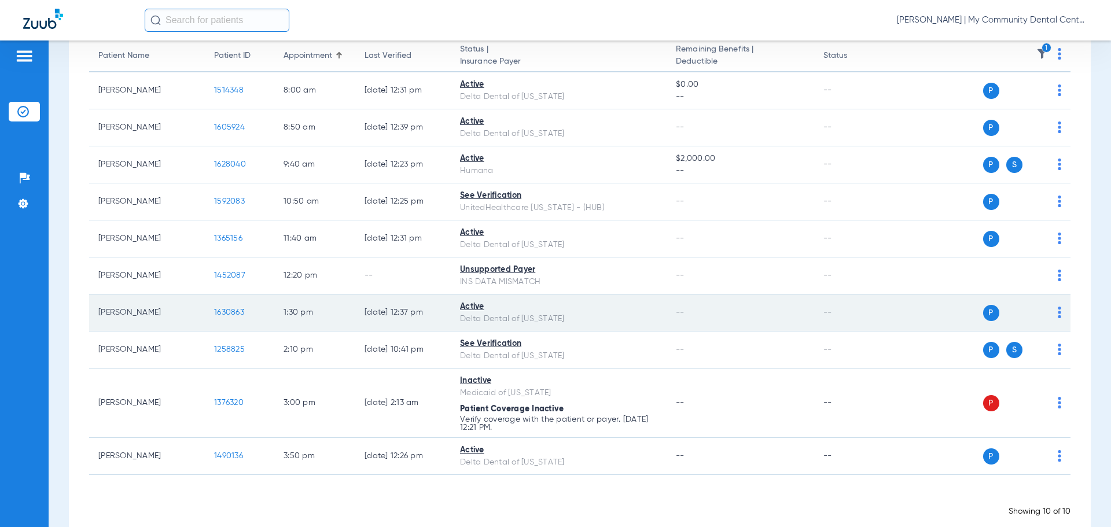
scroll to position [142, 0]
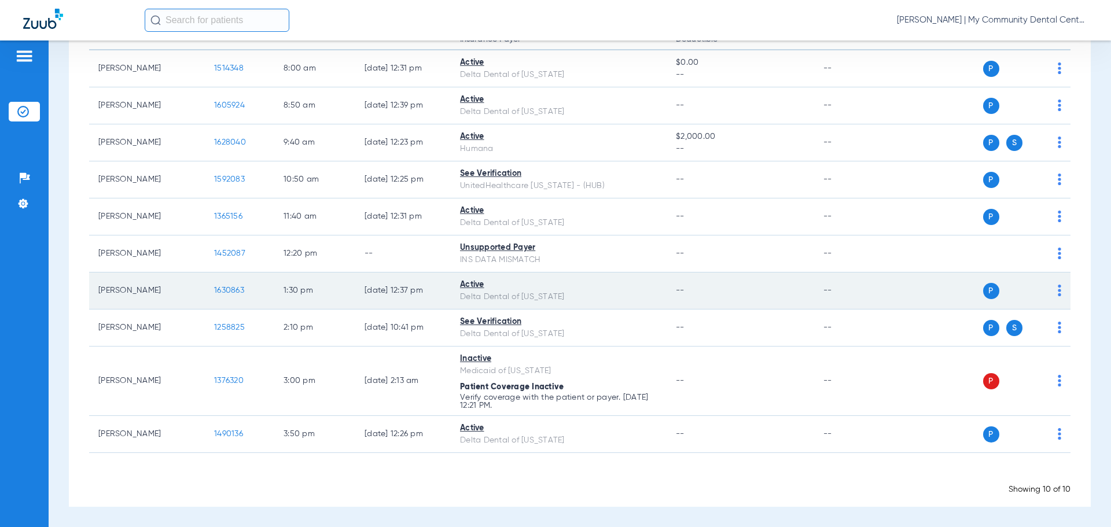
click at [225, 292] on span "1630863" at bounding box center [229, 290] width 30 height 8
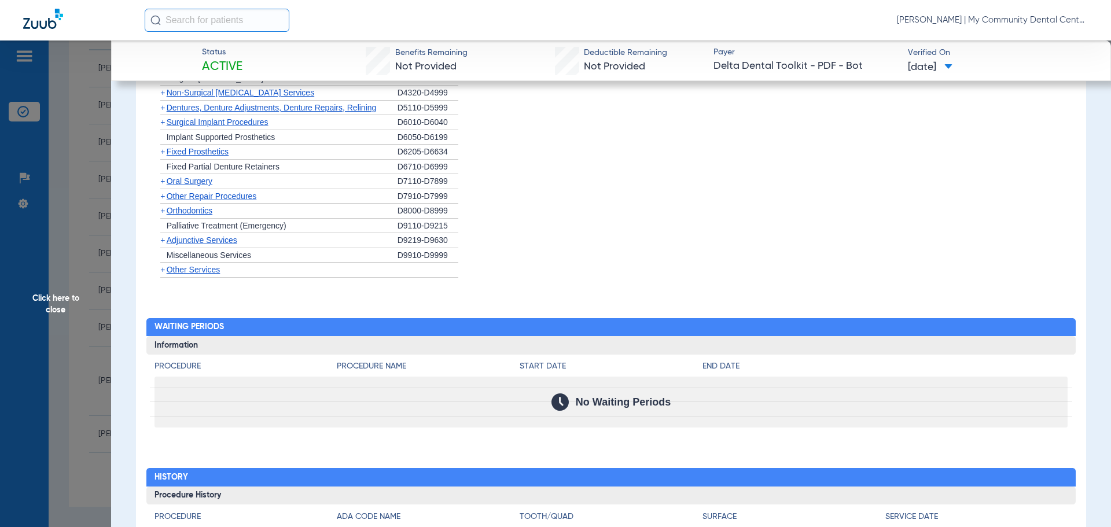
scroll to position [995, 0]
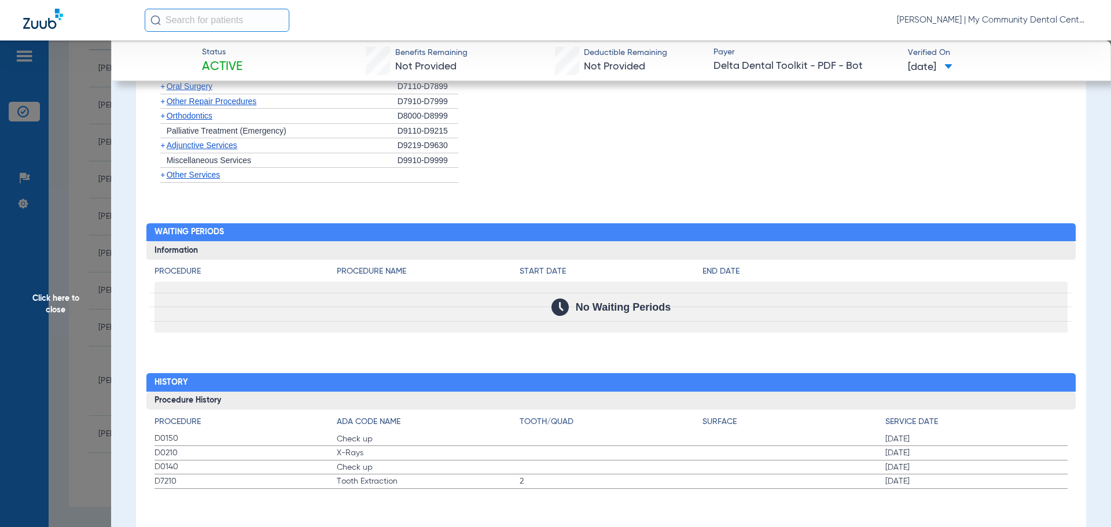
drag, startPoint x: 150, startPoint y: 434, endPoint x: 356, endPoint y: 473, distance: 209.4
click at [356, 473] on div "Procedure ADA Code Name Tooth/Quad Surface Service Date D0150 Check up 06/30/20…" at bounding box center [611, 449] width 930 height 79
click at [42, 340] on span "Click here to close" at bounding box center [55, 303] width 111 height 527
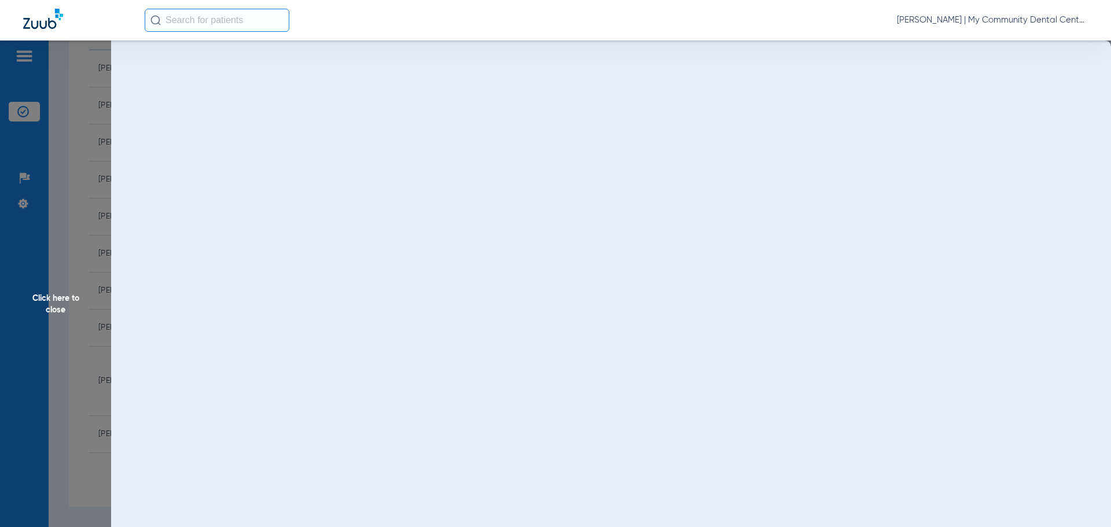
scroll to position [0, 0]
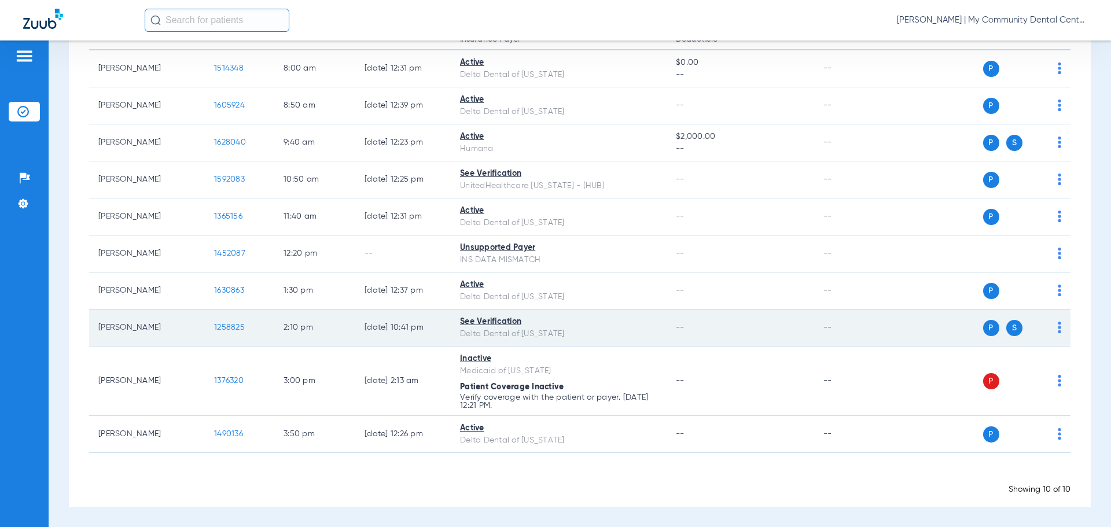
click at [233, 324] on span "1258825" at bounding box center [229, 327] width 31 height 8
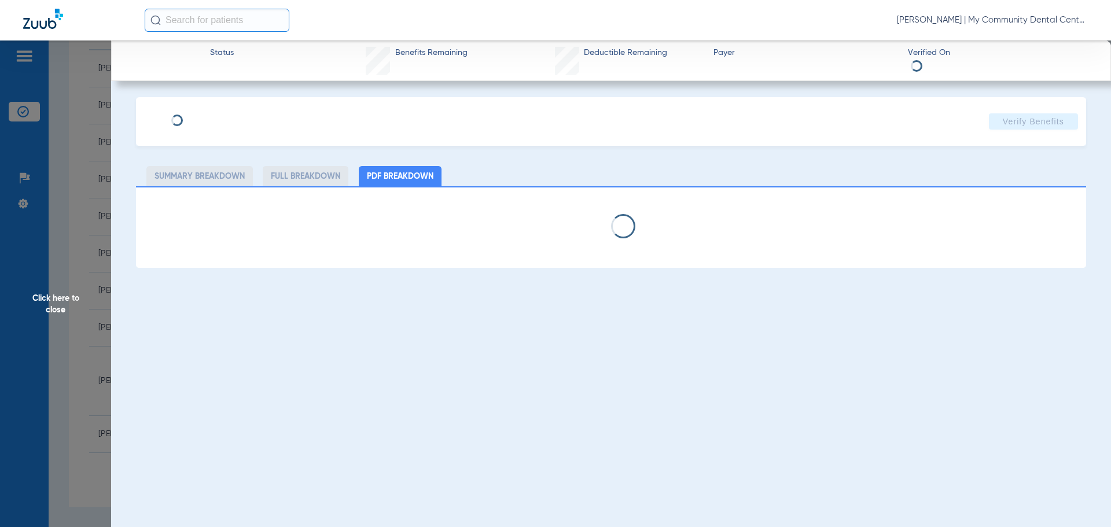
select select "page-width"
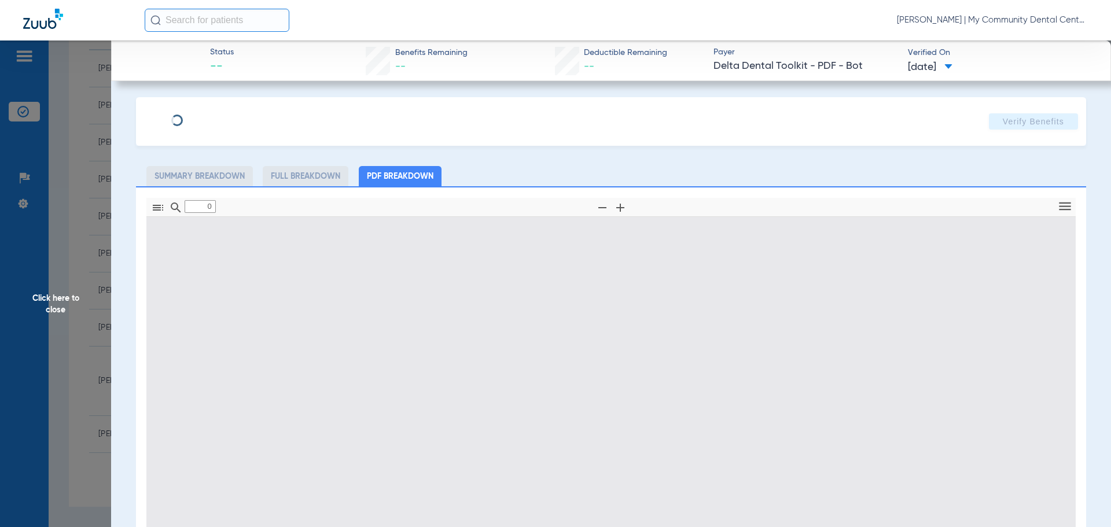
type input "1"
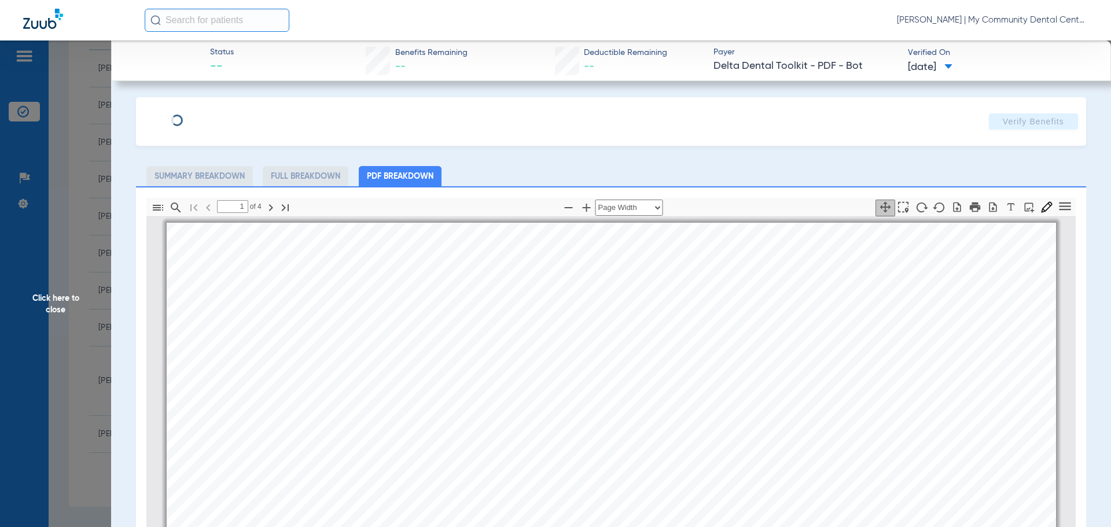
scroll to position [6, 0]
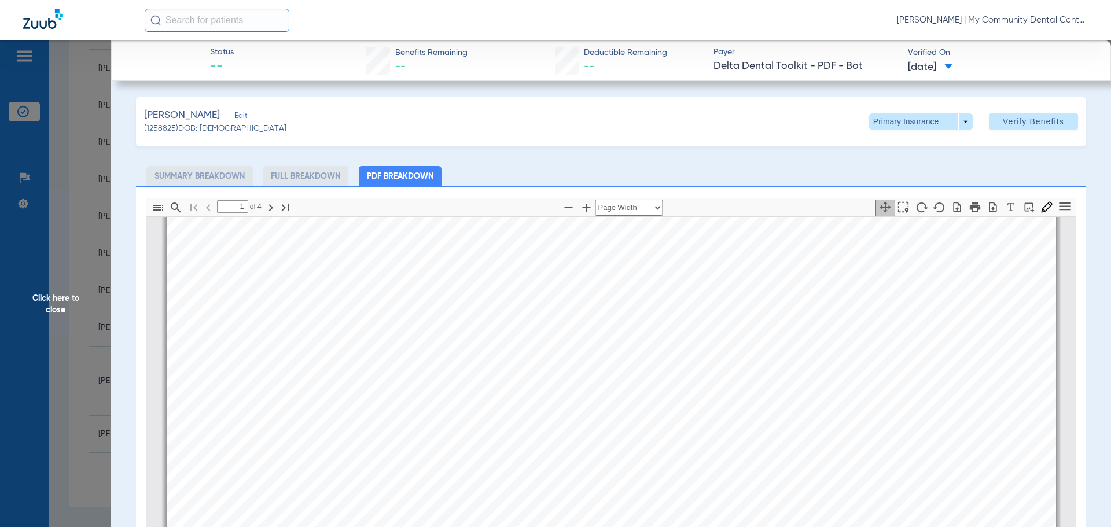
click at [938, 68] on span "02/09/2025" at bounding box center [930, 67] width 45 height 14
click at [75, 322] on div at bounding box center [555, 263] width 1111 height 527
click at [95, 336] on span "Click here to close" at bounding box center [55, 303] width 111 height 527
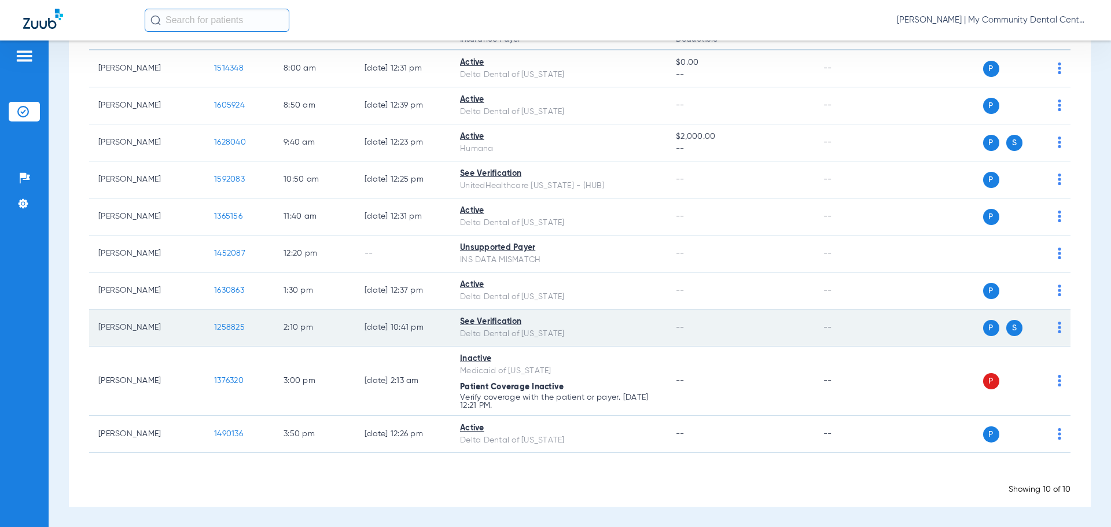
click at [1057, 326] on img at bounding box center [1058, 328] width 3 height 12
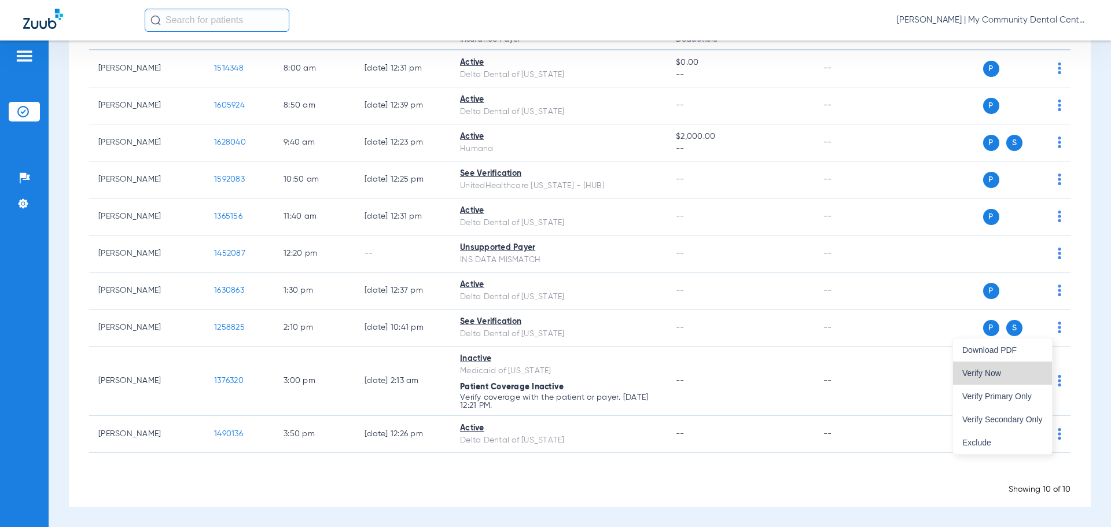
click at [995, 366] on button "Verify Now" at bounding box center [1002, 373] width 99 height 23
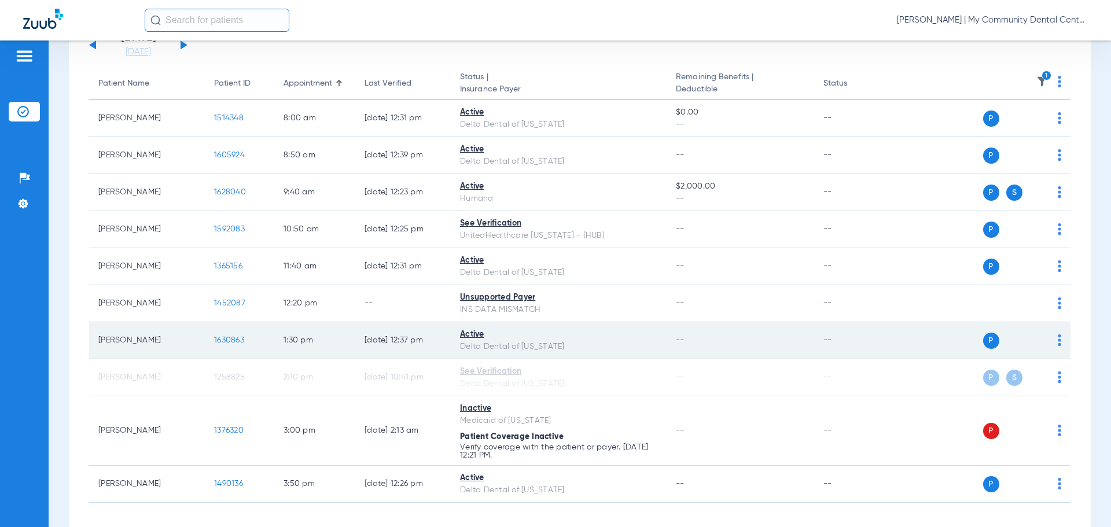
scroll to position [142, 0]
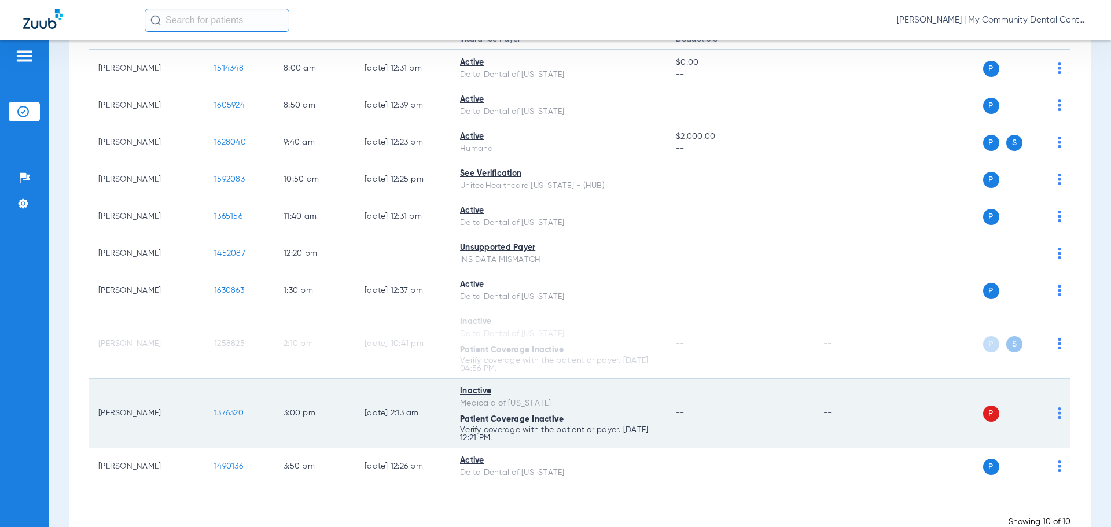
drag, startPoint x: 246, startPoint y: 417, endPoint x: 430, endPoint y: 381, distance: 188.0
click at [430, 381] on tr "Erin Stone 1376320 3:00 PM 12/10/24 2:13 AM Inactive Medicaid of Michigan Patie…" at bounding box center [579, 413] width 981 height 69
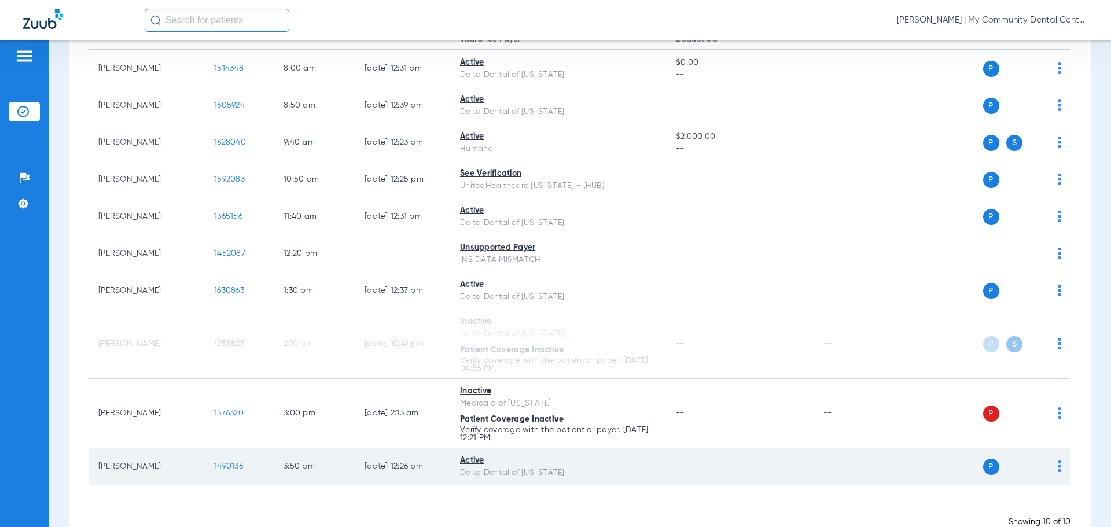
click at [228, 467] on span "1490136" at bounding box center [228, 466] width 29 height 8
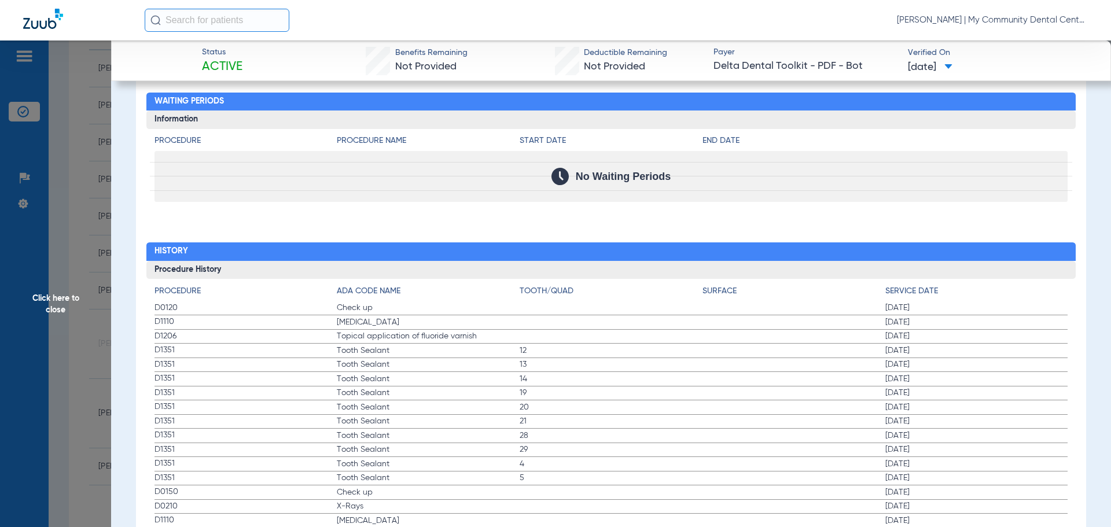
scroll to position [1330, 0]
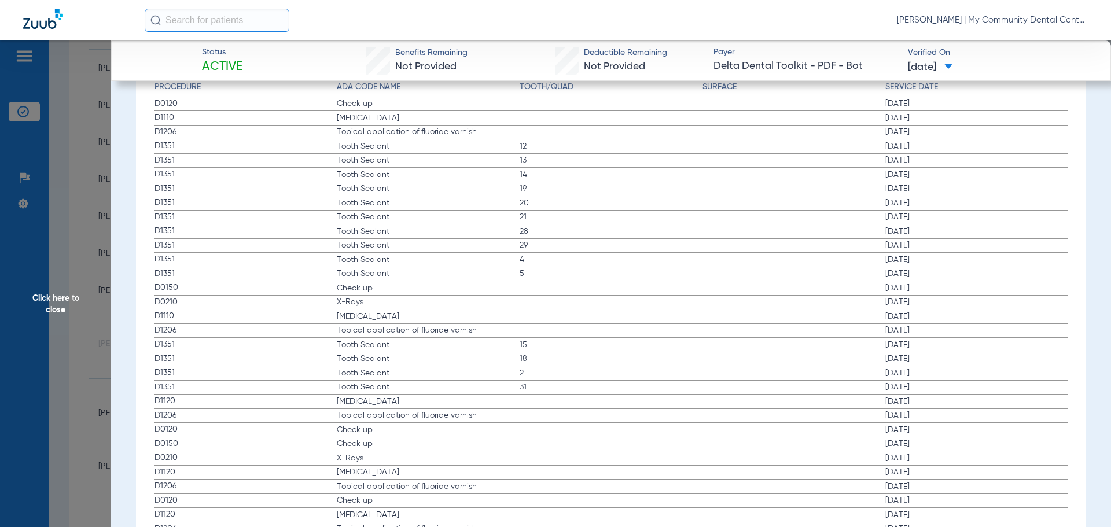
drag, startPoint x: 155, startPoint y: 303, endPoint x: 912, endPoint y: 296, distance: 757.2
click at [912, 296] on label "D0210 X-Rays 05/08/2024" at bounding box center [610, 303] width 913 height 14
click at [49, 194] on span "Click here to close" at bounding box center [55, 303] width 111 height 527
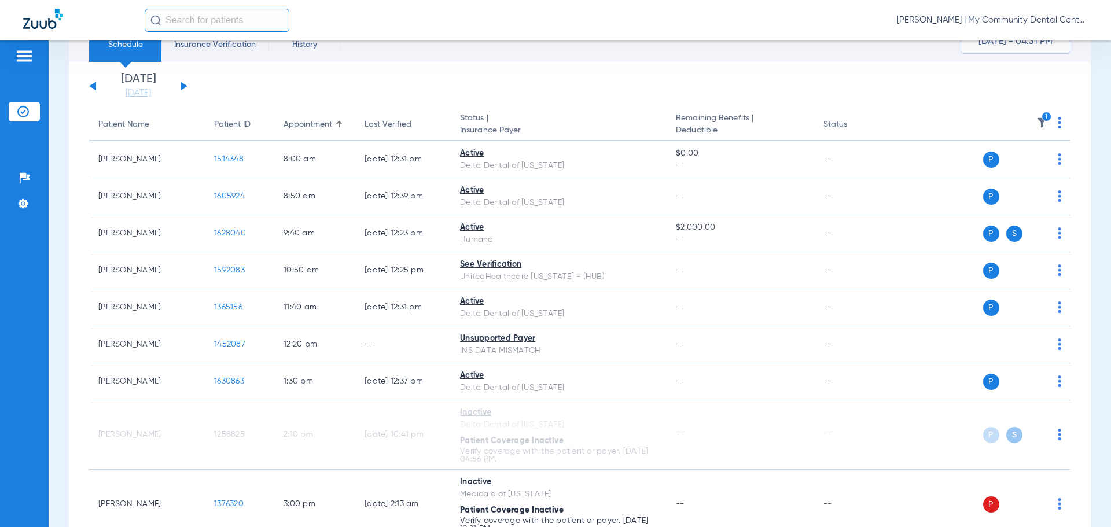
scroll to position [0, 0]
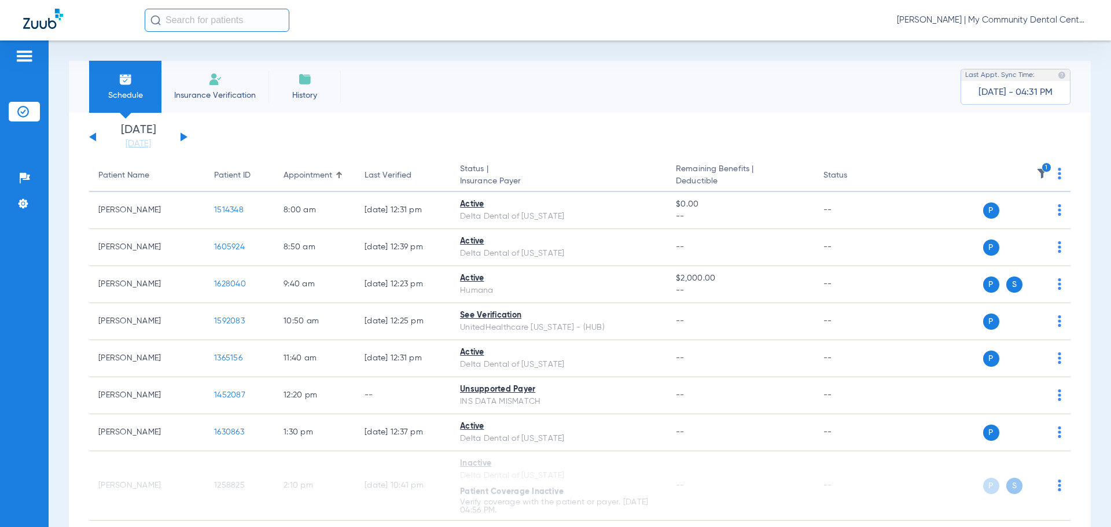
click at [1041, 167] on icon "1" at bounding box center [1046, 168] width 10 height 10
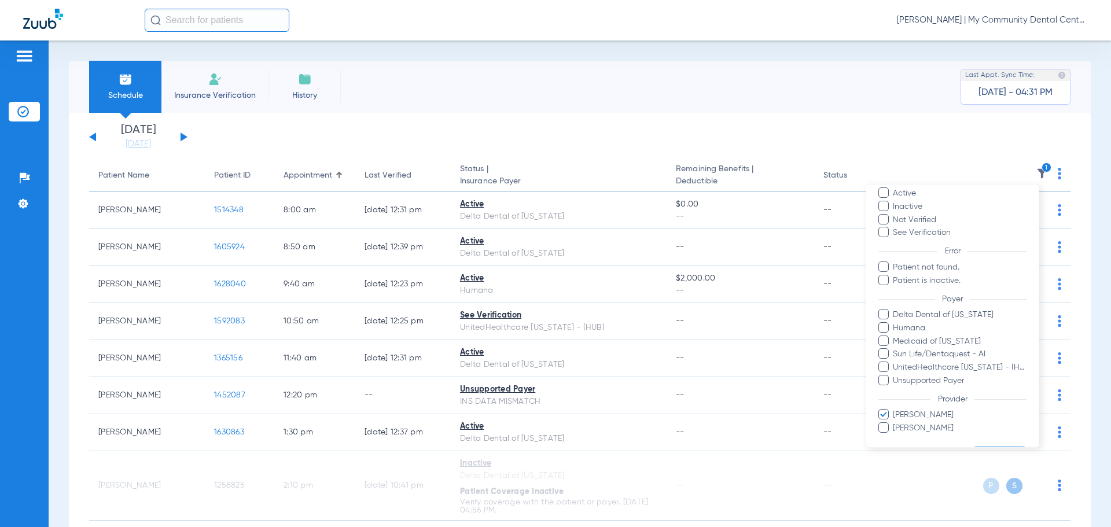
scroll to position [80, 0]
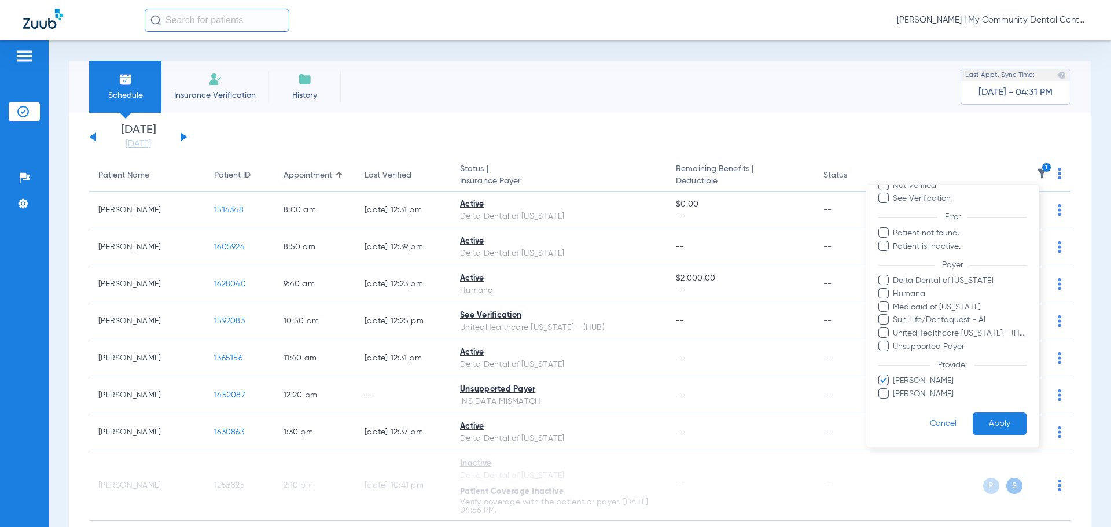
click at [924, 382] on span "Jennifer Green" at bounding box center [959, 381] width 134 height 12
click at [894, 389] on input "Jennifer Green" at bounding box center [894, 389] width 0 height 0
click at [923, 392] on span "Tyler Robichaud" at bounding box center [959, 394] width 134 height 12
click at [894, 402] on input "Tyler Robichaud" at bounding box center [894, 402] width 0 height 0
click at [1002, 421] on button "Apply" at bounding box center [999, 423] width 54 height 23
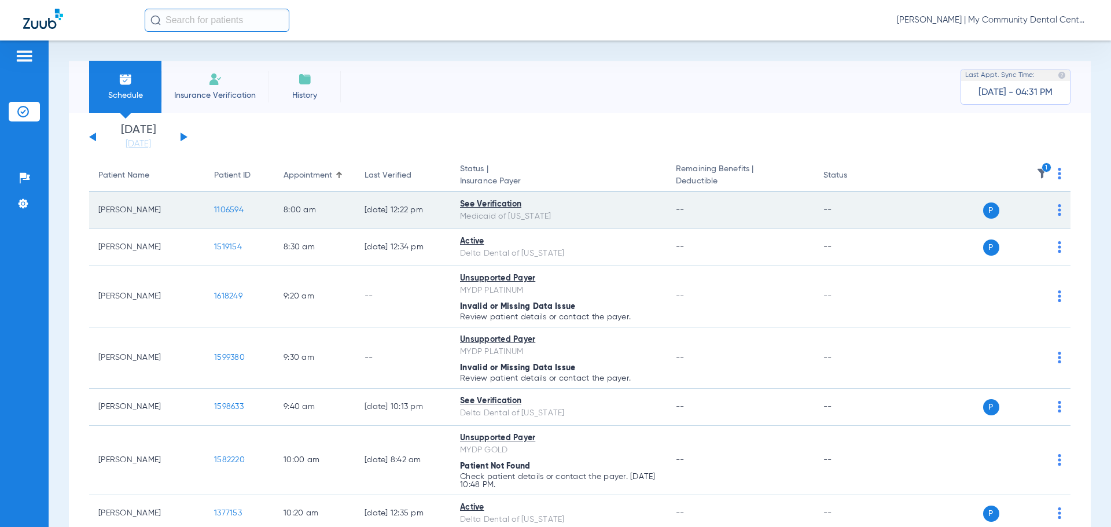
click at [225, 203] on td "1106594" at bounding box center [239, 210] width 69 height 37
click at [232, 211] on span "1106594" at bounding box center [228, 210] width 29 height 8
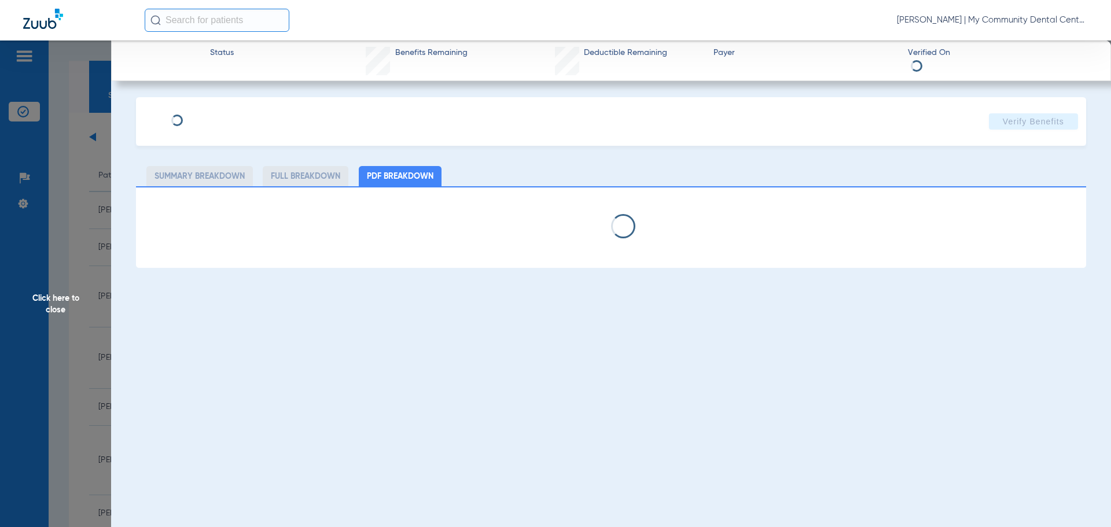
select select "page-width"
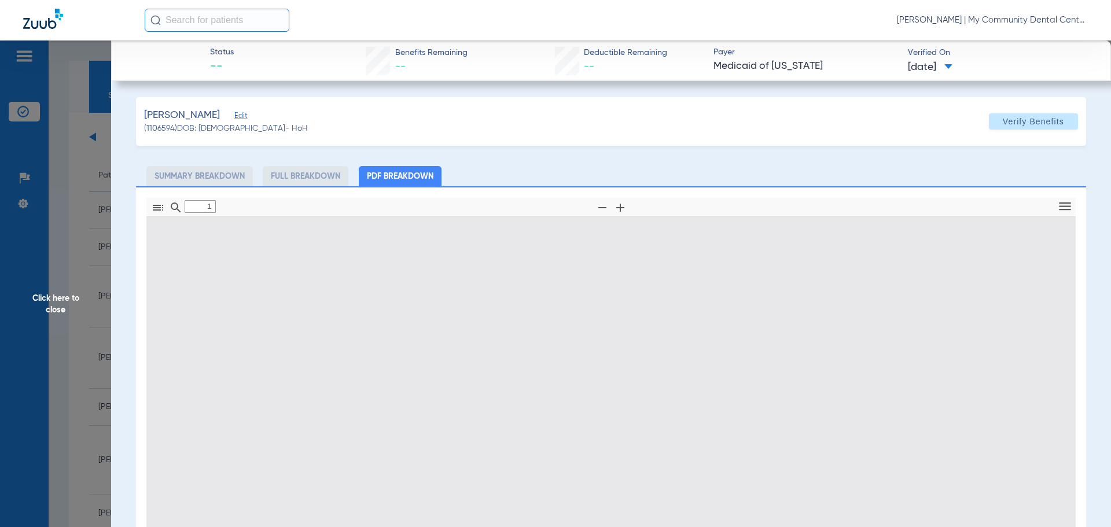
scroll to position [6, 0]
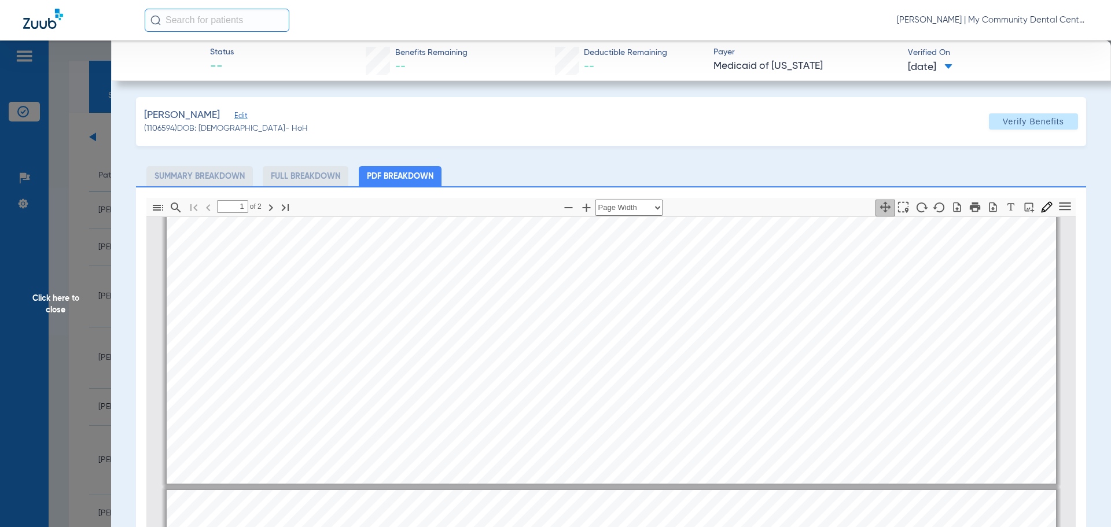
type input "2"
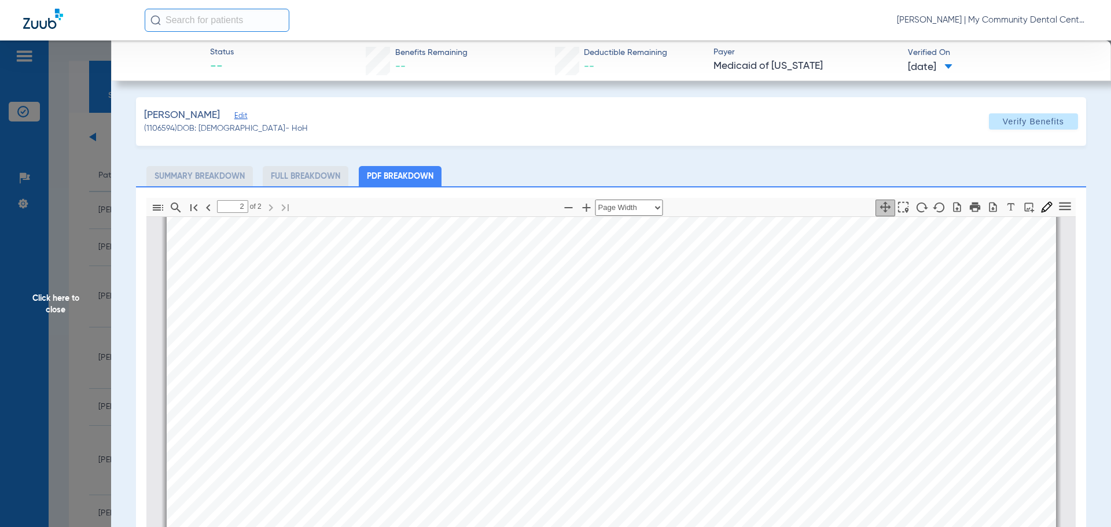
scroll to position [1568, 0]
click at [61, 442] on span "Click here to close" at bounding box center [55, 303] width 111 height 527
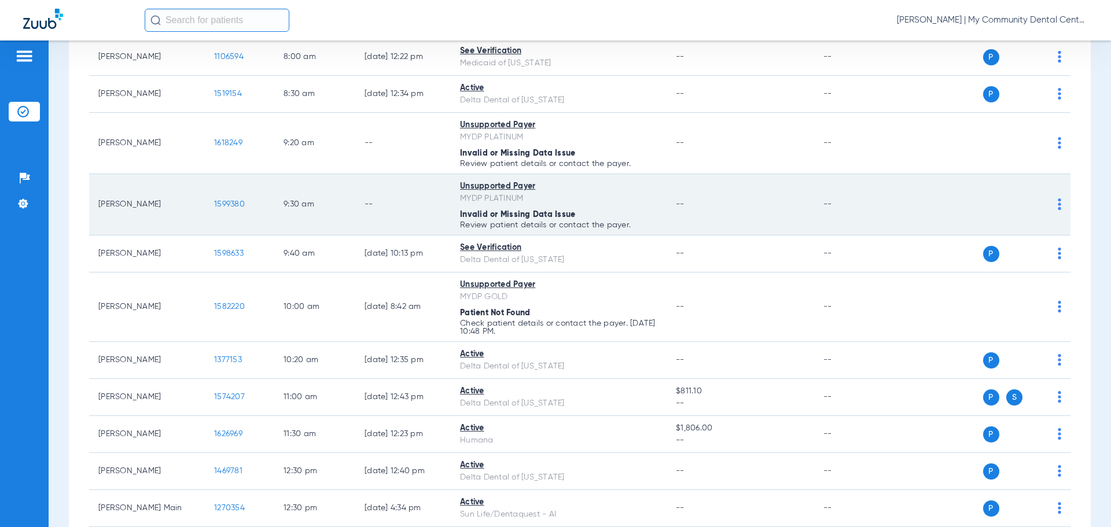
scroll to position [174, 0]
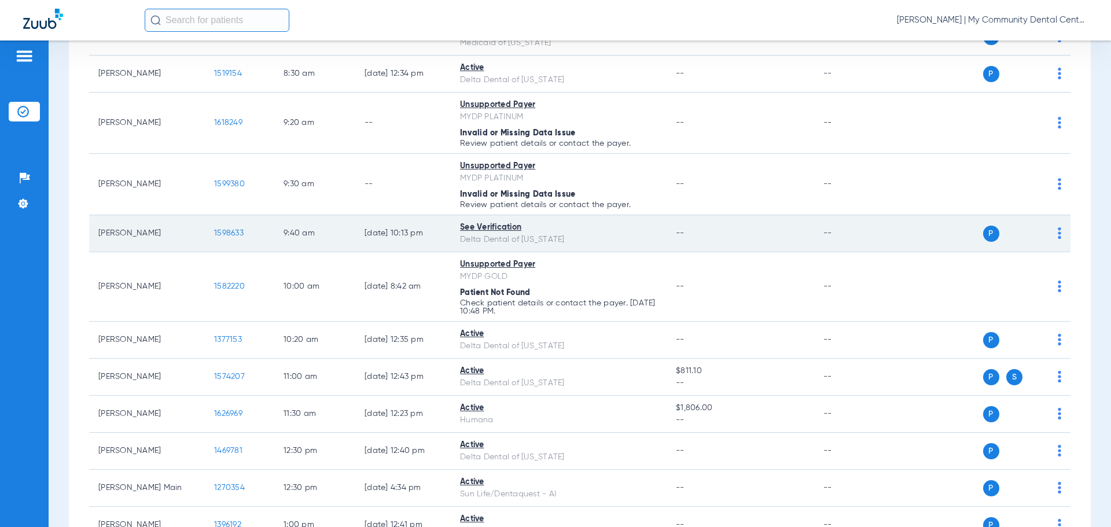
click at [239, 231] on span "1598633" at bounding box center [228, 233] width 29 height 8
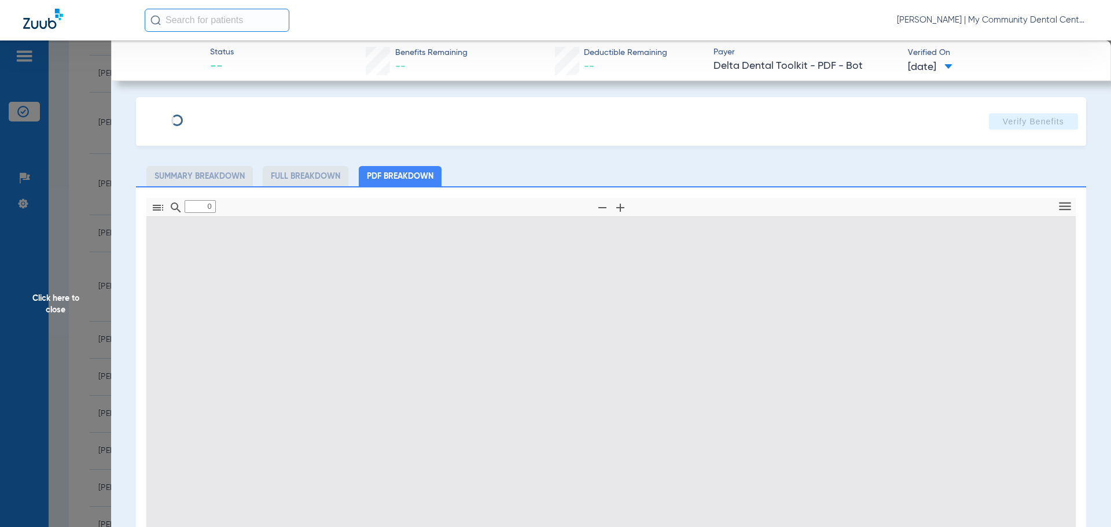
type input "1"
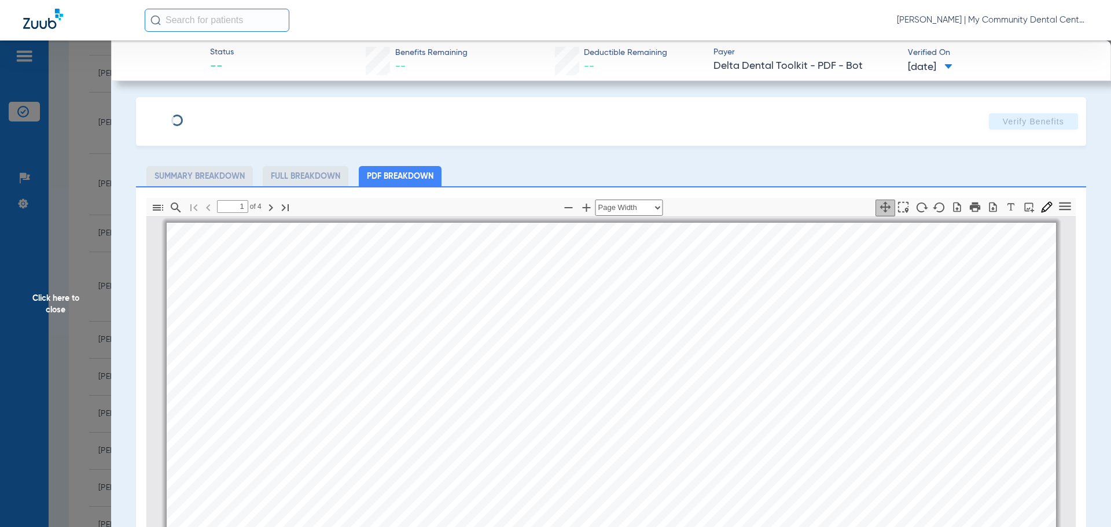
scroll to position [6, 0]
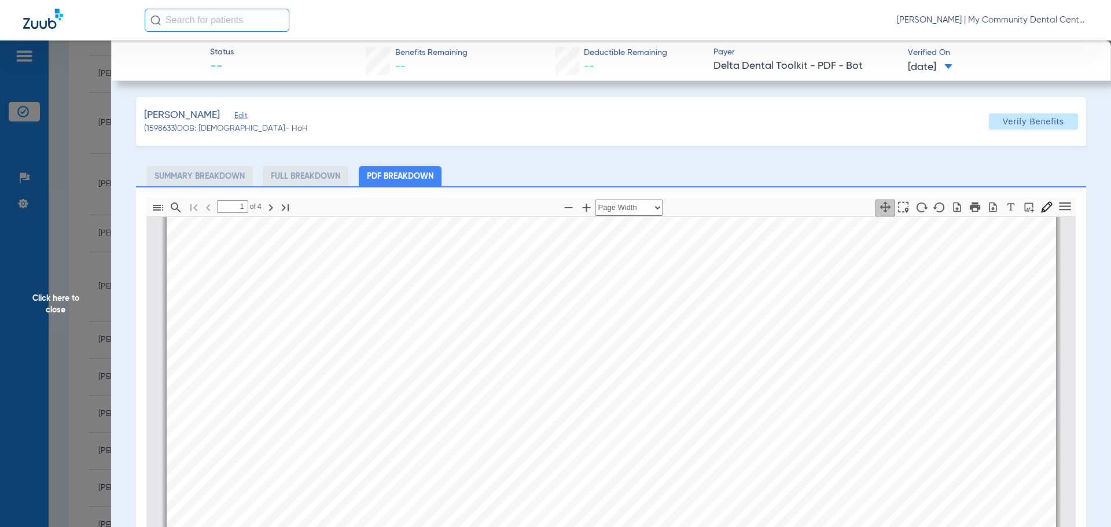
click at [63, 398] on span "Click here to close" at bounding box center [55, 303] width 111 height 527
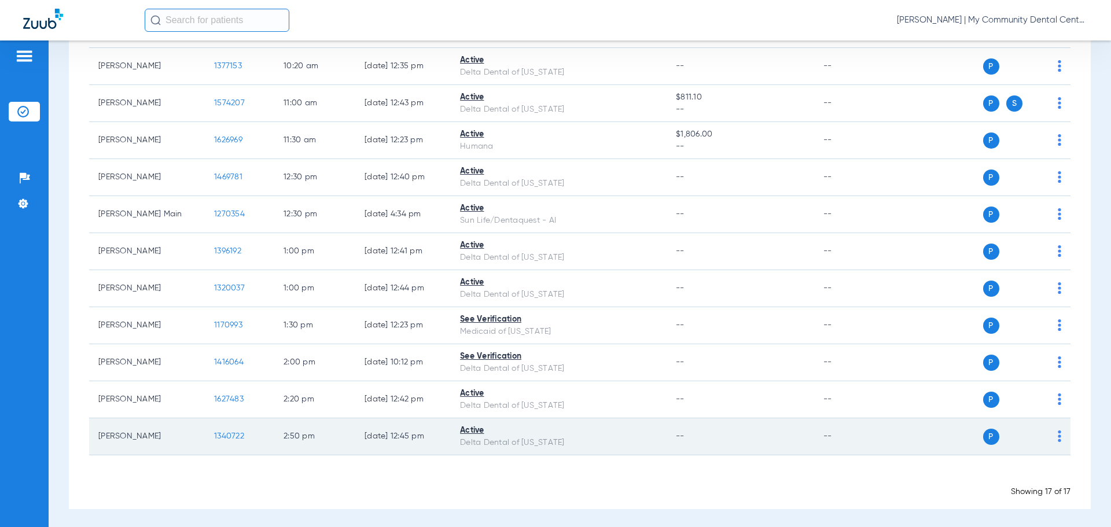
scroll to position [449, 0]
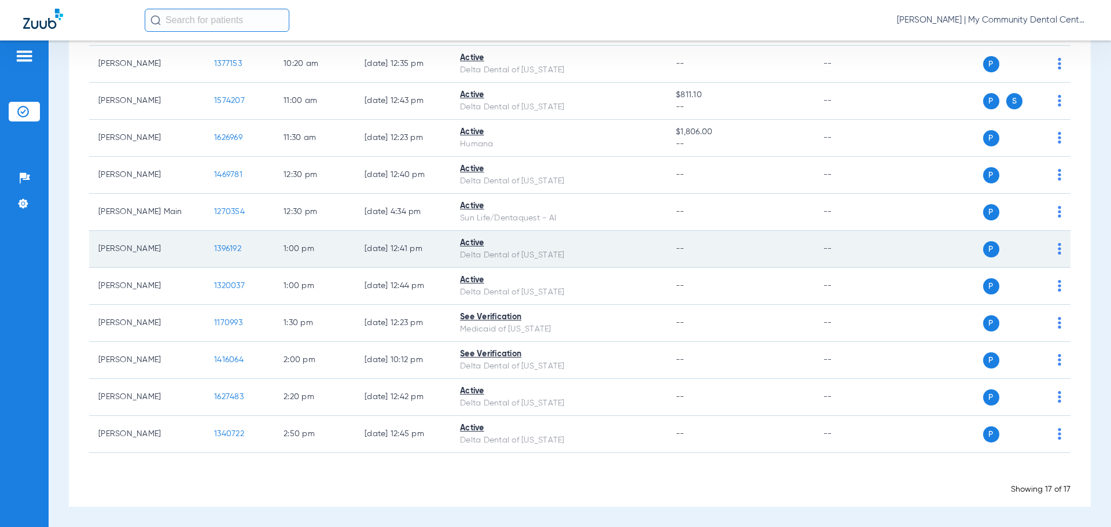
click at [239, 249] on span "1396192" at bounding box center [227, 249] width 27 height 8
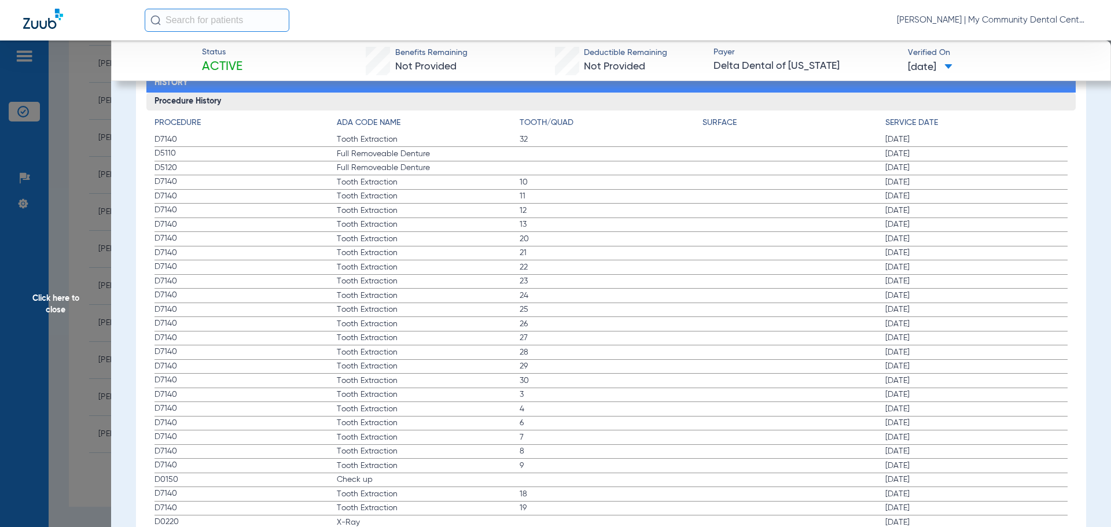
scroll to position [1407, 0]
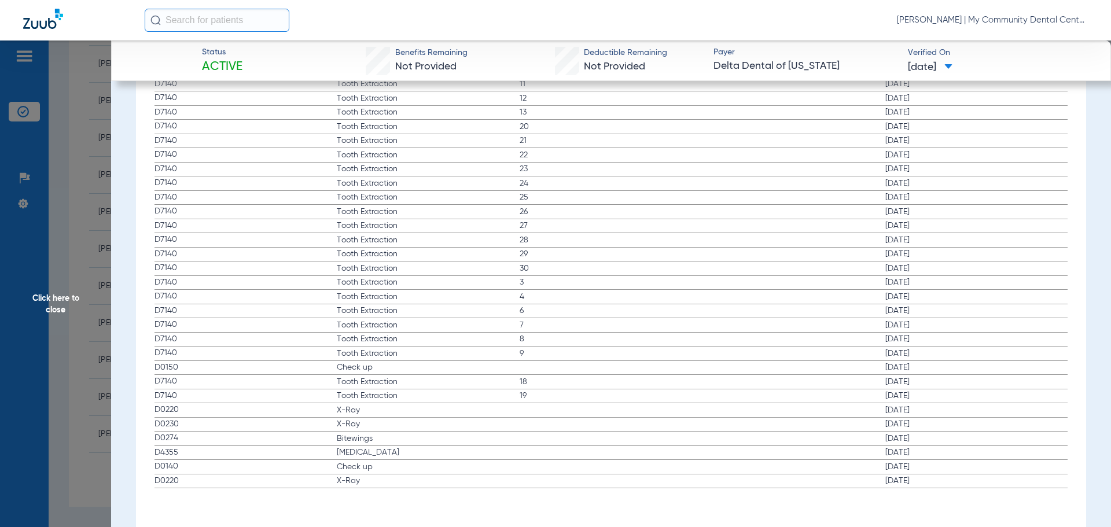
drag, startPoint x: 178, startPoint y: 408, endPoint x: 349, endPoint y: 480, distance: 185.1
click at [349, 480] on app-history-list "Procedure ADA Code Name Tooth/Quad Surface Service Date D7140 Tooth Extraction …" at bounding box center [610, 247] width 913 height 484
click at [72, 317] on span "Click here to close" at bounding box center [55, 303] width 111 height 527
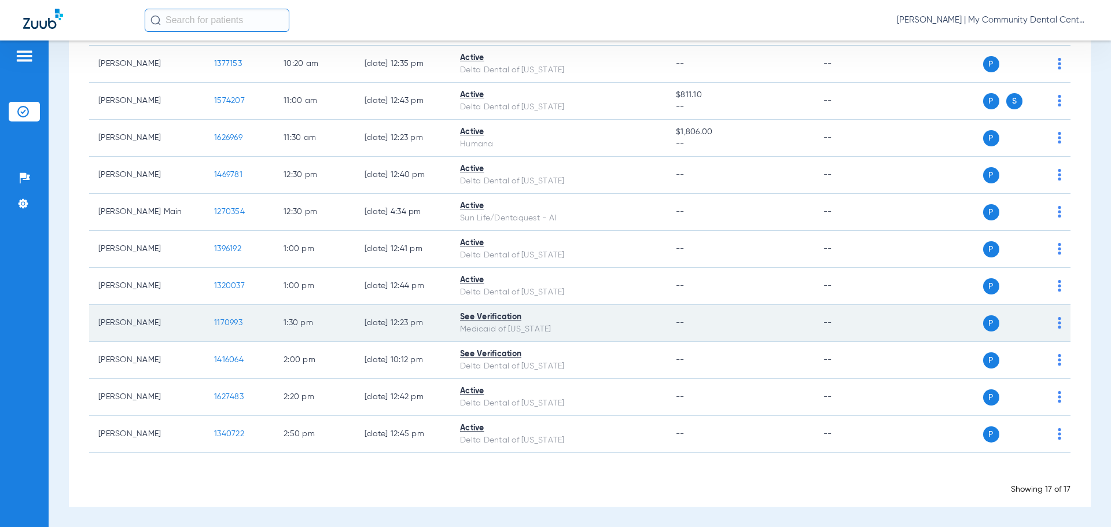
click at [216, 320] on span "1170993" at bounding box center [228, 323] width 28 height 8
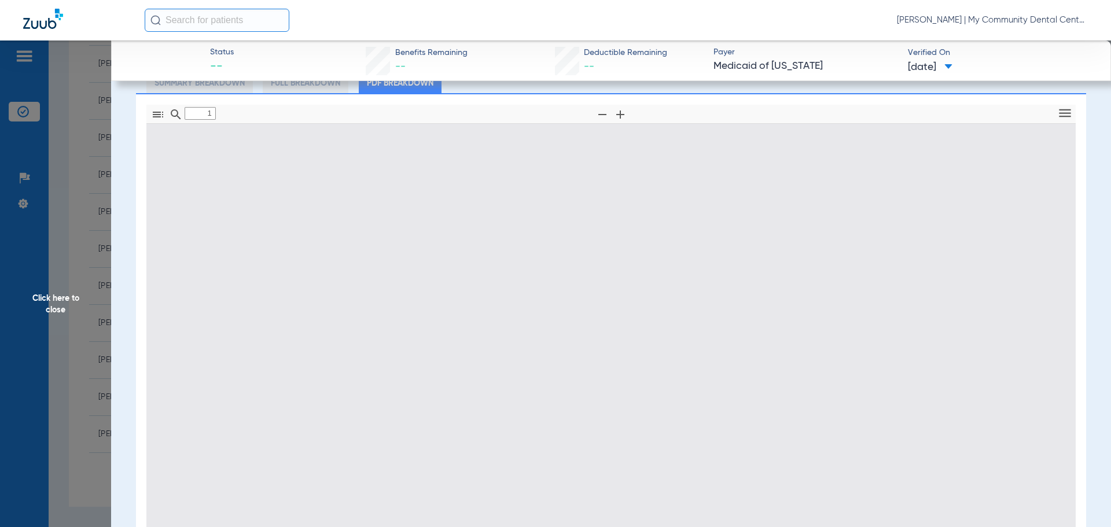
scroll to position [167, 0]
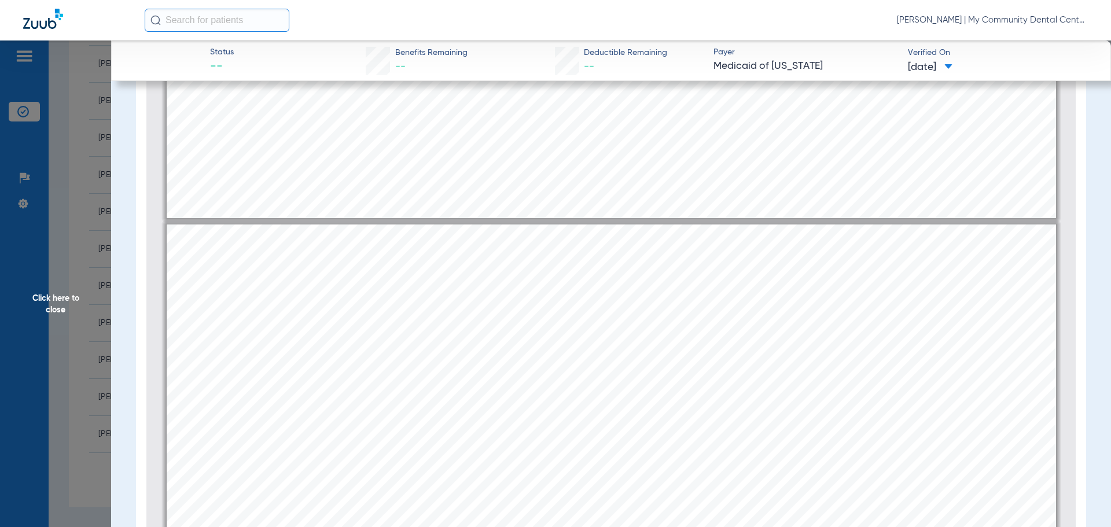
type input "2"
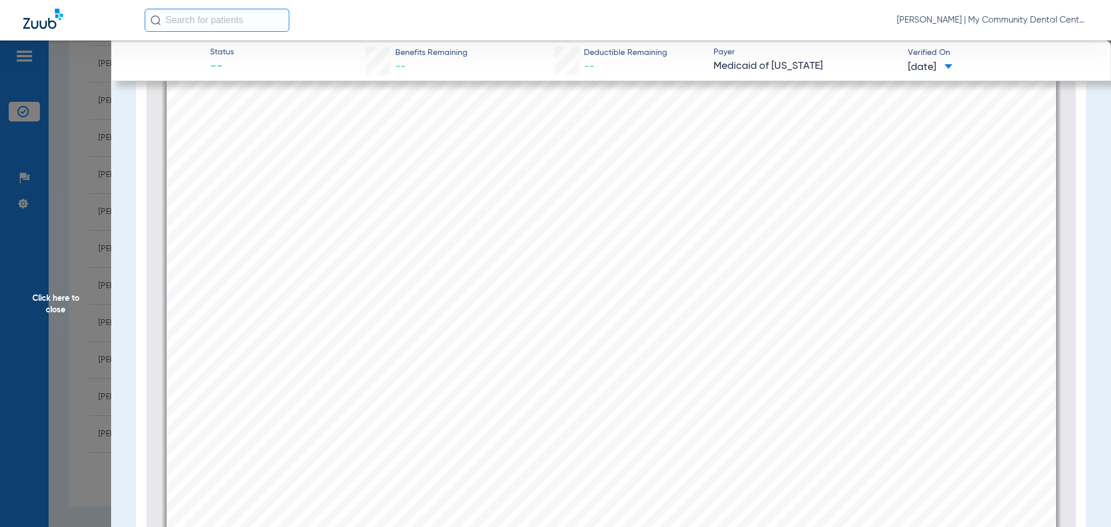
scroll to position [1452, 0]
click at [54, 338] on span "Click here to close" at bounding box center [55, 303] width 111 height 527
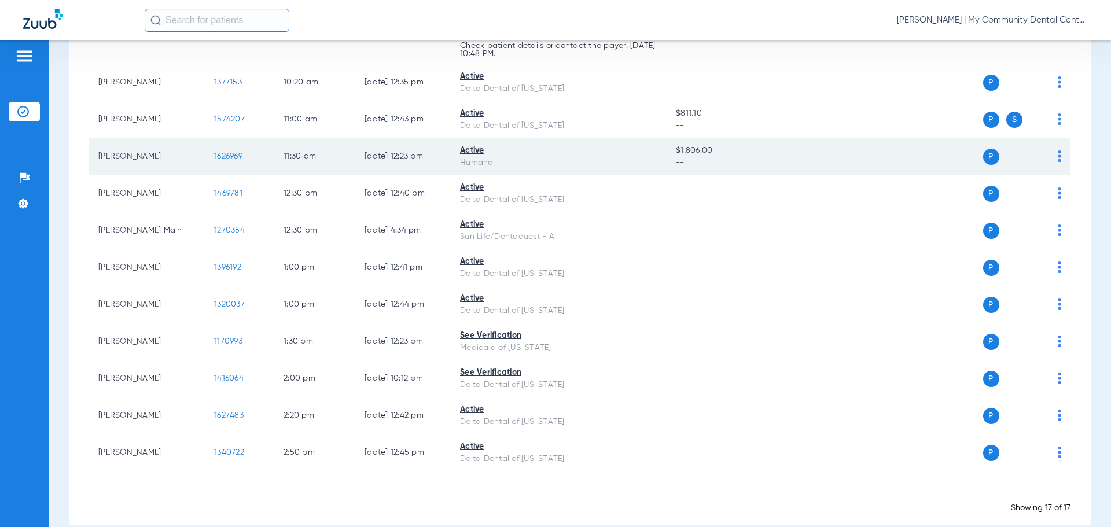
scroll to position [449, 0]
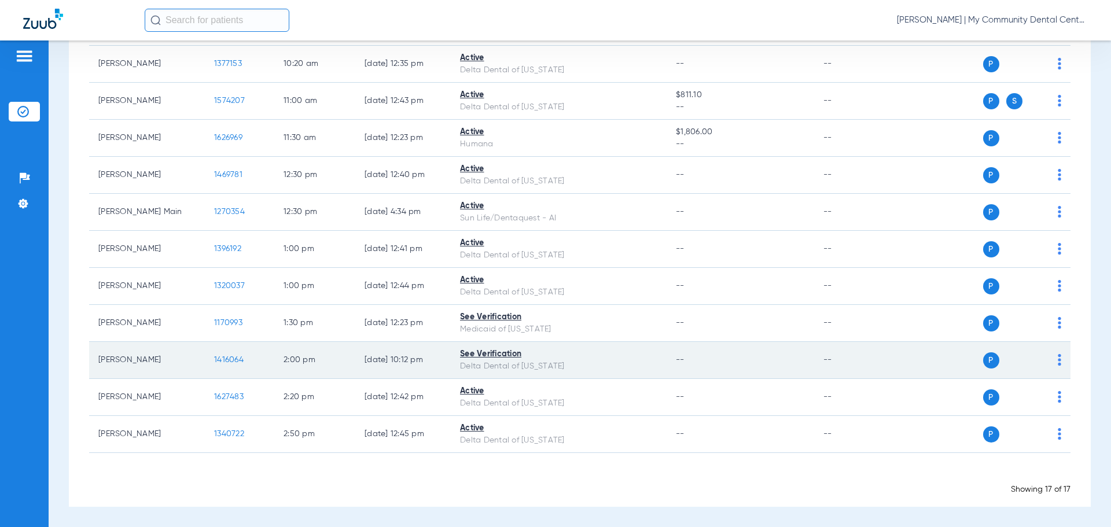
click at [244, 359] on span "1416064" at bounding box center [228, 360] width 29 height 8
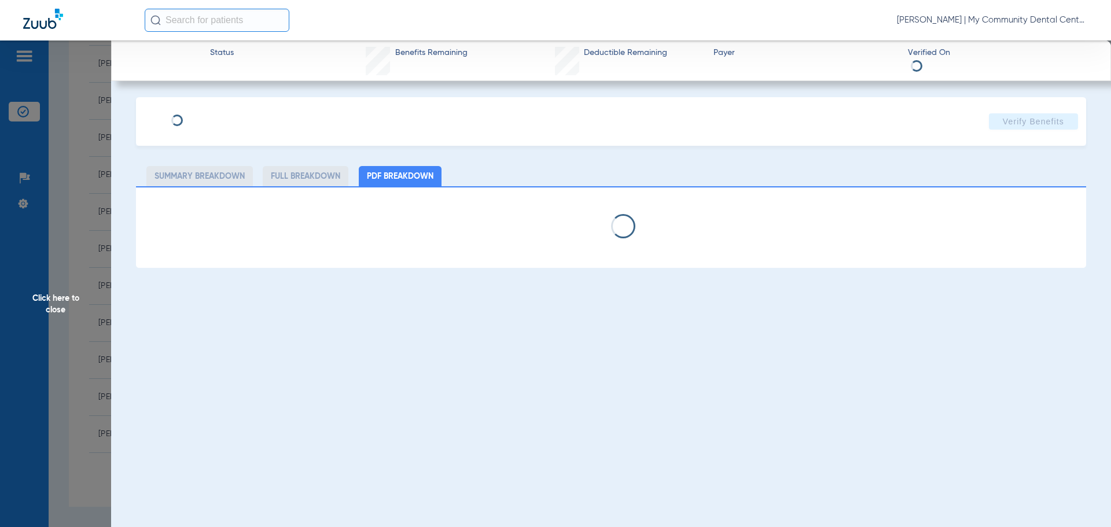
select select "page-width"
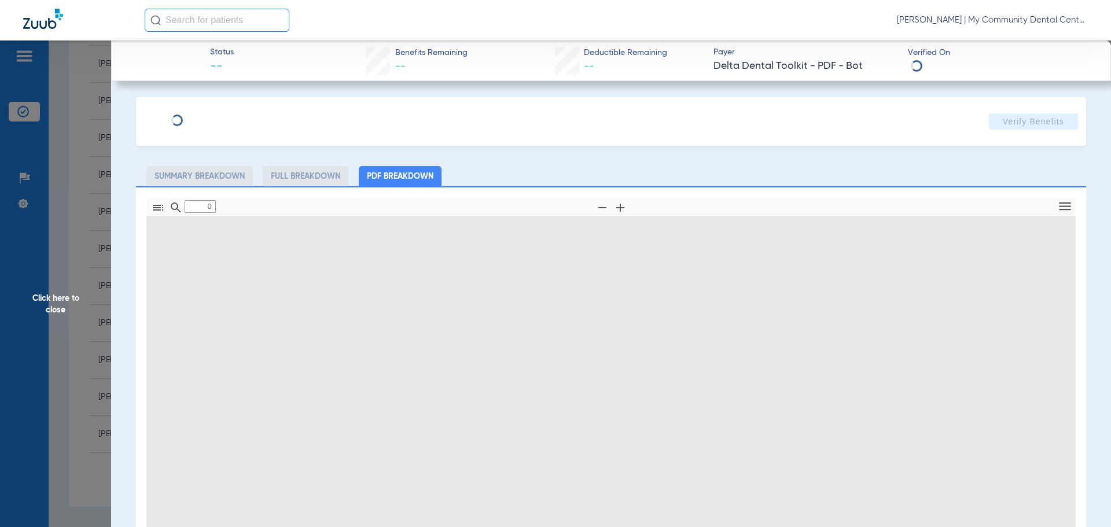
type input "1"
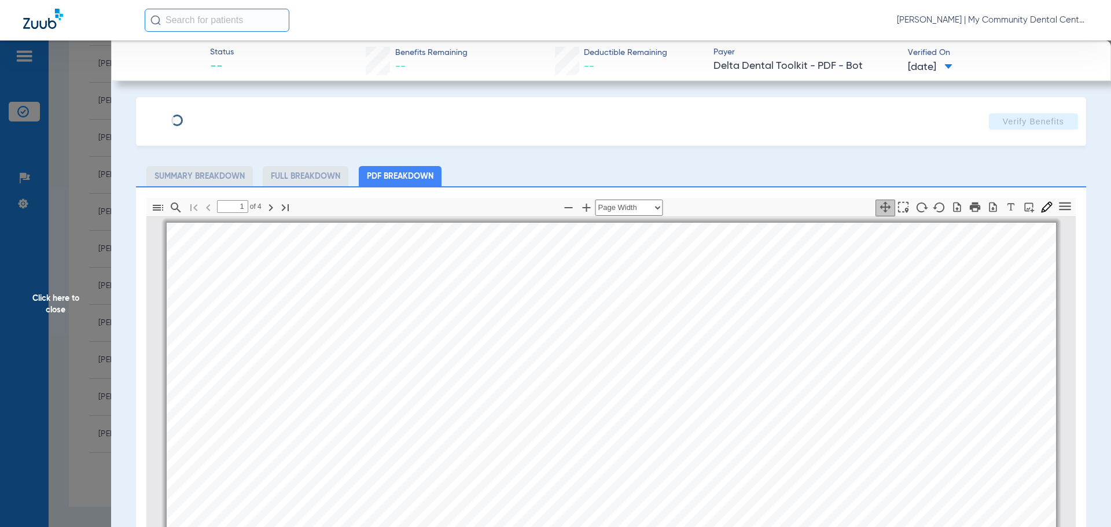
scroll to position [6, 0]
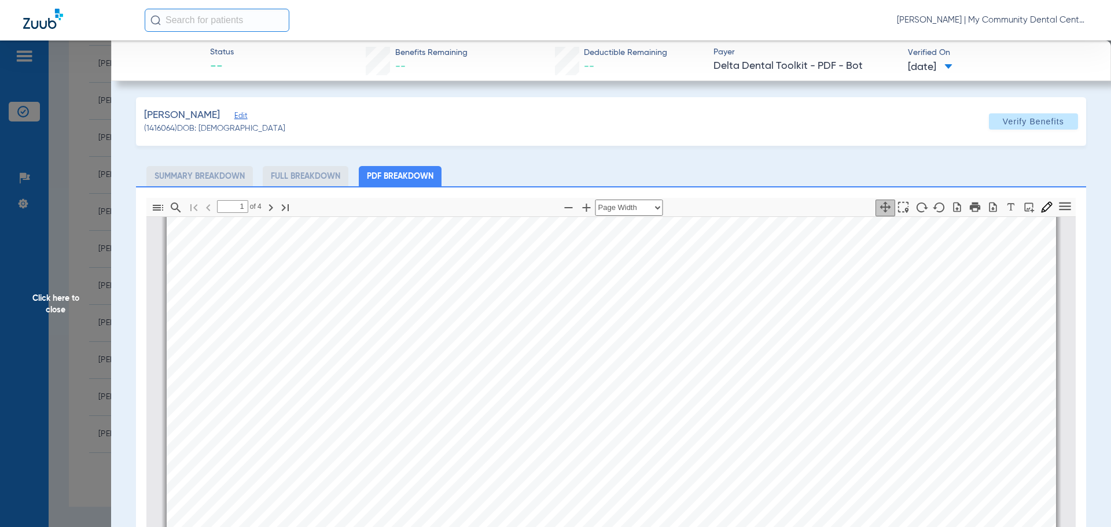
click at [28, 440] on span "Click here to close" at bounding box center [55, 303] width 111 height 527
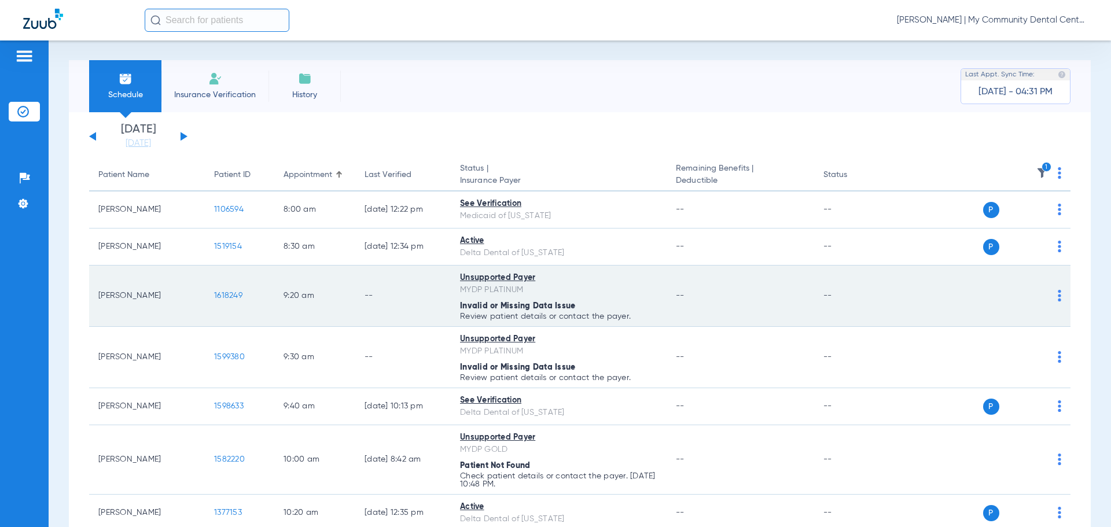
scroll to position [0, 0]
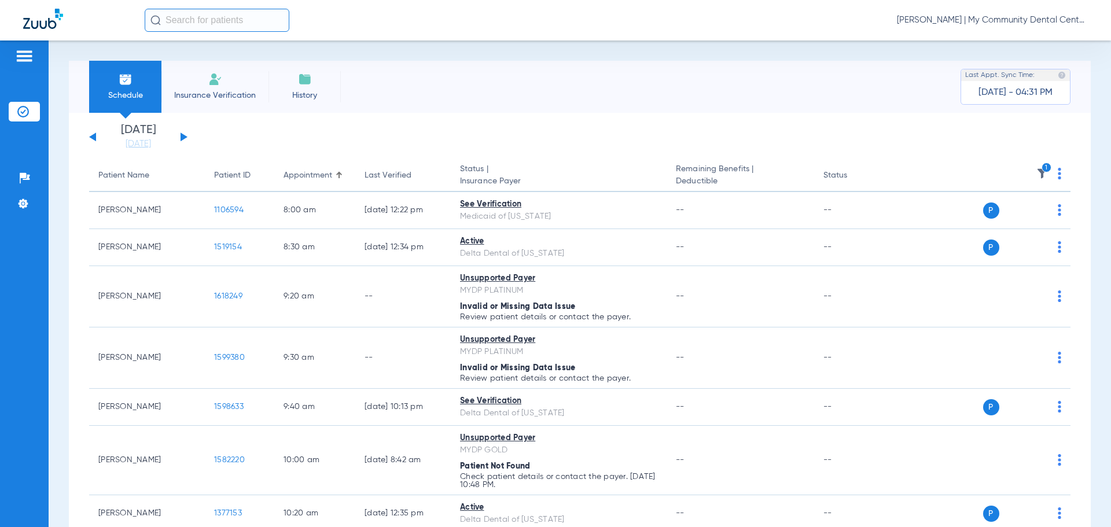
click at [1036, 173] on img at bounding box center [1042, 174] width 12 height 12
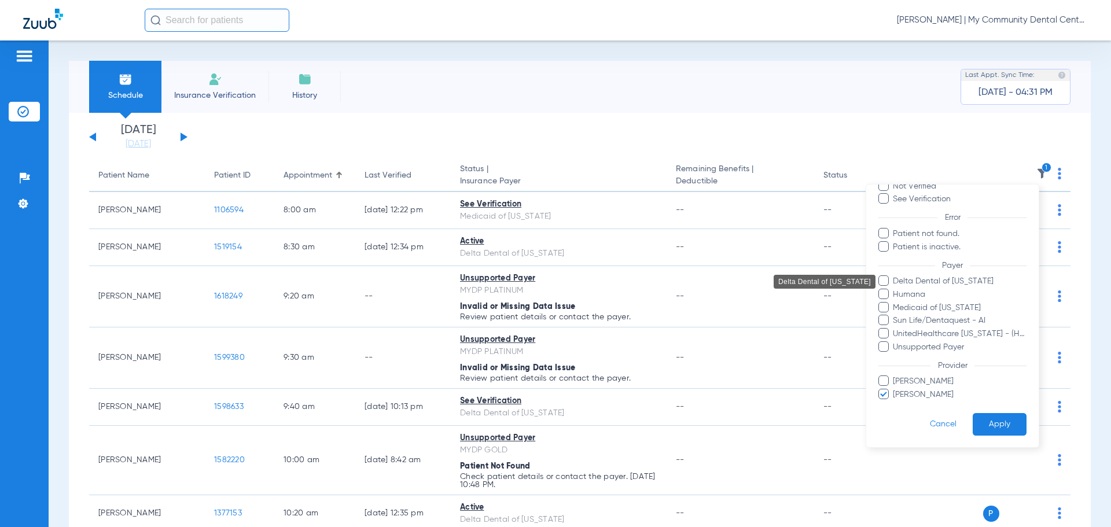
scroll to position [80, 0]
click at [910, 395] on span "Tyler Robichaud" at bounding box center [959, 394] width 134 height 12
click at [894, 402] on input "Tyler Robichaud" at bounding box center [894, 402] width 0 height 0
click at [988, 415] on button "Apply" at bounding box center [999, 423] width 54 height 23
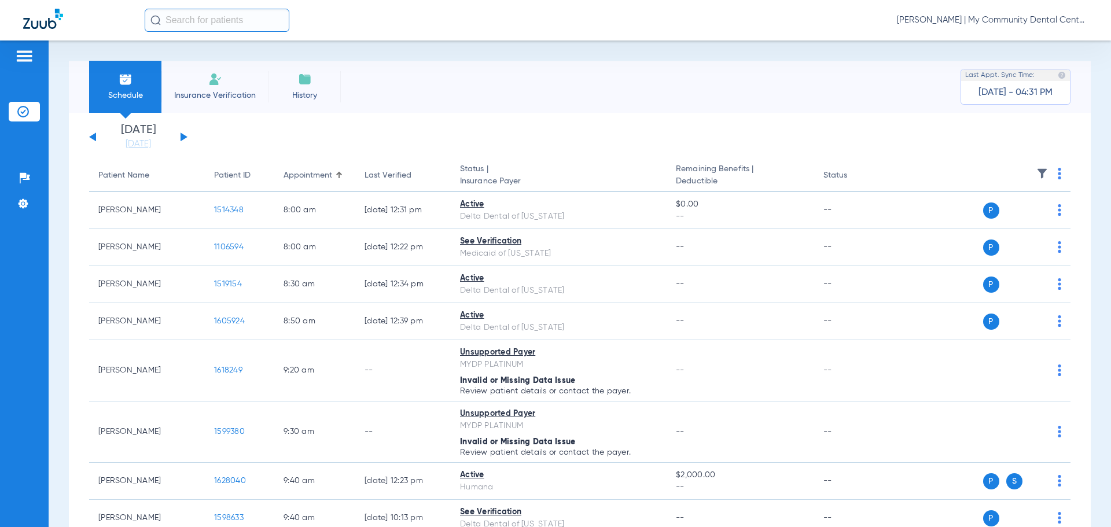
click at [184, 136] on button at bounding box center [183, 136] width 7 height 9
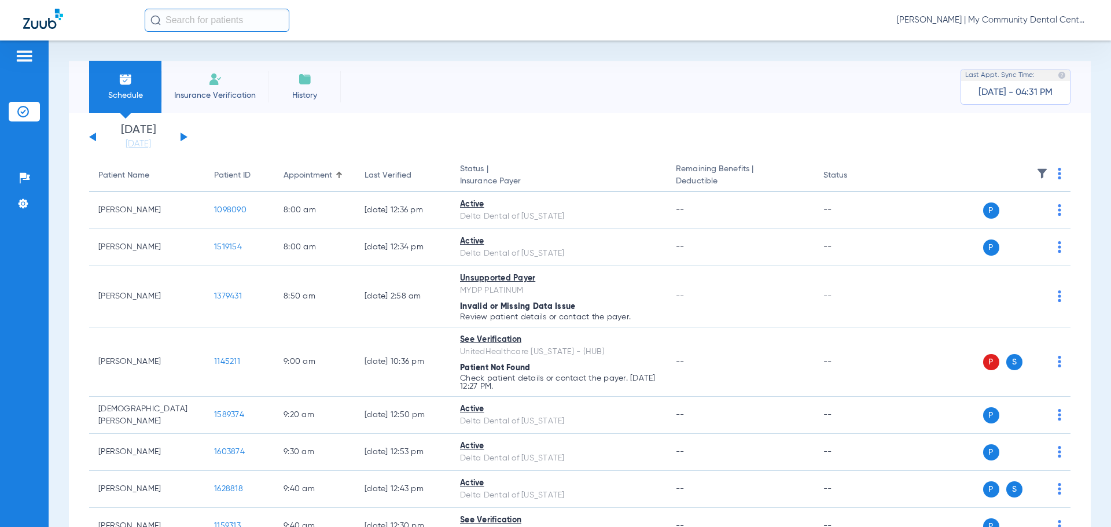
click at [1057, 172] on img at bounding box center [1058, 174] width 3 height 12
click at [983, 217] on span "Verify All" at bounding box center [1006, 219] width 72 height 8
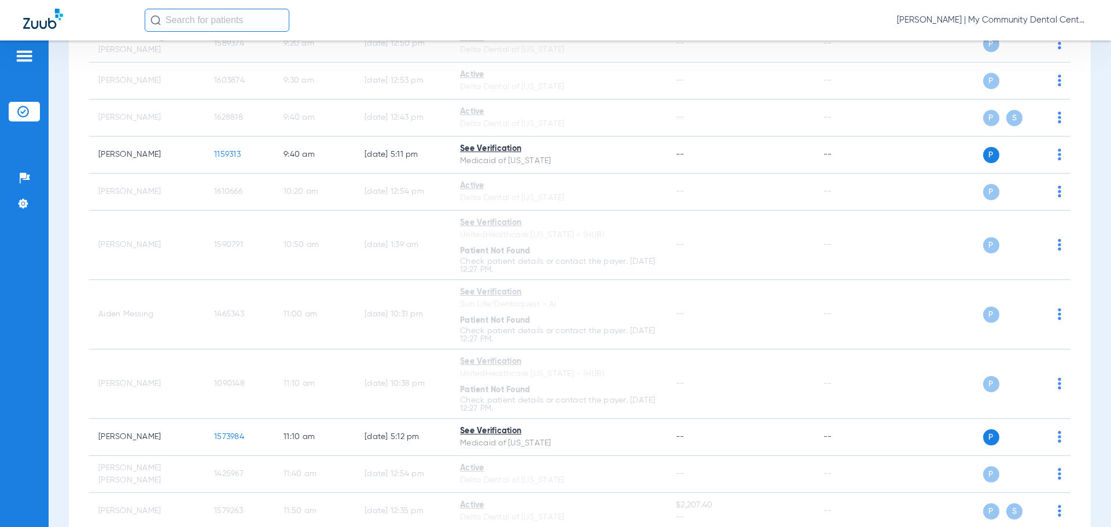
scroll to position [330, 0]
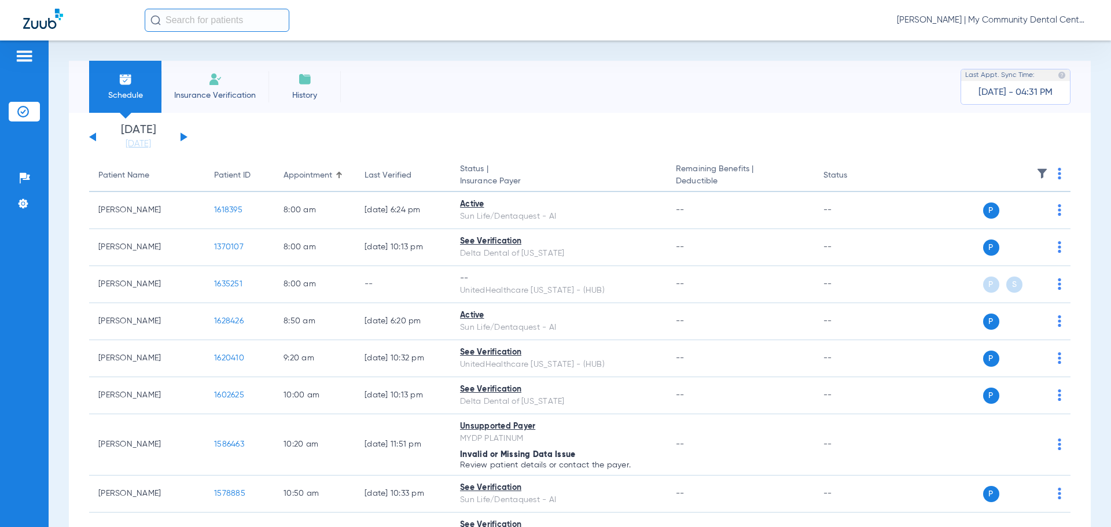
click at [880, 17] on span "[PERSON_NAME] | My Community Dental Centers" at bounding box center [992, 20] width 191 height 12
click at [880, 42] on span "Account Selection" at bounding box center [1044, 41] width 65 height 8
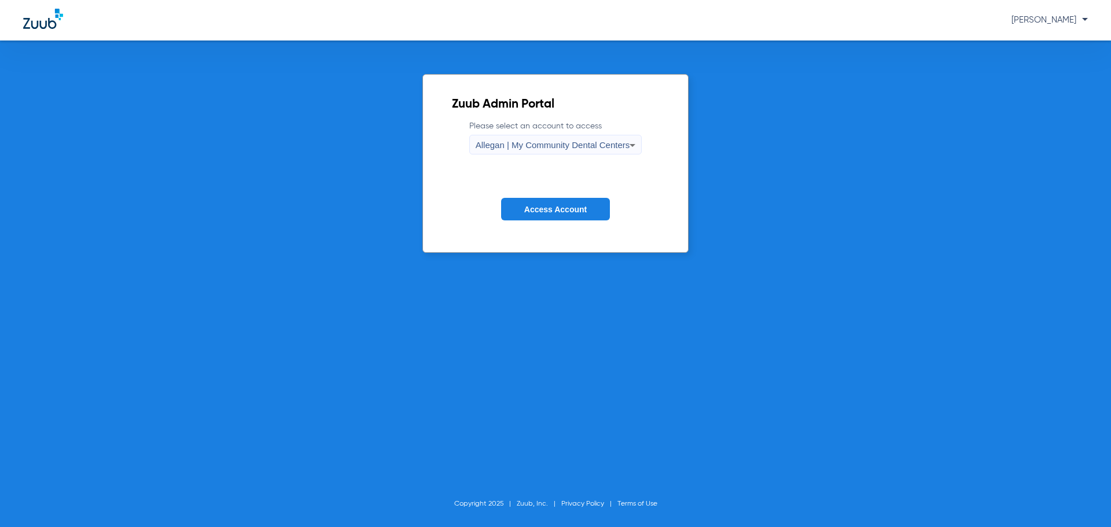
click at [499, 156] on form "Please select an account to access Allegan | My Community Dental Centers Access…" at bounding box center [556, 178] width 208 height 117
click at [504, 149] on span "Allegan | My Community Dental Centers" at bounding box center [552, 145] width 154 height 10
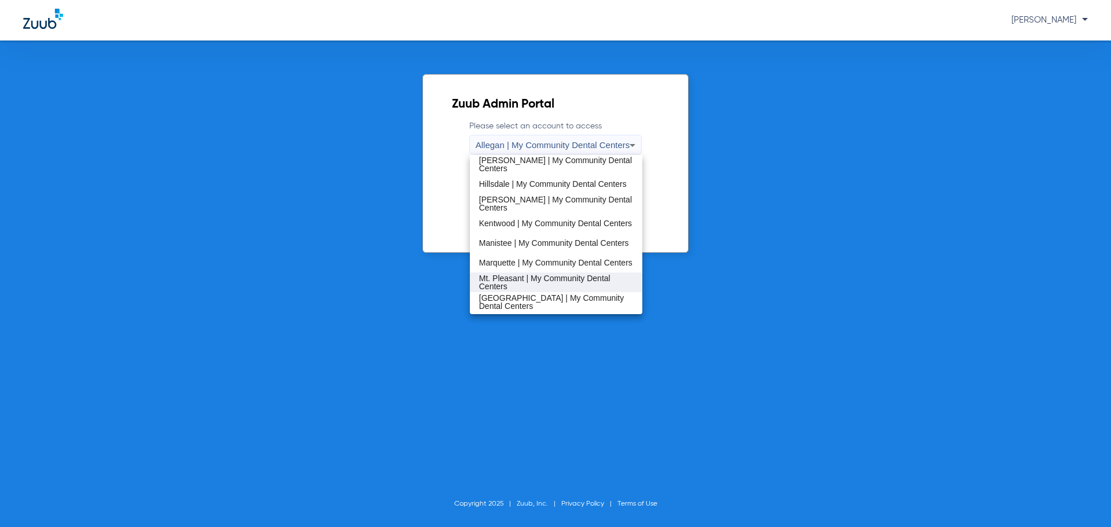
scroll to position [256, 0]
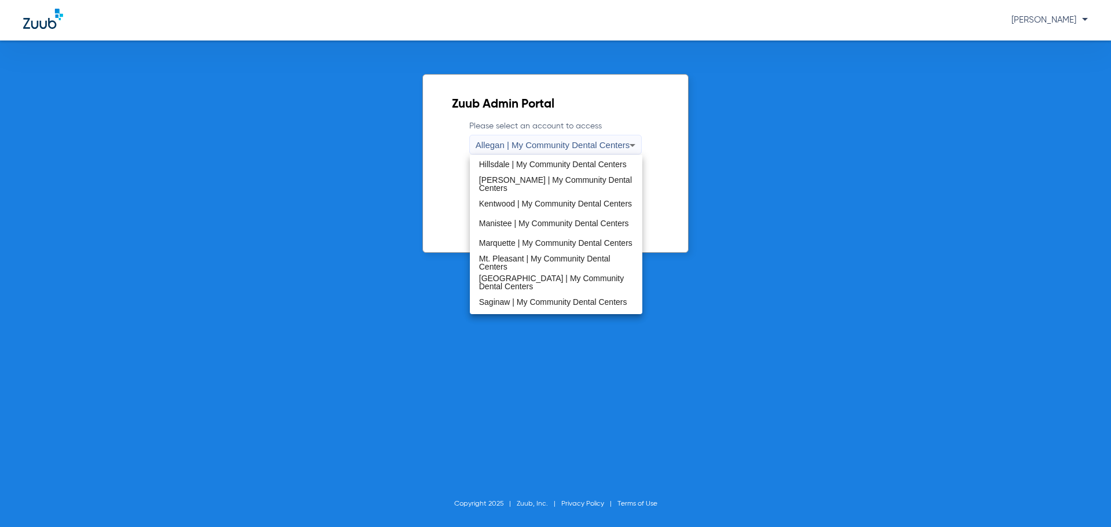
drag, startPoint x: 525, startPoint y: 260, endPoint x: 534, endPoint y: 252, distance: 12.7
click at [526, 260] on span "Mt. Pleasant | My Community Dental Centers" at bounding box center [556, 263] width 154 height 16
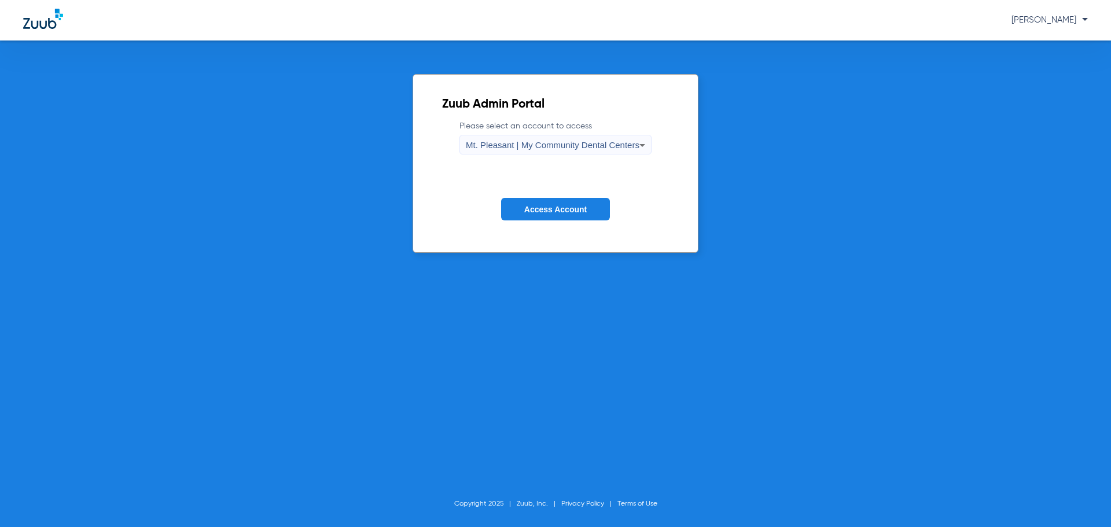
click at [560, 210] on span "Access Account" at bounding box center [555, 209] width 62 height 9
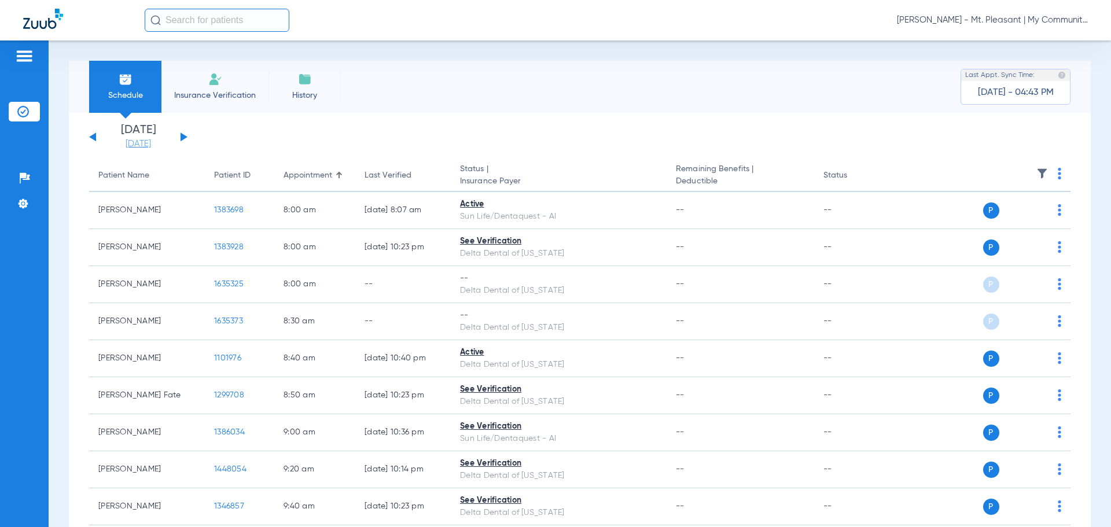
click at [138, 143] on link "[DATE]" at bounding box center [138, 144] width 69 height 12
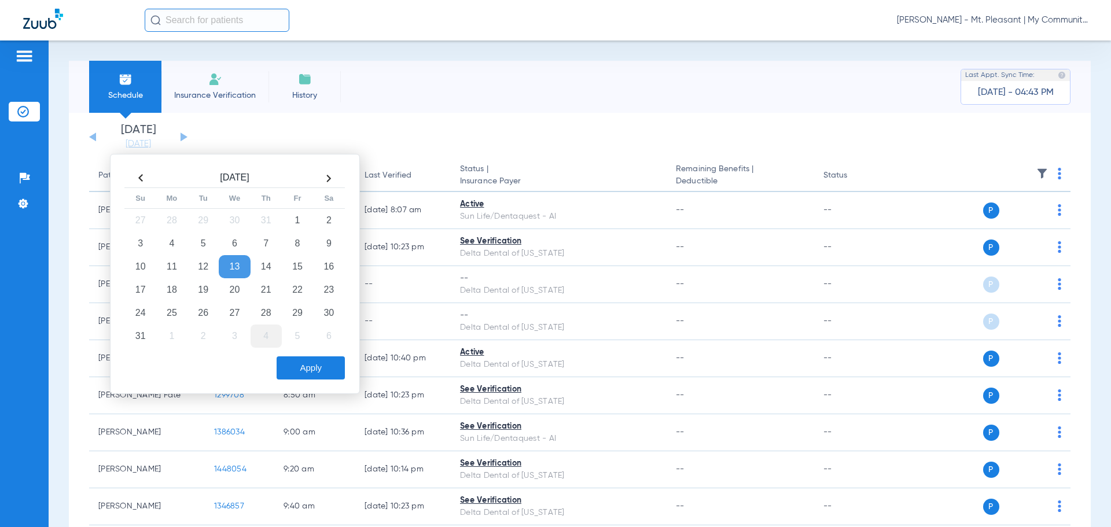
drag, startPoint x: 168, startPoint y: 289, endPoint x: 268, endPoint y: 345, distance: 115.2
click at [170, 289] on td "18" at bounding box center [171, 289] width 31 height 23
click at [292, 360] on button "Apply" at bounding box center [310, 367] width 68 height 23
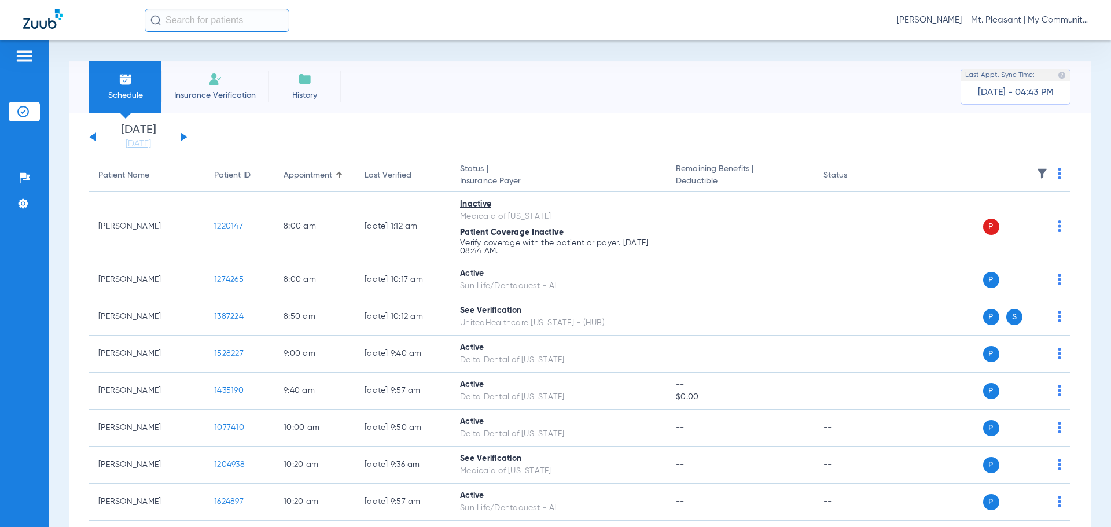
click at [880, 176] on th at bounding box center [981, 176] width 179 height 32
click at [880, 175] on img at bounding box center [1042, 174] width 12 height 12
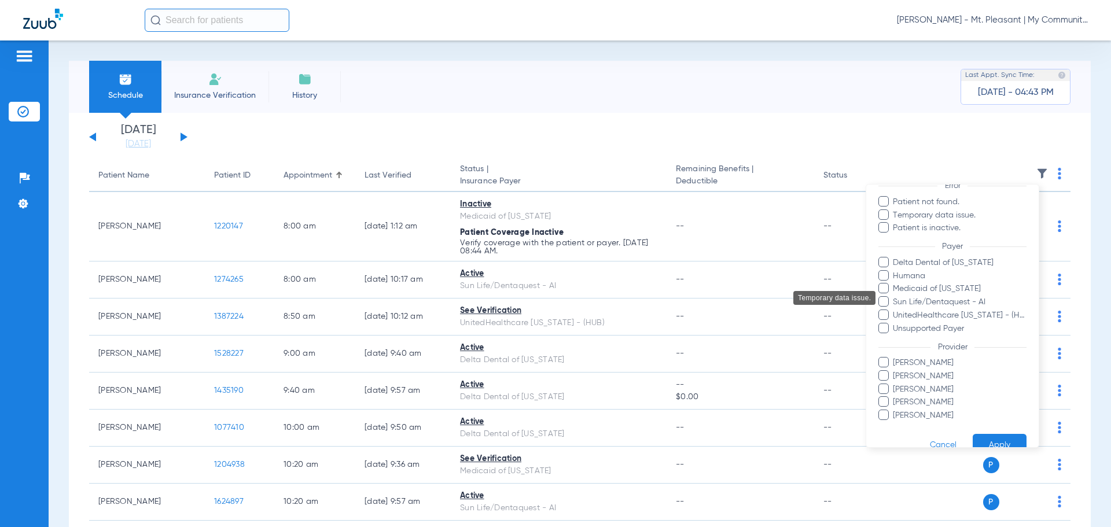
scroll to position [132, 0]
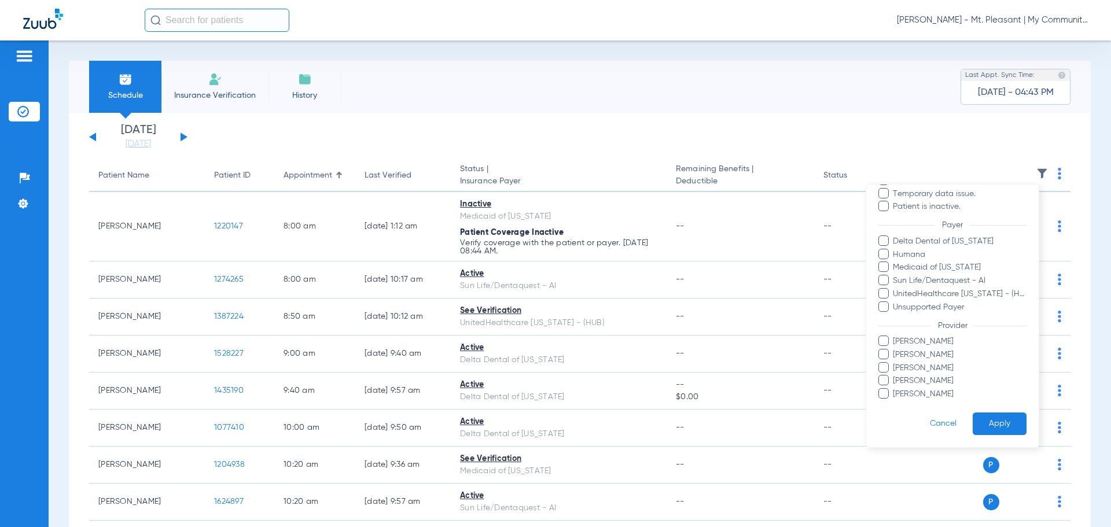
click at [880, 376] on span "[PERSON_NAME]" at bounding box center [959, 381] width 134 height 12
click at [880, 389] on input "[PERSON_NAME]" at bounding box center [894, 389] width 0 height 0
click at [880, 398] on button "Apply" at bounding box center [999, 423] width 54 height 23
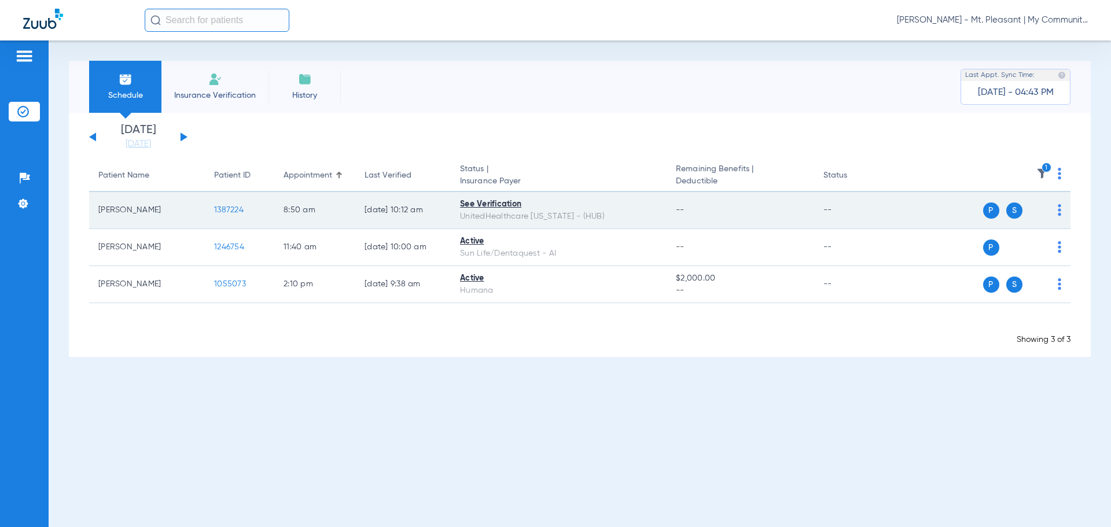
click at [245, 209] on td "1387224" at bounding box center [239, 210] width 69 height 37
click at [239, 206] on span "1387224" at bounding box center [228, 210] width 29 height 8
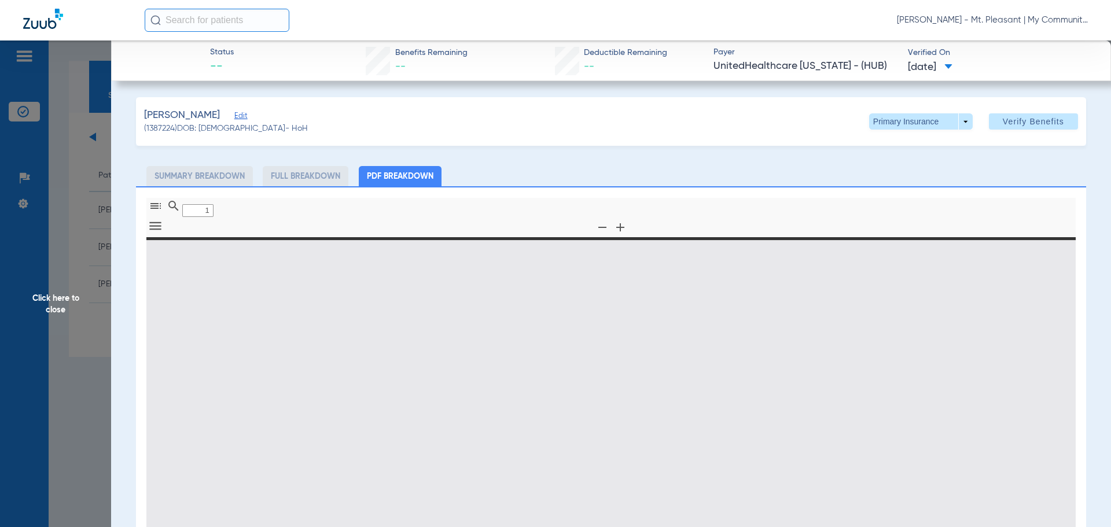
type input "0"
select select "page-width"
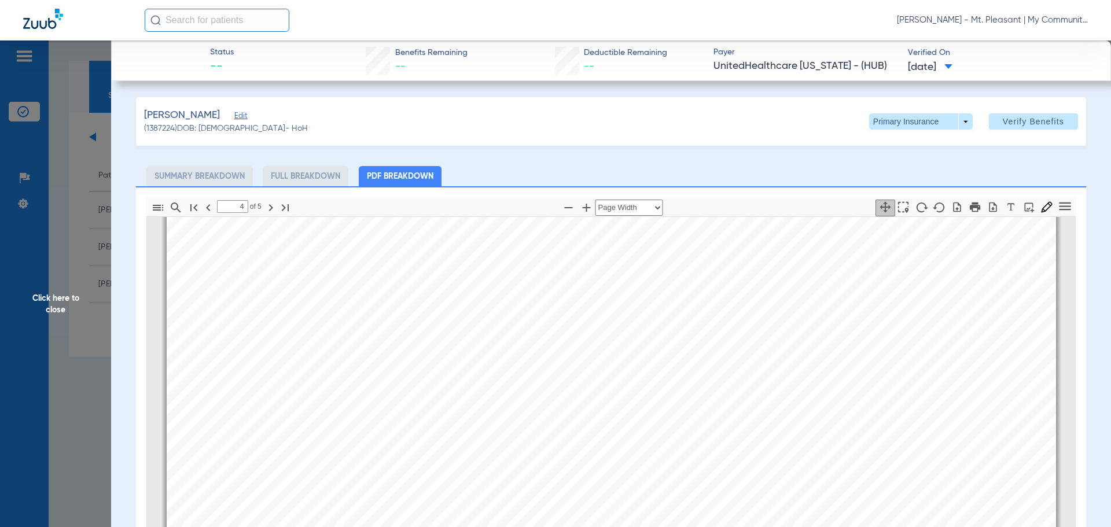
scroll to position [3841, 0]
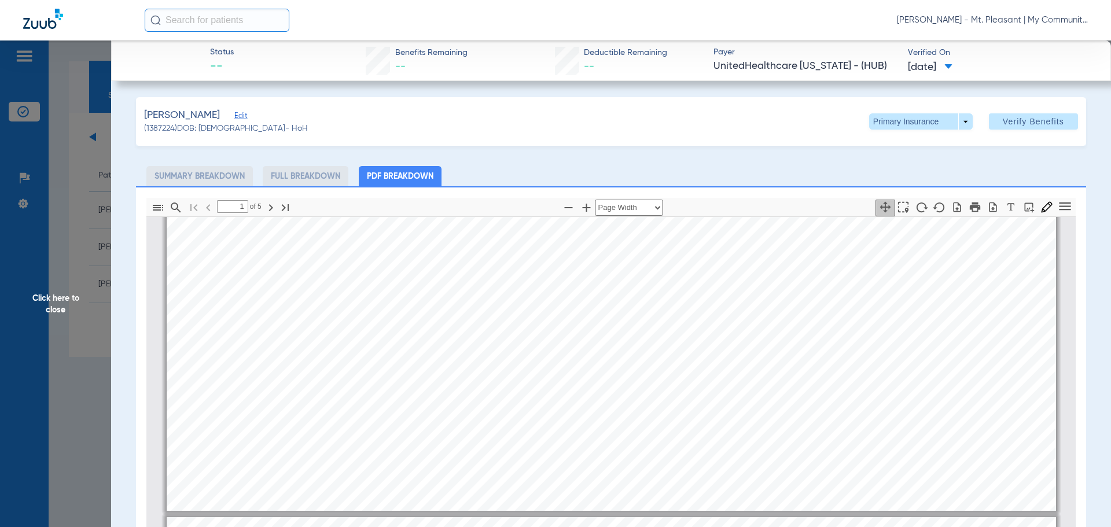
type input "2"
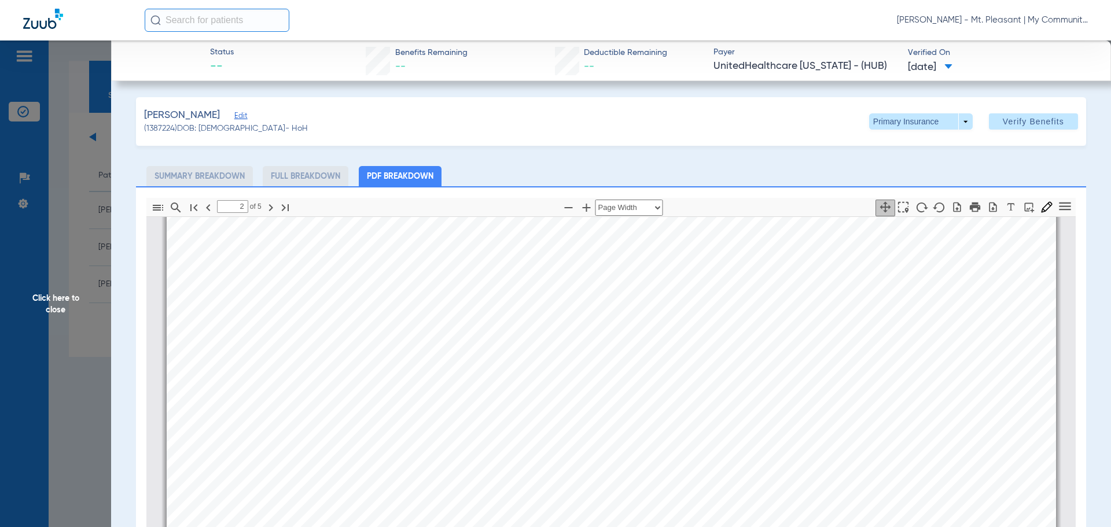
scroll to position [1527, 0]
click at [79, 377] on span "Click here to close" at bounding box center [55, 303] width 111 height 527
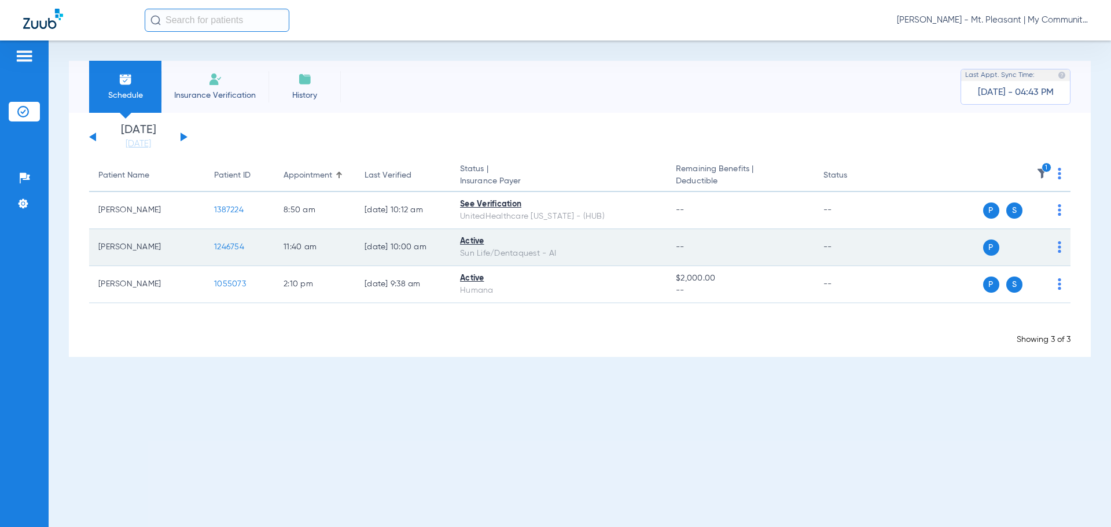
click at [239, 245] on span "1246754" at bounding box center [229, 247] width 30 height 8
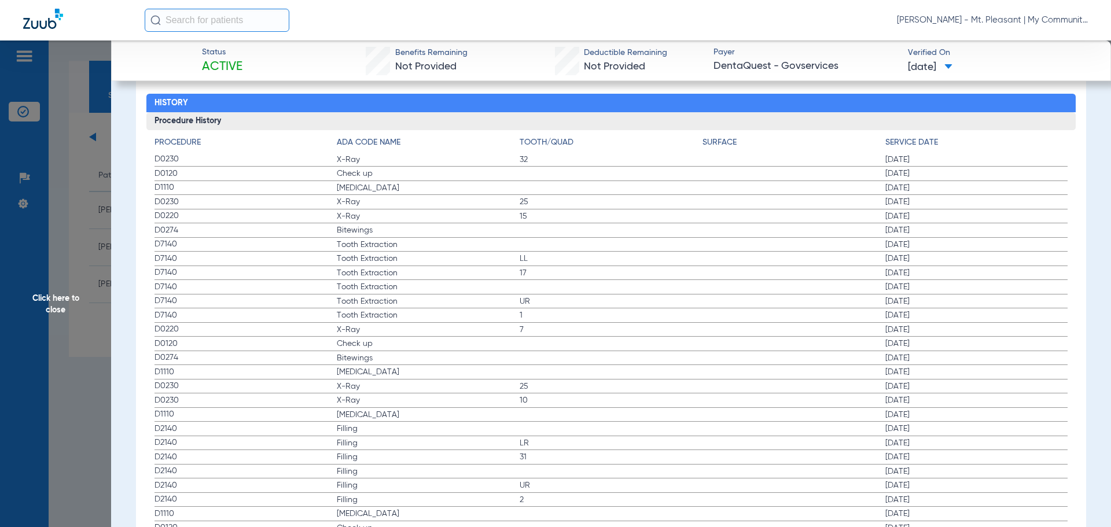
scroll to position [1273, 0]
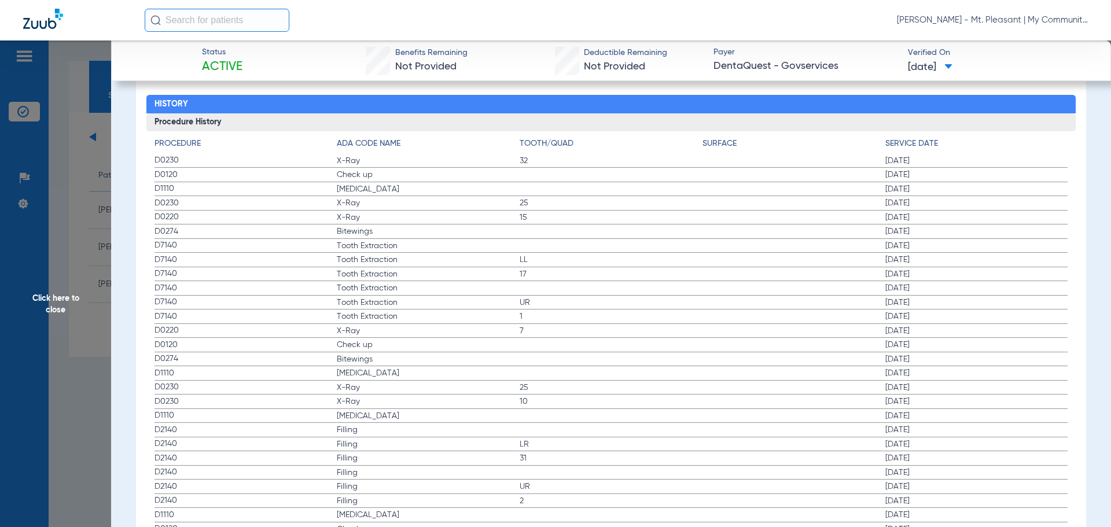
drag, startPoint x: 152, startPoint y: 150, endPoint x: 443, endPoint y: 241, distance: 304.6
click at [443, 241] on div "Procedure ADA Code Name Tooth/Quad Surface Service Date D0230 X-Ray 32 [DATE] D…" at bounding box center [611, 468] width 930 height 675
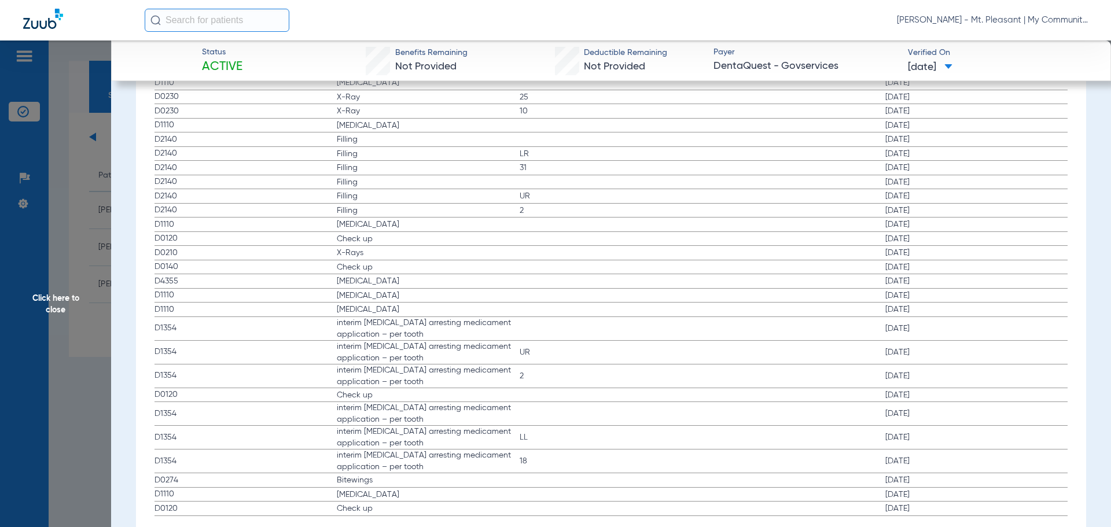
scroll to position [1587, 0]
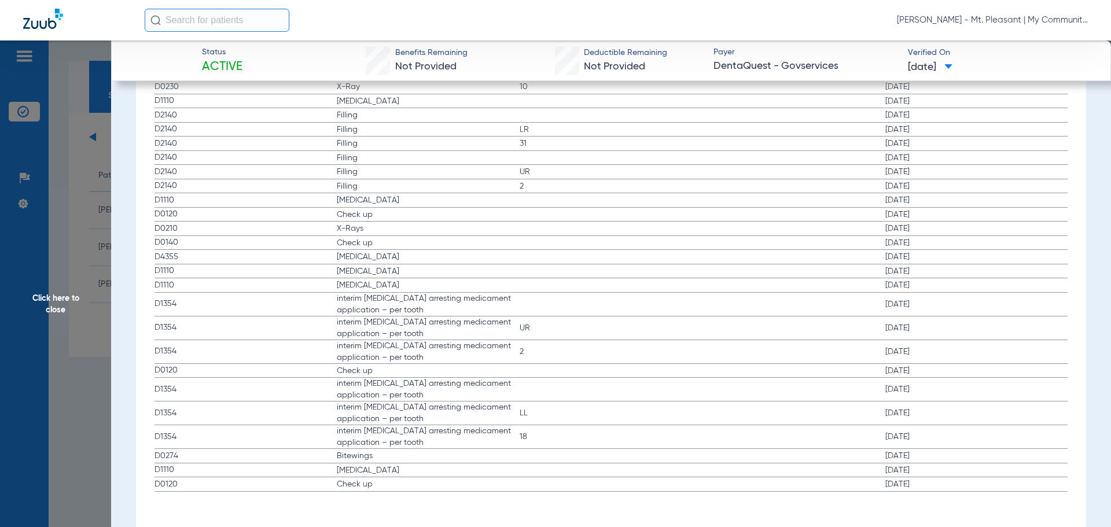
drag, startPoint x: 366, startPoint y: 230, endPoint x: 851, endPoint y: 233, distance: 485.3
click at [880, 230] on label "D0210 X-Rays [DATE]" at bounding box center [610, 229] width 913 height 14
drag, startPoint x: 179, startPoint y: 223, endPoint x: 897, endPoint y: 234, distance: 717.9
click at [880, 234] on app-history-list "Procedure ADA Code Name Tooth/Quad Surface Service Date D0230 X-Ray 32 [DATE] D…" at bounding box center [610, 157] width 913 height 669
click at [68, 370] on span "Click here to close" at bounding box center [55, 303] width 111 height 527
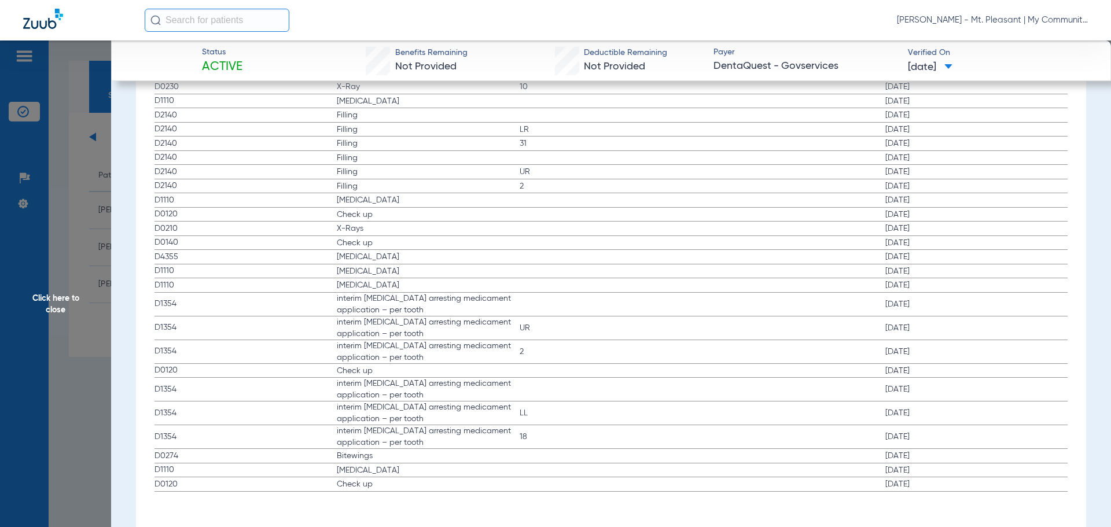
scroll to position [0, 0]
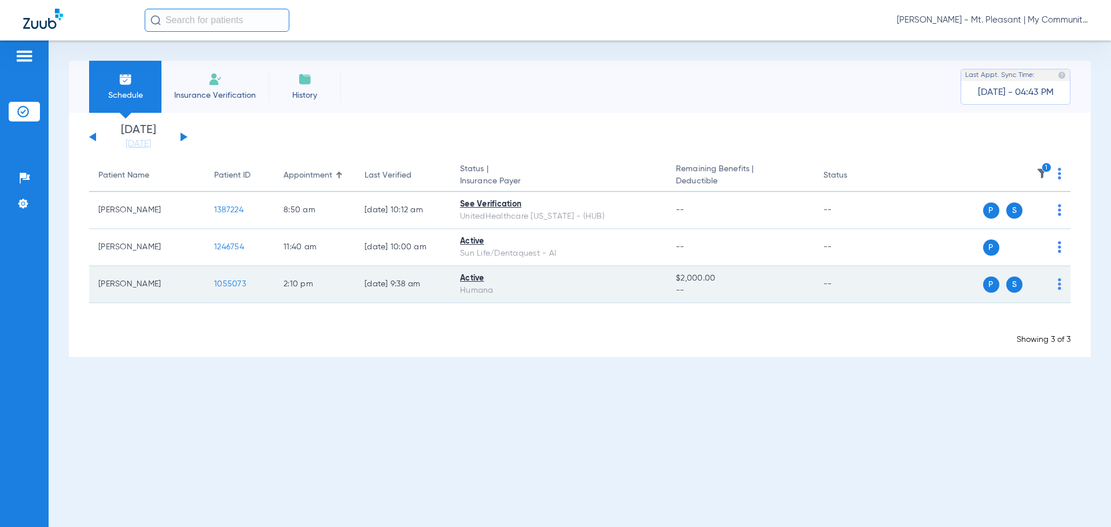
click at [221, 285] on span "1055073" at bounding box center [230, 284] width 32 height 8
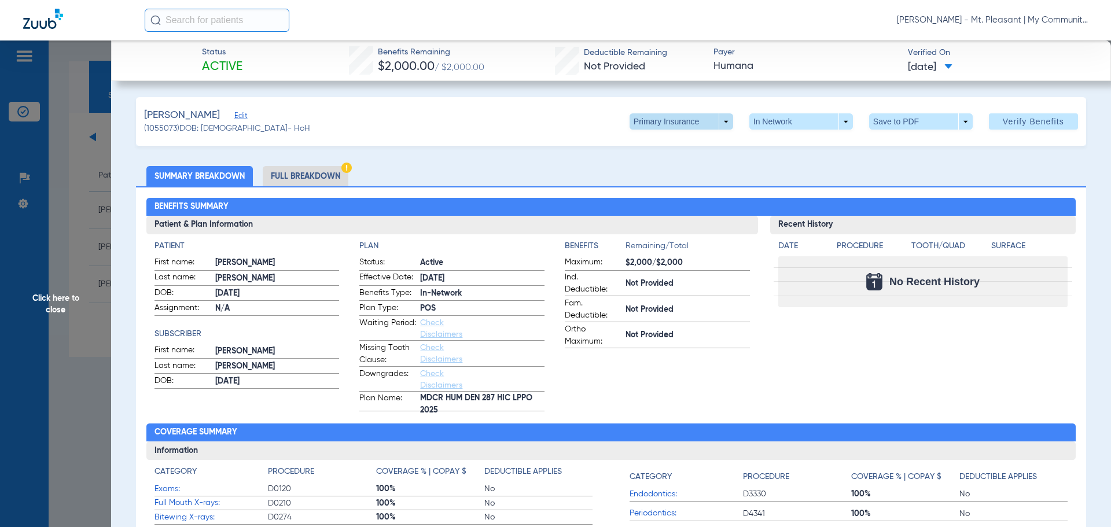
click at [681, 124] on span at bounding box center [681, 122] width 28 height 28
click at [679, 161] on button "Secondary Insurance" at bounding box center [668, 167] width 95 height 23
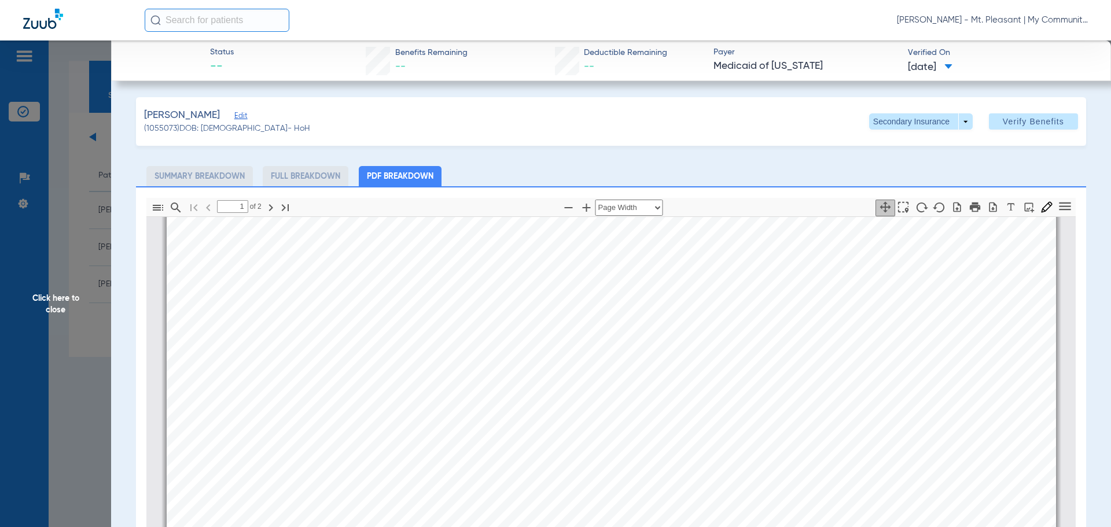
type input "2"
click at [61, 342] on span "Click here to close" at bounding box center [55, 303] width 111 height 527
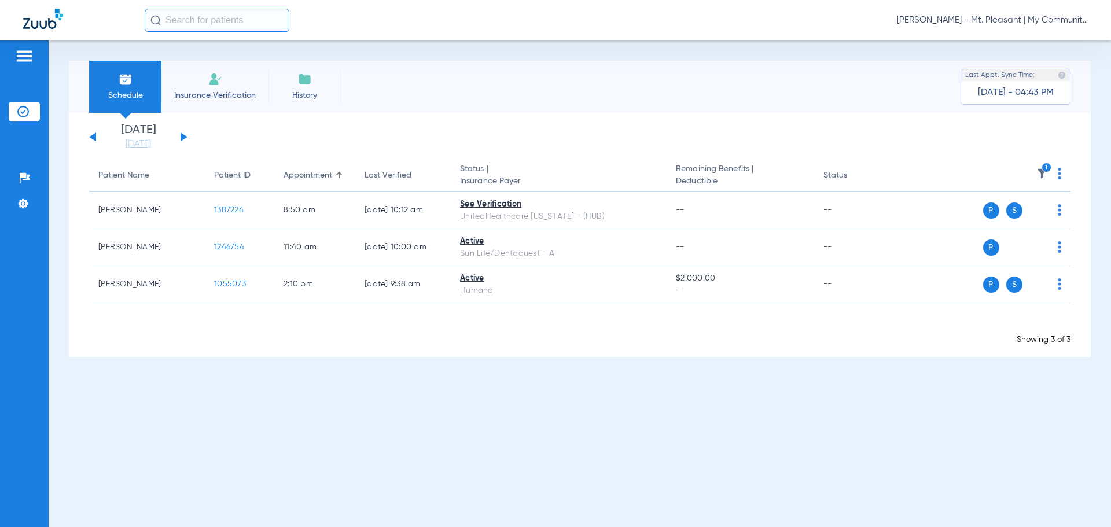
click at [563, 398] on div "Schedule Insurance Verification History Last Appt. Sync Time: [DATE] - 04:43 PM…" at bounding box center [580, 283] width 1062 height 486
click at [880, 166] on th "1" at bounding box center [981, 176] width 179 height 32
click at [880, 172] on img at bounding box center [1042, 174] width 12 height 12
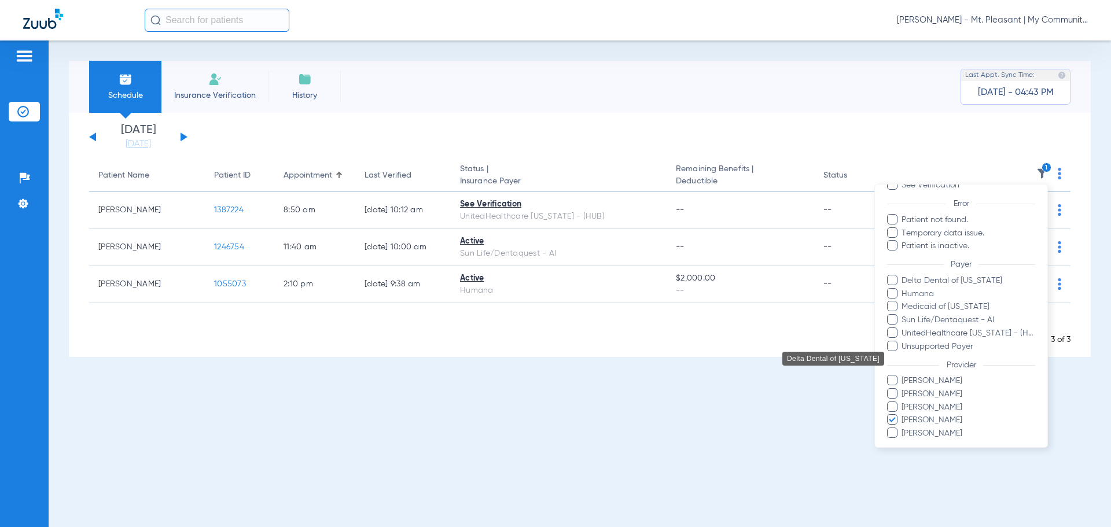
scroll to position [132, 0]
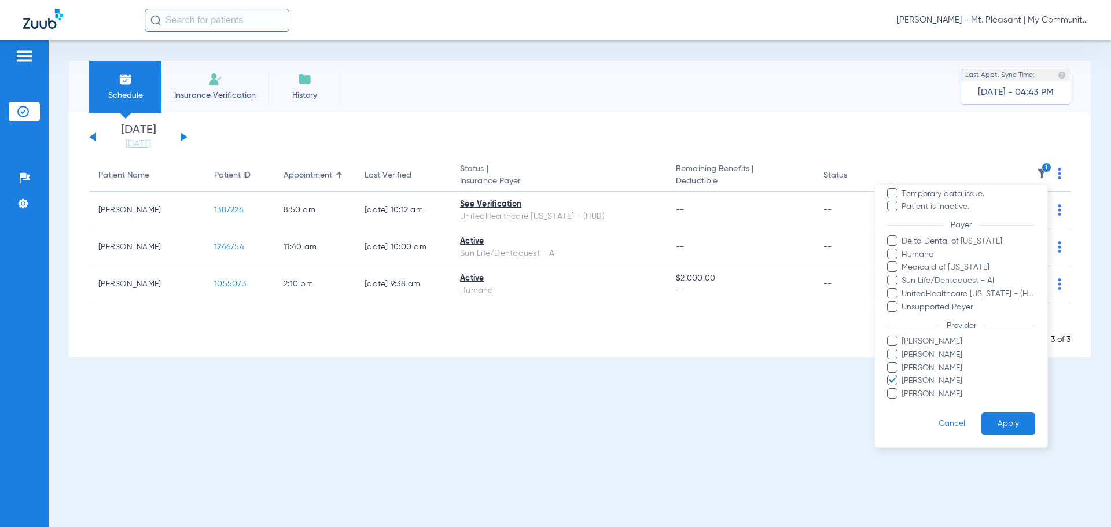
click at [880, 378] on span "[PERSON_NAME]" at bounding box center [968, 381] width 134 height 12
click at [880, 389] on input "[PERSON_NAME]" at bounding box center [903, 389] width 0 height 0
click at [880, 398] on button "Apply" at bounding box center [1008, 423] width 54 height 23
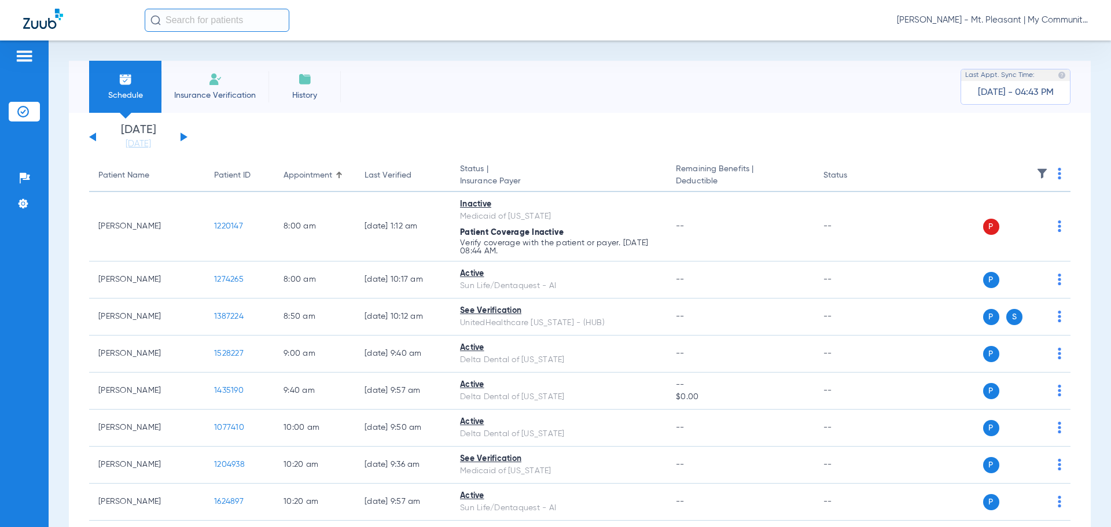
click at [178, 137] on div "[DATE] [DATE] [DATE] [DATE] [DATE] [DATE] [DATE] [DATE] [DATE] [DATE] [DATE] [D…" at bounding box center [138, 136] width 98 height 25
click at [180, 135] on div "[DATE] [DATE] [DATE] [DATE] [DATE] [DATE] [DATE] [DATE] [DATE] [DATE] [DATE] [D…" at bounding box center [138, 136] width 98 height 25
click at [180, 135] on button at bounding box center [183, 136] width 7 height 9
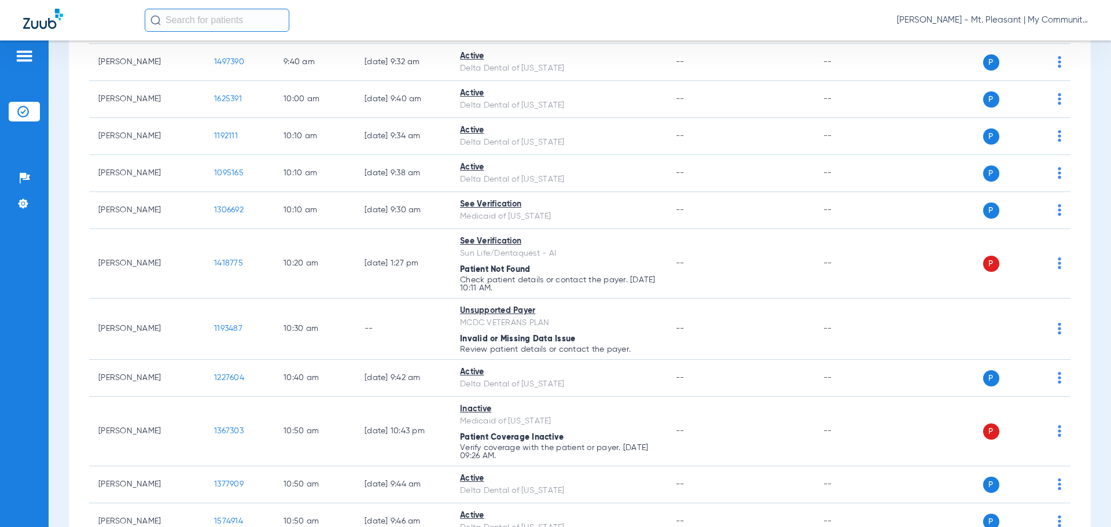
scroll to position [1099, 0]
